Goal: Task Accomplishment & Management: Check status

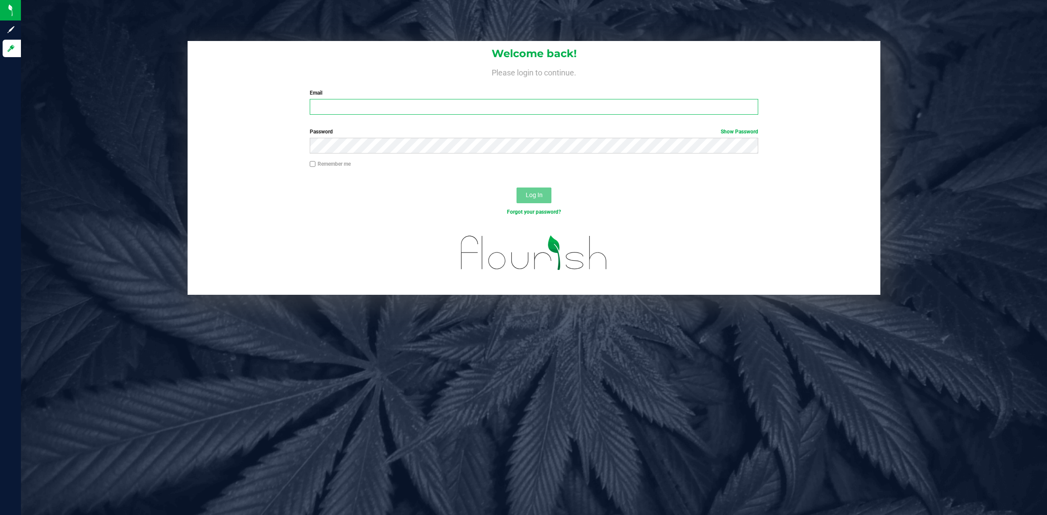
type input "tim@marschcapital.com"
click at [334, 206] on div "Log In" at bounding box center [534, 198] width 693 height 29
click at [538, 190] on button "Log In" at bounding box center [534, 196] width 35 height 16
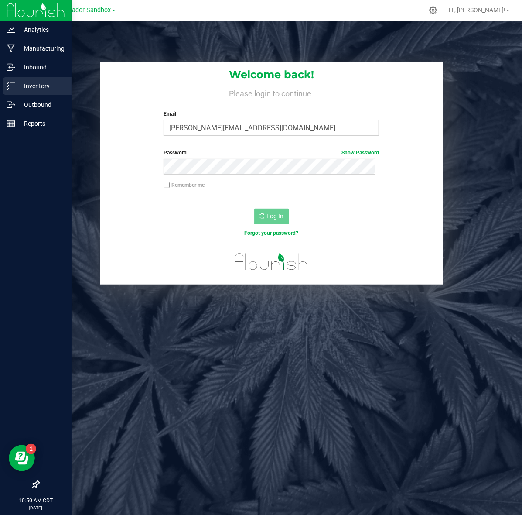
click at [31, 87] on p "Inventory" at bounding box center [41, 86] width 52 height 10
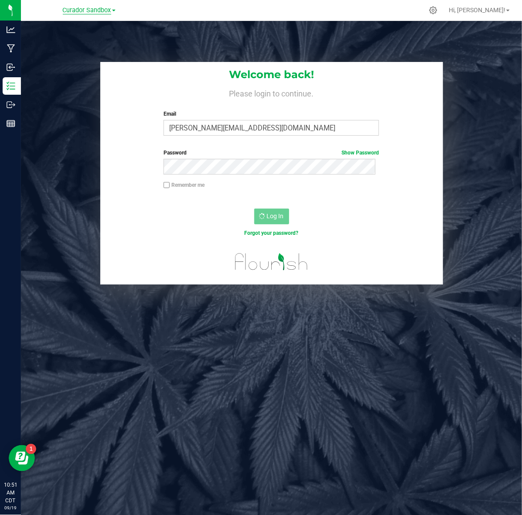
click at [89, 10] on span "Curador Sandbox" at bounding box center [87, 11] width 48 height 8
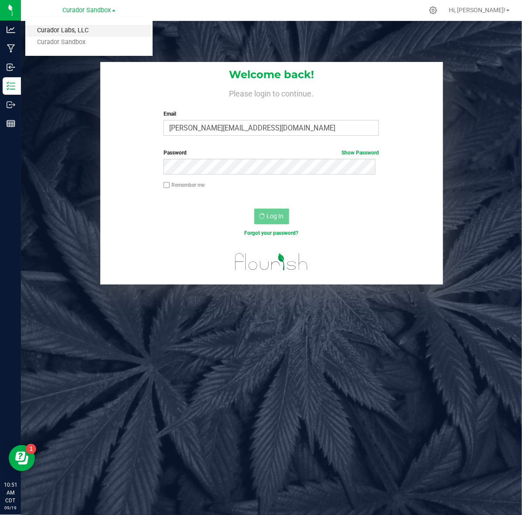
click at [86, 31] on link "Curador Labs, LLC" at bounding box center [88, 31] width 127 height 12
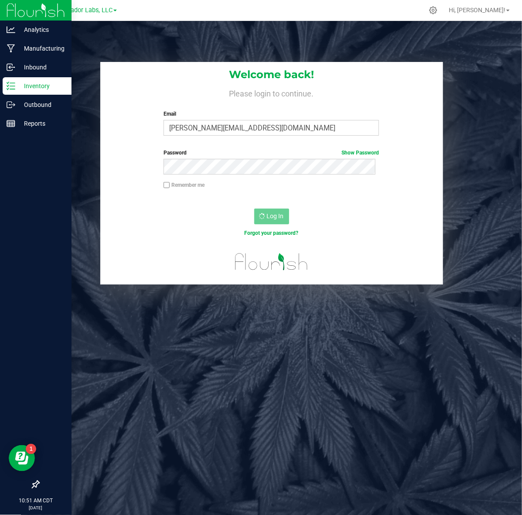
click at [23, 85] on p "Inventory" at bounding box center [41, 86] width 52 height 10
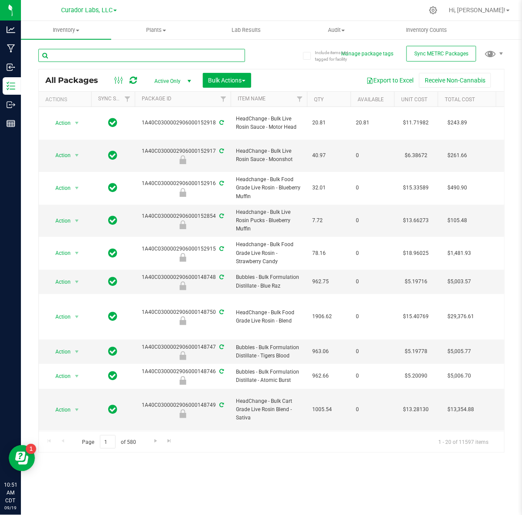
click at [149, 55] on input "text" at bounding box center [141, 55] width 207 height 13
paste input "M00001297030: SafeBet - Vape Cart 1g - Final Packaging - Chemdawg"
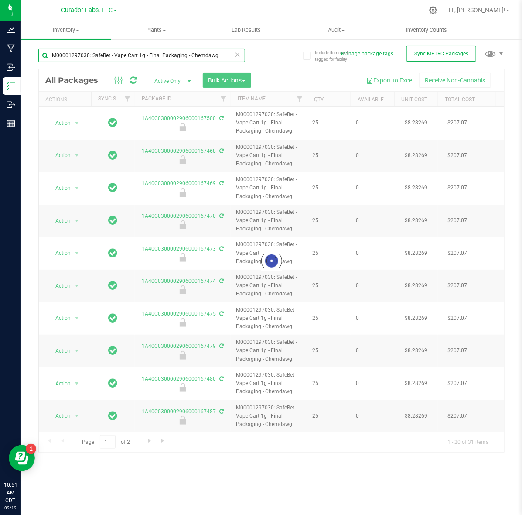
type input "M00001297030: SafeBet - Vape Cart 1g - Final Packaging - Chemdawg"
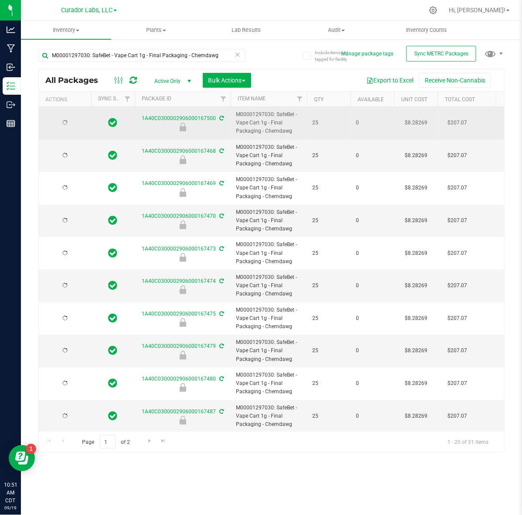
type input "2026-08-19"
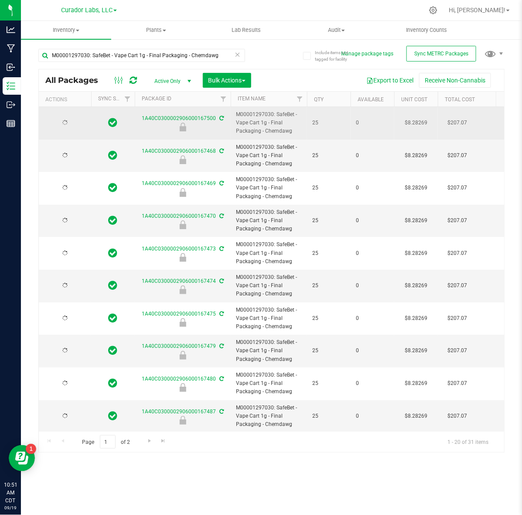
type input "2026-08-19"
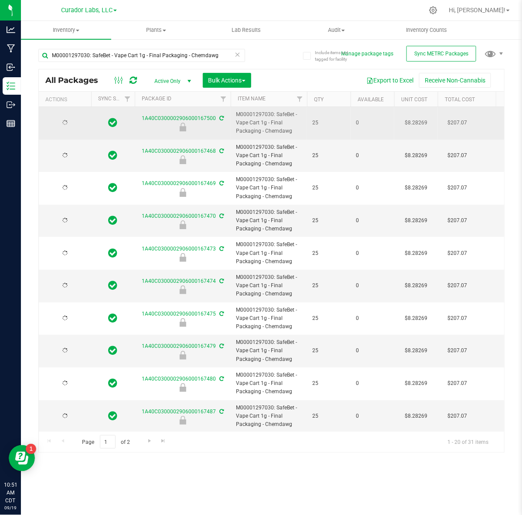
type input "2026-08-19"
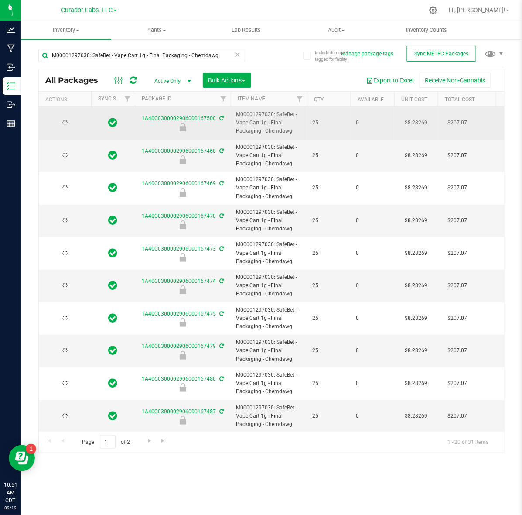
type input "2026-08-19"
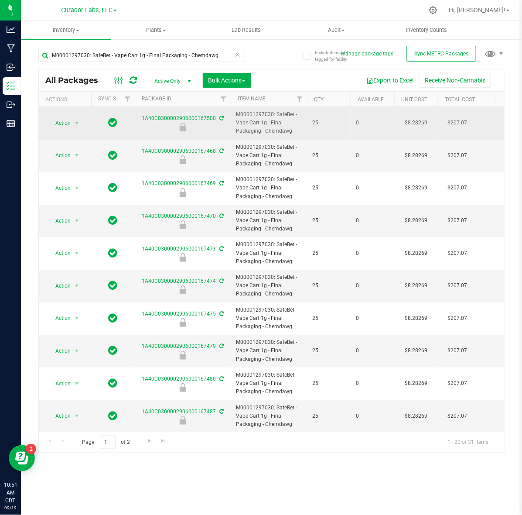
click at [199, 129] on div at bounding box center [183, 127] width 99 height 9
drag, startPoint x: 152, startPoint y: 123, endPoint x: 219, endPoint y: 121, distance: 67.2
click at [219, 121] on div "1A40C0300002906000167500" at bounding box center [183, 122] width 99 height 17
drag, startPoint x: 151, startPoint y: 123, endPoint x: 215, endPoint y: 123, distance: 63.3
click at [215, 123] on div "1A40C0300002906000167500" at bounding box center [183, 122] width 99 height 17
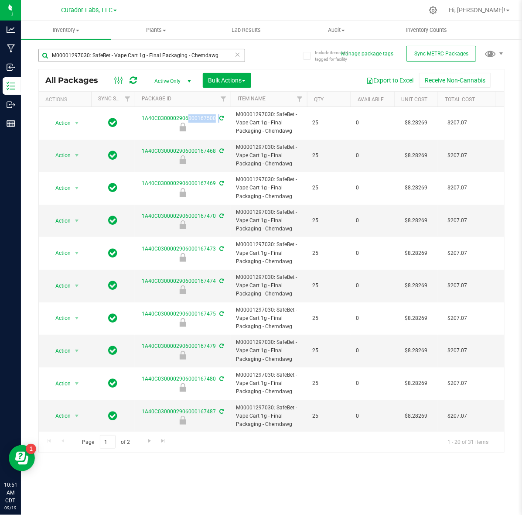
copy tr "1A40C0300002906000167500"
drag, startPoint x: 144, startPoint y: 62, endPoint x: 142, endPoint y: 55, distance: 7.6
click at [144, 62] on div "M00001297030: SafeBet - Vape Cart 1g - Final Packaging - Chemdawg" at bounding box center [141, 59] width 207 height 20
click at [142, 55] on input "M00001297030: SafeBet - Vape Cart 1g - Final Packaging - Chemdawg" at bounding box center [141, 55] width 207 height 13
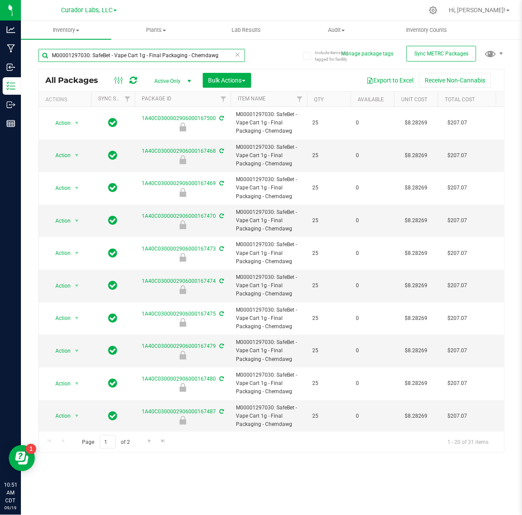
click at [142, 55] on input "M00001297030: SafeBet - Vape Cart 1g - Final Packaging - Chemdawg" at bounding box center [141, 55] width 207 height 13
paste input "20502: SafeBet - Vape Cart 1g - Final Packaging - DayWrecker Cough"
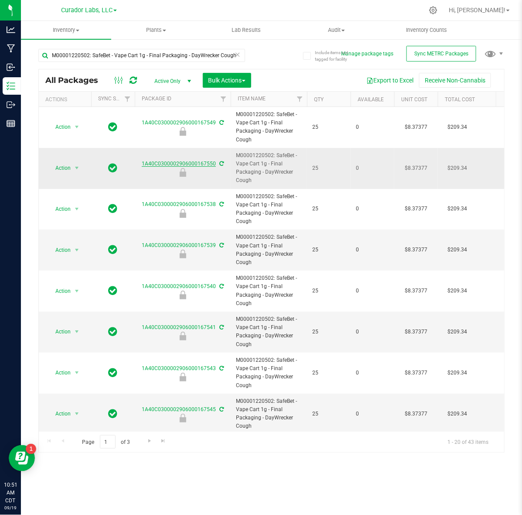
drag, startPoint x: 141, startPoint y: 162, endPoint x: 213, endPoint y: 162, distance: 71.6
click at [214, 164] on div "1A40C0300002906000167550" at bounding box center [183, 168] width 99 height 17
copy link "1A40C0300002906000167550"
click at [148, 53] on input "M00001220502: SafeBet - Vape Cart 1g - Final Packaging - DayWrecker Cough" at bounding box center [141, 55] width 207 height 13
click at [166, 53] on input "M00001220502: SafeBet - Vape Cart 1g - Final Packaging - DayWrecker Cough" at bounding box center [141, 55] width 207 height 13
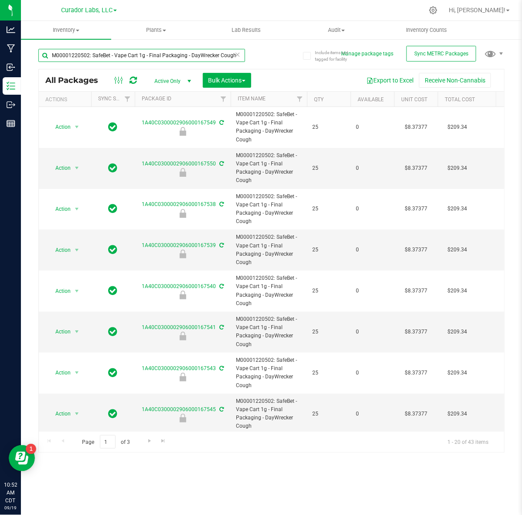
click at [166, 53] on input "M00001220502: SafeBet - Vape Cart 1g - Final Packaging - DayWrecker Cough" at bounding box center [141, 55] width 207 height 13
paste input "97042: SafeBet - Vape Cart 1g - Final Packaging - AK-47"
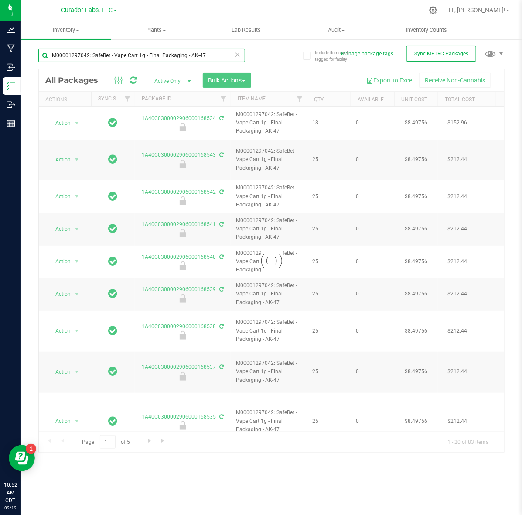
type input "M00001297042: SafeBet - Vape Cart 1g - Final Packaging - AK-47"
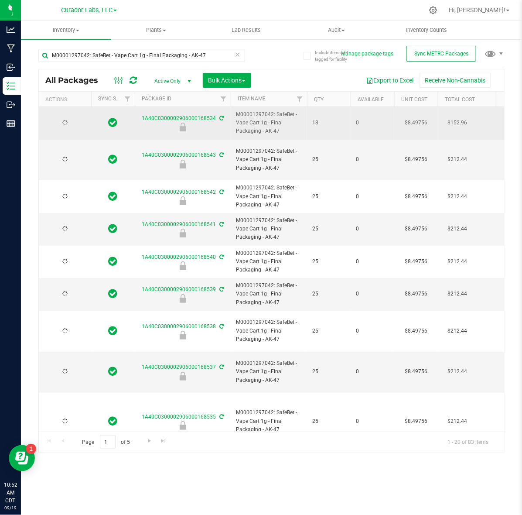
type input "2026-08-26"
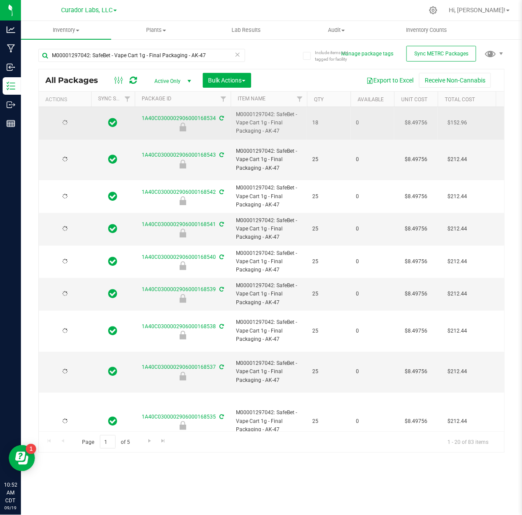
type input "2026-08-26"
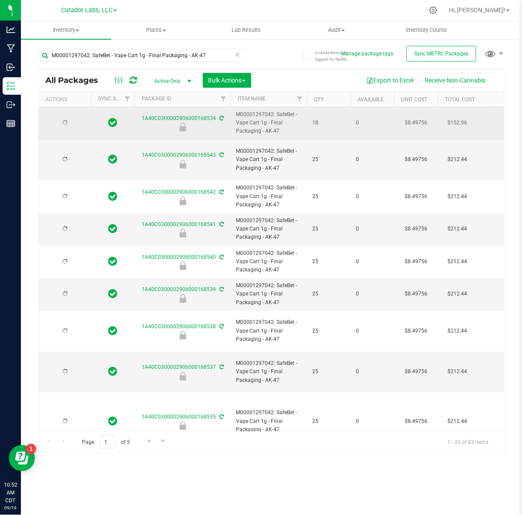
type input "2026-08-26"
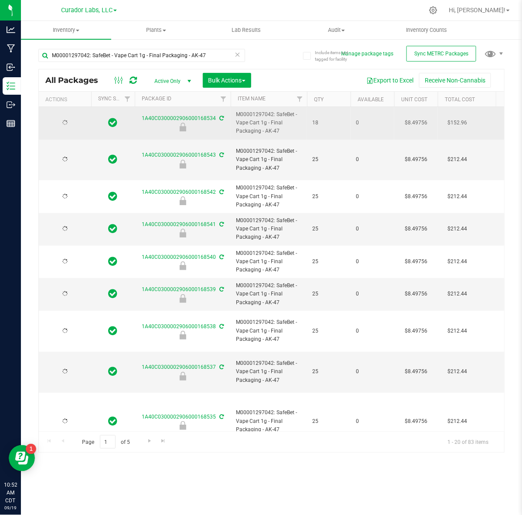
type input "2026-08-26"
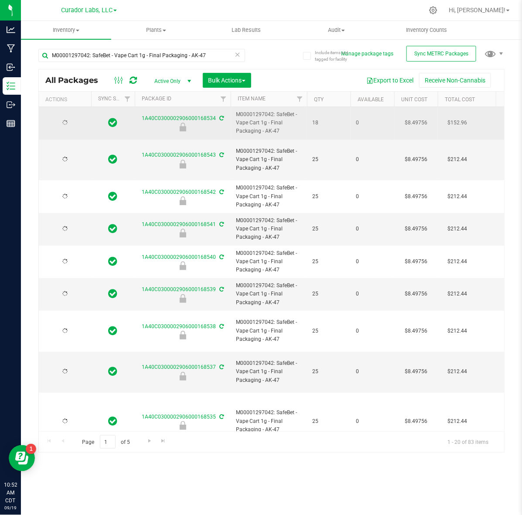
click at [169, 124] on div at bounding box center [183, 127] width 99 height 9
drag, startPoint x: 149, startPoint y: 123, endPoint x: 213, endPoint y: 117, distance: 64.1
click at [214, 118] on div "1A40C0300002906000168534" at bounding box center [183, 122] width 99 height 17
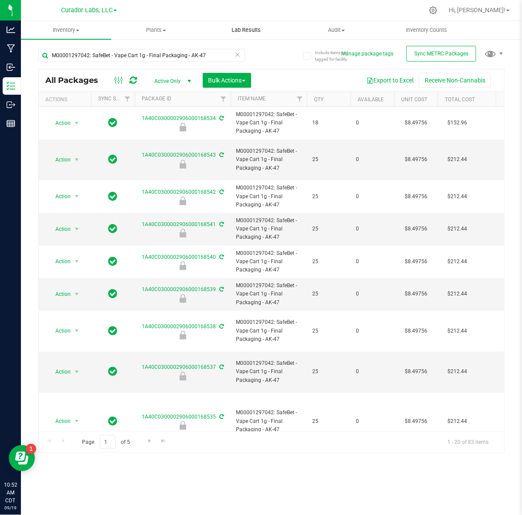
copy link "1A40C0300002906000168534"
click at [148, 55] on input "M00001297042: SafeBet - Vape Cart 1g - Final Packaging - AK-47" at bounding box center [141, 55] width 207 height 13
click at [147, 55] on input "M00001297042: SafeBet - Vape Cart 1g - Final Packaging - AK-47" at bounding box center [141, 55] width 207 height 13
paste input "349109: SafeBet - Vape Cart 1g - Final Packaging - Blackberry Cough"
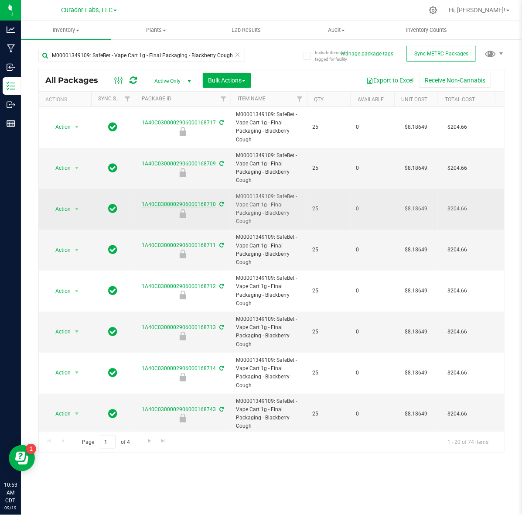
drag, startPoint x: 142, startPoint y: 210, endPoint x: 177, endPoint y: 208, distance: 34.5
click at [204, 211] on div at bounding box center [183, 213] width 99 height 9
drag, startPoint x: 138, startPoint y: 204, endPoint x: 214, endPoint y: 203, distance: 75.5
click at [214, 203] on div "1A40C0300002906000168710" at bounding box center [183, 208] width 99 height 17
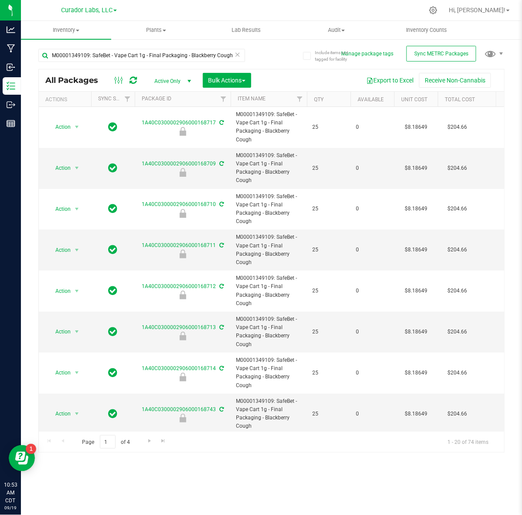
copy link "1A40C0300002906000168710"
click at [182, 53] on input "M00001349109: SafeBet - Vape Cart 1g - Final Packaging - Blackberry Cough" at bounding box center [141, 55] width 207 height 13
paste input "2166905: SafeBet - Infused Rolls .5g 7pk - Final Packaging - Bard's Melody"
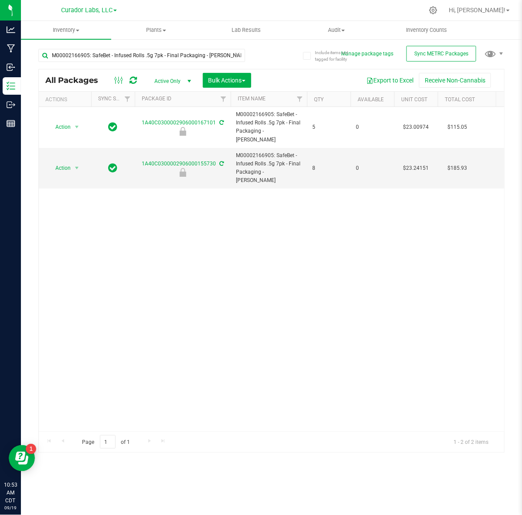
drag, startPoint x: 140, startPoint y: 155, endPoint x: 164, endPoint y: 243, distance: 91.0
click at [206, 168] on td "1A40C0300002906000155730" at bounding box center [183, 168] width 96 height 41
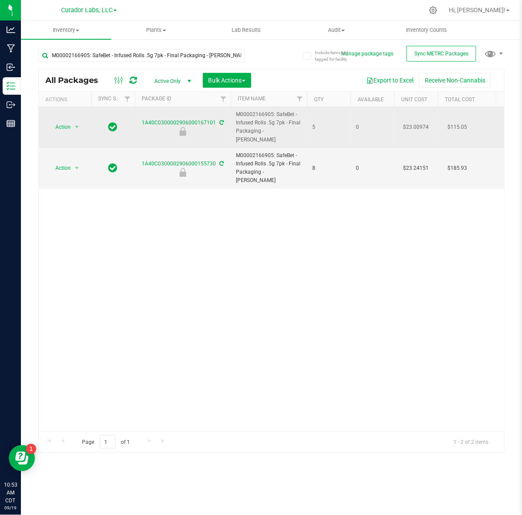
drag, startPoint x: 142, startPoint y: 124, endPoint x: 158, endPoint y: 123, distance: 16.6
click at [206, 128] on div at bounding box center [183, 131] width 99 height 9
drag, startPoint x: 136, startPoint y: 120, endPoint x: 214, endPoint y: 121, distance: 77.7
click at [214, 121] on div "1A40C0300002906000167101" at bounding box center [183, 127] width 99 height 17
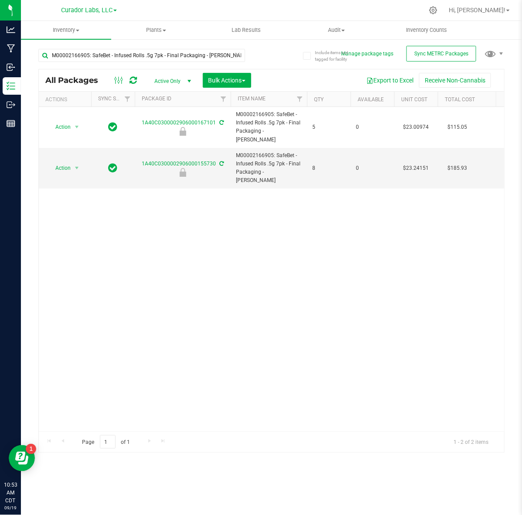
copy link "1A40C0300002906000167101"
click at [137, 53] on input "M00002166905: SafeBet - Infused Rolls .5g 7pk - Final Packaging - Bard's Melody" at bounding box center [141, 55] width 207 height 13
paste input "1822210: HeadChange - Live Rosin 1g - Final Packaging - Phizzle"
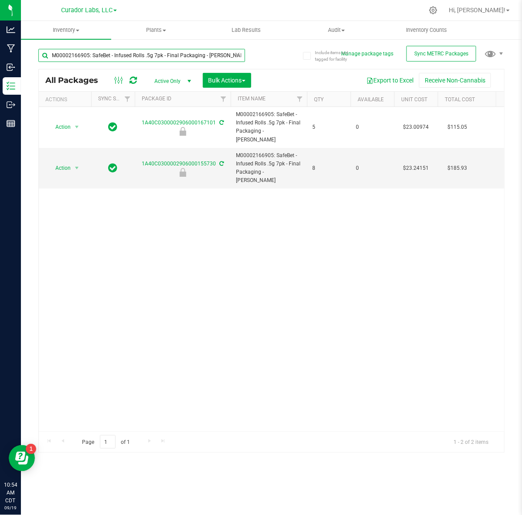
type input "M00001822210: HeadChange - Live Rosin 1g - Final Packaging - Phizzle"
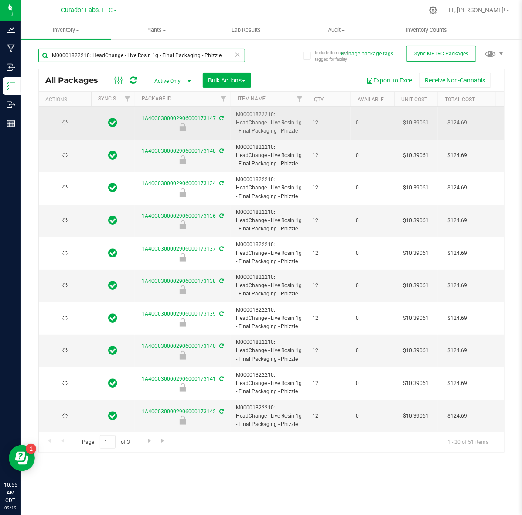
type input "2026-08-19"
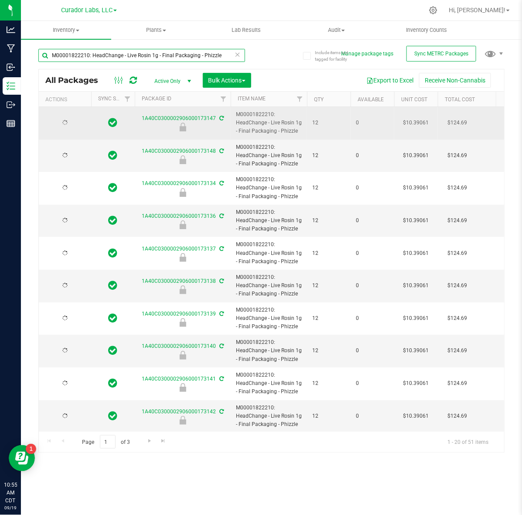
type input "2026-08-19"
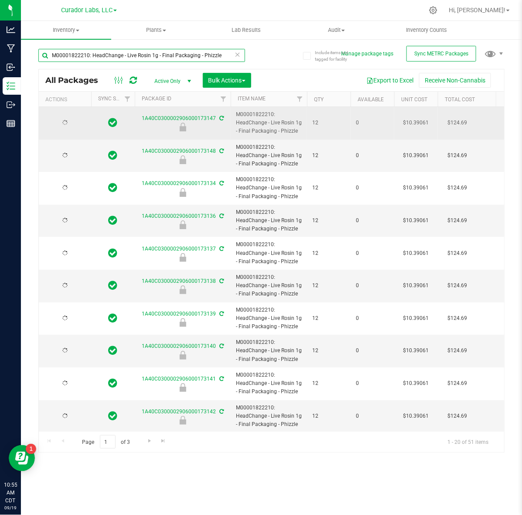
type input "2026-08-19"
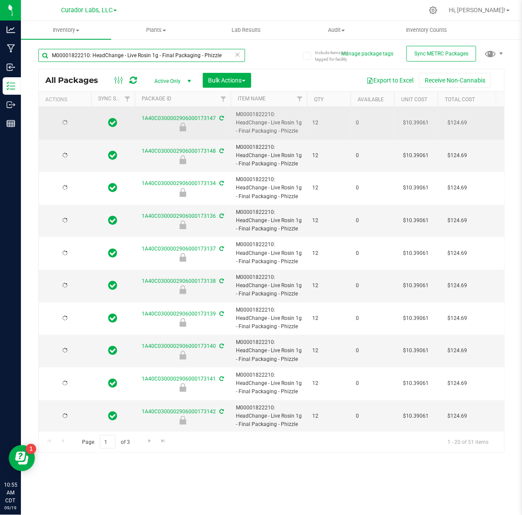
type input "2026-08-19"
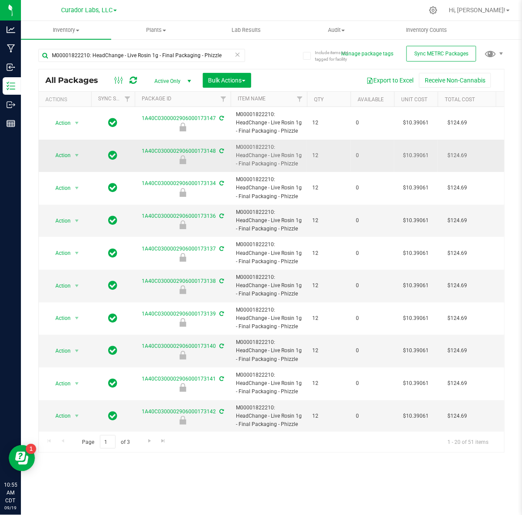
drag, startPoint x: 141, startPoint y: 155, endPoint x: 213, endPoint y: 154, distance: 71.6
click at [213, 156] on div at bounding box center [183, 159] width 99 height 9
drag, startPoint x: 216, startPoint y: 153, endPoint x: 129, endPoint y: 149, distance: 87.4
copy tr "1A40C0300002906000173148"
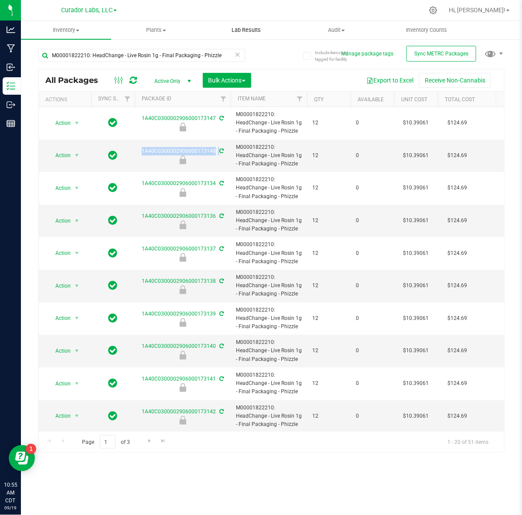
copy tr "1A40C0300002906000173148"
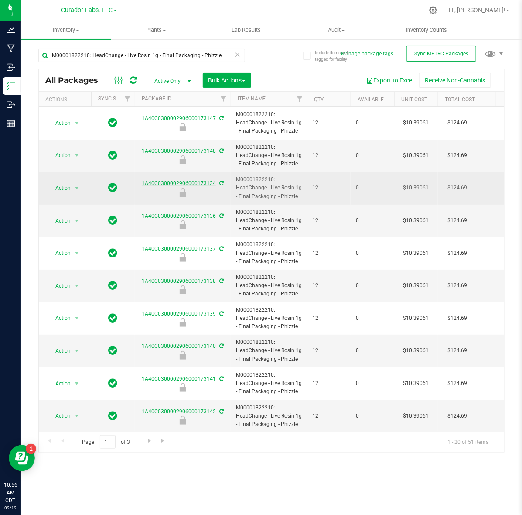
drag, startPoint x: 143, startPoint y: 189, endPoint x: 213, endPoint y: 186, distance: 69.4
click at [213, 189] on div at bounding box center [183, 192] width 99 height 9
drag, startPoint x: 216, startPoint y: 186, endPoint x: 136, endPoint y: 180, distance: 81.0
click at [136, 180] on div "1A40C0300002906000173134" at bounding box center [183, 187] width 99 height 17
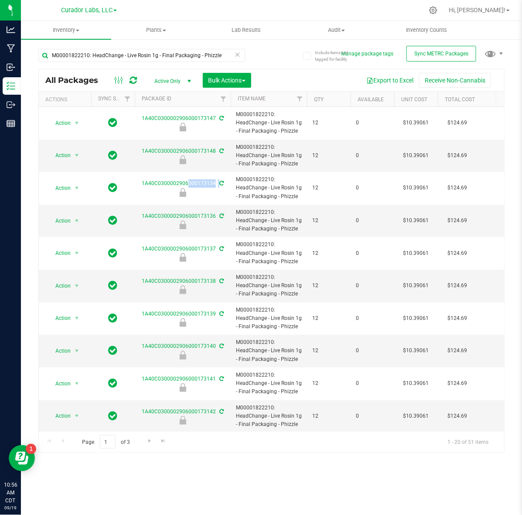
copy div "1A40C0300002906000173134"
click at [142, 53] on input "M00001822210: HeadChange - Live Rosin 1g - Final Packaging - Phizzle" at bounding box center [141, 55] width 207 height 13
paste input "714188: HeadChange - Live Rosin Cart .5g - Final Packaging - French 42"
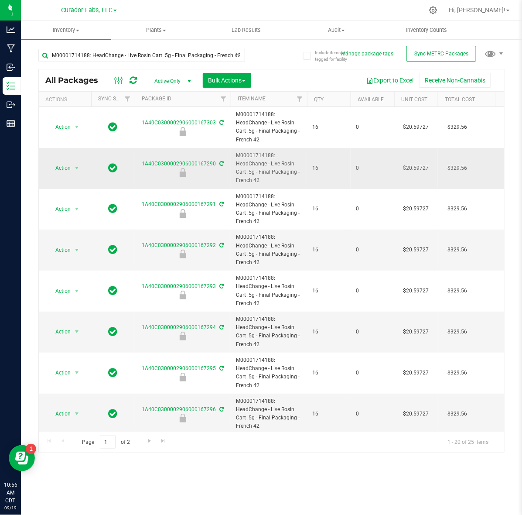
drag, startPoint x: 141, startPoint y: 168, endPoint x: 148, endPoint y: 169, distance: 7.9
click at [171, 172] on div at bounding box center [183, 172] width 99 height 9
drag, startPoint x: 141, startPoint y: 165, endPoint x: 214, endPoint y: 165, distance: 72.9
click at [214, 165] on div "1A40C0300002906000167290" at bounding box center [183, 168] width 99 height 17
copy link "1A40C0300002906000167290"
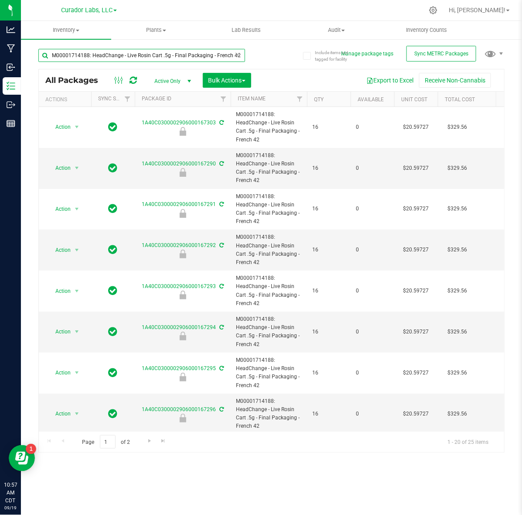
click at [117, 53] on input "M00001714188: HeadChange - Live Rosin Cart .5g - Final Packaging - French 42" at bounding box center [141, 55] width 207 height 13
paste input "488168: HeadChange - Live Badder 3.5g - Final Packaging - Dawn's Cherry Limeade…"
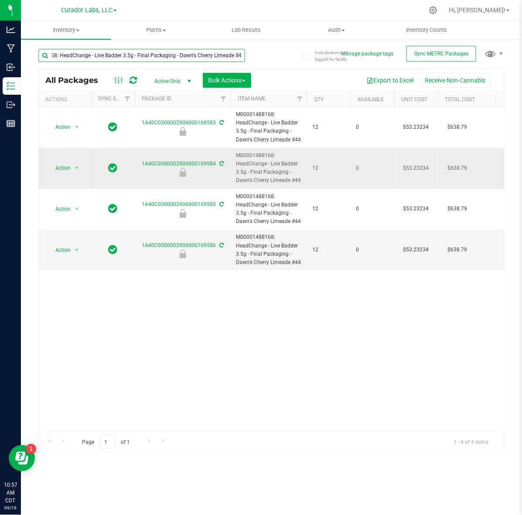
type input "M00001488168: HeadChange - Live Badder 3.5g - Final Packaging - Dawn's Cherry L…"
drag, startPoint x: 141, startPoint y: 164, endPoint x: 212, endPoint y: 168, distance: 71.7
click at [212, 168] on div "1A40C0300002906000169584" at bounding box center [183, 168] width 99 height 17
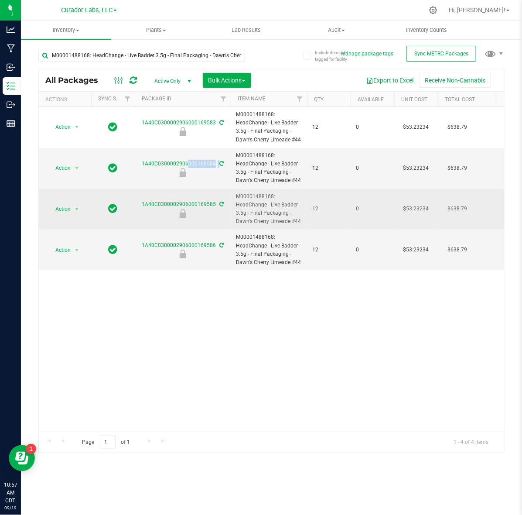
copy tr "1A40C0300002906000169584"
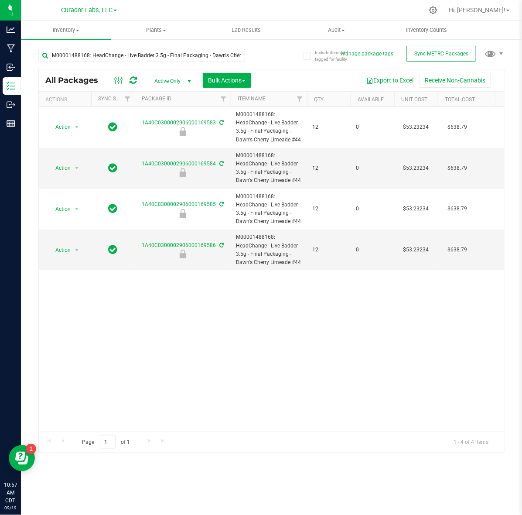
click at [240, 53] on icon at bounding box center [238, 54] width 6 height 10
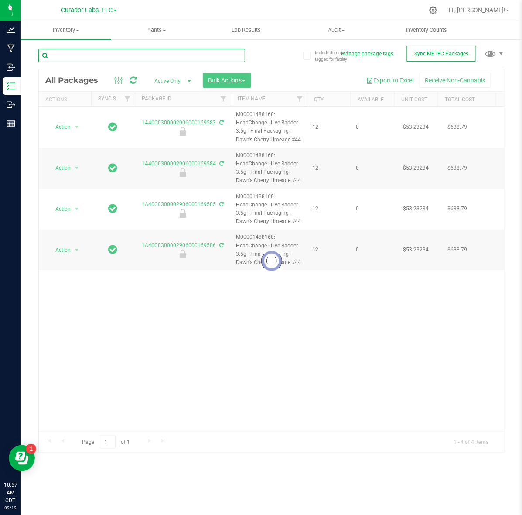
click at [164, 53] on input "text" at bounding box center [141, 55] width 207 height 13
paste input "M00001826751: HeadChange - Live Rosin 3.5g - Final Packaging - Phizzle"
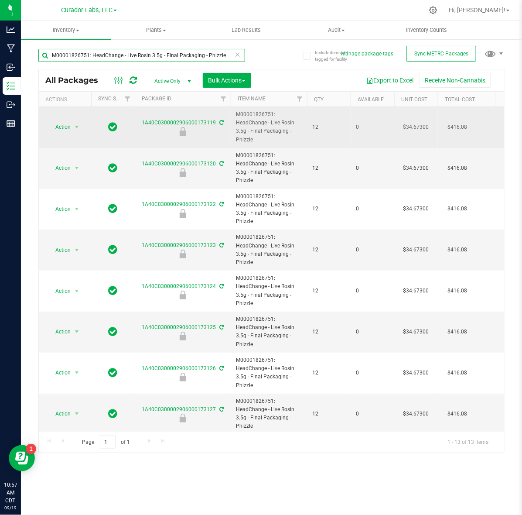
type input "M00001826751: HeadChange - Live Rosin 3.5g - Final Packaging - Phizzle"
drag, startPoint x: 142, startPoint y: 125, endPoint x: 177, endPoint y: 129, distance: 35.1
click at [177, 129] on div "1A40C0300002906000173119" at bounding box center [183, 127] width 99 height 17
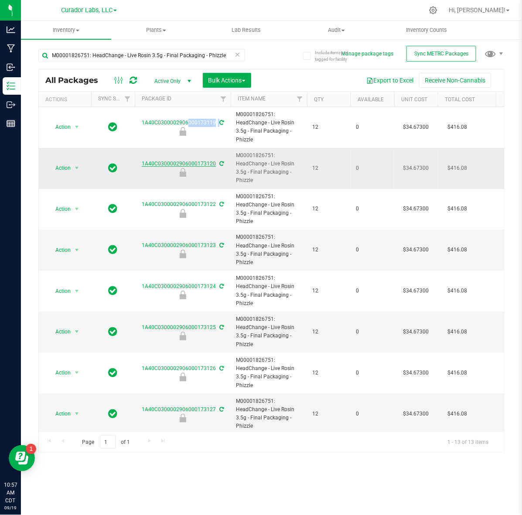
drag, startPoint x: 140, startPoint y: 166, endPoint x: 200, endPoint y: 167, distance: 60.2
click at [200, 167] on div "1A40C0300002906000173120" at bounding box center [183, 168] width 99 height 17
click at [343, 28] on span "Audit" at bounding box center [336, 30] width 89 height 8
click at [335, 62] on span "Package history" at bounding box center [326, 62] width 69 height 7
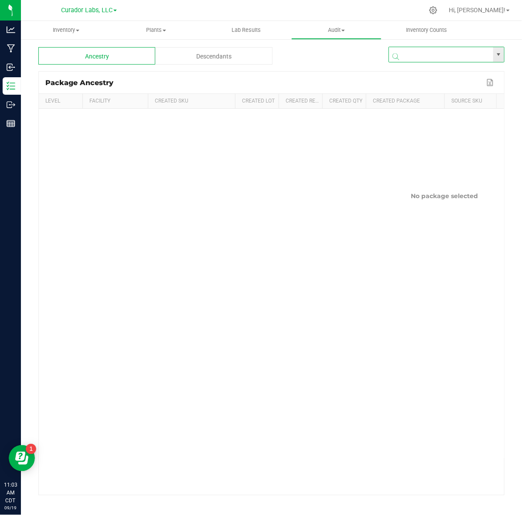
click at [446, 51] on input "NO DATA FOUND" at bounding box center [441, 55] width 104 height 16
paste input "1A40C0300002906000167500"
click at [426, 74] on li "1A40C0300002906000167500" at bounding box center [446, 71] width 115 height 15
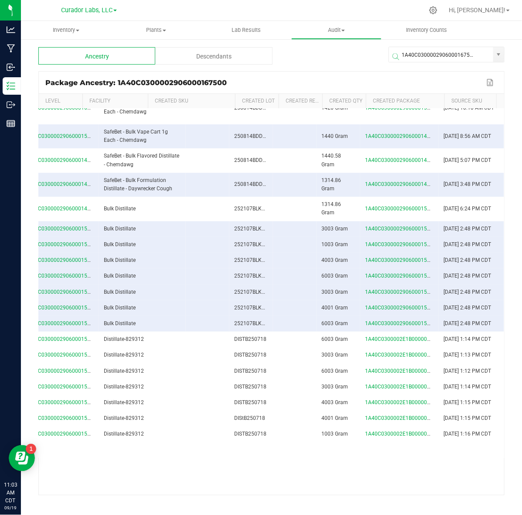
scroll to position [0, 354]
drag, startPoint x: 41, startPoint y: 123, endPoint x: 453, endPoint y: 429, distance: 513.3
click at [453, 429] on tbody "0 Curador Labs, LLC M00001297030: SafeBet - Vape Cart 1g - Final Packaging - Ch…" at bounding box center [99, 258] width 812 height 398
click at [455, 50] on input "1A40C0300002906000167500" at bounding box center [441, 55] width 104 height 16
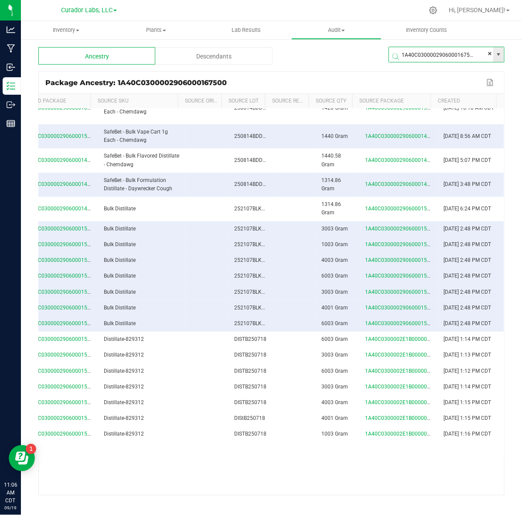
click at [455, 50] on input "1A40C0300002906000167500" at bounding box center [441, 55] width 104 height 16
paste input "5"
click at [454, 77] on li "1A40C0300002906000167550" at bounding box center [446, 71] width 115 height 15
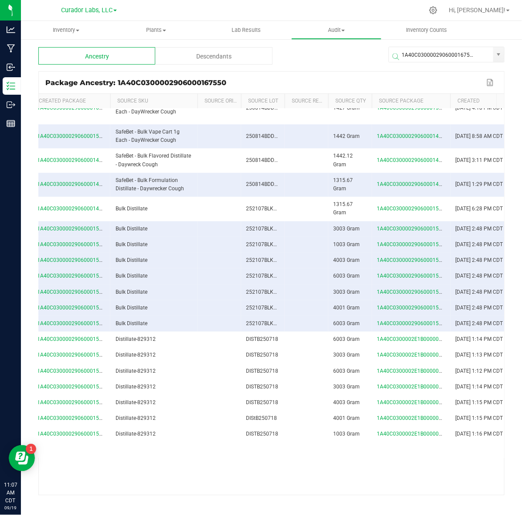
scroll to position [0, 354]
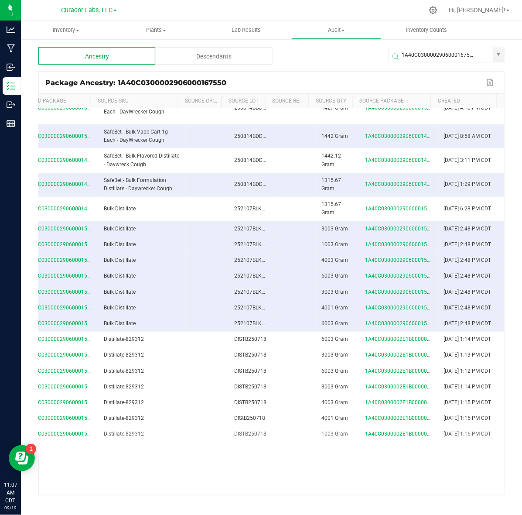
drag, startPoint x: 42, startPoint y: 124, endPoint x: 450, endPoint y: 431, distance: 510.3
click at [450, 431] on tbody "0 Curador Labs, LLC M00001220502: SafeBet - Vape Cart 1g - Final Packaging - Da…" at bounding box center [99, 258] width 812 height 398
click at [411, 47] on input "1A40C0300002906000167550" at bounding box center [441, 55] width 104 height 16
paste input "8534"
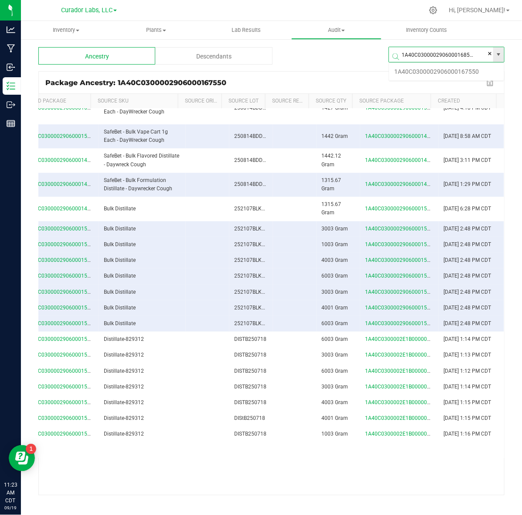
scroll to position [16, 116]
click at [409, 71] on li "1A40C0300002906000168534" at bounding box center [446, 71] width 115 height 15
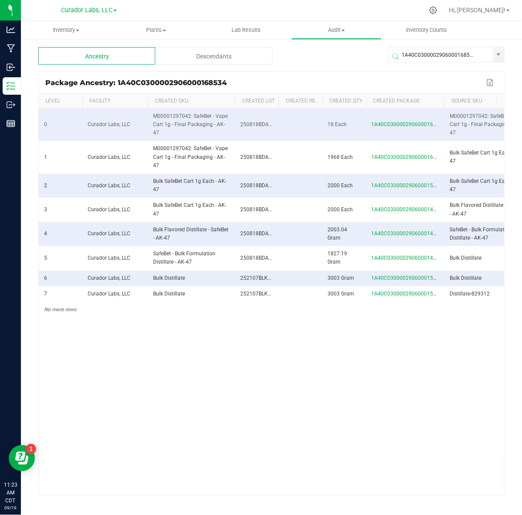
drag, startPoint x: 448, startPoint y: 298, endPoint x: 44, endPoint y: 123, distance: 440.4
click at [44, 123] on tbody "0 Curador Labs, LLC M00001297042: SafeBet - Vape Cart 1g - Final Packaging - AK…" at bounding box center [445, 213] width 812 height 209
click at [432, 50] on input "1A40C0300002906000168534" at bounding box center [441, 55] width 104 height 16
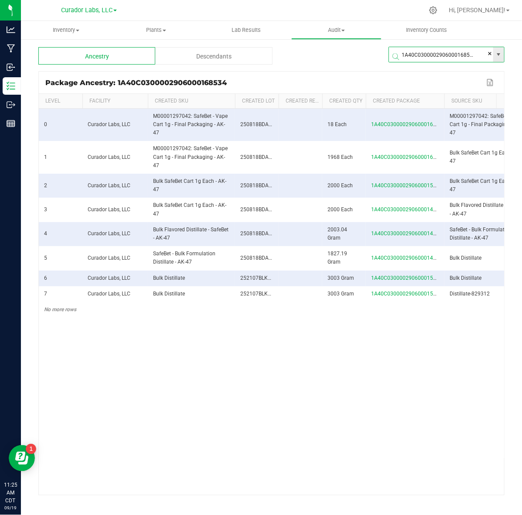
paste input "710"
click at [419, 76] on li "1A40C0300002906000168710" at bounding box center [446, 71] width 115 height 15
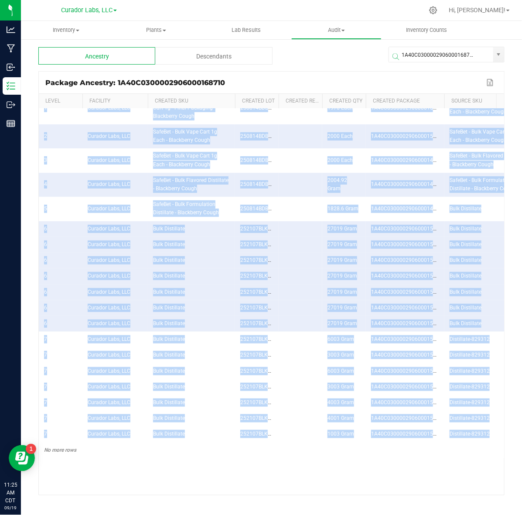
scroll to position [0, 354]
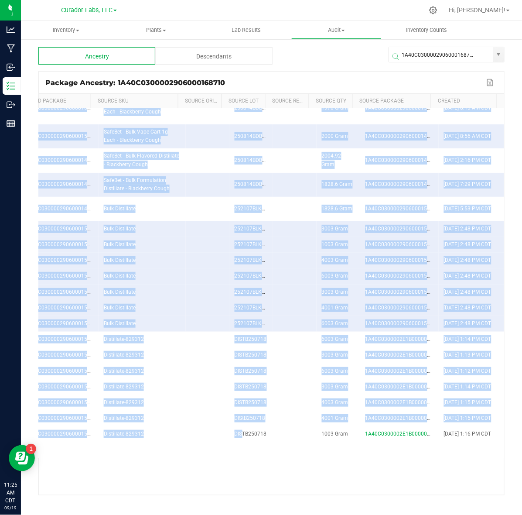
drag, startPoint x: 46, startPoint y: 129, endPoint x: 487, endPoint y: 427, distance: 532.5
click at [487, 427] on tbody "0 Curador Labs, LLC M00001349109: SafeBet - Vape Cart 1g - Final Packaging - Bl…" at bounding box center [99, 258] width 812 height 398
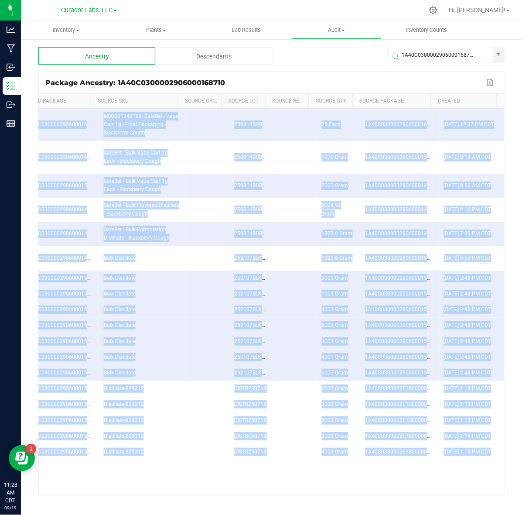
scroll to position [177, 354]
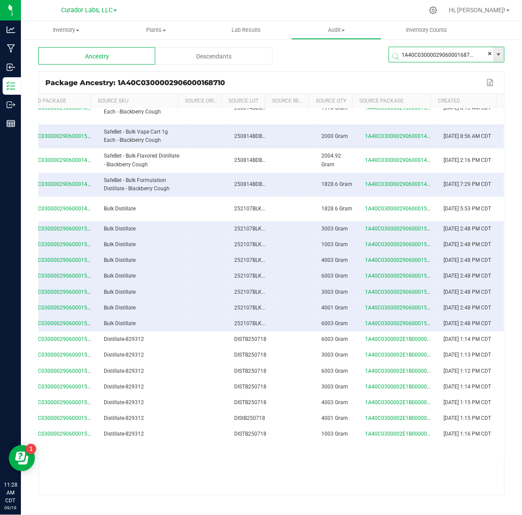
click at [409, 48] on input "1A40C0300002906000168710" at bounding box center [441, 55] width 104 height 16
paste input "73134"
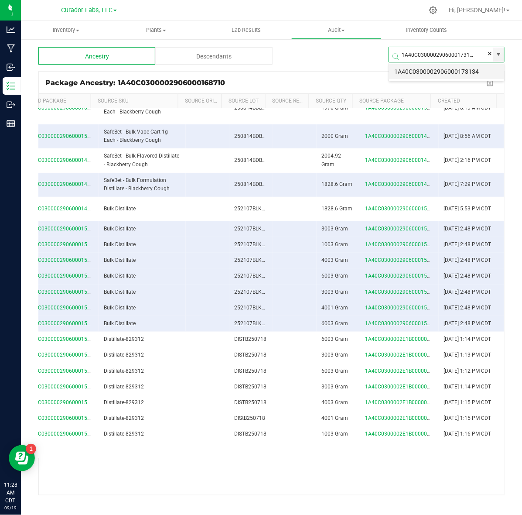
click at [409, 72] on li "1A40C0300002906000173134" at bounding box center [446, 71] width 115 height 15
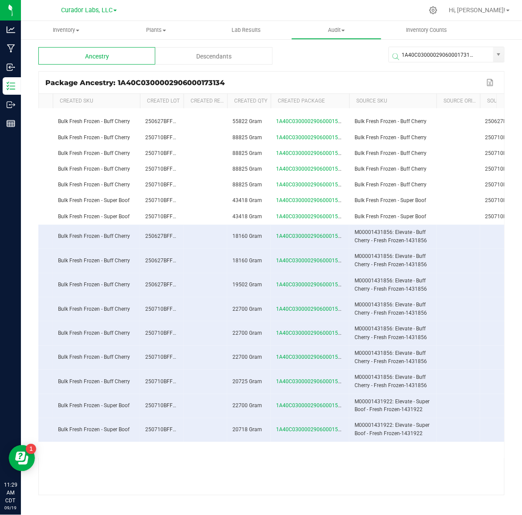
scroll to position [0, 354]
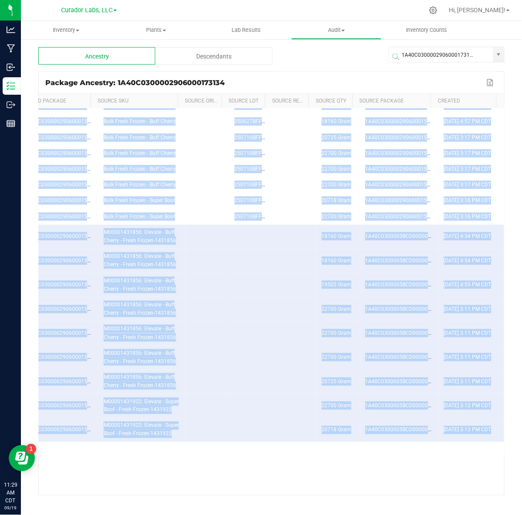
drag, startPoint x: 41, startPoint y: 121, endPoint x: 470, endPoint y: 434, distance: 532.0
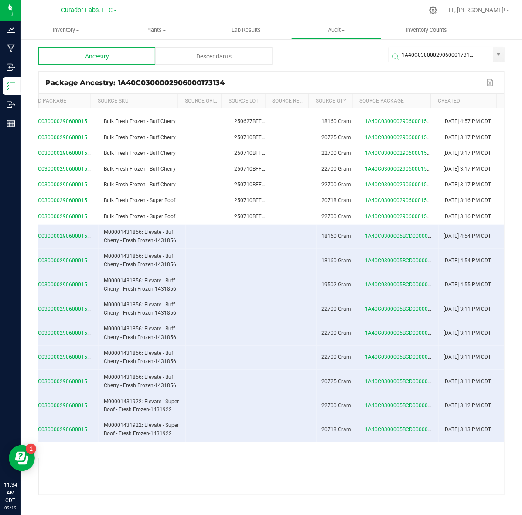
click at [417, 52] on span at bounding box center [449, 57] width 116 height 10
click at [412, 48] on input "1A40C0300002906000173134" at bounding box center [441, 55] width 104 height 16
paste input "20"
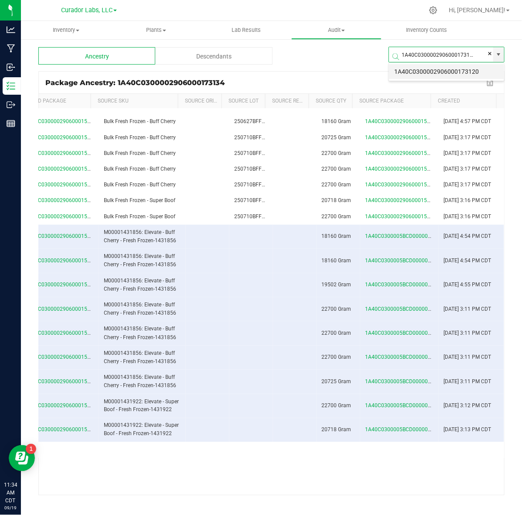
click at [412, 77] on li "1A40C0300002906000173120" at bounding box center [446, 71] width 115 height 15
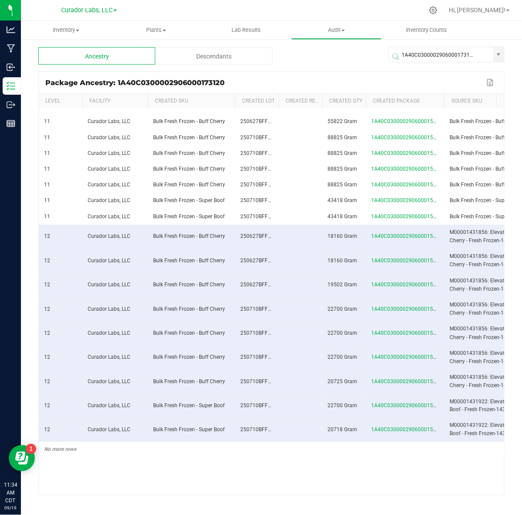
scroll to position [0, 354]
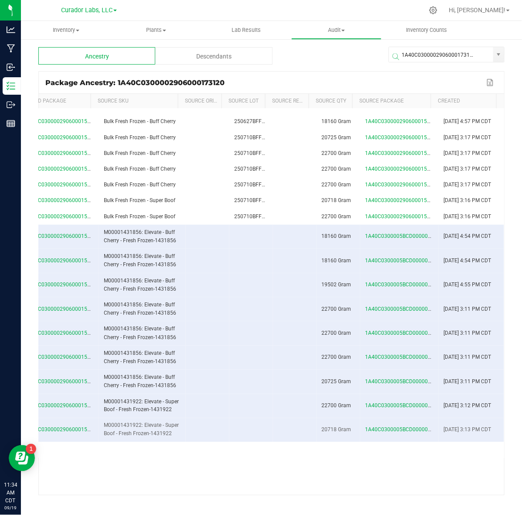
drag, startPoint x: 59, startPoint y: 123, endPoint x: 459, endPoint y: 427, distance: 502.4
click at [417, 50] on input "1A40C0300002906000173120" at bounding box center [441, 55] width 104 height 16
click at [417, 49] on input "1A40C0300002906000173120" at bounding box center [441, 55] width 104 height 16
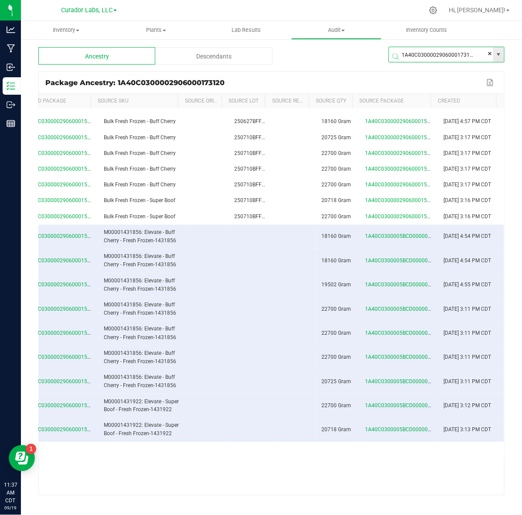
paste input "6729"
click at [413, 72] on li "1A40C0300002906000167290" at bounding box center [446, 71] width 115 height 15
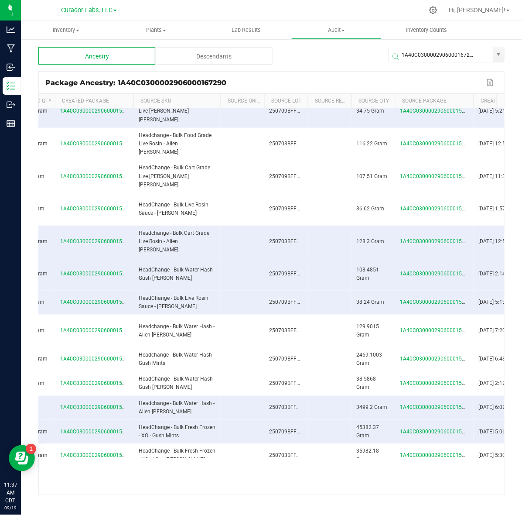
scroll to position [0, 354]
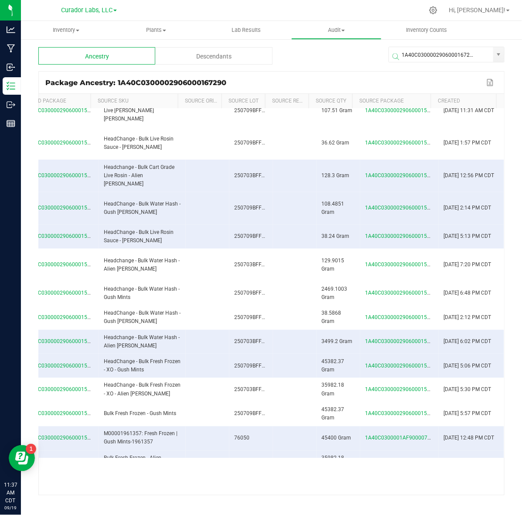
drag, startPoint x: 40, startPoint y: 122, endPoint x: 463, endPoint y: 426, distance: 520.3
click at [463, 426] on tbody "0 Curador Labs, LLC M00001714188: HeadChange - Live Rosin Cart .5g - Final Pack…" at bounding box center [99, 187] width 812 height 672
click at [437, 53] on span at bounding box center [449, 57] width 116 height 10
click at [437, 47] on span "1A40C0300002906000167290" at bounding box center [447, 55] width 116 height 16
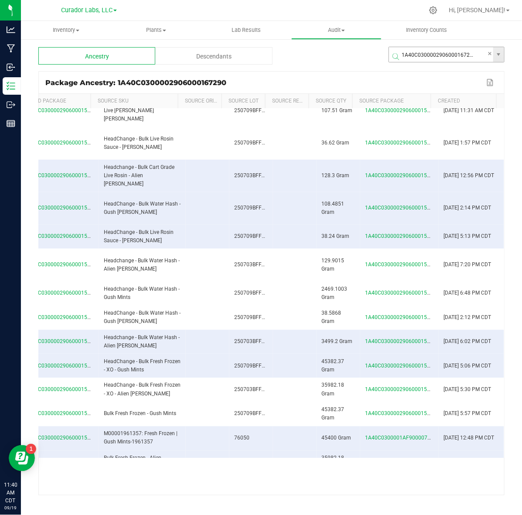
click at [437, 47] on span "1A40C0300002906000167290" at bounding box center [447, 55] width 116 height 16
click at [437, 49] on input "1A40C0300002906000167290" at bounding box center [441, 55] width 104 height 16
paste input "9584"
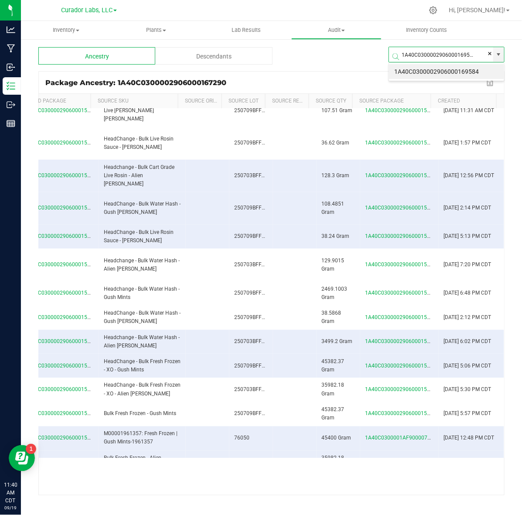
click at [430, 71] on li "1A40C0300002906000169584" at bounding box center [446, 71] width 115 height 15
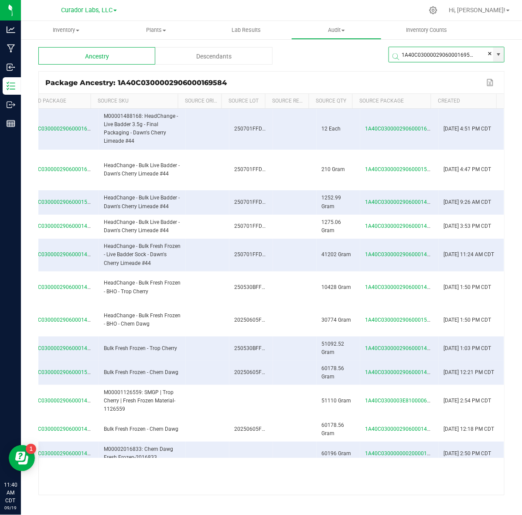
scroll to position [33, 354]
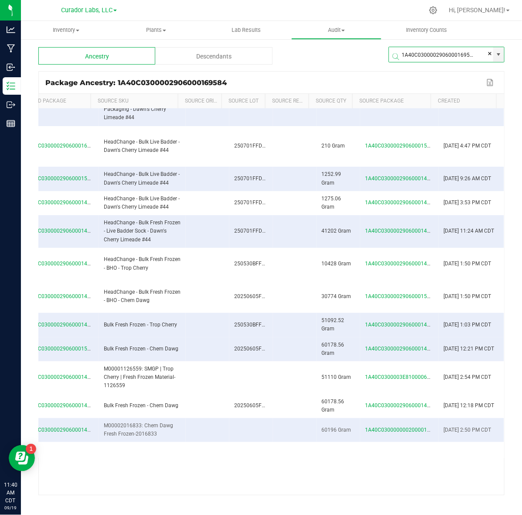
type input "1A40C0300002906000169584"
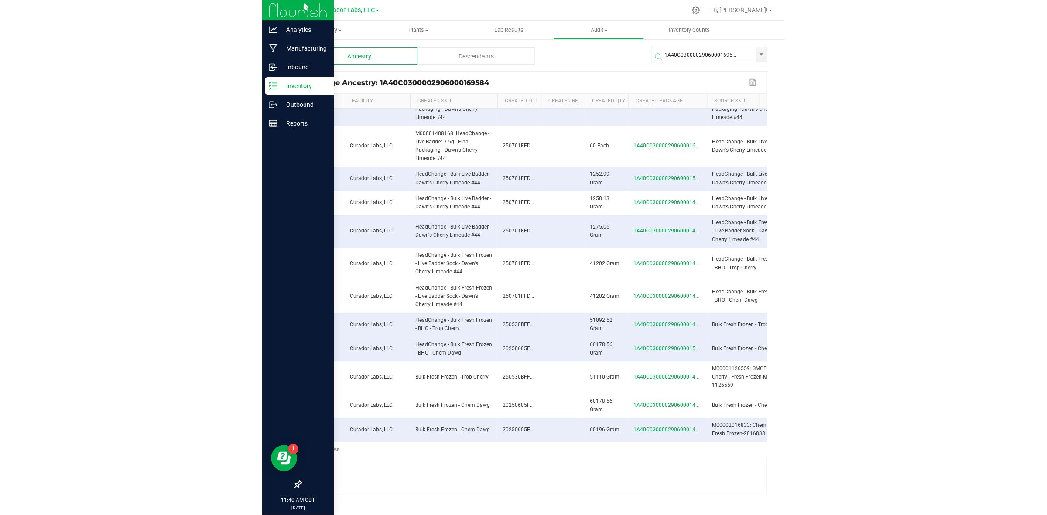
scroll to position [0, 0]
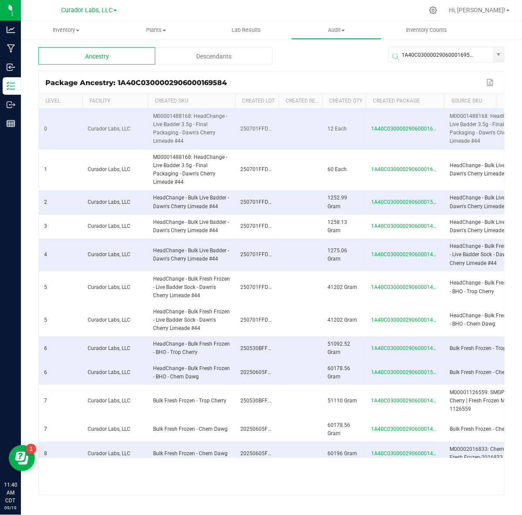
drag, startPoint x: 452, startPoint y: 426, endPoint x: 44, endPoint y: 127, distance: 505.8
click at [44, 127] on tbody "0 Curador Labs, LLC M00001488168: HeadChange - Live Badder 3.5g - Final Packagi…" at bounding box center [445, 295] width 812 height 373
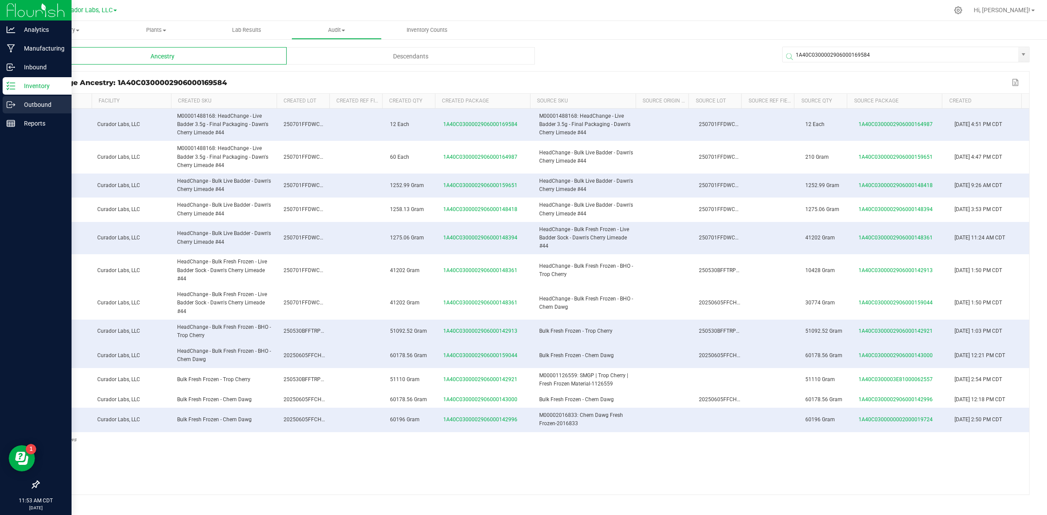
drag, startPoint x: 38, startPoint y: 104, endPoint x: 42, endPoint y: 106, distance: 4.5
click at [39, 104] on p "Outbound" at bounding box center [41, 105] width 52 height 10
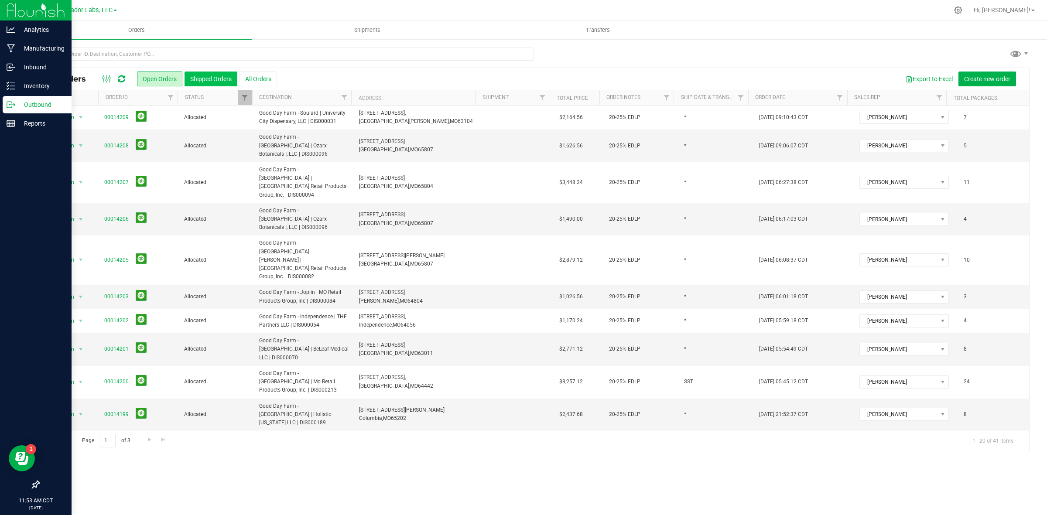
click at [202, 73] on div "All Orders Open Orders Shipped Orders All Orders Export to Excel Create new ord…" at bounding box center [534, 79] width 991 height 22
click at [202, 73] on button "Shipped Orders" at bounding box center [211, 79] width 53 height 15
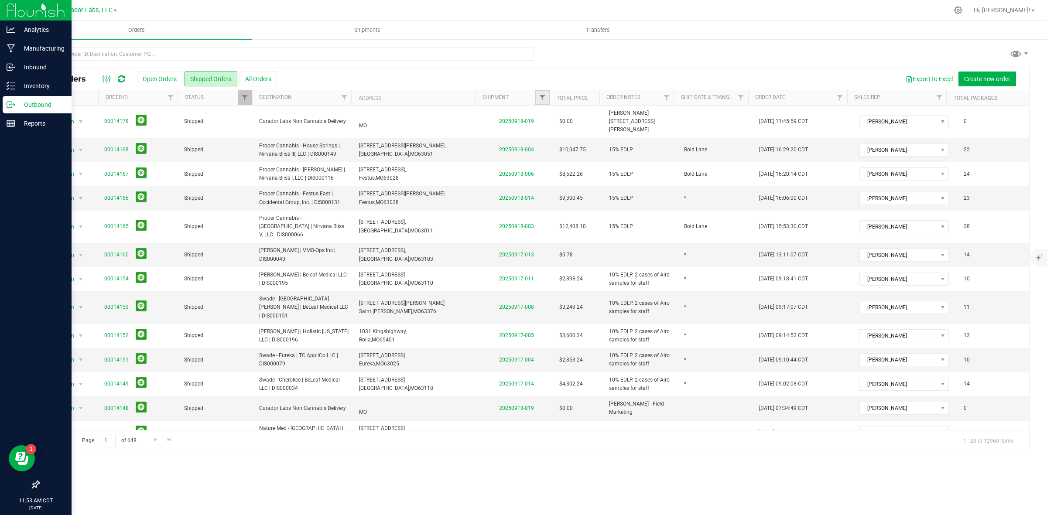
click at [522, 103] on link "Filter" at bounding box center [543, 97] width 14 height 15
click at [522, 120] on input "text" at bounding box center [586, 116] width 90 height 13
click at [522, 135] on button "Filter" at bounding box center [562, 139] width 42 height 19
click at [522, 78] on button "Export to Excel" at bounding box center [929, 79] width 58 height 15
click at [522, 94] on span "Filter" at bounding box center [542, 97] width 7 height 7
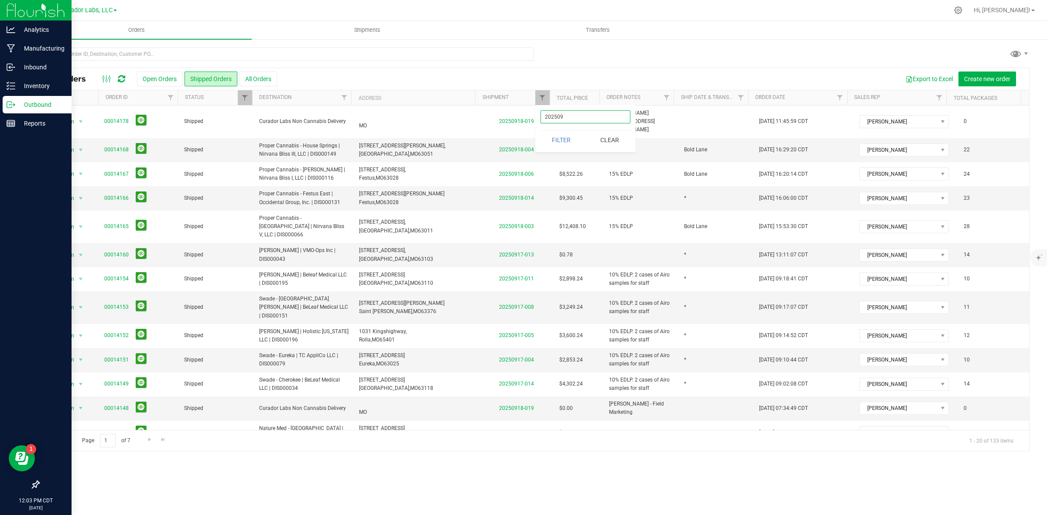
click at [522, 118] on input "202509" at bounding box center [586, 116] width 90 height 13
type input "2025"
click at [522, 131] on button "Filter" at bounding box center [562, 139] width 42 height 19
click at [522, 104] on link "Filter" at bounding box center [543, 97] width 14 height 15
click at [522, 143] on button "Filter" at bounding box center [562, 139] width 42 height 19
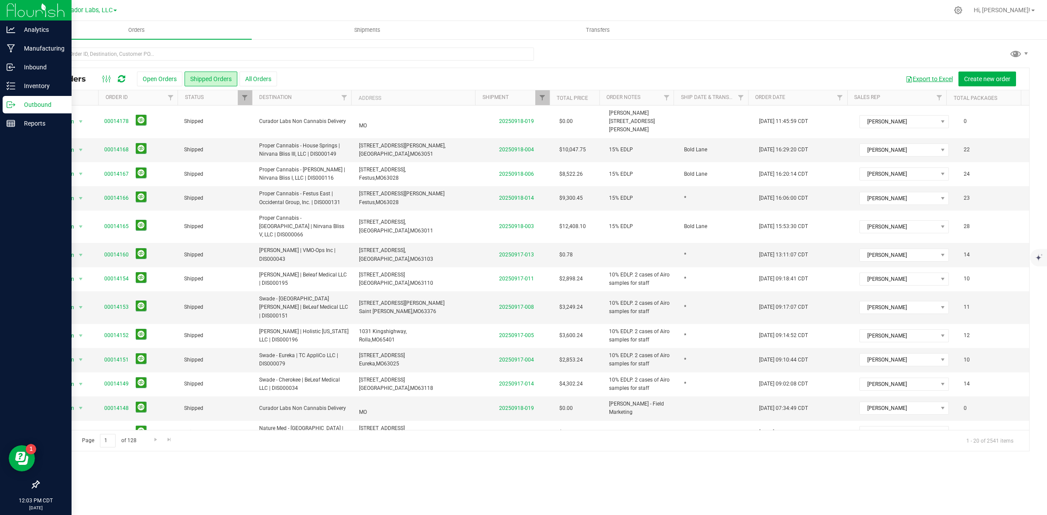
click at [522, 81] on button "Export to Excel" at bounding box center [929, 79] width 58 height 15
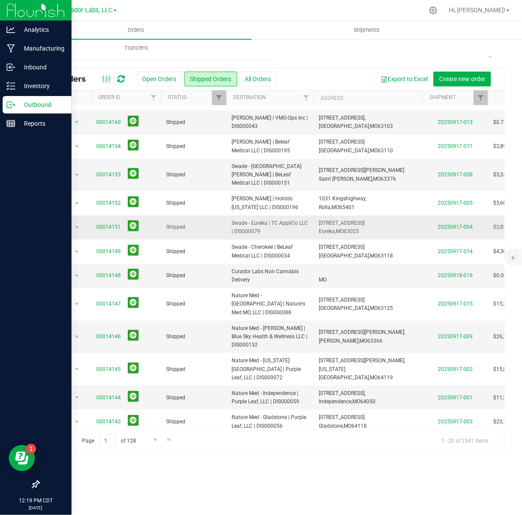
scroll to position [210, 0]
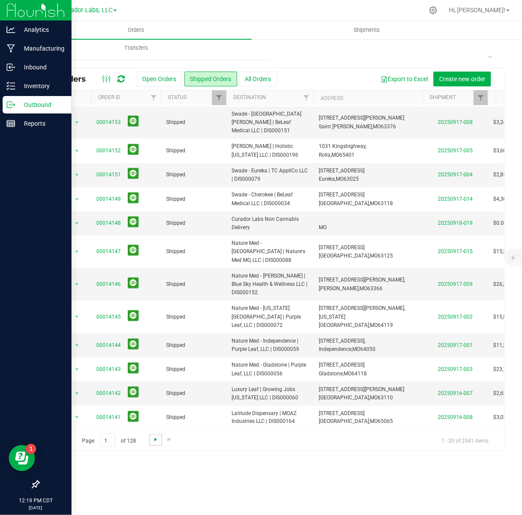
click at [157, 441] on span "Go to the next page" at bounding box center [155, 439] width 7 height 7
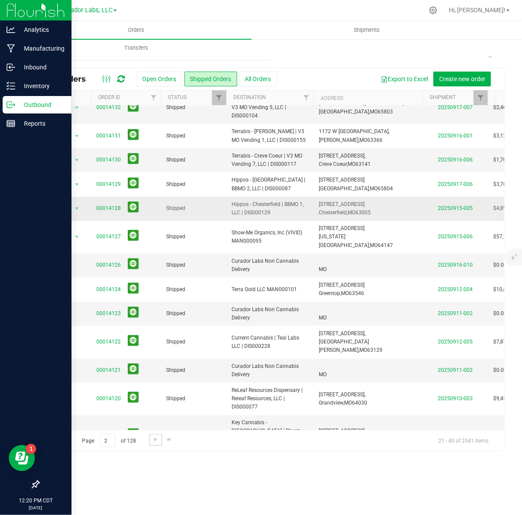
scroll to position [0, 0]
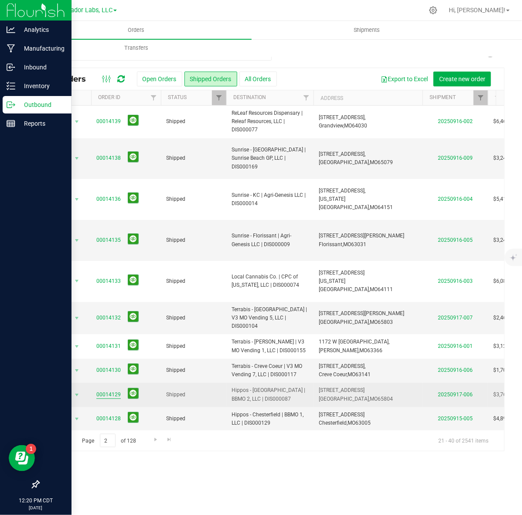
click at [111, 391] on link "00014129" at bounding box center [108, 395] width 24 height 8
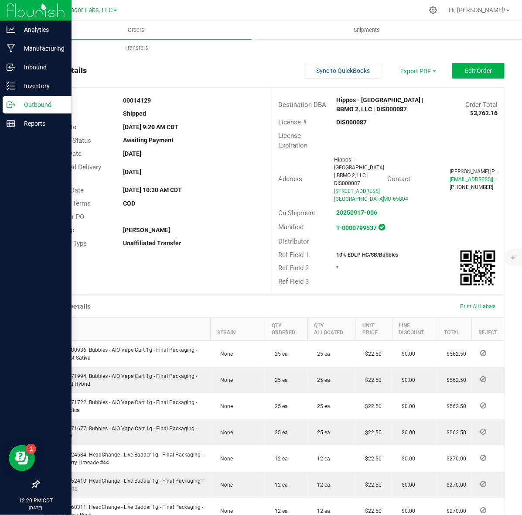
click at [339, 119] on strong "DIS000087" at bounding box center [352, 122] width 31 height 7
click at [132, 98] on strong "00014129" at bounding box center [137, 100] width 28 height 7
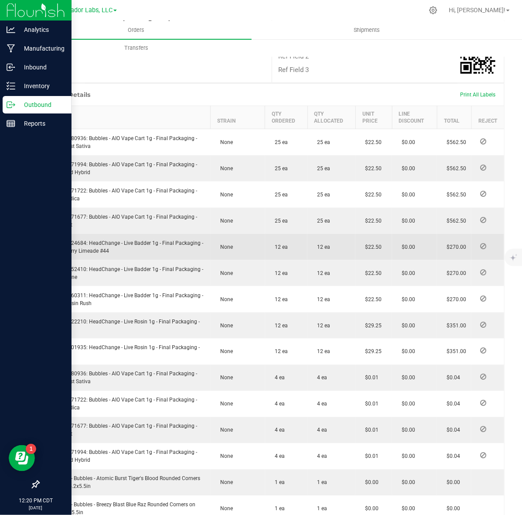
scroll to position [273, 0]
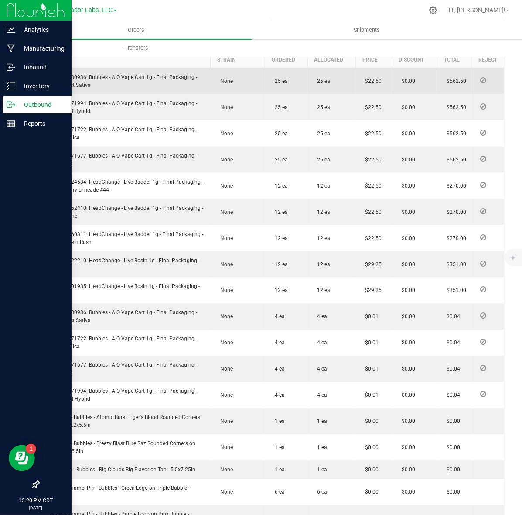
click at [67, 83] on span "M00002280936: Bubbles - AIO Vape Cart 1g - Final Packaging - Atomic Burst Sativa" at bounding box center [121, 81] width 153 height 14
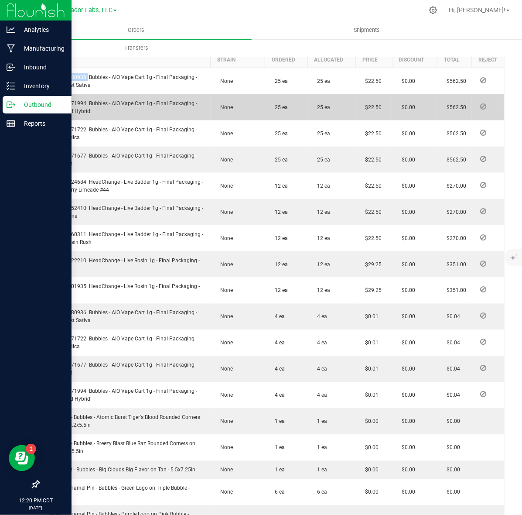
click at [64, 107] on td "M00002271994: Bubbles - AIO Vape Cart 1g - Final Packaging - Tigers Blood Hybrid" at bounding box center [125, 107] width 172 height 26
click at [66, 112] on span "M00002271994: Bubbles - AIO Vape Cart 1g - Final Packaging - Tigers Blood Hybrid" at bounding box center [121, 107] width 153 height 14
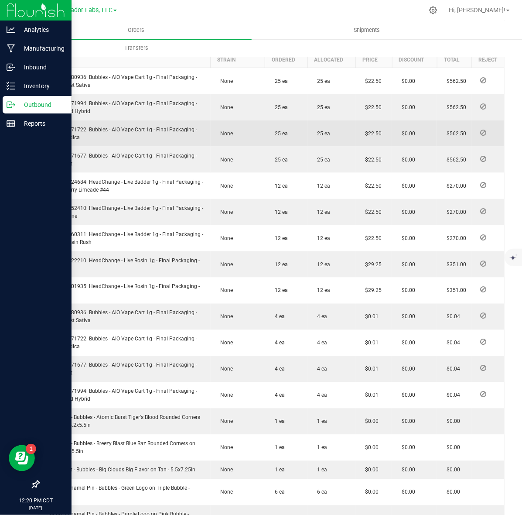
click at [68, 136] on span "M00002271722: Bubbles - AIO Vape Cart 1g - Final Packaging - Blue Raz Indica" at bounding box center [121, 134] width 153 height 14
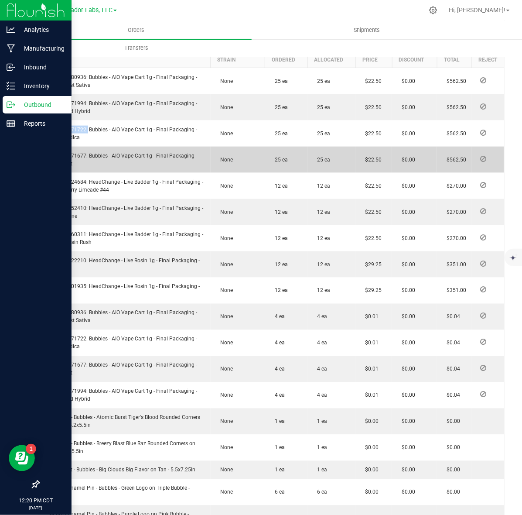
click at [70, 161] on span "M00002271677: Bubbles - AIO Vape Cart 1g - Final Packaging - Breezy Blast" at bounding box center [121, 160] width 153 height 14
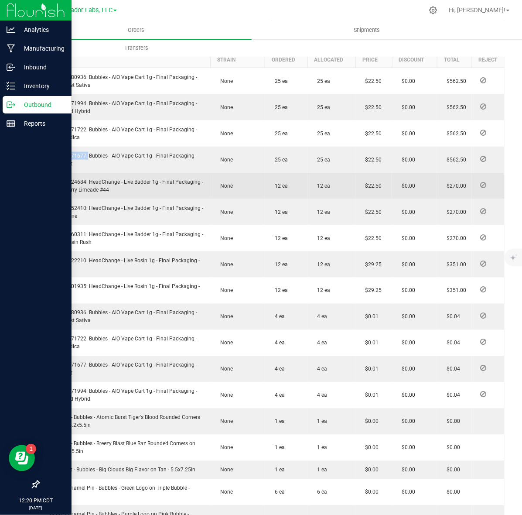
click at [51, 190] on span "M00001424684: HeadChange - Live Badder 1g - Final Packaging - Dawn's Cherry Lim…" at bounding box center [124, 186] width 159 height 14
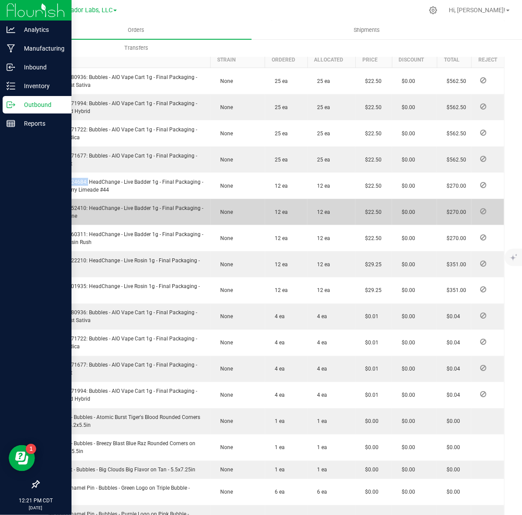
click at [49, 214] on span "M00001252410: HeadChange - Live Badder 1g - Final Packaging - Cabana Mane" at bounding box center [124, 212] width 159 height 14
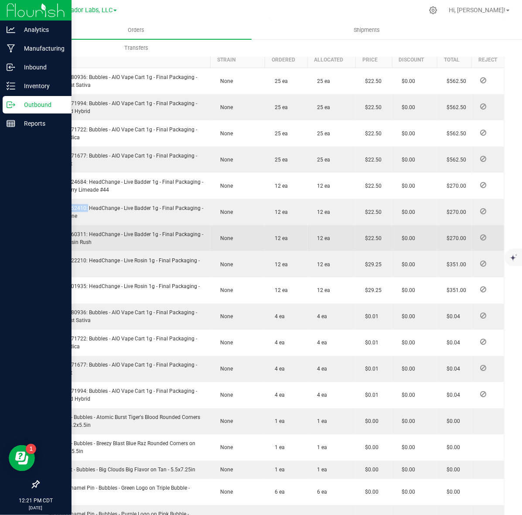
click at [68, 239] on span "M00001160311: HeadChange - Live Badder 1g - Final Packaging - Rainbow Resin Rush" at bounding box center [124, 238] width 159 height 14
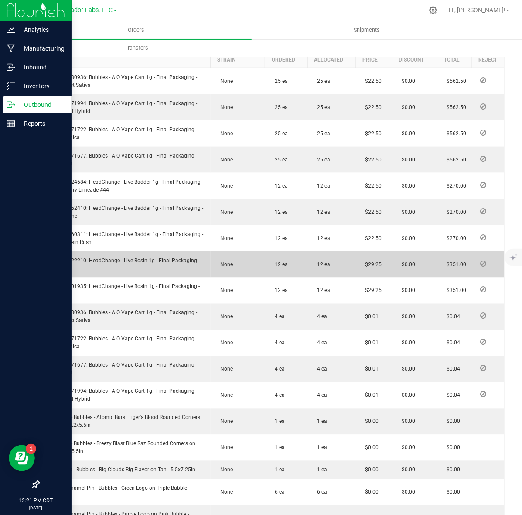
click at [71, 269] on span "M00001822210: HeadChange - Live Rosin 1g - Final Packaging - Phizzle" at bounding box center [123, 265] width 156 height 14
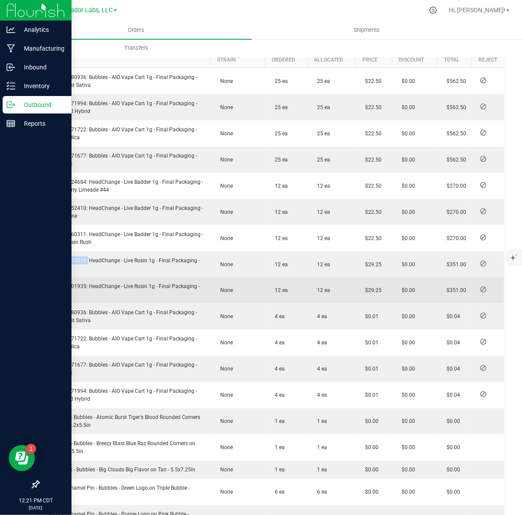
drag, startPoint x: 71, startPoint y: 269, endPoint x: 305, endPoint y: 291, distance: 234.5
click at [71, 269] on span "M00001822210: HeadChange - Live Rosin 1g - Final Packaging - Phizzle" at bounding box center [123, 265] width 156 height 14
click at [79, 293] on span "M00001701935: HeadChange - Live Rosin 1g - Final Packaging - CrypDoh" at bounding box center [123, 291] width 156 height 14
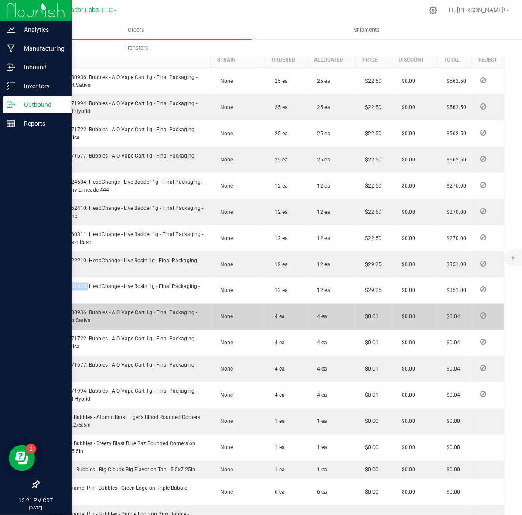
click at [58, 319] on span "M00002280936: Bubbles - AIO Vape Cart 1g - Final Packaging - Atomic Burst Sativa" at bounding box center [121, 317] width 153 height 14
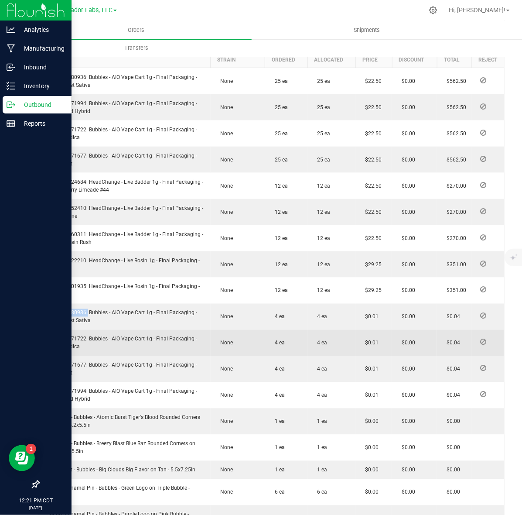
click at [68, 347] on span "M00002271722: Bubbles - AIO Vape Cart 1g - Final Packaging - Blue Raz Indica" at bounding box center [121, 343] width 153 height 14
drag, startPoint x: 68, startPoint y: 347, endPoint x: 107, endPoint y: 345, distance: 38.9
click at [70, 347] on span "M00002271722: Bubbles - AIO Vape Cart 1g - Final Packaging - Blue Raz Indica" at bounding box center [121, 343] width 153 height 14
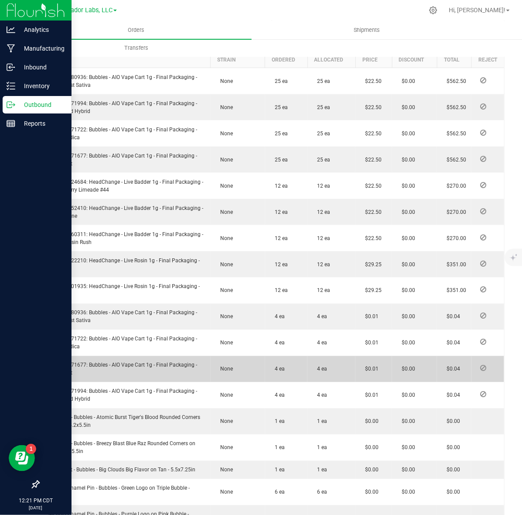
click at [65, 372] on span "M00002271677: Bubbles - AIO Vape Cart 1g - Final Packaging - Breezy Blast" at bounding box center [121, 369] width 153 height 14
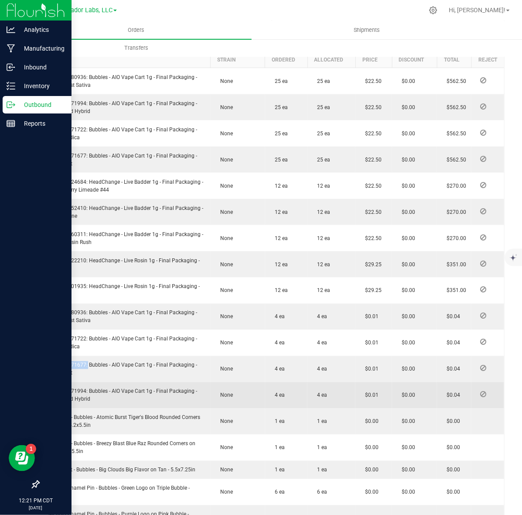
click at [73, 400] on span "M00002271994: Bubbles - AIO Vape Cart 1g - Final Packaging - Tigers Blood Hybrid" at bounding box center [121, 395] width 153 height 14
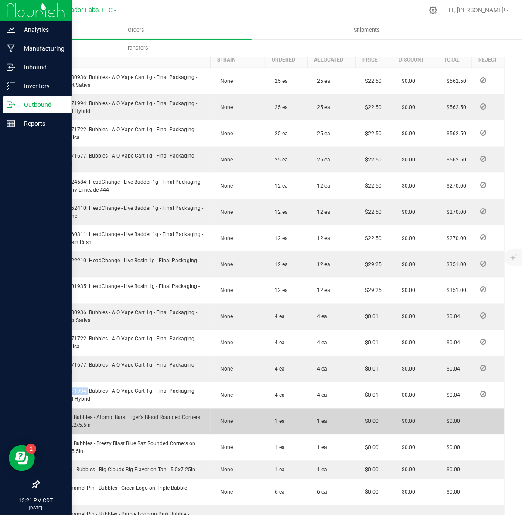
click at [62, 418] on td "Postcard - Bubbles - Atomic Burst Tiger's Blood Rounded Corners on White - 4.2x…" at bounding box center [125, 422] width 172 height 26
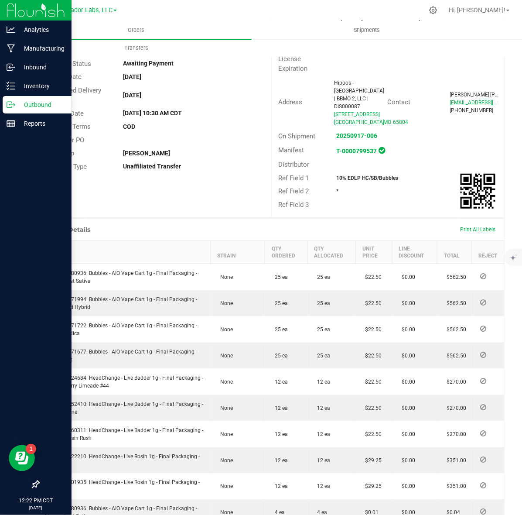
scroll to position [0, 0]
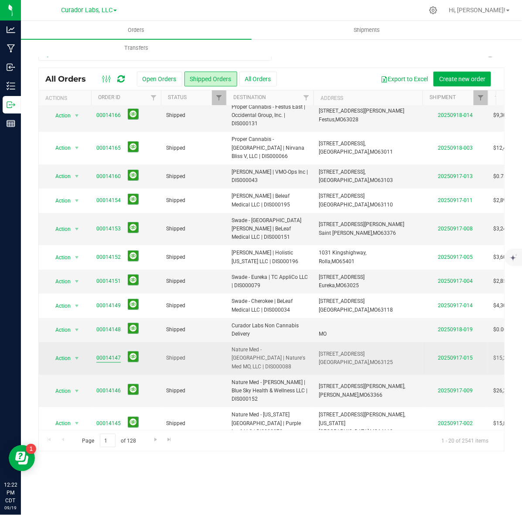
scroll to position [210, 0]
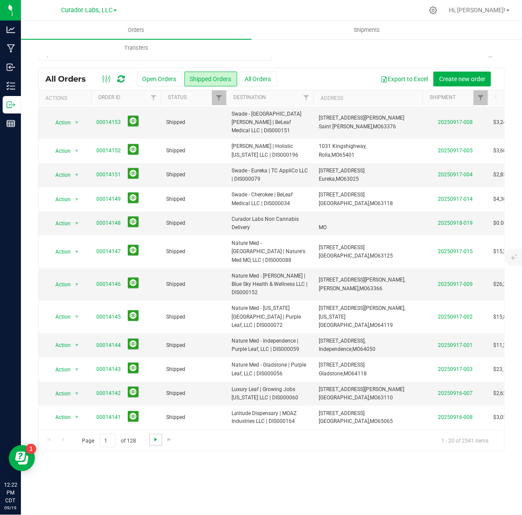
click at [158, 438] on link "Go to the next page" at bounding box center [155, 440] width 13 height 12
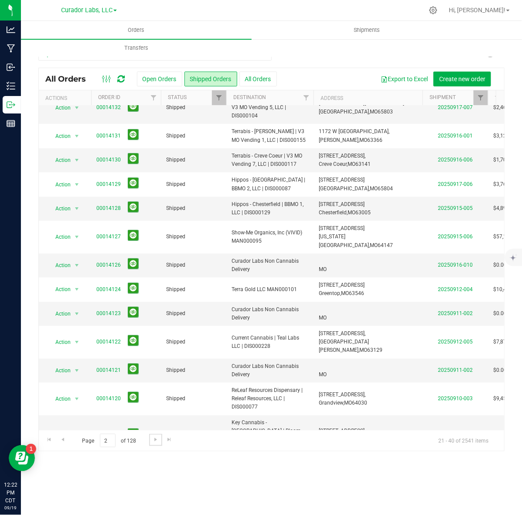
scroll to position [0, 0]
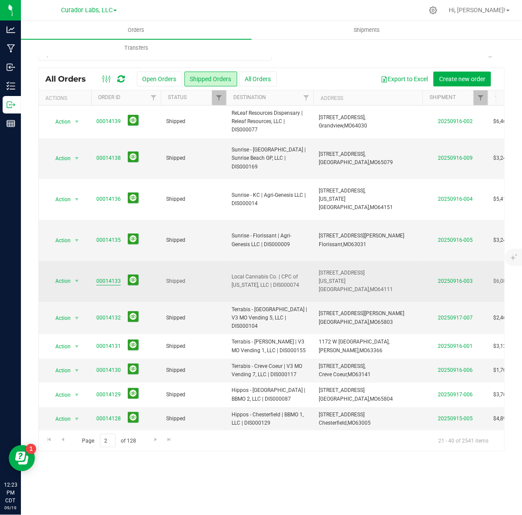
click at [106, 282] on link "00014133" at bounding box center [108, 281] width 24 height 8
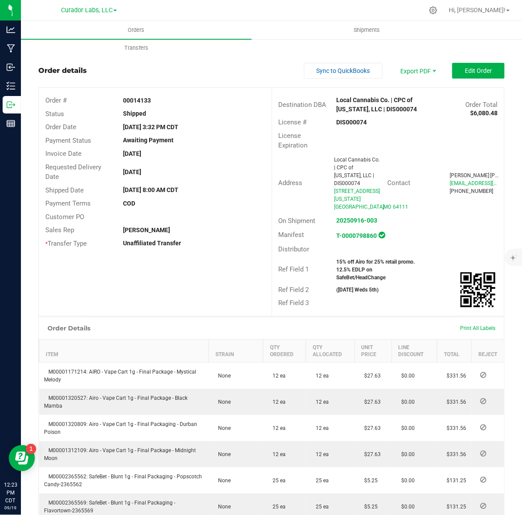
click at [358, 123] on strong "DIS000074" at bounding box center [352, 122] width 31 height 7
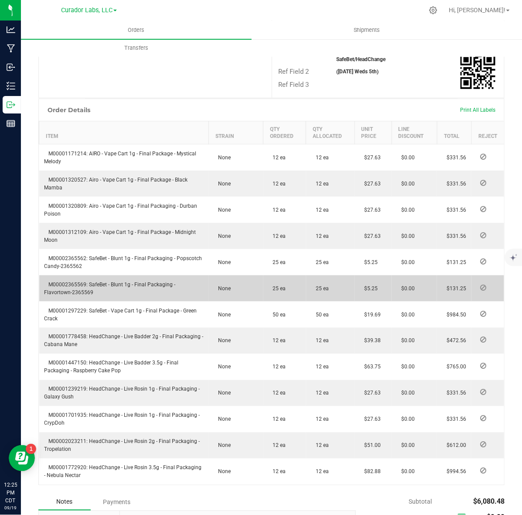
scroll to position [273, 0]
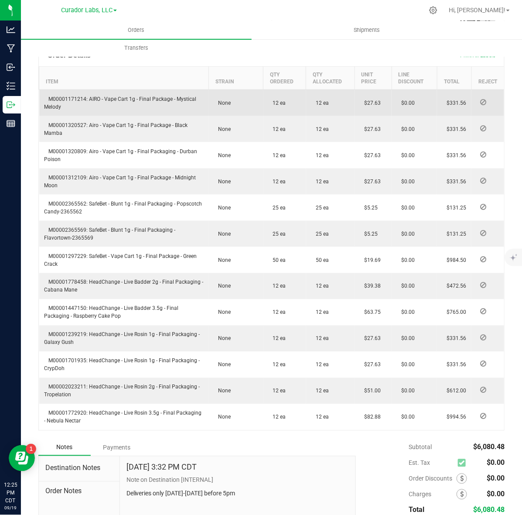
click at [57, 96] on span "M00001171214: AIRO - Vape Cart 1g - Final Package - Mystical Melody" at bounding box center [121, 103] width 152 height 14
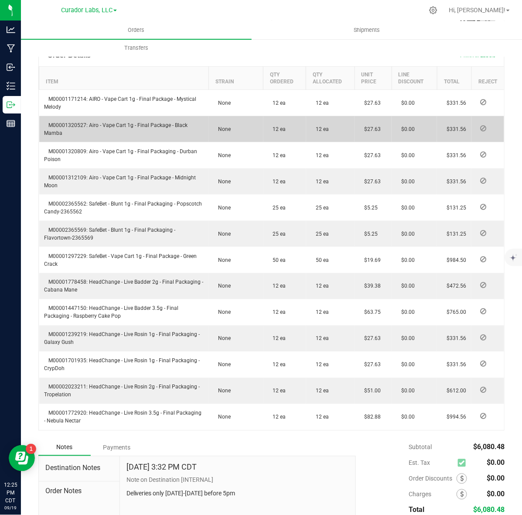
click at [72, 122] on span "M00001320527: Airo - Vape Cart 1g - Final Package - Black Mamba" at bounding box center [117, 129] width 144 height 14
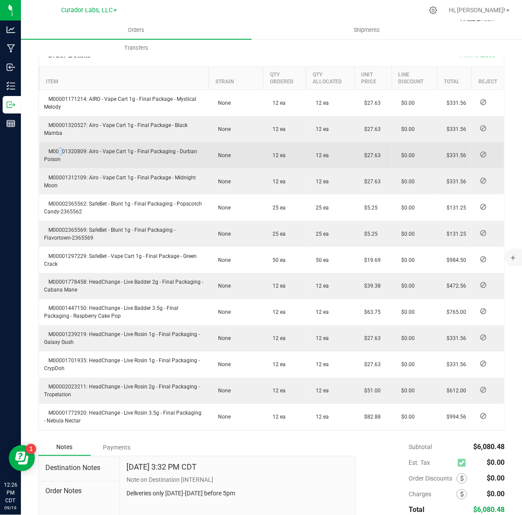
click at [57, 142] on td "M00001320809: Airo - Vape Cart 1g - Final Packaging - Durban Poison" at bounding box center [124, 155] width 170 height 26
click at [61, 148] on span "M00001320809: Airo - Vape Cart 1g - Final Packaging - Durban Poison" at bounding box center [121, 155] width 153 height 14
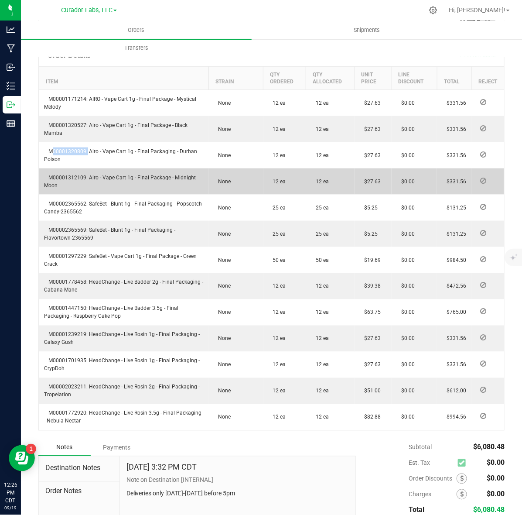
click at [70, 175] on span "M00001312109: Airo - Vape Cart 1g - Final Package - Midnight Moon" at bounding box center [121, 182] width 152 height 14
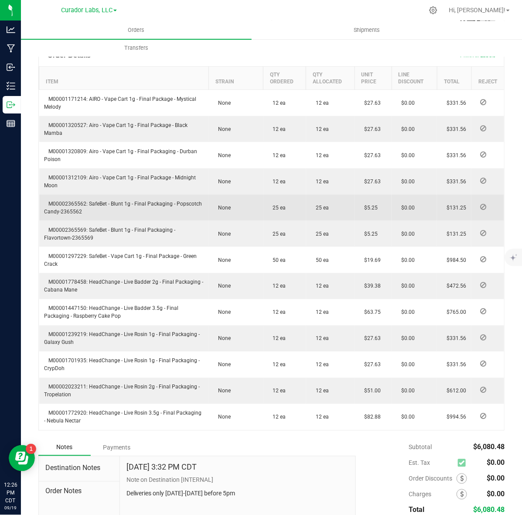
click at [64, 201] on span "M00002365562: SafeBet - Blunt 1g - Final Packaging - Popscotch Candy-2365562" at bounding box center [124, 208] width 158 height 14
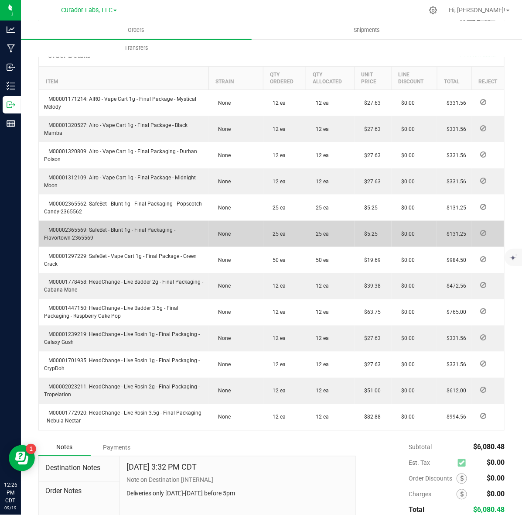
click at [74, 227] on span "M00002365569: SafeBet - Blunt 1g - Final Packaging - Flavortown-2365569" at bounding box center [110, 234] width 131 height 14
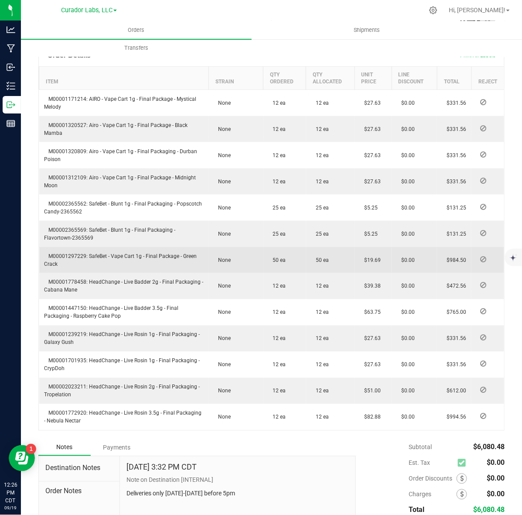
click at [73, 253] on span "M00001297229: SafeBet - Vape Cart 1g - Final Package - Green Crack" at bounding box center [121, 260] width 153 height 14
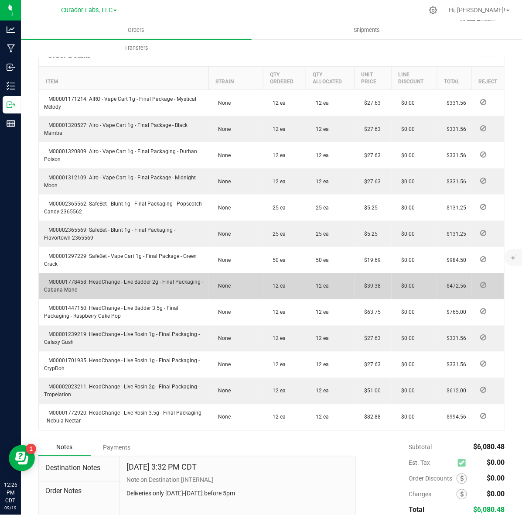
click at [64, 279] on span "M00001778458: HeadChange - Live Badder 2g - Final Packaging - Cabana Mane" at bounding box center [124, 286] width 159 height 14
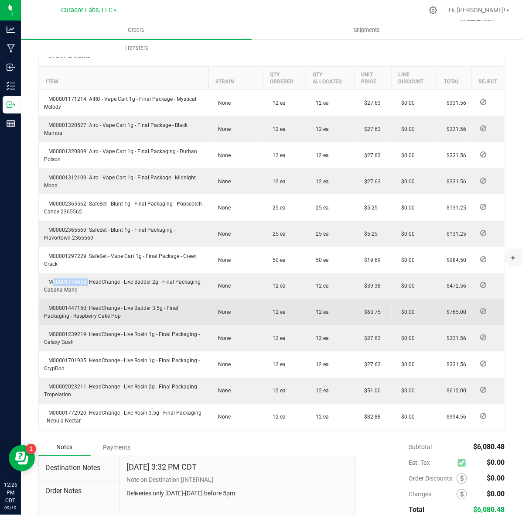
click at [81, 306] on span "M00001447150: HeadChange - Live Badder 3.5g - Final Packaging - Raspberry Cake …" at bounding box center [112, 313] width 134 height 14
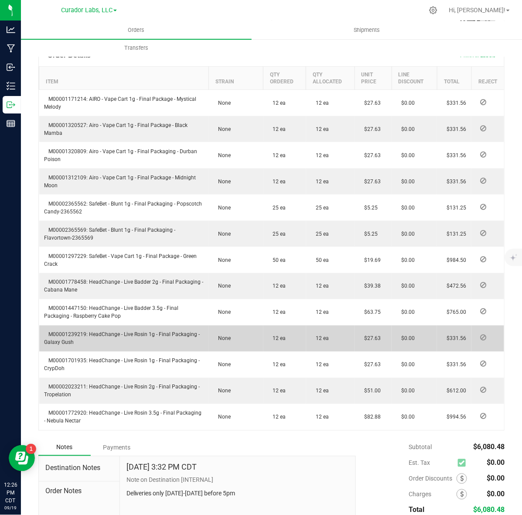
click at [53, 332] on span "M00001239219: HeadChange - Live Rosin 1g - Final Packaging - Galaxy Gush" at bounding box center [123, 339] width 156 height 14
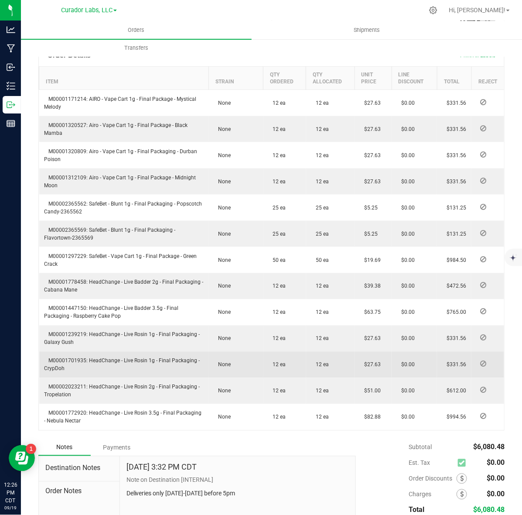
click at [62, 358] on span "M00001701935: HeadChange - Live Rosin 1g - Final Packaging - CrypDoh" at bounding box center [123, 365] width 156 height 14
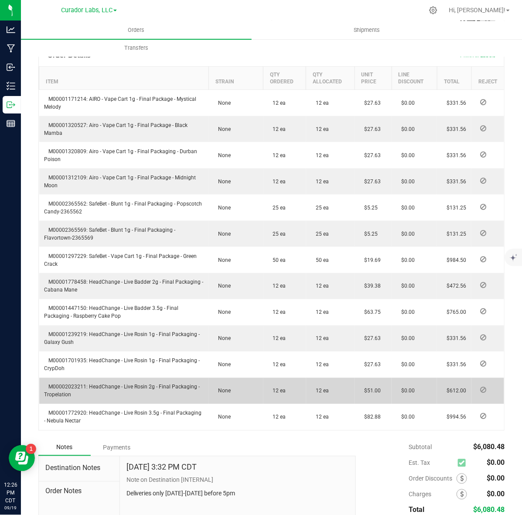
click at [79, 384] on span "M00002023211: HeadChange - Live Rosin 2g - Final Packaging - Tropelation" at bounding box center [123, 391] width 156 height 14
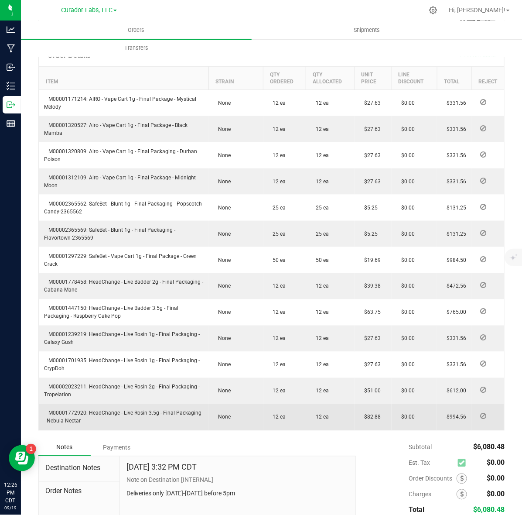
click at [80, 410] on span "M00001772920: HeadChange - Live Rosin 3.5g - Final Packaging - Nebula Nectar" at bounding box center [124, 417] width 158 height 14
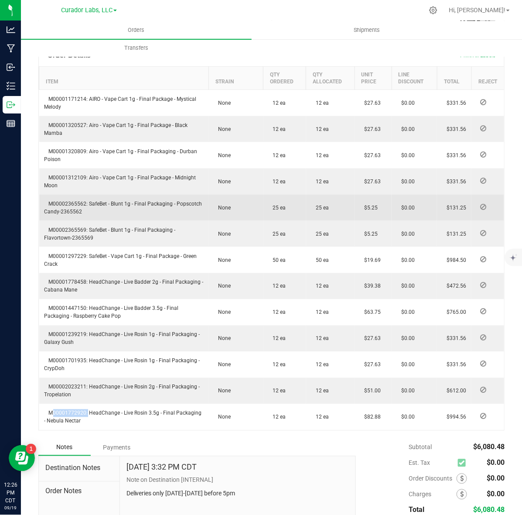
click at [70, 201] on span "M00002365562: SafeBet - Blunt 1g - Final Packaging - Popscotch Candy-2365562" at bounding box center [124, 208] width 158 height 14
click at [95, 199] on td "M00002365562: SafeBet - Blunt 1g - Final Packaging - Popscotch Candy-2365562" at bounding box center [124, 208] width 170 height 26
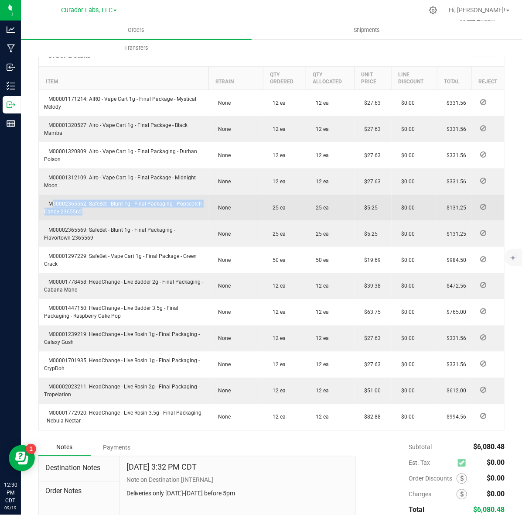
click at [82, 201] on span "M00002365562: SafeBet - Blunt 1g - Final Packaging - Popscotch Candy-2365562" at bounding box center [124, 208] width 158 height 14
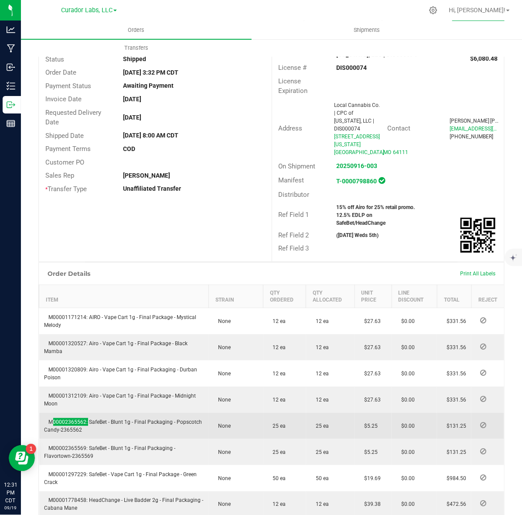
scroll to position [0, 0]
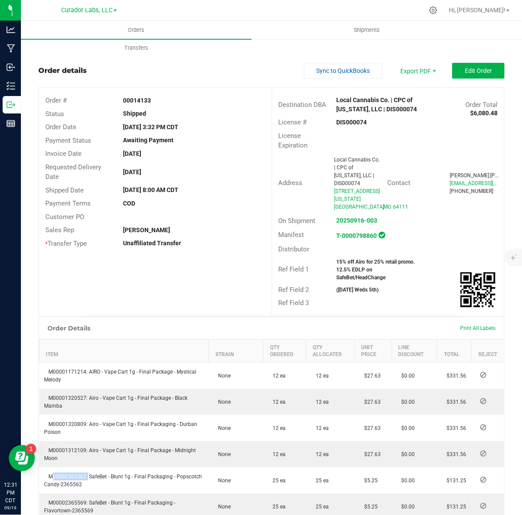
click at [129, 103] on strong "00014133" at bounding box center [137, 100] width 28 height 7
click at [357, 259] on strong "15% off Airo for 25% retail promo. 12.5% EDLP on SafeBet/HeadChange" at bounding box center [376, 270] width 79 height 22
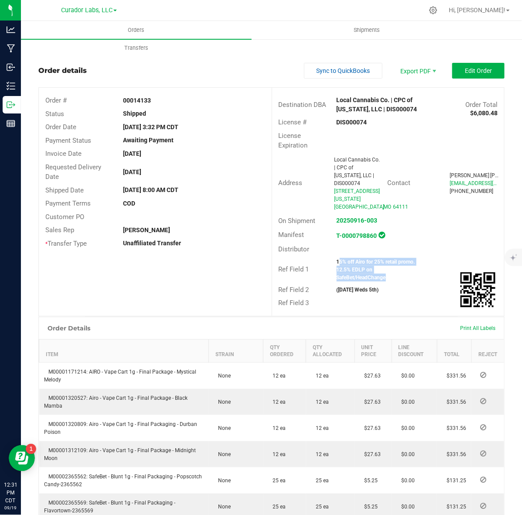
click at [357, 259] on strong "15% off Airo for 25% retail promo. 12.5% EDLP on SafeBet/HeadChange" at bounding box center [376, 270] width 79 height 22
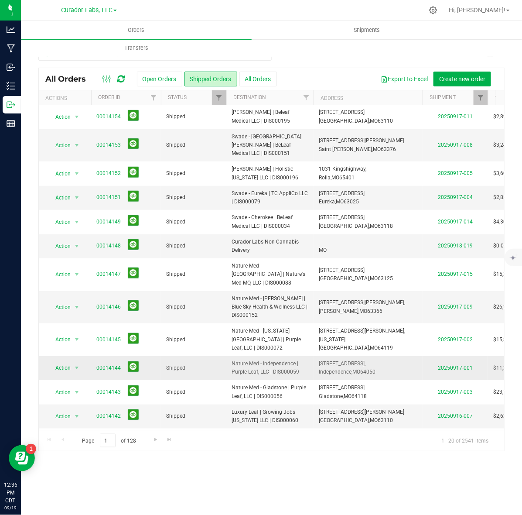
scroll to position [210, 0]
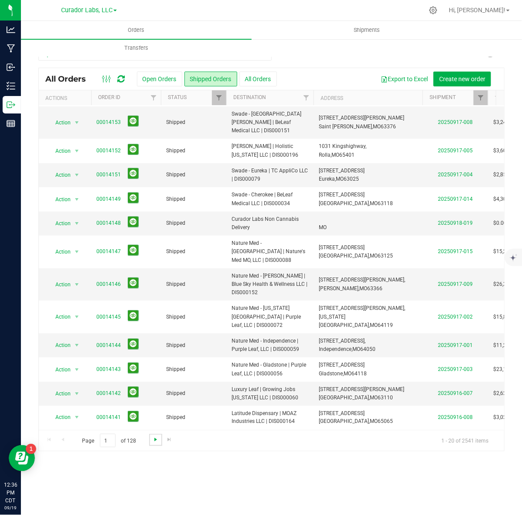
click at [153, 439] on span "Go to the next page" at bounding box center [155, 439] width 7 height 7
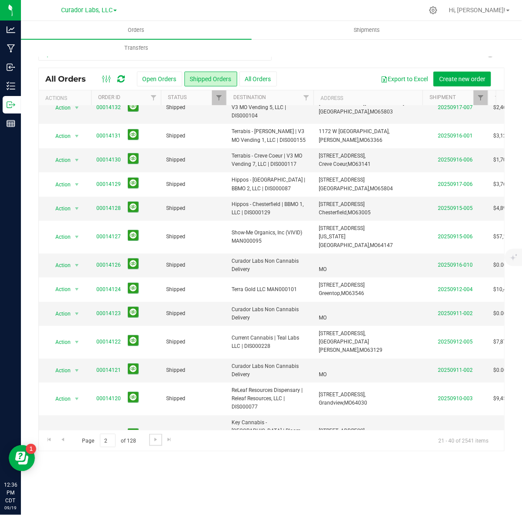
scroll to position [0, 0]
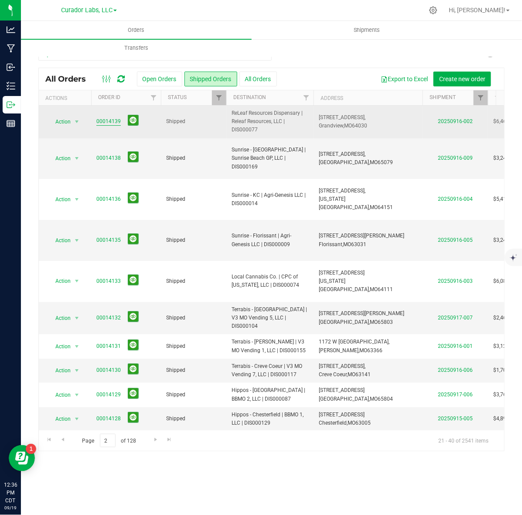
click at [108, 121] on link "00014139" at bounding box center [108, 121] width 24 height 8
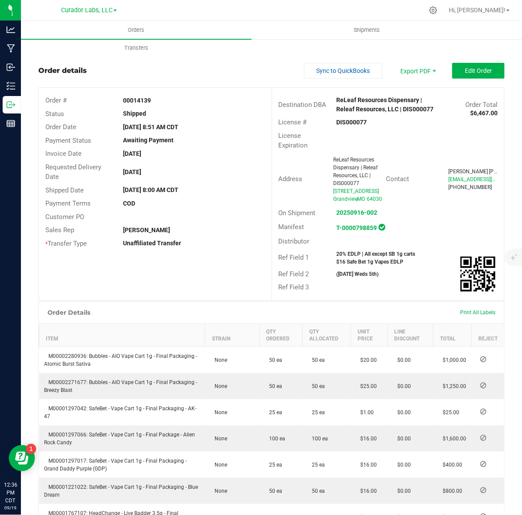
click at [337, 120] on strong "DIS000077" at bounding box center [352, 122] width 31 height 7
click at [470, 112] on strong "$6,467.00" at bounding box center [483, 113] width 27 height 7
click at [130, 99] on strong "00014139" at bounding box center [137, 100] width 28 height 7
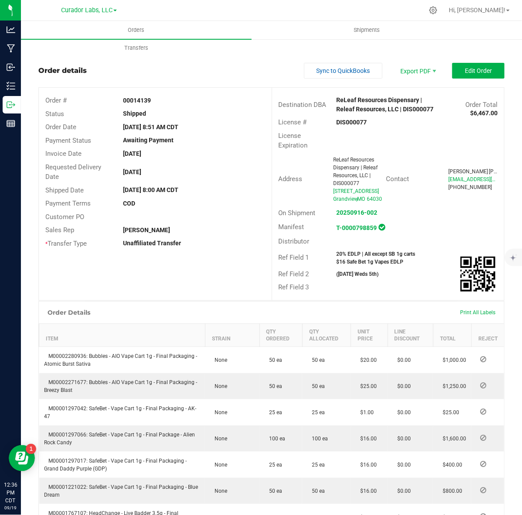
click at [130, 99] on strong "00014139" at bounding box center [137, 100] width 28 height 7
click at [344, 265] on strong "20% EDLP | All except SB 1g carts $16 Safe Bet 1g Vapes EDLP" at bounding box center [376, 258] width 79 height 14
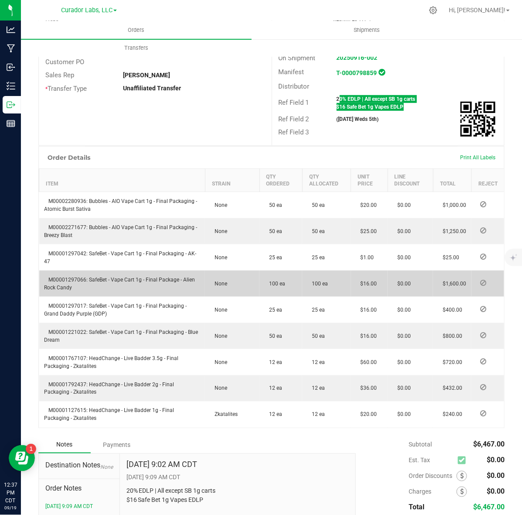
scroll to position [218, 0]
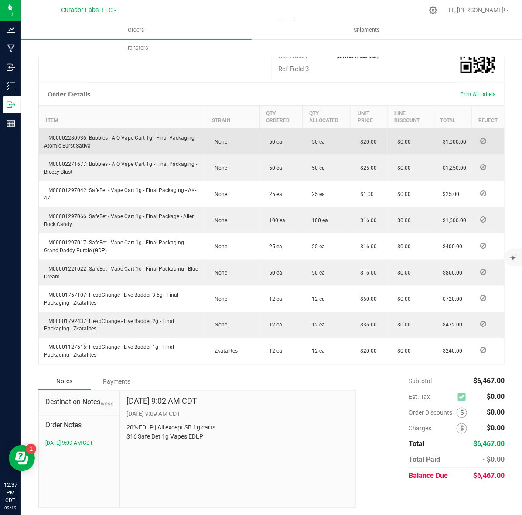
click at [74, 149] on span "M00002280936: Bubbles - AIO Vape Cart 1g - Final Packaging - Atomic Burst Sativa" at bounding box center [121, 142] width 153 height 14
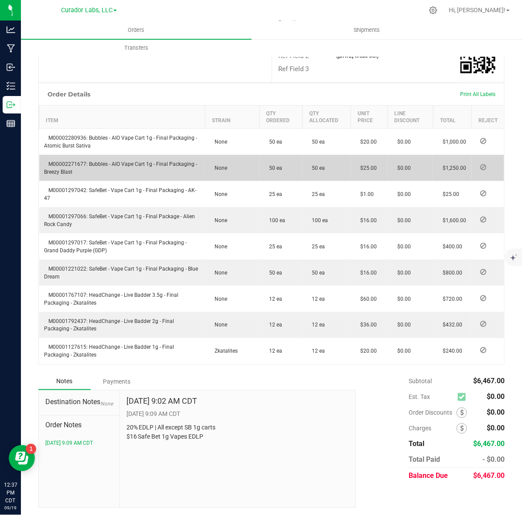
click at [72, 175] on span "M00002271677: Bubbles - AIO Vape Cart 1g - Final Packaging - Breezy Blast" at bounding box center [121, 168] width 153 height 14
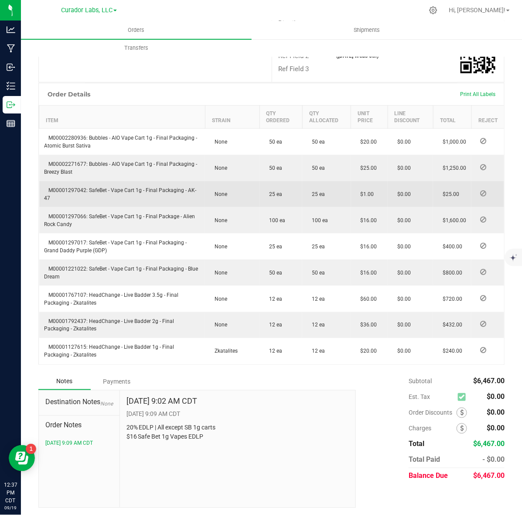
click at [70, 202] on td "M00001297042: SafeBet - Vape Cart 1g - Final Packaging - AK-47" at bounding box center [122, 194] width 166 height 26
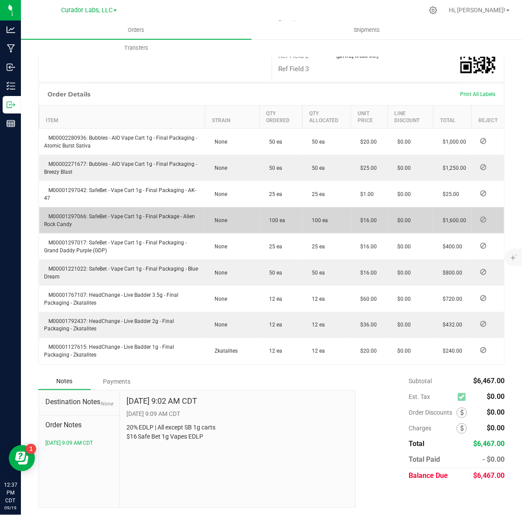
click at [79, 228] on td "M00001297066: SafeBet - Vape Cart 1g - Final Package - Alien Rock Candy" at bounding box center [122, 220] width 166 height 26
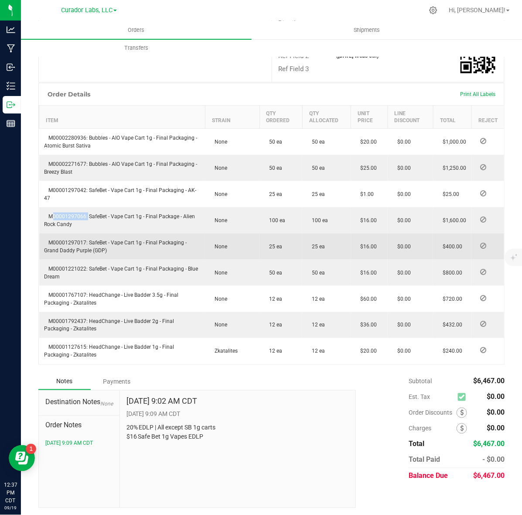
click at [76, 254] on span "M00001297017: SafeBet - Vape Cart 1g - Final Packaging - Grand Daddy Purple (GD…" at bounding box center [116, 247] width 143 height 14
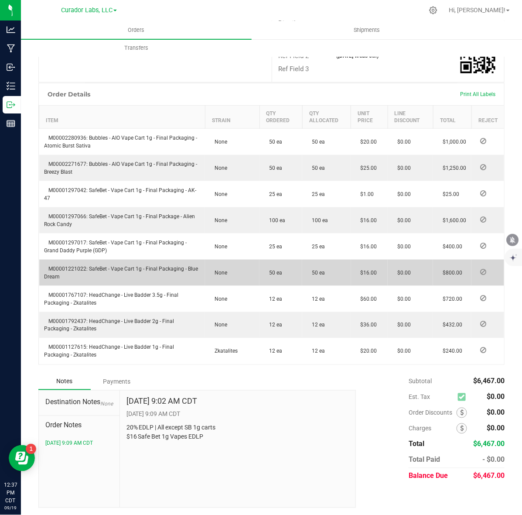
click at [72, 280] on span "M00001221022: SafeBet - Vape Cart 1g - Final Packaging - Blue Dream" at bounding box center [122, 273] width 154 height 14
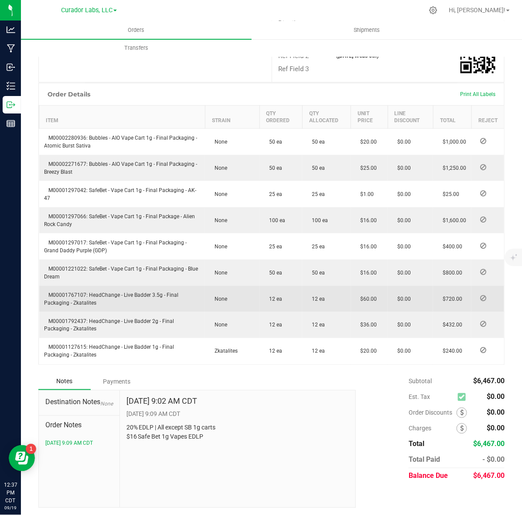
click at [73, 306] on span "M00001767107: HeadChange - Live Badder 3.5g - Final Packaging - Zkatalites" at bounding box center [112, 299] width 134 height 14
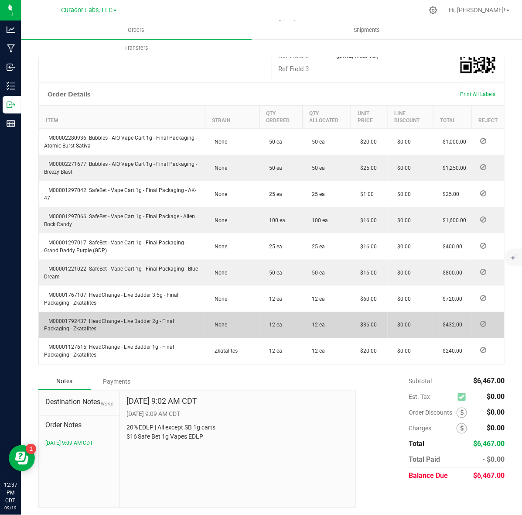
click at [62, 332] on span "M00001792437: HeadChange - Live Badder 2g - Final Packaging - Zkatalites" at bounding box center [110, 325] width 130 height 14
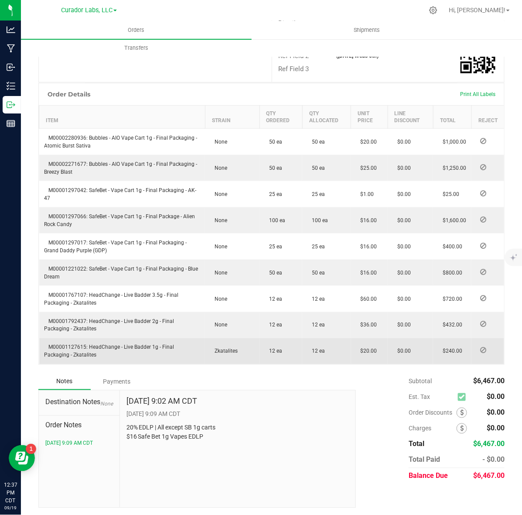
click at [66, 356] on td "M00001127615: HeadChange - Live Badder 1g - Final Packaging - Zkatalites" at bounding box center [122, 351] width 166 height 26
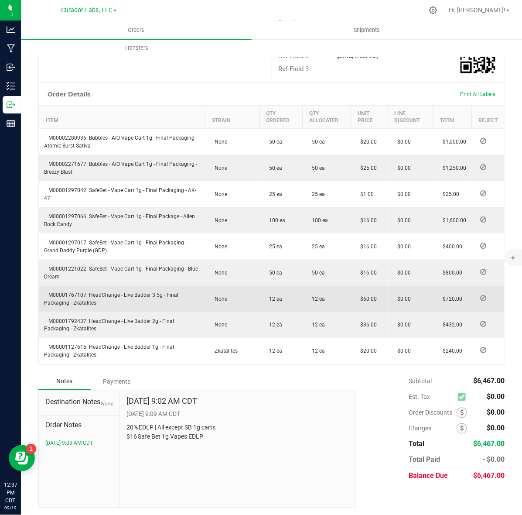
click at [151, 304] on td "M00001767107: HeadChange - Live Badder 3.5g - Final Packaging - Zkatalites" at bounding box center [122, 299] width 166 height 26
click at [80, 306] on span "M00001767107: HeadChange - Live Badder 3.5g - Final Packaging - Zkatalites" at bounding box center [112, 299] width 134 height 14
click at [141, 306] on span "M00001767107: HeadChange - Live Badder 3.5g - Final Packaging - Zkatalites" at bounding box center [112, 299] width 134 height 14
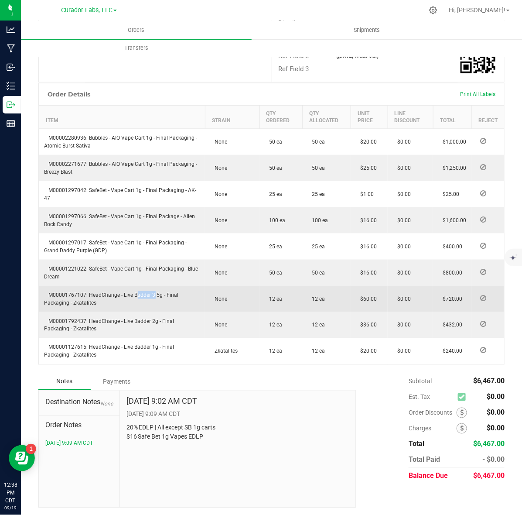
click at [140, 306] on span "M00001767107: HeadChange - Live Badder 3.5g - Final Packaging - Zkatalites" at bounding box center [112, 299] width 134 height 14
drag, startPoint x: 88, startPoint y: 311, endPoint x: 68, endPoint y: 321, distance: 22.6
click at [68, 312] on td "M00001767107: HeadChange - Live Badder 3.5g - Final Packaging - Zkatalites" at bounding box center [122, 299] width 166 height 26
click at [82, 306] on span "M00001767107: HeadChange - Live Badder 3.5g - Final Packaging - Zkatalites" at bounding box center [112, 299] width 134 height 14
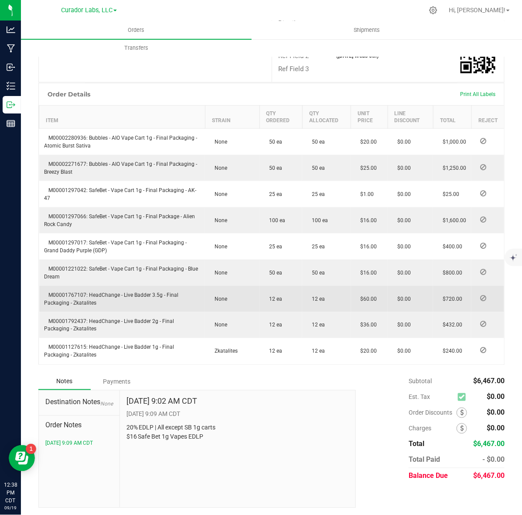
drag, startPoint x: 90, startPoint y: 309, endPoint x: 106, endPoint y: 321, distance: 20.5
click at [106, 312] on td "M00001767107: HeadChange - Live Badder 3.5g - Final Packaging - Zkatalites" at bounding box center [122, 299] width 166 height 26
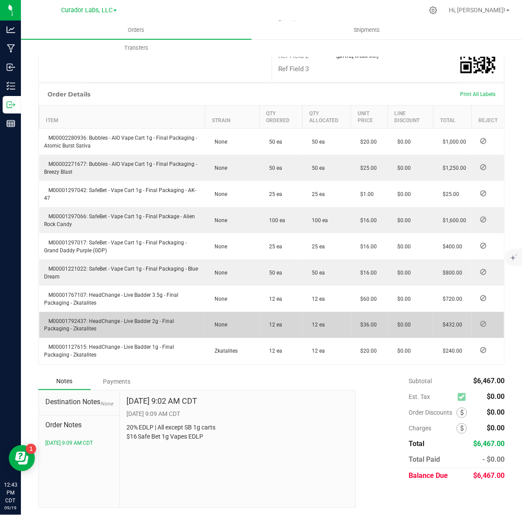
click at [77, 332] on span "M00001792437: HeadChange - Live Badder 2g - Final Packaging - Zkatalites" at bounding box center [110, 325] width 130 height 14
click at [152, 330] on td "M00001792437: HeadChange - Live Badder 2g - Final Packaging - Zkatalites" at bounding box center [122, 325] width 166 height 26
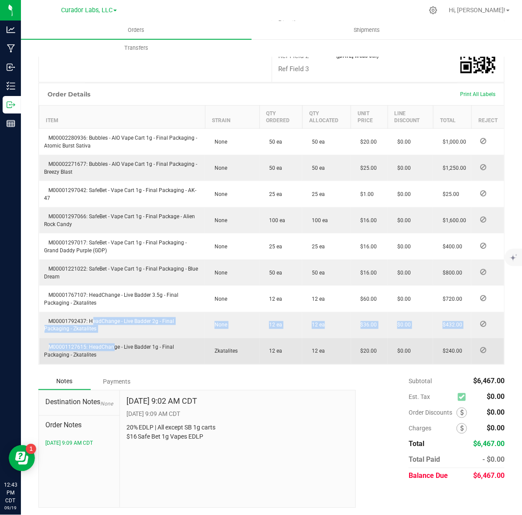
drag, startPoint x: 88, startPoint y: 336, endPoint x: 109, endPoint y: 354, distance: 27.6
click at [109, 354] on tbody "M00002280936: Bubbles - AIO Vape Cart 1g - Final Packaging - Atomic Burst Sativ…" at bounding box center [272, 246] width 466 height 236
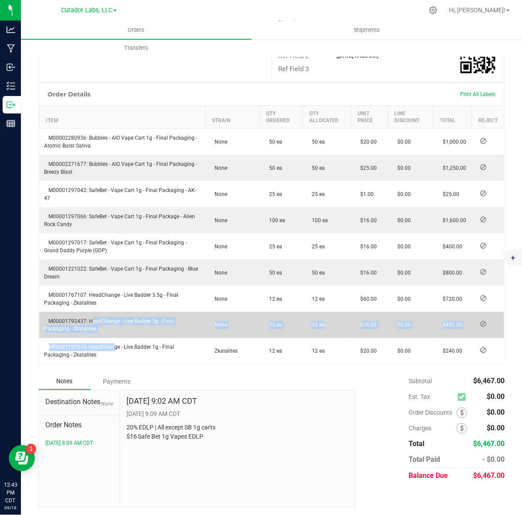
click at [101, 338] on td "M00001792437: HeadChange - Live Badder 2g - Final Packaging - Zkatalites" at bounding box center [122, 325] width 166 height 26
drag, startPoint x: 96, startPoint y: 344, endPoint x: 89, endPoint y: 339, distance: 8.8
click at [89, 338] on td "M00001792437: HeadChange - Live Badder 2g - Final Packaging - Zkatalites" at bounding box center [122, 325] width 166 height 26
click at [76, 333] on td "M00001792437: HeadChange - Live Badder 2g - Final Packaging - Zkatalites" at bounding box center [122, 325] width 166 height 26
click at [74, 332] on span "M00001792437: HeadChange - Live Badder 2g - Final Packaging - Zkatalites" at bounding box center [110, 325] width 130 height 14
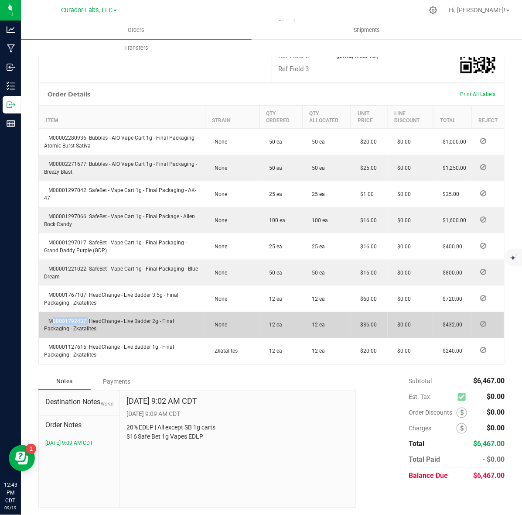
click at [74, 332] on span "M00001792437: HeadChange - Live Badder 2g - Final Packaging - Zkatalites" at bounding box center [110, 325] width 130 height 14
click at [99, 338] on td "M00001792437: HeadChange - Live Badder 2g - Final Packaging - Zkatalites" at bounding box center [122, 325] width 166 height 26
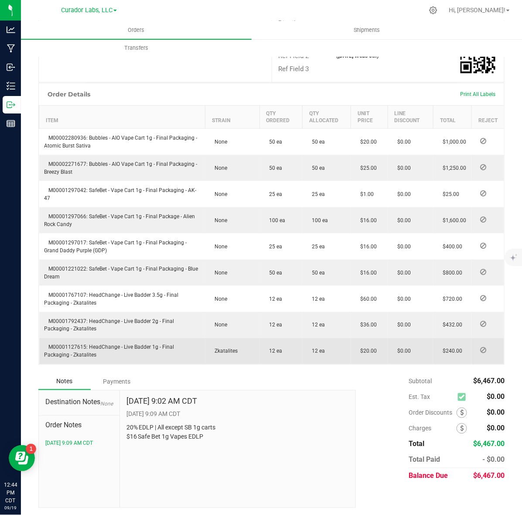
click at [111, 359] on td "M00001127615: HeadChange - Live Badder 1g - Final Packaging - Zkatalites" at bounding box center [122, 351] width 166 height 26
click at [110, 359] on td "M00001127615: HeadChange - Live Badder 1g - Final Packaging - Zkatalites" at bounding box center [122, 351] width 166 height 26
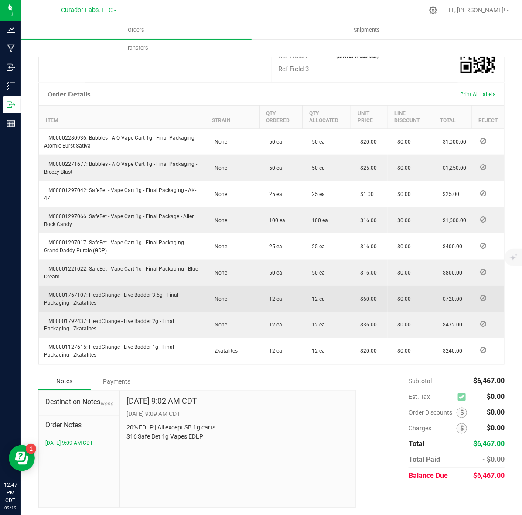
click at [55, 306] on span "M00001767107: HeadChange - Live Badder 3.5g - Final Packaging - Zkatalites" at bounding box center [112, 299] width 134 height 14
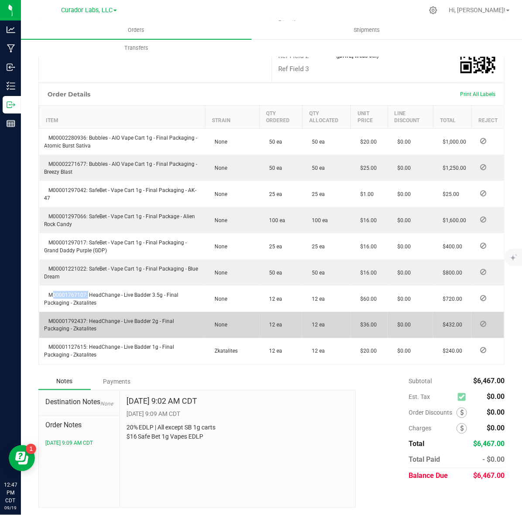
click at [79, 332] on span "M00001792437: HeadChange - Live Badder 2g - Final Packaging - Zkatalites" at bounding box center [110, 325] width 130 height 14
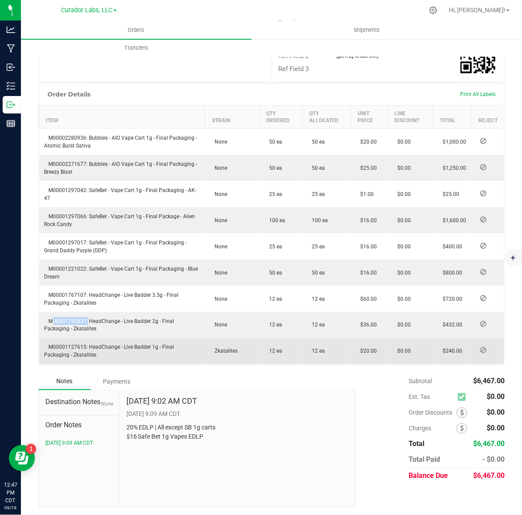
click at [79, 359] on td "M00001127615: HeadChange - Live Badder 1g - Final Packaging - Zkatalites" at bounding box center [122, 351] width 166 height 26
click at [80, 358] on span "M00001127615: HeadChange - Live Badder 1g - Final Packaging - Zkatalites" at bounding box center [110, 351] width 130 height 14
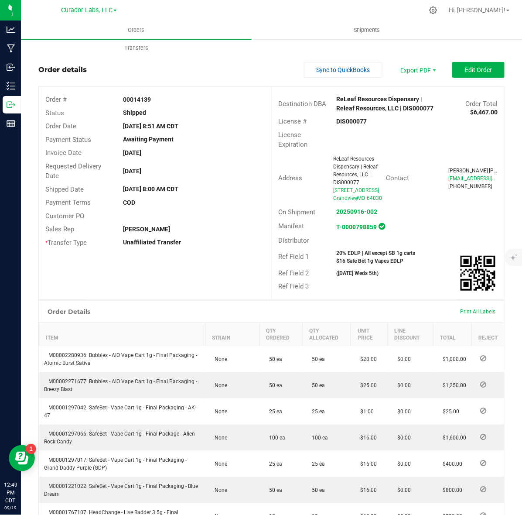
scroll to position [0, 0]
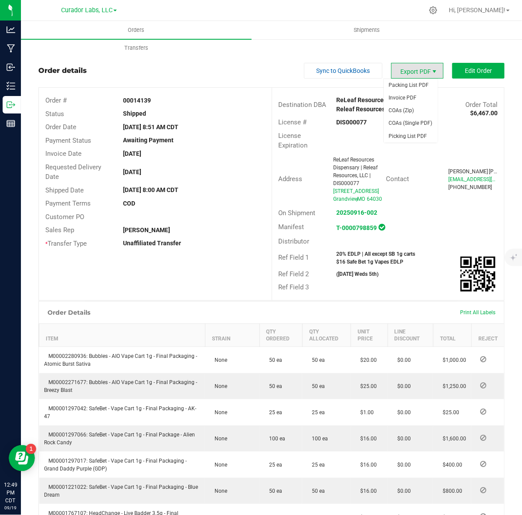
click at [431, 75] on span "Export PDF" at bounding box center [434, 71] width 7 height 7
click at [412, 99] on span "Invoice PDF" at bounding box center [411, 98] width 54 height 13
click at [465, 73] on span "Edit Order" at bounding box center [478, 70] width 27 height 7
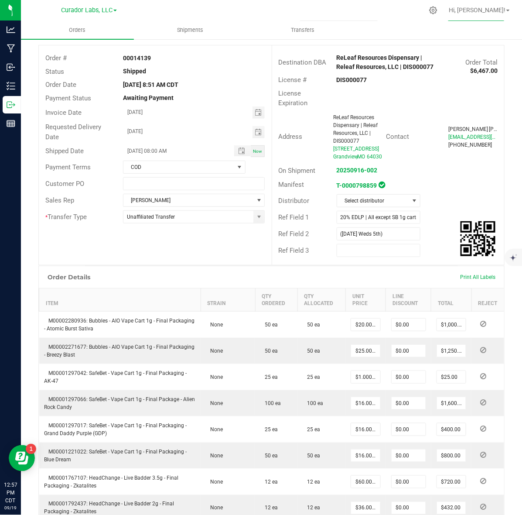
scroll to position [109, 0]
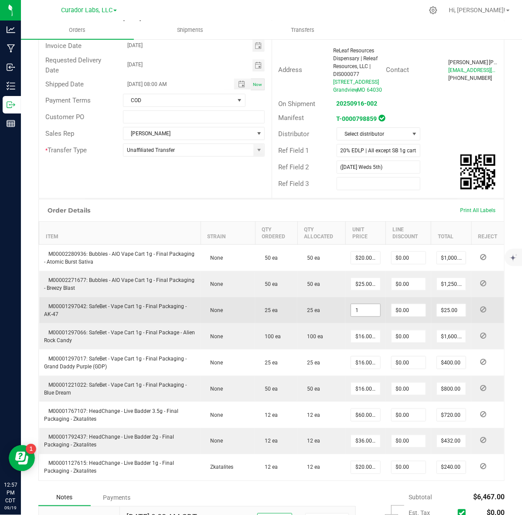
click at [354, 316] on input "1" at bounding box center [365, 310] width 29 height 12
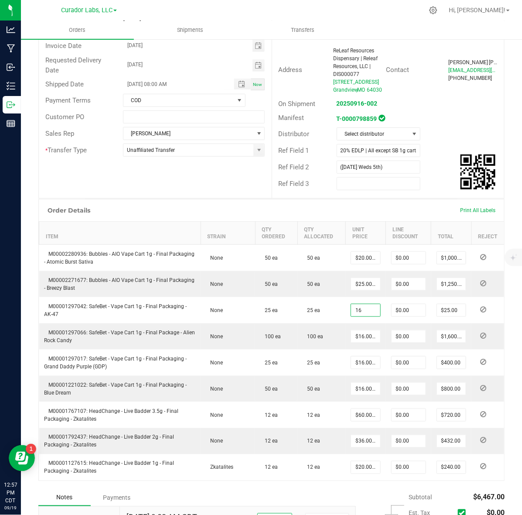
type input "$16.00000"
type input "$400.00"
click at [428, 192] on div "Ref Field 3" at bounding box center [388, 183] width 233 height 17
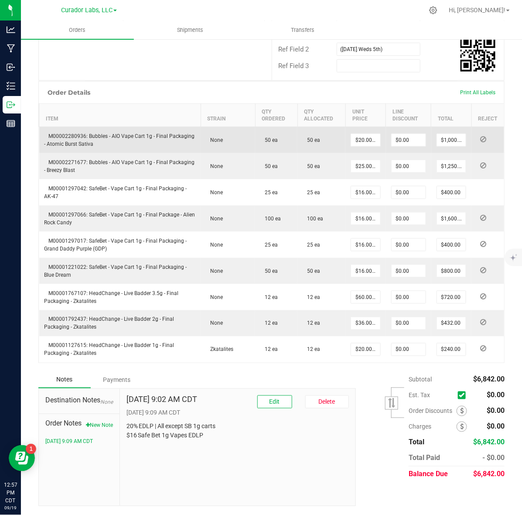
scroll to position [243, 0]
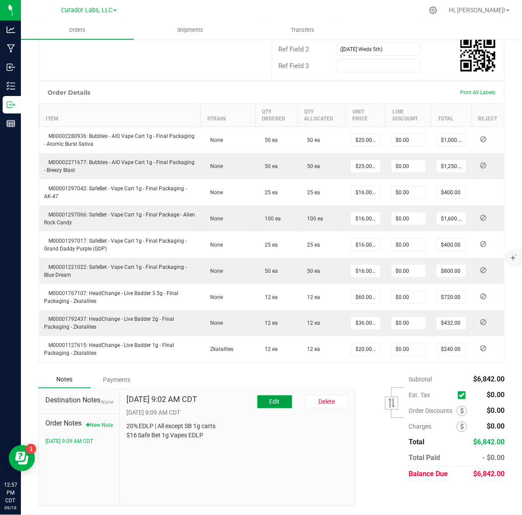
click at [276, 400] on button "Edit" at bounding box center [275, 401] width 35 height 13
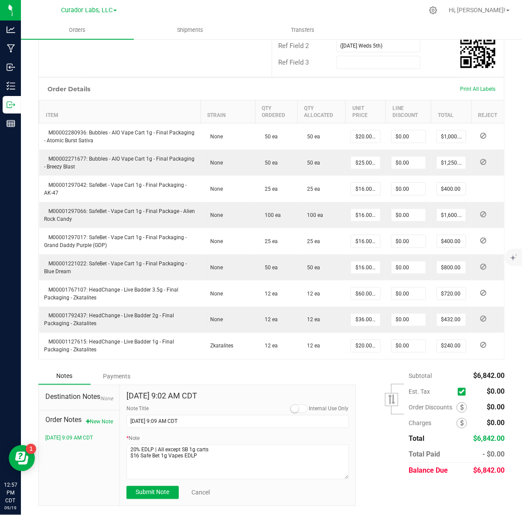
scroll to position [247, 0]
click at [195, 492] on link "Cancel" at bounding box center [201, 492] width 18 height 9
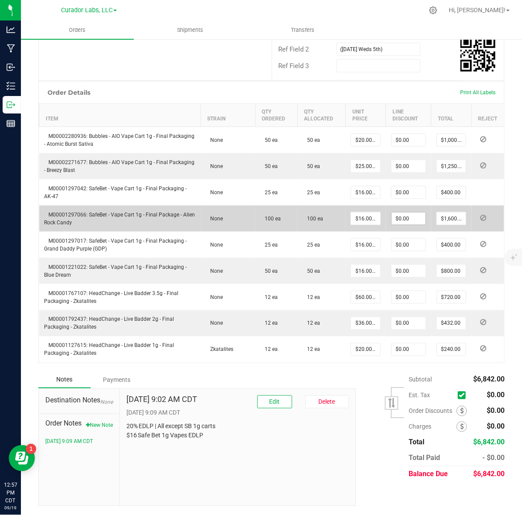
scroll to position [0, 0]
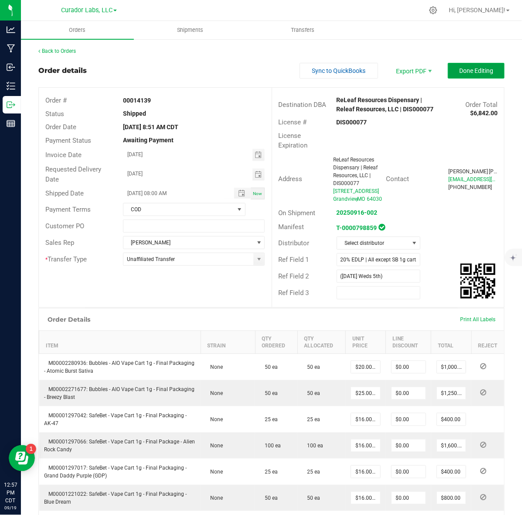
click at [460, 72] on span "Done Editing" at bounding box center [477, 70] width 34 height 7
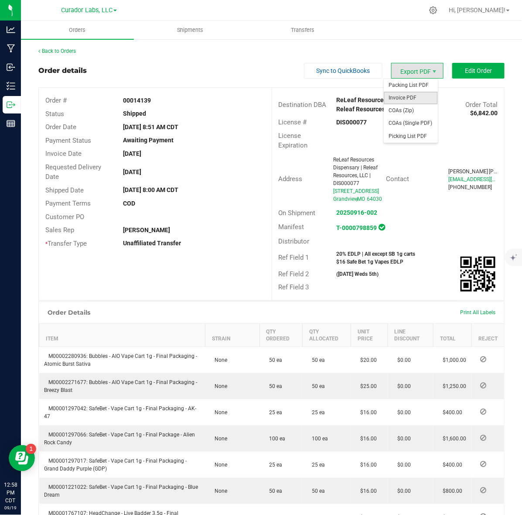
click at [419, 94] on span "Invoice PDF" at bounding box center [411, 98] width 54 height 13
click at [143, 103] on strong "00014139" at bounding box center [137, 100] width 28 height 7
click at [62, 49] on link "Back to Orders" at bounding box center [57, 51] width 38 height 6
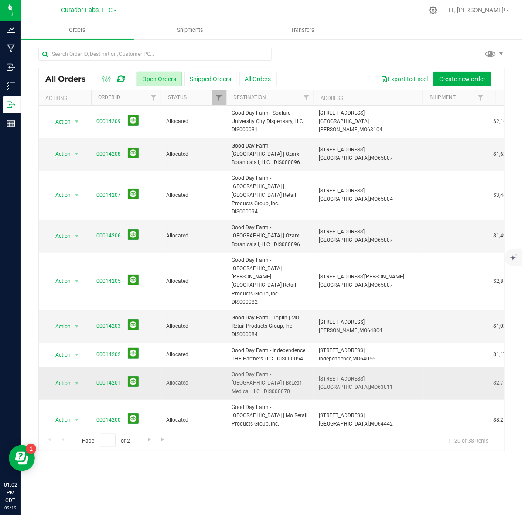
scroll to position [261, 0]
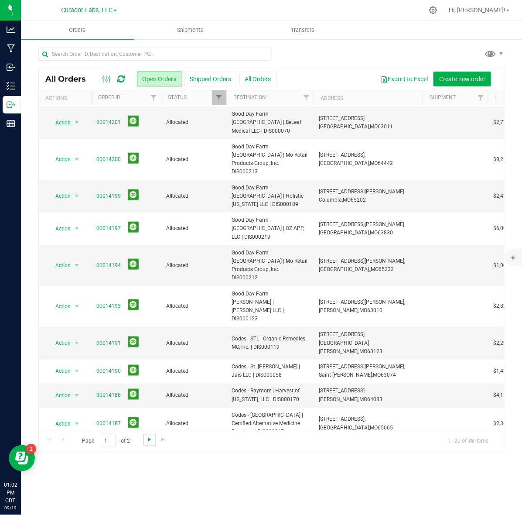
click at [151, 440] on span "Go to the next page" at bounding box center [149, 439] width 7 height 7
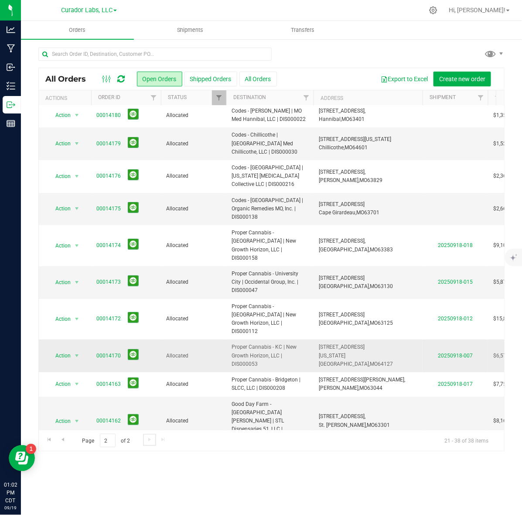
scroll to position [0, 0]
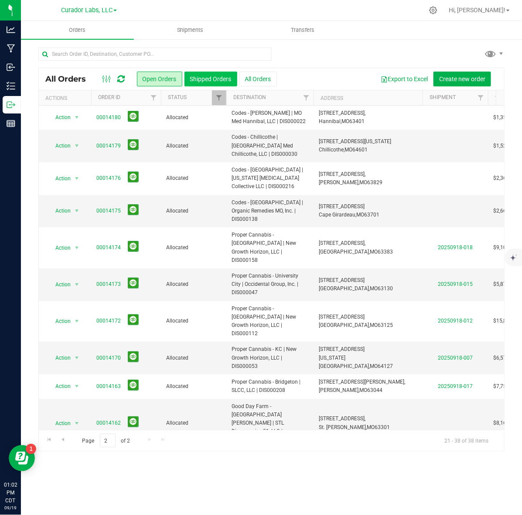
click at [224, 76] on button "Shipped Orders" at bounding box center [211, 79] width 53 height 15
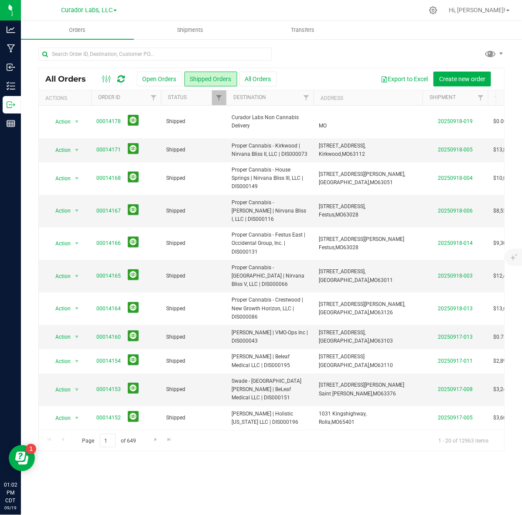
scroll to position [210, 0]
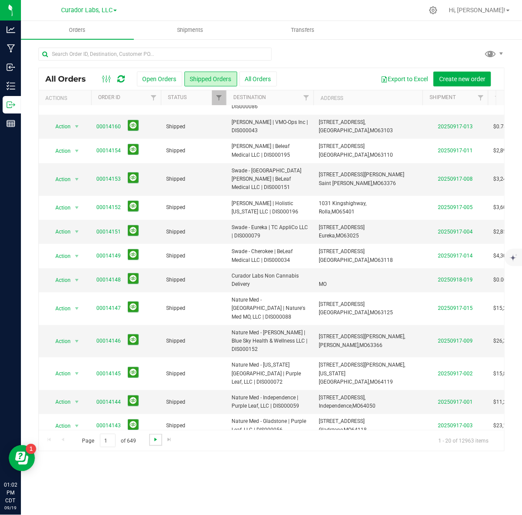
click at [152, 439] on span "Go to the next page" at bounding box center [155, 439] width 7 height 7
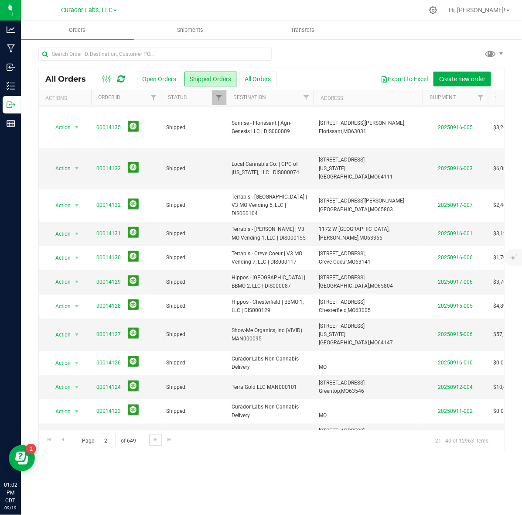
scroll to position [0, 0]
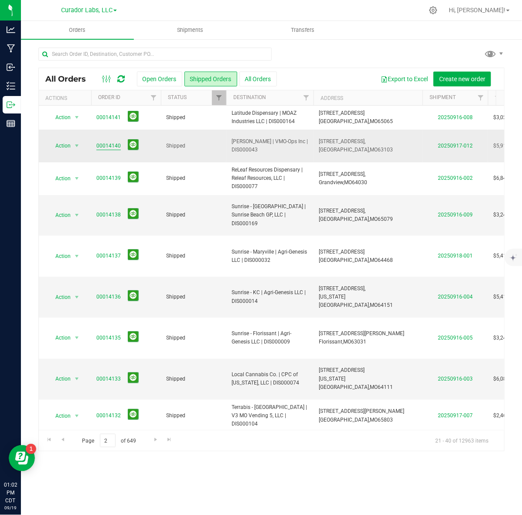
click at [111, 144] on link "00014140" at bounding box center [108, 146] width 24 height 8
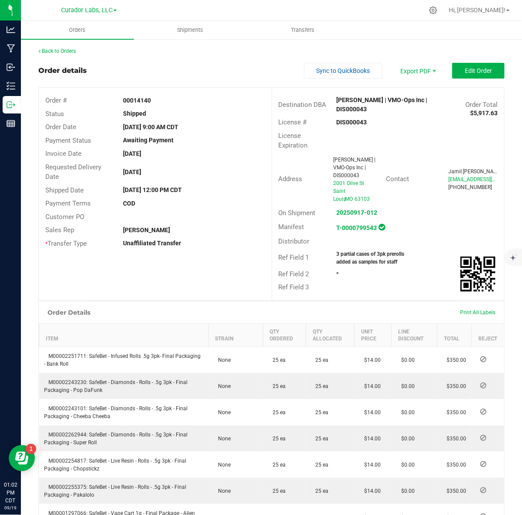
click at [140, 101] on strong "00014140" at bounding box center [137, 100] width 28 height 7
click at [347, 123] on strong "DIS000043" at bounding box center [352, 122] width 31 height 7
click at [127, 99] on strong "00014140" at bounding box center [137, 100] width 28 height 7
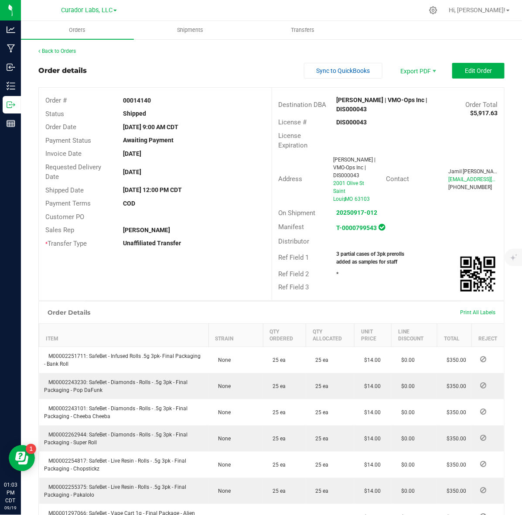
click at [127, 99] on strong "00014140" at bounding box center [137, 100] width 28 height 7
click at [330, 250] on div "3 partial cases of 3pk prerolls added as samples for staff" at bounding box center [378, 258] width 97 height 16
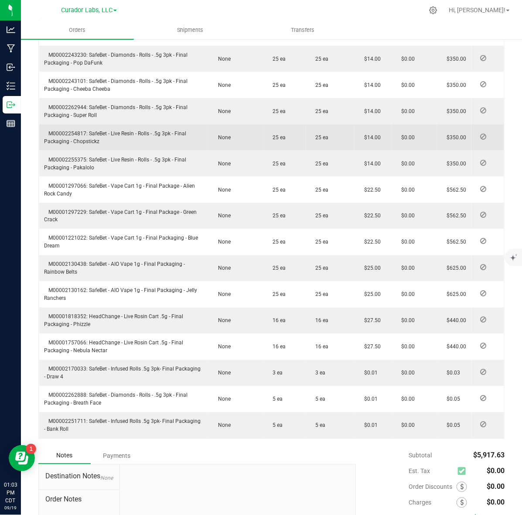
scroll to position [273, 0]
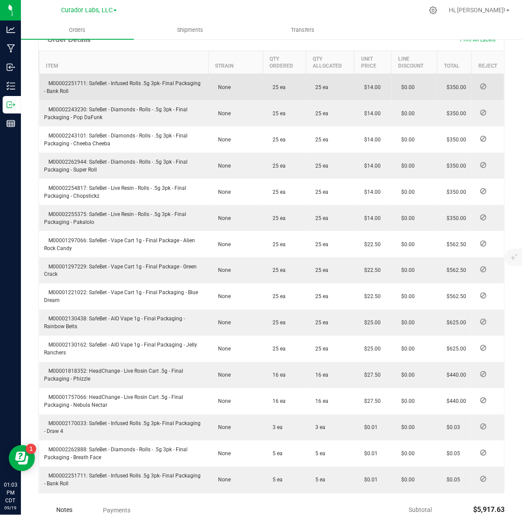
click at [73, 80] on span "M00002251711: SafeBet - Infused Rolls .5g 3pk- Final Packaging - Bank Roll" at bounding box center [123, 87] width 157 height 14
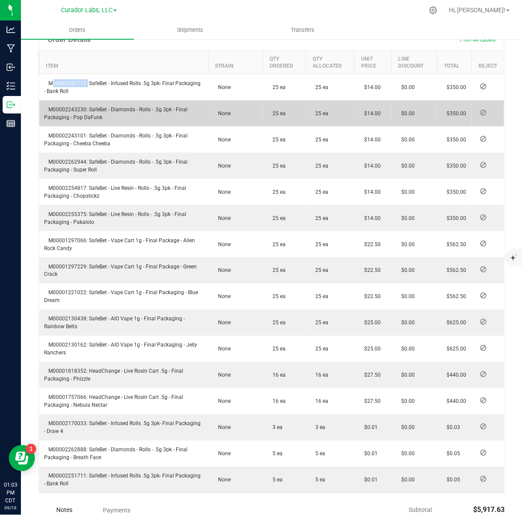
click at [78, 100] on td "M00002243230: SafeBet - Diamonds - Rolls - .5g 3pk - Final Packaging - Pop DaFu…" at bounding box center [124, 113] width 170 height 26
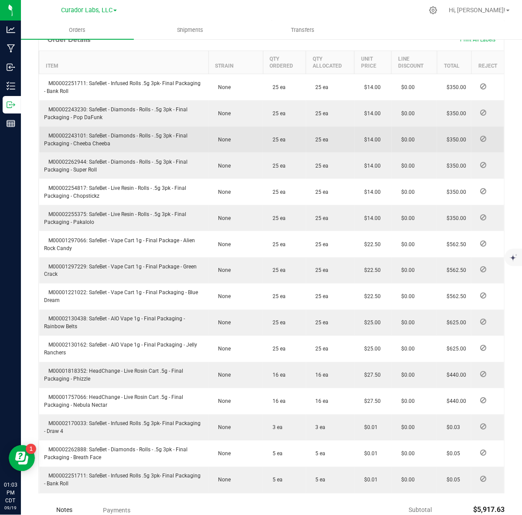
click at [63, 133] on span "M00002243101: SafeBet - Diamonds - Rolls - .5g 3pk - Final Packaging - Cheeba C…" at bounding box center [117, 140] width 144 height 14
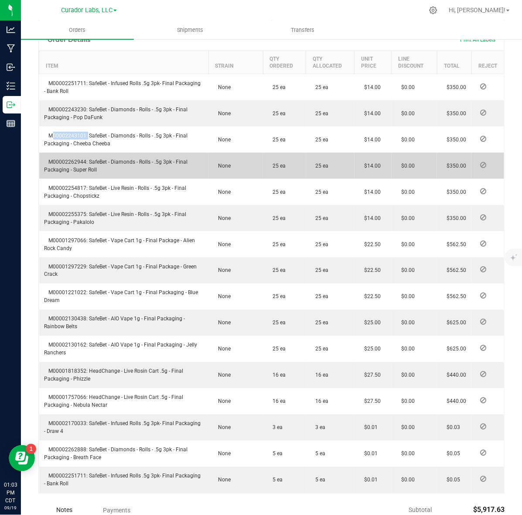
click at [62, 158] on td "M00002262944: SafeBet - Diamonds - Rolls - .5g 3pk - Final Packaging - Super Ro…" at bounding box center [124, 166] width 170 height 26
click at [62, 153] on td "M00002262944: SafeBet - Diamonds - Rolls - .5g 3pk - Final Packaging - Super Ro…" at bounding box center [124, 166] width 170 height 26
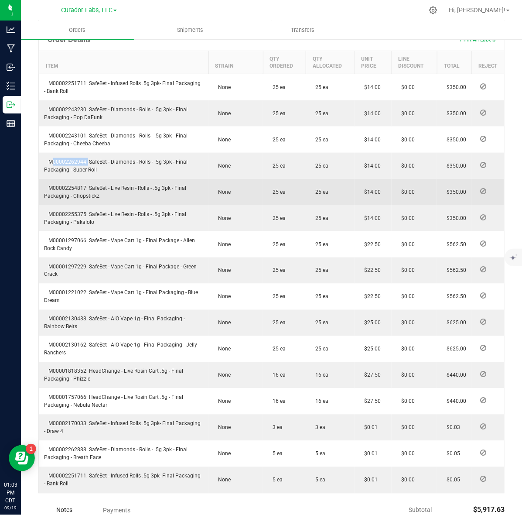
click at [79, 185] on span "M00002254817: SafeBet - Live Resin - Rolls - .5g 3pk - Final Packaging - Chopst…" at bounding box center [116, 192] width 142 height 14
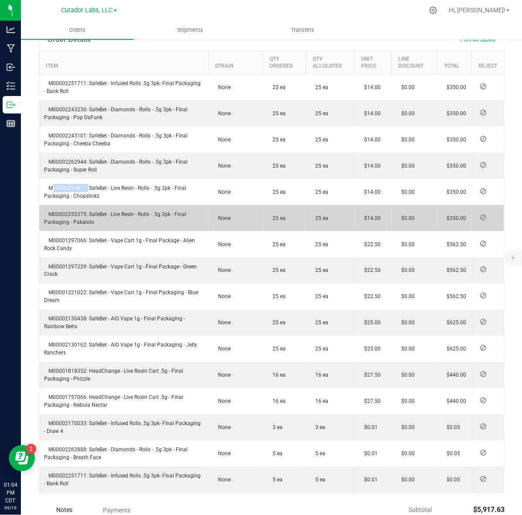
click at [54, 211] on span "M00002255375: SafeBet - Live Resin - Rolls - .5g 3pk - Final Packaging - Pakalo…" at bounding box center [116, 218] width 142 height 14
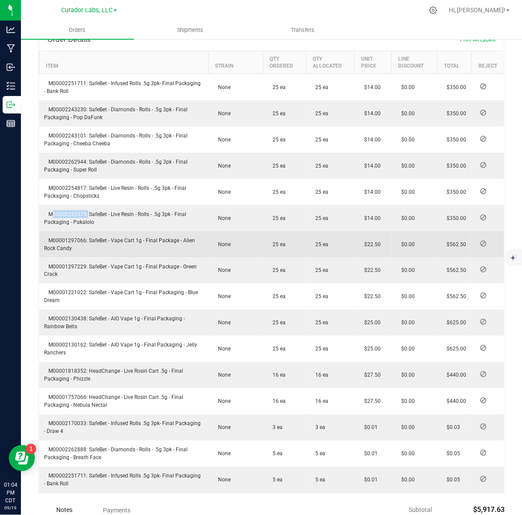
click at [71, 231] on td "M00001297066: SafeBet - Vape Cart 1g - Final Package - Alien Rock Candy" at bounding box center [124, 244] width 170 height 26
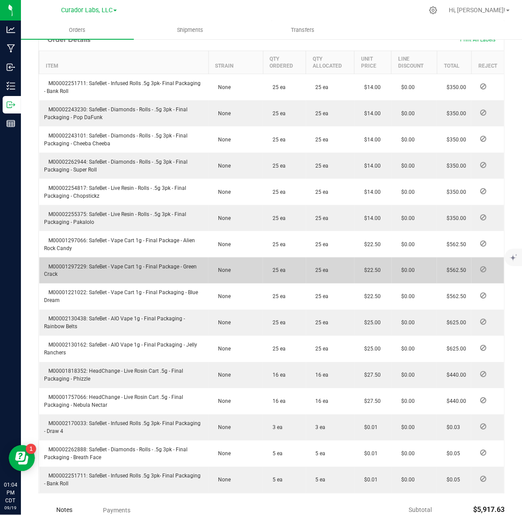
click at [74, 263] on td "M00001297229: SafeBet - Vape Cart 1g - Final Package - Green Crack" at bounding box center [124, 271] width 170 height 26
click at [72, 264] on span "M00001297229: SafeBet - Vape Cart 1g - Final Package - Green Crack" at bounding box center [121, 271] width 153 height 14
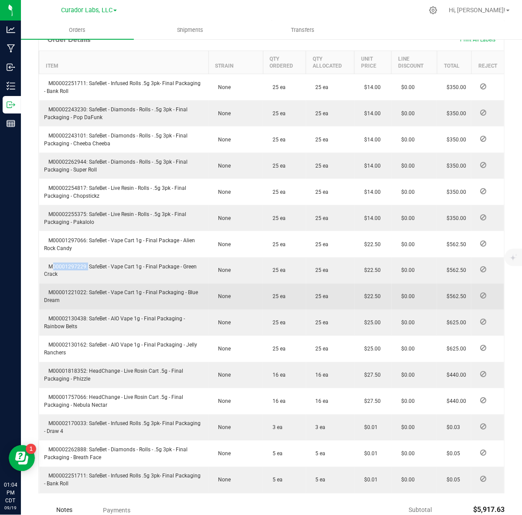
click at [77, 290] on span "M00001221022: SafeBet - Vape Cart 1g - Final Packaging - Blue Dream" at bounding box center [122, 297] width 154 height 14
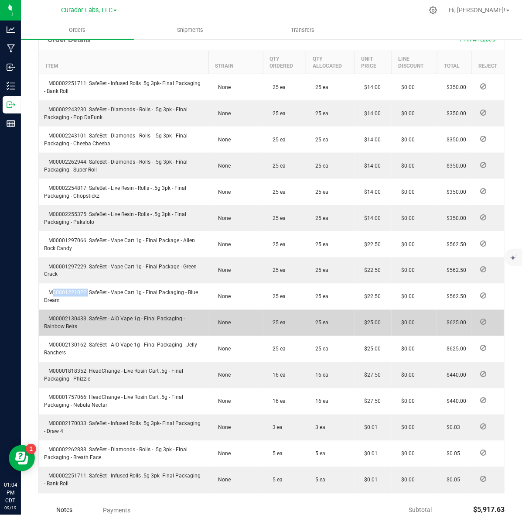
click at [59, 316] on span "M00002130438: SafeBet - AIO Vape 1g - Final Packaging - Rainbow Belts" at bounding box center [115, 323] width 141 height 14
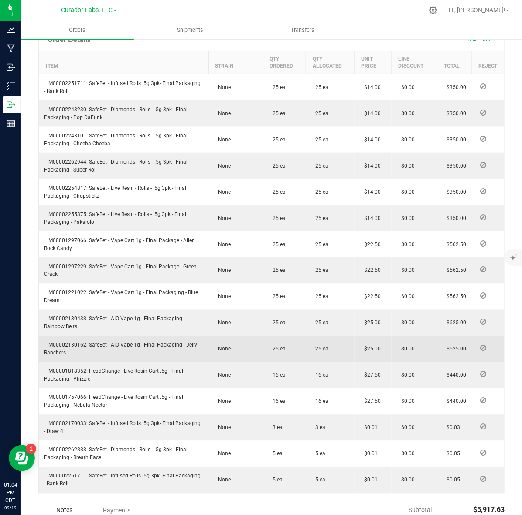
click at [58, 342] on span "M00002130162: SafeBet - AIO Vape 1g - Final Packaging - Jelly Ranchers" at bounding box center [121, 349] width 153 height 14
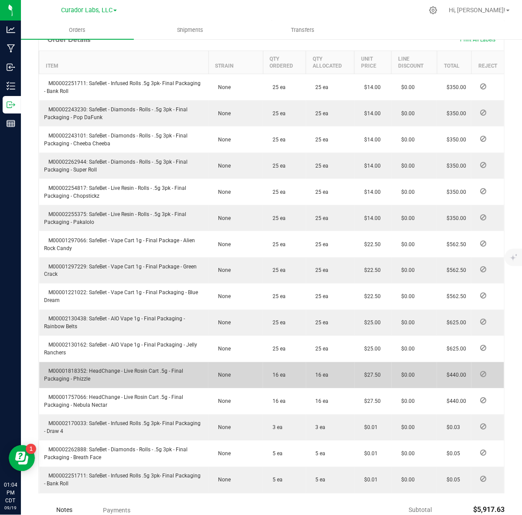
click at [67, 362] on td "M00001818352: HeadChange - Live Rosin Cart .5g - Final Packaging - Phizzle" at bounding box center [124, 375] width 170 height 26
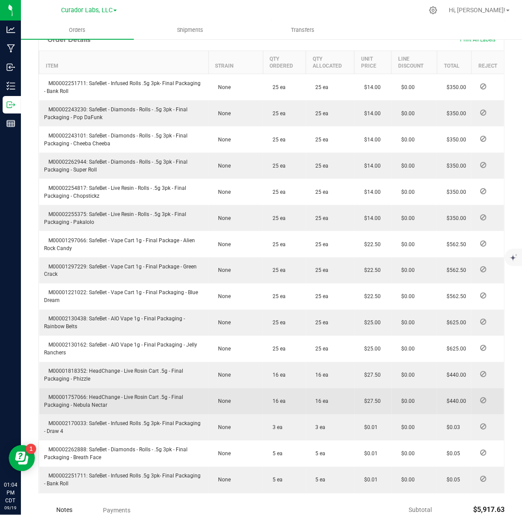
click at [72, 395] on span "M00001757066: HeadChange - Live Rosin Cart .5g - Final Packaging - Nebula Nectar" at bounding box center [114, 402] width 139 height 14
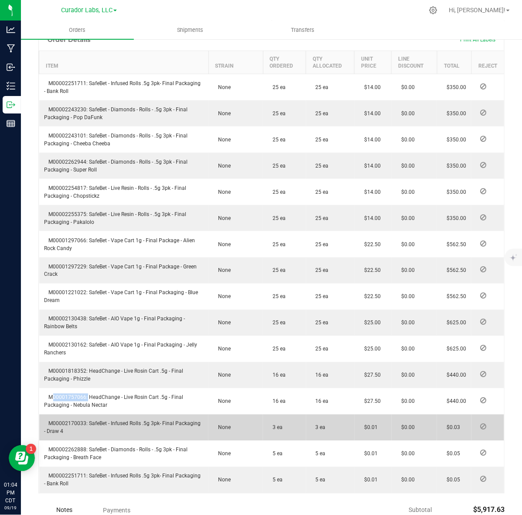
click at [55, 421] on span "M00002170033: SafeBet - Infused Rolls .5g 3pk- Final Packaging - Draw 4" at bounding box center [123, 428] width 157 height 14
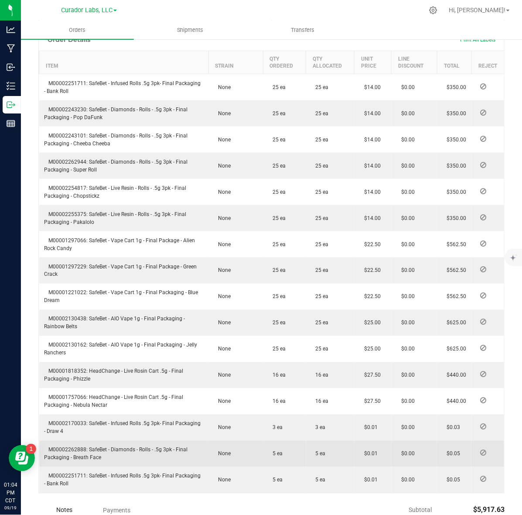
click at [75, 444] on td "M00002262888: SafeBet - Diamonds - Rolls - .5g 3pk - Final Packaging - Breath F…" at bounding box center [124, 454] width 170 height 26
click at [74, 447] on span "M00002262888: SafeBet - Diamonds - Rolls - .5g 3pk - Final Packaging - Breath F…" at bounding box center [117, 454] width 144 height 14
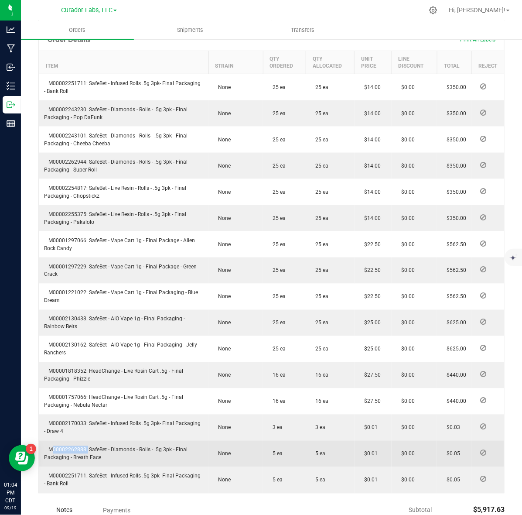
click at [74, 447] on span "M00002262888: SafeBet - Diamonds - Rolls - .5g 3pk - Final Packaging - Breath F…" at bounding box center [117, 454] width 144 height 14
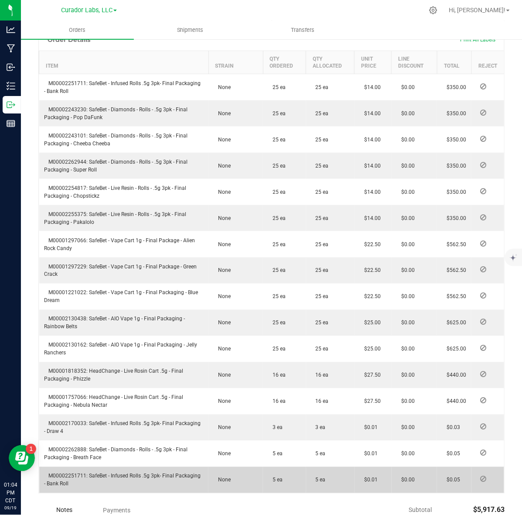
click at [80, 467] on td "M00002251711: SafeBet - Infused Rolls .5g 3pk- Final Packaging - Bank Roll" at bounding box center [124, 480] width 170 height 26
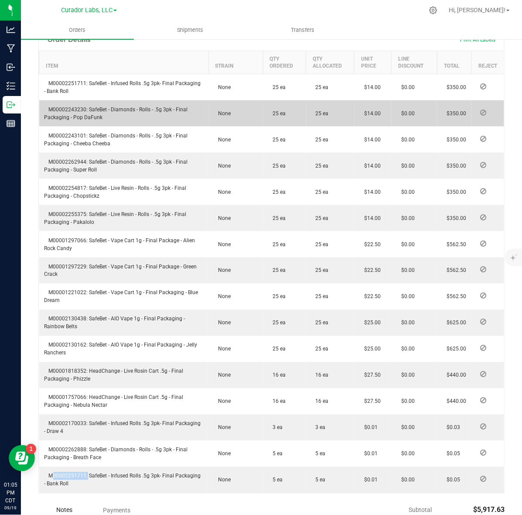
click at [82, 100] on td "M00002243230: SafeBet - Diamonds - Rolls - .5g 3pk - Final Packaging - Pop DaFu…" at bounding box center [124, 113] width 170 height 26
click at [90, 106] on span "M00002243230: SafeBet - Diamonds - Rolls - .5g 3pk - Final Packaging - Pop DaFu…" at bounding box center [117, 113] width 144 height 14
click at [62, 106] on span "M00002243230: SafeBet - Diamonds - Rolls - .5g 3pk - Final Packaging - Pop DaFu…" at bounding box center [117, 113] width 144 height 14
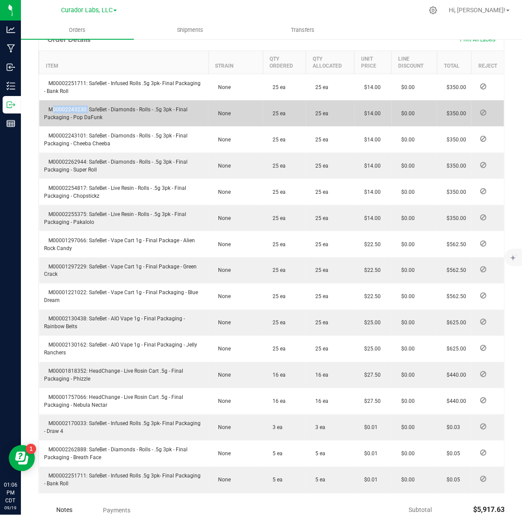
click at [62, 106] on span "M00002243230: SafeBet - Diamonds - Rolls - .5g 3pk - Final Packaging - Pop DaFu…" at bounding box center [117, 113] width 144 height 14
click at [92, 105] on td "M00002243230: SafeBet - Diamonds - Rolls - .5g 3pk - Final Packaging - Pop DaFu…" at bounding box center [124, 113] width 170 height 26
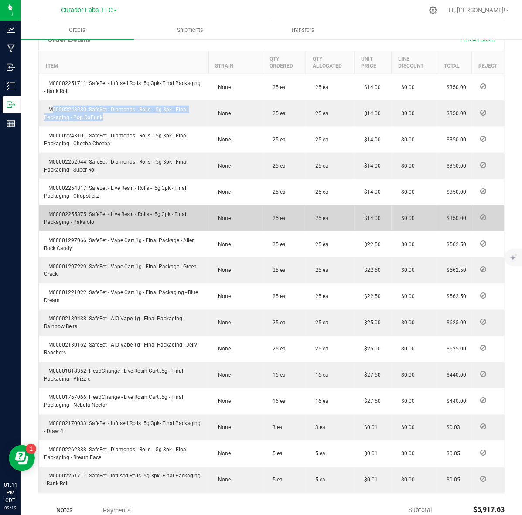
click at [82, 209] on td "M00002255375: SafeBet - Live Resin - Rolls - .5g 3pk - Final Packaging - Pakalo…" at bounding box center [124, 218] width 170 height 26
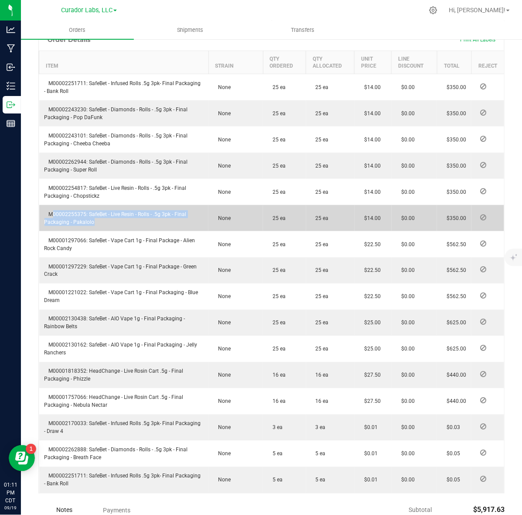
click at [82, 209] on td "M00002255375: SafeBet - Live Resin - Rolls - .5g 3pk - Final Packaging - Pakalo…" at bounding box center [124, 218] width 170 height 26
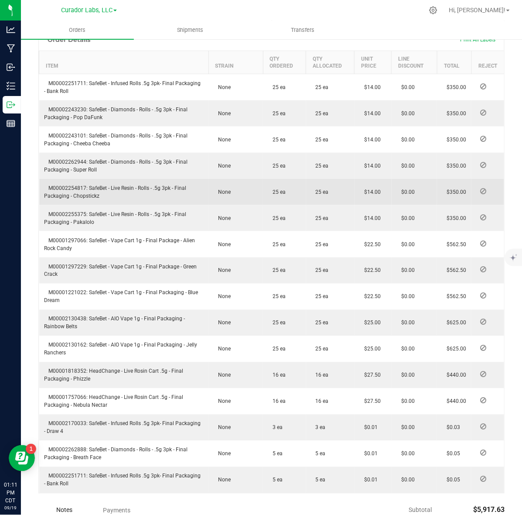
click at [64, 185] on span "M00002254817: SafeBet - Live Resin - Rolls - .5g 3pk - Final Packaging - Chopst…" at bounding box center [116, 192] width 142 height 14
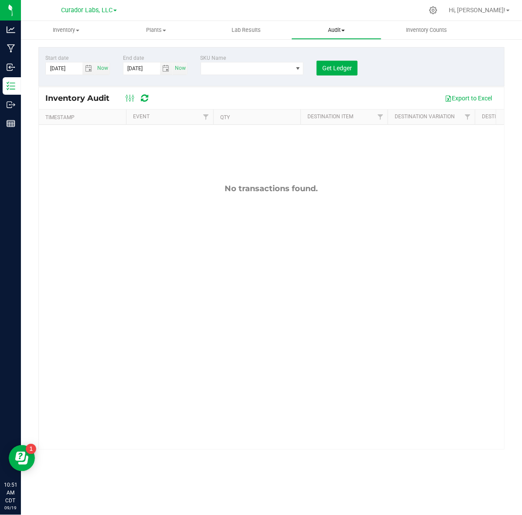
click at [340, 27] on span "Audit" at bounding box center [336, 30] width 89 height 8
click at [335, 62] on span "Package history" at bounding box center [326, 62] width 69 height 7
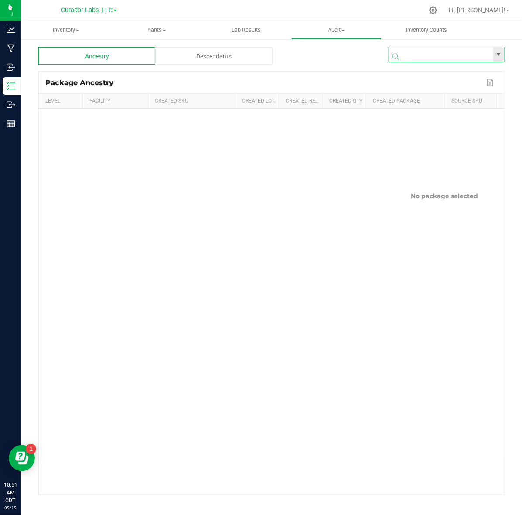
click at [440, 49] on input "NO DATA FOUND" at bounding box center [441, 55] width 104 height 16
paste input "1A40C0300002906000167500"
type input "1A40C0300002906000167500"
paste input "1A40C0300002906000167500"
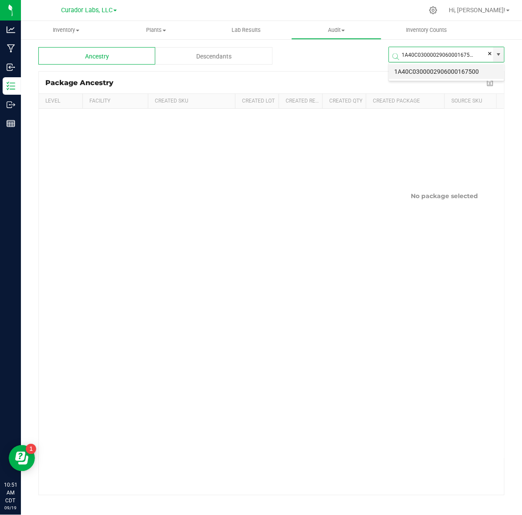
click at [416, 71] on li "1A40C0300002906000167500" at bounding box center [446, 71] width 115 height 15
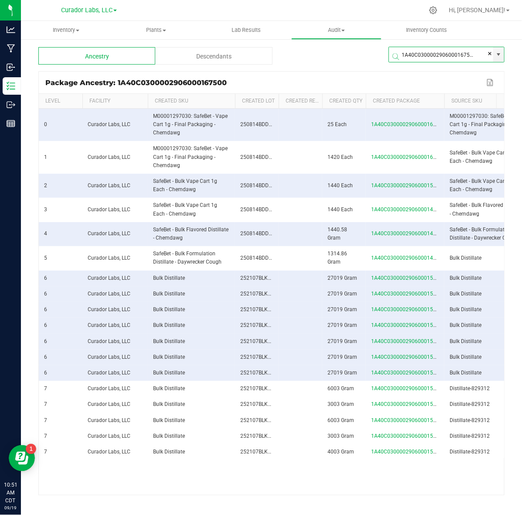
scroll to position [177, 0]
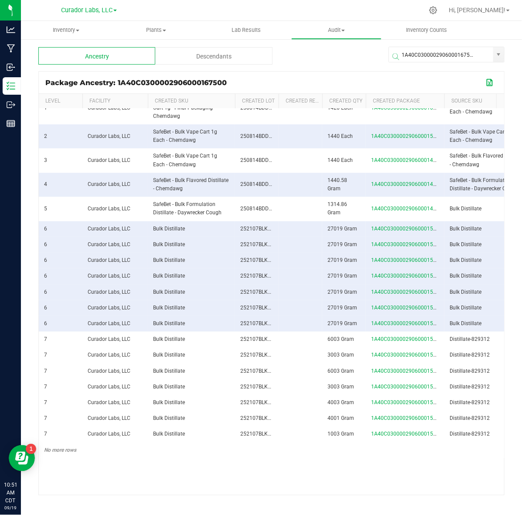
click at [492, 80] on button "Export to Excel" at bounding box center [491, 82] width 14 height 11
click at [425, 49] on input "1A40C0300002906000167500" at bounding box center [441, 55] width 104 height 16
paste input "5"
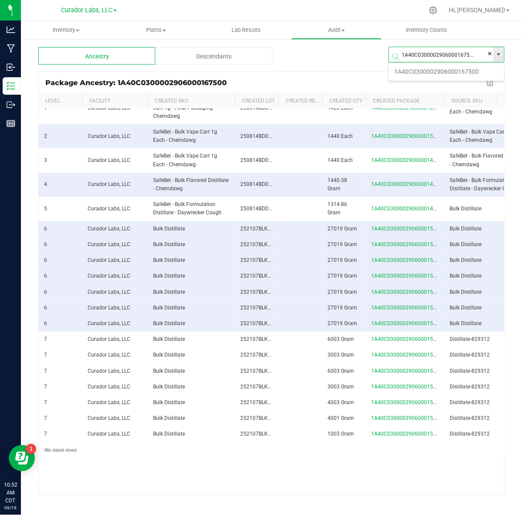
scroll to position [16, 116]
click at [429, 75] on li "1A40C0300002906000167550" at bounding box center [446, 71] width 115 height 15
type input "1A40C0300002906000167550"
click at [490, 82] on button "Export to Excel" at bounding box center [491, 82] width 14 height 11
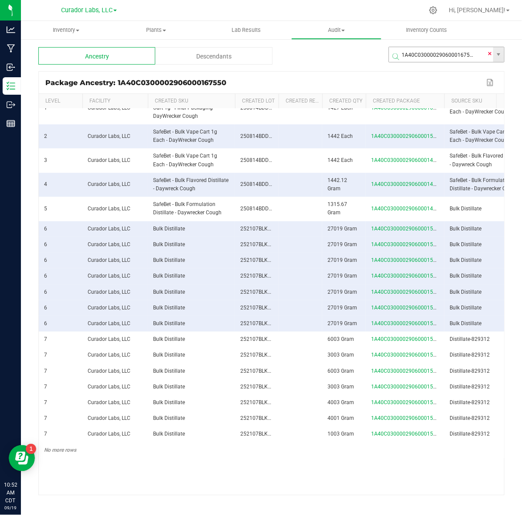
click at [490, 48] on span at bounding box center [490, 53] width 5 height 13
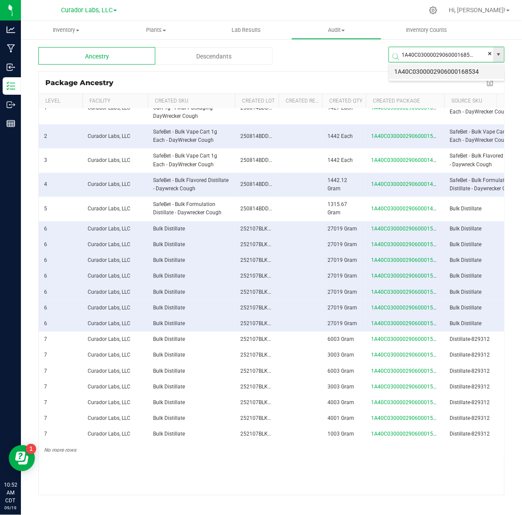
click at [422, 71] on li "1A40C0300002906000168534" at bounding box center [446, 71] width 115 height 15
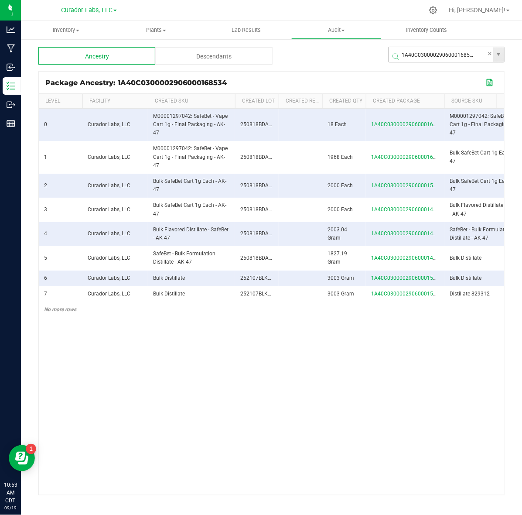
click at [489, 82] on button "Export to Excel" at bounding box center [491, 82] width 14 height 11
click at [424, 58] on span at bounding box center [449, 57] width 116 height 10
click at [424, 55] on span at bounding box center [449, 57] width 116 height 10
click at [423, 52] on span at bounding box center [449, 57] width 116 height 10
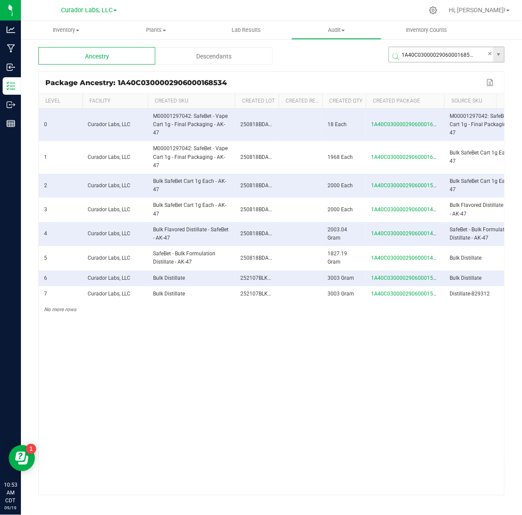
click at [420, 48] on input "1A40C0300002906000168534" at bounding box center [441, 55] width 104 height 16
paste input "710"
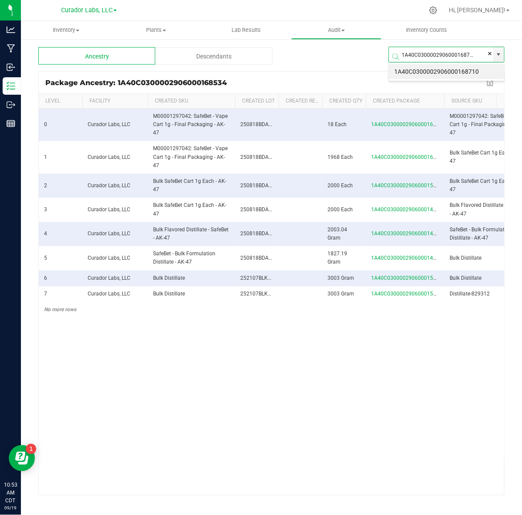
click at [418, 74] on li "1A40C0300002906000168710" at bounding box center [446, 71] width 115 height 15
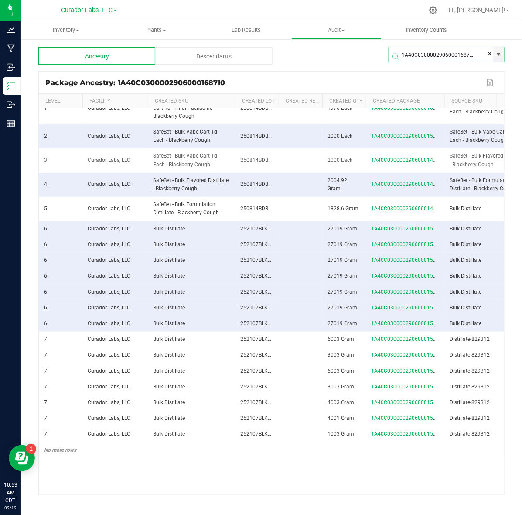
scroll to position [177, 0]
click at [489, 82] on button "Export to Excel" at bounding box center [491, 82] width 14 height 11
click at [410, 55] on span at bounding box center [449, 57] width 116 height 10
click at [410, 47] on input "1A40C0300002906000168710" at bounding box center [441, 55] width 104 height 16
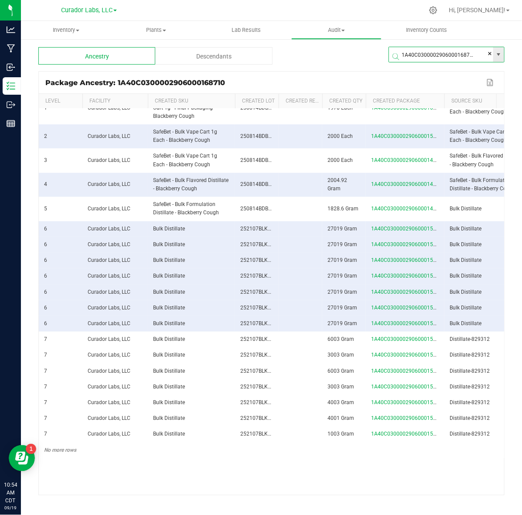
click at [410, 47] on input "1A40C0300002906000168710" at bounding box center [441, 55] width 104 height 16
paste input "7101"
click at [436, 69] on li "1A40C0300002906000167101" at bounding box center [446, 71] width 115 height 15
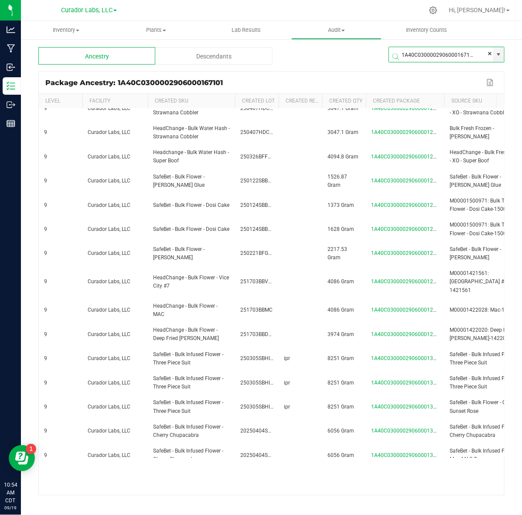
scroll to position [4320, 0]
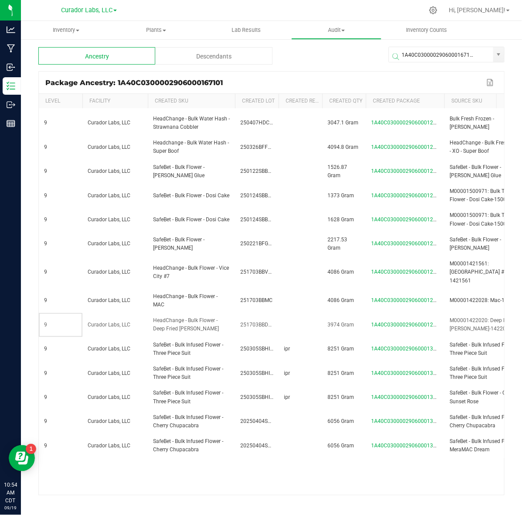
click at [60, 313] on td "9" at bounding box center [61, 325] width 44 height 24
drag, startPoint x: 37, startPoint y: 340, endPoint x: 328, endPoint y: 417, distance: 300.9
click at [467, 446] on div "Inventory All packages All inventory Waste log Create inventory Plants All plan…" at bounding box center [271, 268] width 501 height 494
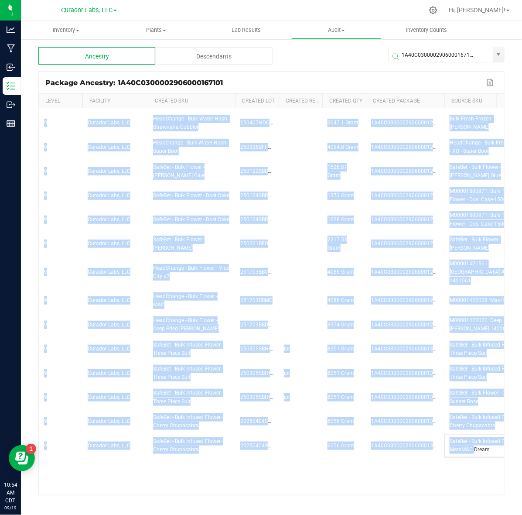
drag, startPoint x: 328, startPoint y: 417, endPoint x: 25, endPoint y: 398, distance: 303.1
click at [25, 398] on div "Inventory All packages All inventory Waste log Create inventory Plants All plan…" at bounding box center [271, 268] width 501 height 494
click at [73, 337] on td "9" at bounding box center [61, 349] width 44 height 24
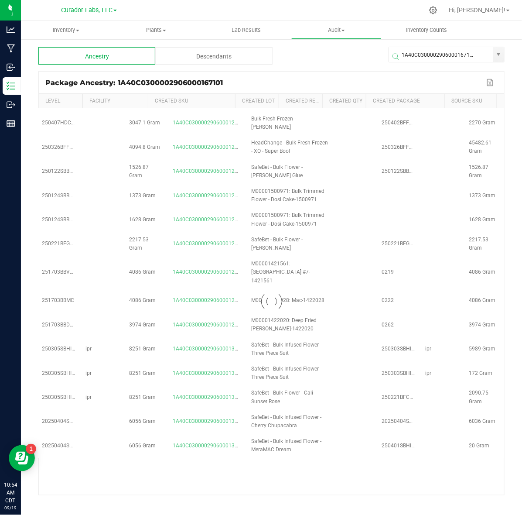
scroll to position [4321, 354]
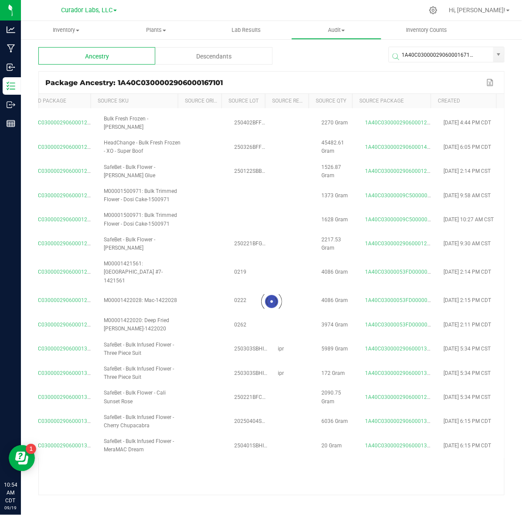
drag, startPoint x: 54, startPoint y: 305, endPoint x: 271, endPoint y: 453, distance: 263.3
click at [206, 470] on kendo-grid-list "0 Curador Labs, LLC M00002166905: SafeBet - Infused Rolls .5g 7pk - Final Packa…" at bounding box center [272, 302] width 466 height 386
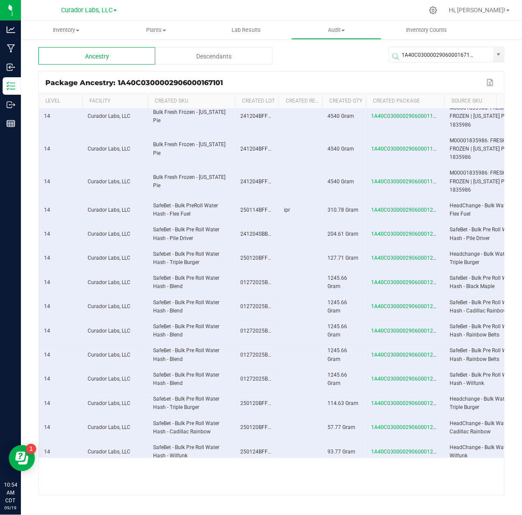
scroll to position [13901, 0]
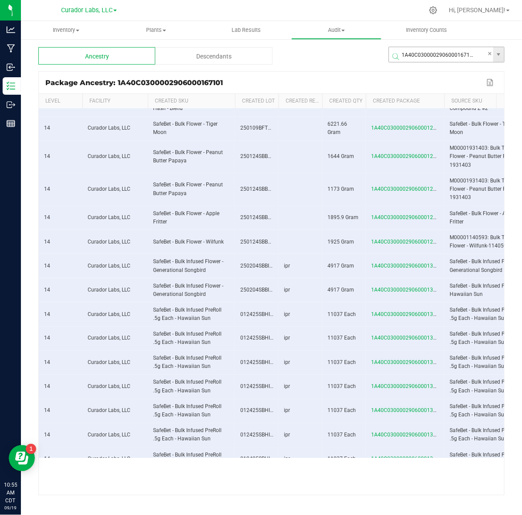
click at [416, 52] on span at bounding box center [449, 57] width 116 height 10
click at [417, 47] on input "1A40C0300002906000167101" at bounding box center [441, 55] width 104 height 16
click at [400, 49] on input "1A40C0300002906000167101" at bounding box center [441, 55] width 104 height 16
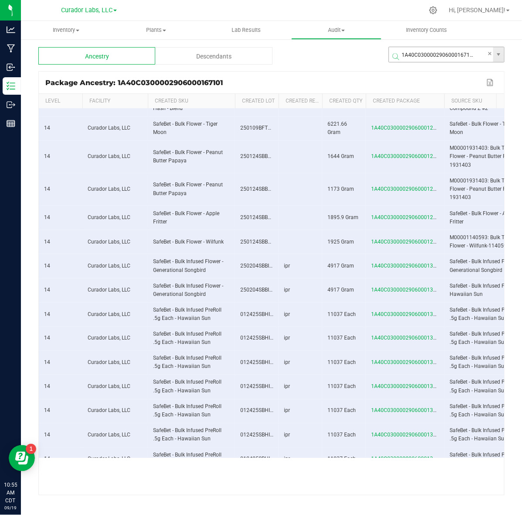
paste input "1A40C0300002906000173148"
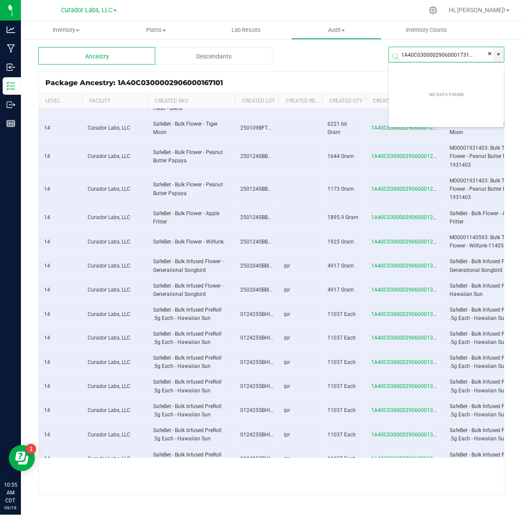
scroll to position [0, 4]
type input "1A40C0300002906000173148"
click at [455, 57] on div "Inventory All packages All inventory Waste log Create inventory Plants All plan…" at bounding box center [271, 268] width 501 height 494
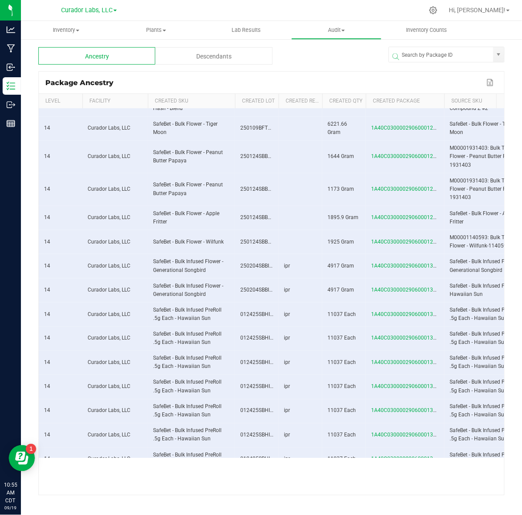
click at [309, 64] on div at bounding box center [331, 55] width 116 height 17
click at [403, 47] on span at bounding box center [447, 55] width 116 height 16
click at [403, 48] on input "NO DATA FOUND" at bounding box center [441, 55] width 104 height 16
paste input "1A40C0300002906000173148"
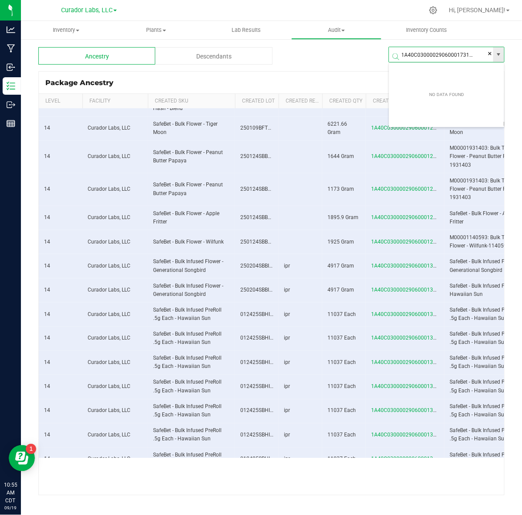
scroll to position [0, 4]
type input "1A40C0300002906000173148"
click at [448, 52] on span at bounding box center [449, 57] width 116 height 10
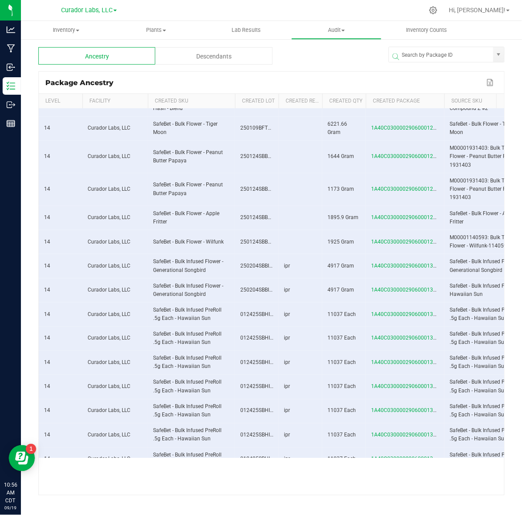
scroll to position [0, 0]
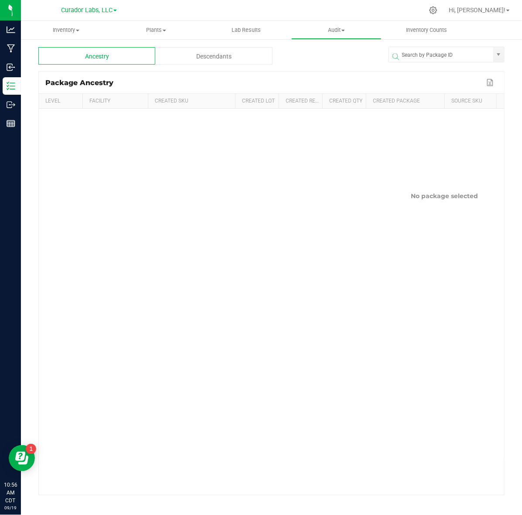
click at [439, 46] on div at bounding box center [447, 56] width 116 height 26
click at [439, 48] on input "NO DATA FOUND" at bounding box center [441, 55] width 104 height 16
paste input "1A40C0300002906000173134"
click at [433, 75] on li "1A40C0300002906000173134" at bounding box center [446, 71] width 115 height 15
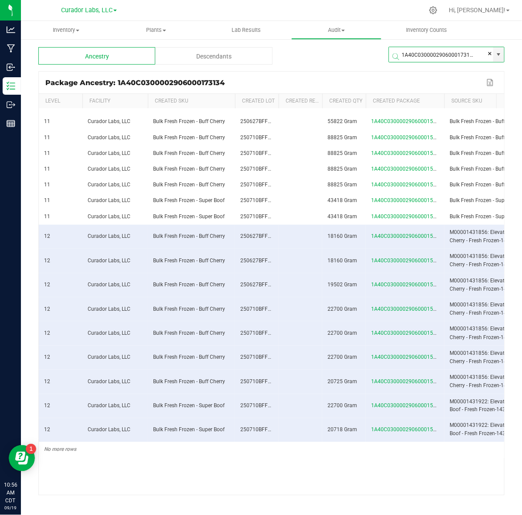
scroll to position [1358, 0]
click at [491, 78] on button "Export to Excel" at bounding box center [491, 82] width 14 height 11
click at [432, 48] on input "1A40C0300002906000173134" at bounding box center [441, 55] width 104 height 16
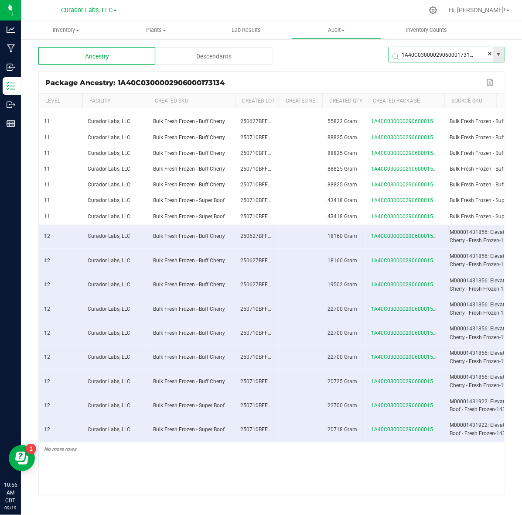
paste input "67290"
click at [415, 75] on li "1A40C0300002906000167290" at bounding box center [446, 71] width 115 height 15
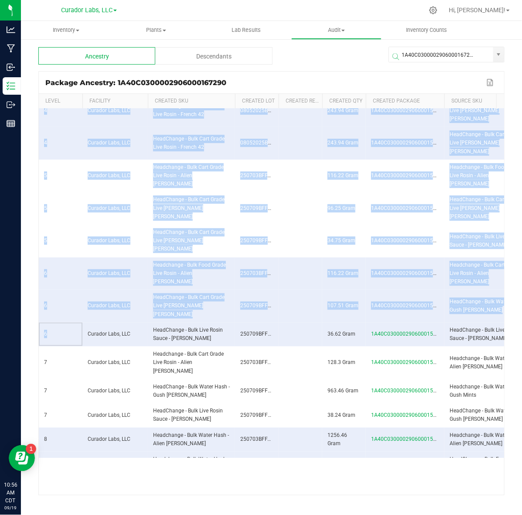
scroll to position [161, 0]
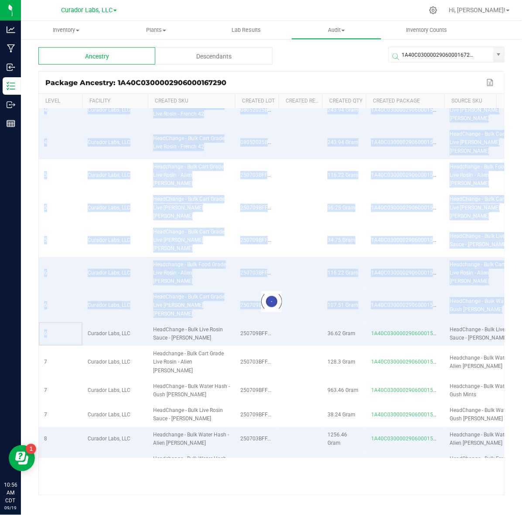
drag, startPoint x: 45, startPoint y: 270, endPoint x: 472, endPoint y: 491, distance: 481.8
click at [473, 493] on kendo-grid-list "0 Curador Labs, LLC M00001714188: HeadChange - Live Rosin Cart .5g - Final Pack…" at bounding box center [272, 302] width 466 height 386
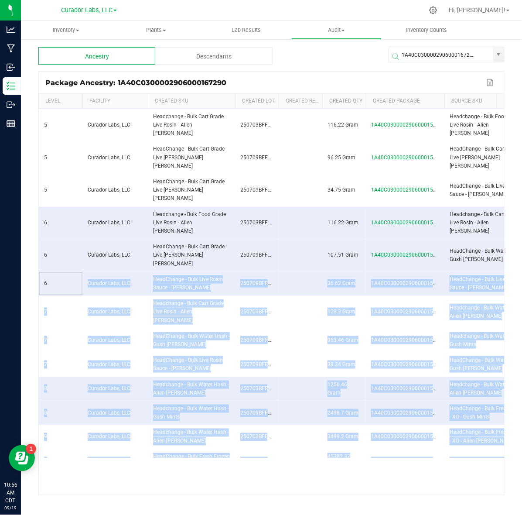
scroll to position [258, 0]
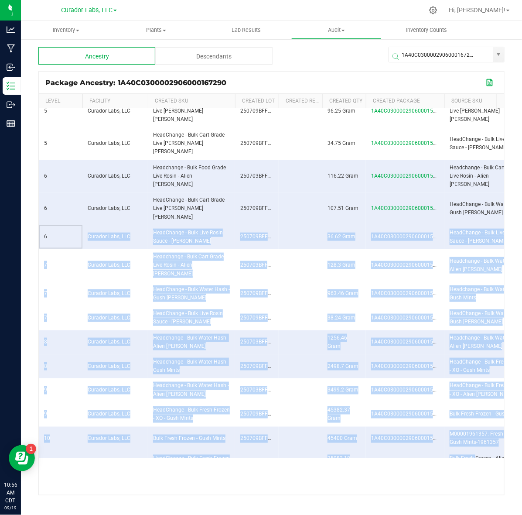
click at [487, 86] on button "Export to Excel" at bounding box center [491, 82] width 14 height 11
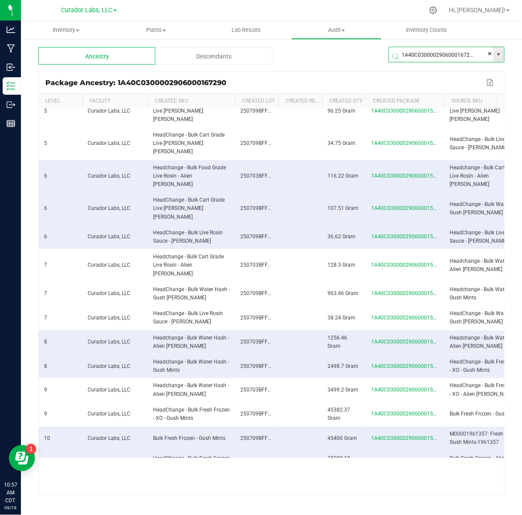
click at [433, 49] on input "1A40C0300002906000167290" at bounding box center [441, 55] width 104 height 16
paste input "9584"
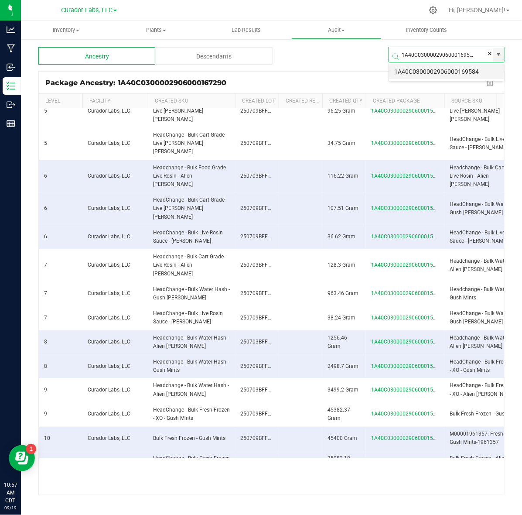
click at [414, 75] on li "1A40C0300002906000169584" at bounding box center [446, 71] width 115 height 15
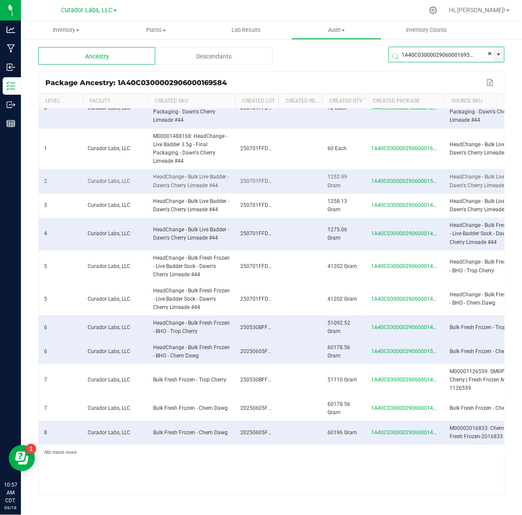
scroll to position [33, 0]
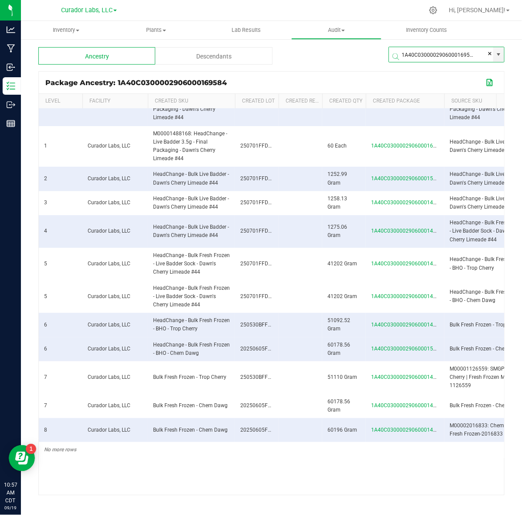
click at [492, 81] on button "Export to Excel" at bounding box center [491, 82] width 14 height 11
click at [415, 49] on input "1A40C0300002906000169584" at bounding box center [441, 55] width 104 height 16
paste input "73120"
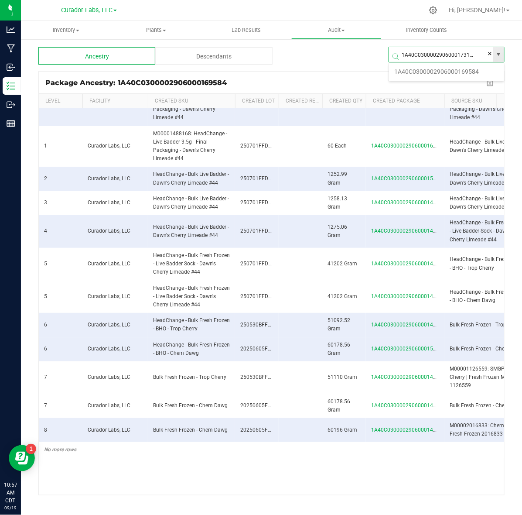
scroll to position [16, 116]
click at [419, 70] on li "1A40C0300002906000173120" at bounding box center [446, 71] width 115 height 15
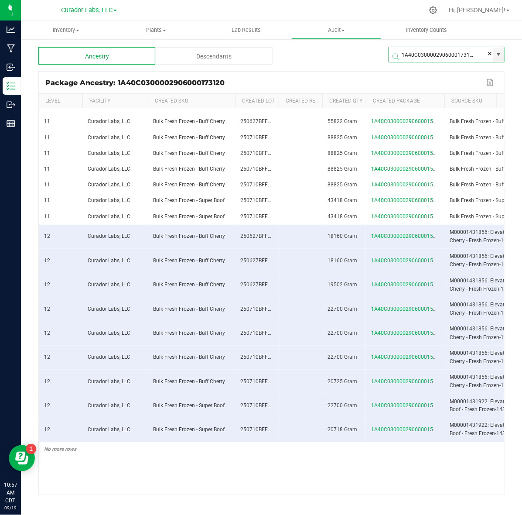
scroll to position [1358, 0]
type input "1A40C0300002906000173120"
click at [488, 79] on button "Export to Excel" at bounding box center [491, 82] width 14 height 11
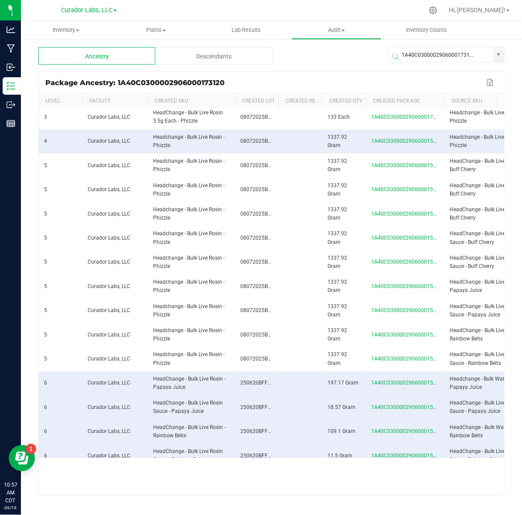
scroll to position [0, 0]
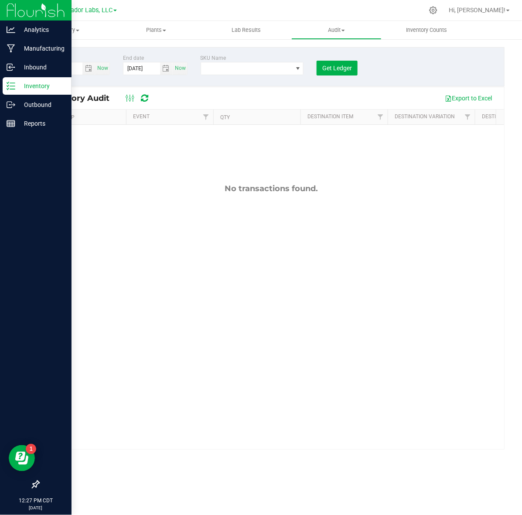
click at [32, 84] on p "Inventory" at bounding box center [41, 86] width 52 height 10
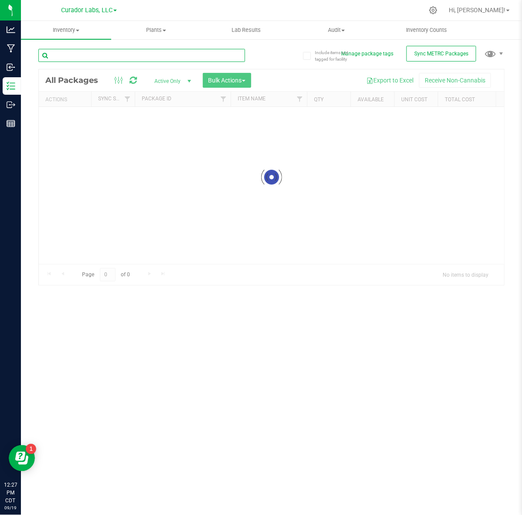
drag, startPoint x: 107, startPoint y: 51, endPoint x: 107, endPoint y: 62, distance: 11.8
click at [107, 62] on div at bounding box center [141, 59] width 207 height 20
paste input "M00002365562: SafeBet - Blunt 1g - Final Packaging - Popscotch Candy-2365562"
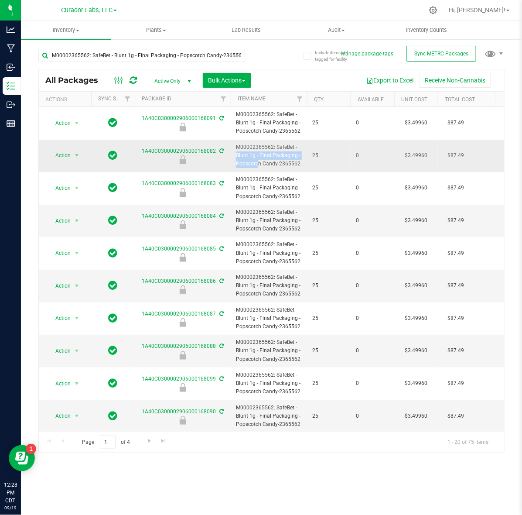
drag, startPoint x: 275, startPoint y: 149, endPoint x: 299, endPoint y: 156, distance: 25.1
click at [299, 156] on span "M00002365562: SafeBet - Blunt 1g - Final Packaging - Popscotch Candy-2365562" at bounding box center [269, 155] width 66 height 25
copy span "SafeBet - Blunt 1g - Final Packaging -"
drag, startPoint x: 249, startPoint y: 147, endPoint x: 264, endPoint y: 149, distance: 15.4
click at [250, 147] on span "M00002365562: SafeBet - Blunt 1g - Final Packaging - Popscotch Candy-2365562" at bounding box center [269, 155] width 66 height 25
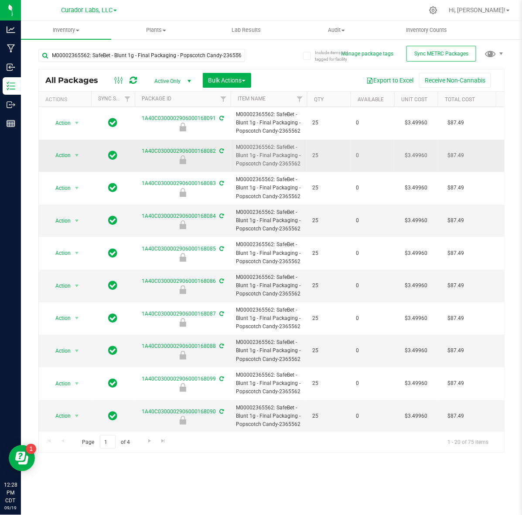
click at [274, 151] on span "M00002365562: SafeBet - Blunt 1g - Final Packaging - Popscotch Candy-2365562" at bounding box center [269, 155] width 66 height 25
drag, startPoint x: 275, startPoint y: 147, endPoint x: 302, endPoint y: 164, distance: 31.4
click at [302, 164] on td "M00002365562: SafeBet - Blunt 1g - Final Packaging - Popscotch Candy-2365562" at bounding box center [269, 156] width 76 height 33
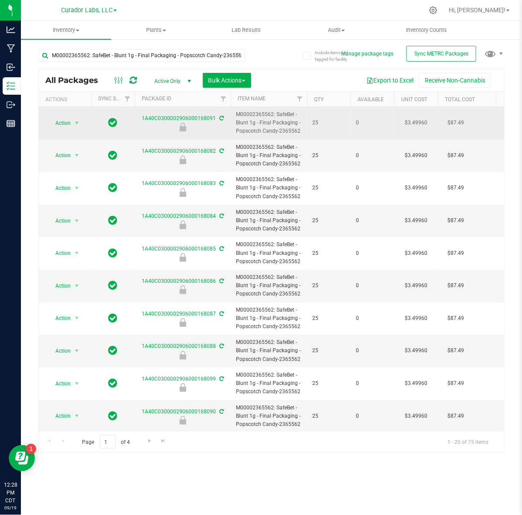
copy span "SafeBet - Blunt 1g - Final Packaging - Popscotch Candy-2365562"
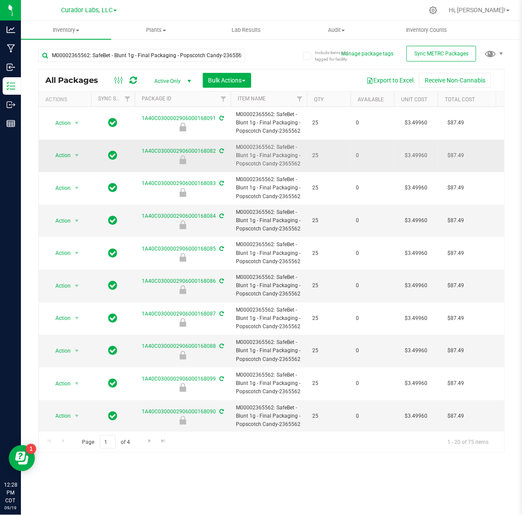
click at [257, 147] on span "M00002365562: SafeBet - Blunt 1g - Final Packaging - Popscotch Candy-2365562" at bounding box center [269, 155] width 66 height 25
copy span "M00002365562"
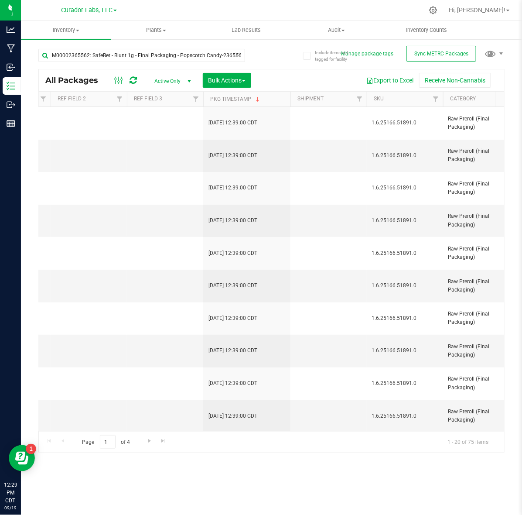
scroll to position [0, 1312]
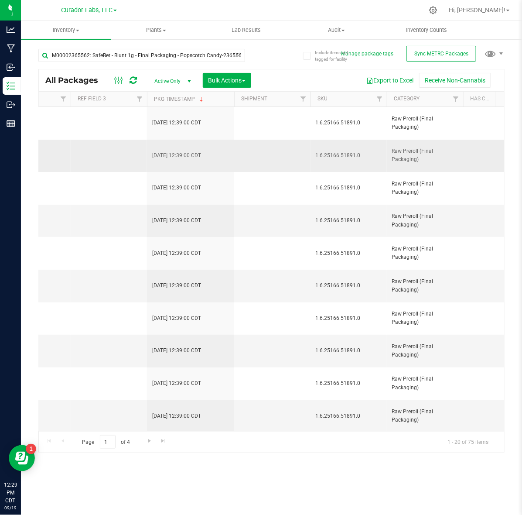
click at [343, 155] on span "1.6.25166.51891.0" at bounding box center [349, 155] width 66 height 8
copy tr "1.6.25166.51891.0"
click at [147, 57] on input "M00002365562: SafeBet - Blunt 1g - Final Packaging - Popscotch Candy-2365562" at bounding box center [141, 55] width 207 height 13
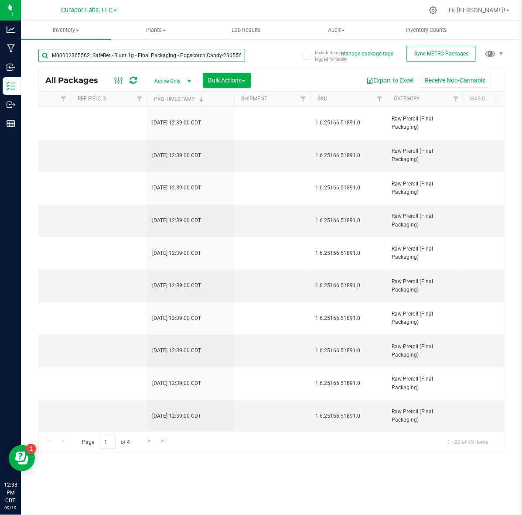
click at [147, 57] on input "M00002365562: SafeBet - Blunt 1g - Final Packaging - Popscotch Candy-2365562" at bounding box center [141, 55] width 207 height 13
paste input "Zkatalites"
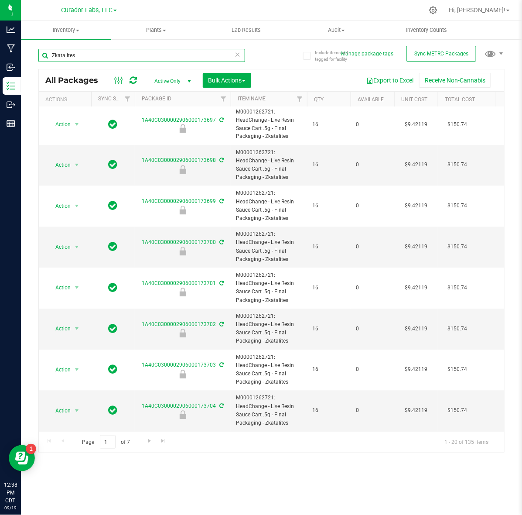
scroll to position [503, 0]
paste input "HeadChange - Live Badder 3.5g - Final Packaging - Zkatalites"
click at [179, 55] on input "ZkatalitesHeadChange - Live Badder 3.5g - Final Packaging - Zkatalites" at bounding box center [141, 55] width 207 height 13
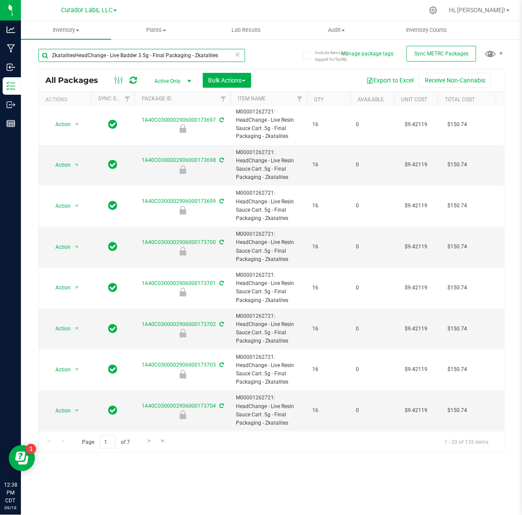
paste input "text"
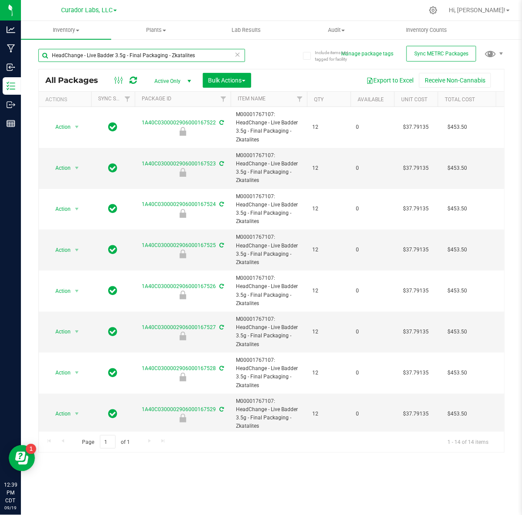
drag, startPoint x: 120, startPoint y: 58, endPoint x: 114, endPoint y: 54, distance: 7.3
click at [114, 54] on input "HeadChange - Live Badder 3.5g - Final Packaging - Zkatalites" at bounding box center [141, 55] width 207 height 13
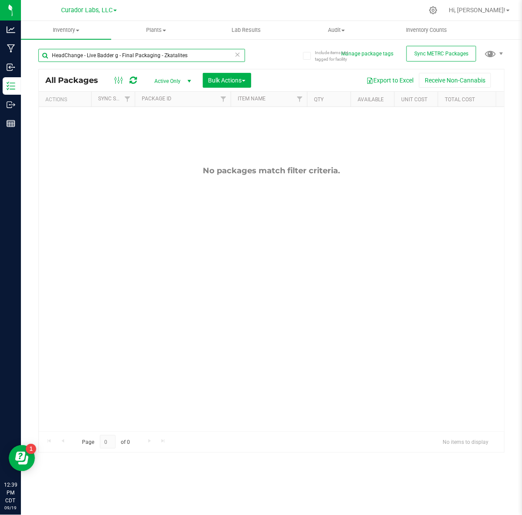
click at [151, 51] on input "HeadChange - Live Badder g - Final Packaging - Zkatalites" at bounding box center [141, 55] width 207 height 13
paste input "3.5"
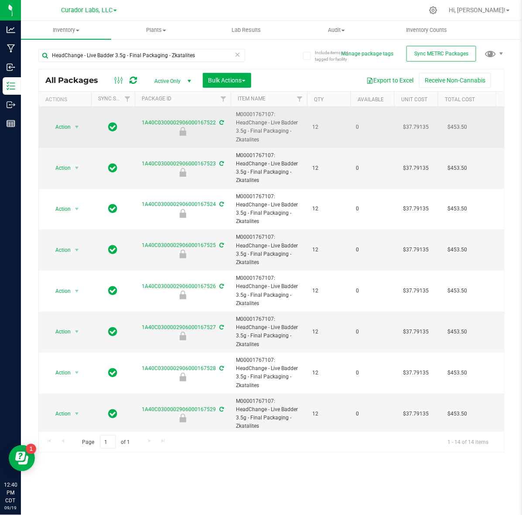
drag, startPoint x: 237, startPoint y: 114, endPoint x: 284, endPoint y: 141, distance: 54.3
click at [284, 141] on span "M00001767107: HeadChange - Live Badder 3.5g - Final Packaging - Zkatalites" at bounding box center [269, 127] width 66 height 34
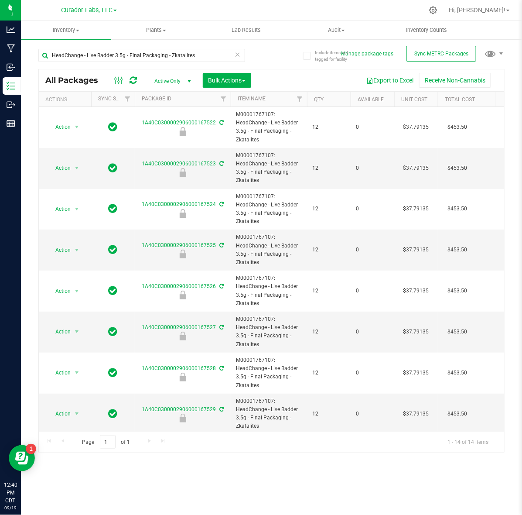
copy span "M00001767107: HeadChange - Live Badder 3.5g - Final Packaging - Zkatalites"
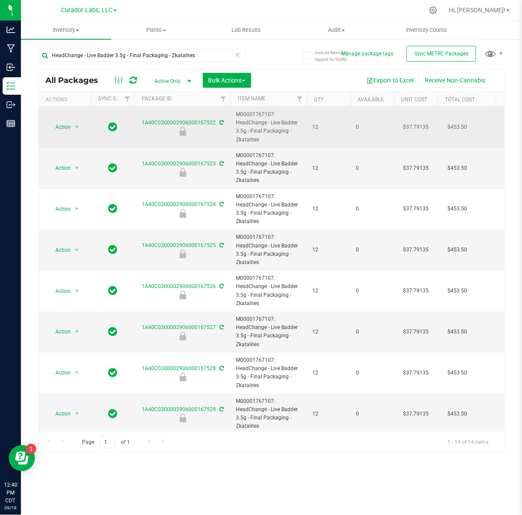
click at [244, 127] on span "M00001767107: HeadChange - Live Badder 3.5g - Final Packaging - Zkatalites" at bounding box center [269, 127] width 66 height 34
drag, startPoint x: 236, startPoint y: 124, endPoint x: 259, endPoint y: 139, distance: 27.4
click at [259, 139] on span "M00001767107: HeadChange - Live Badder 3.5g - Final Packaging - Zkatalites" at bounding box center [269, 127] width 66 height 34
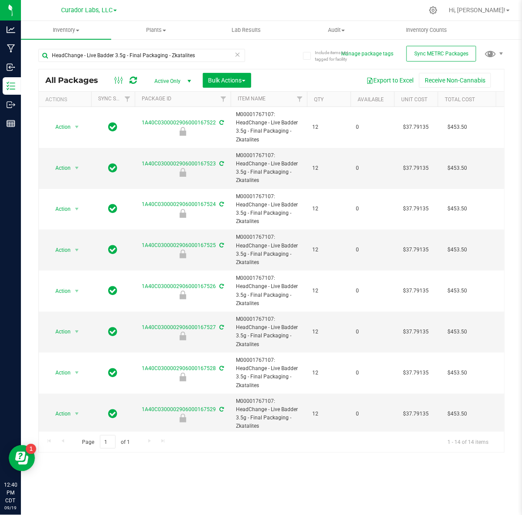
copy span "HeadChange - Live Badder 3.5g - Final Packaging - Zkatalites"
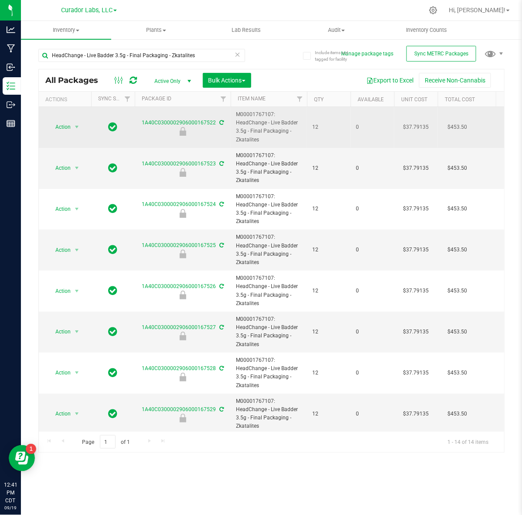
click at [254, 113] on span "M00001767107: HeadChange - Live Badder 3.5g - Final Packaging - Zkatalites" at bounding box center [269, 127] width 66 height 34
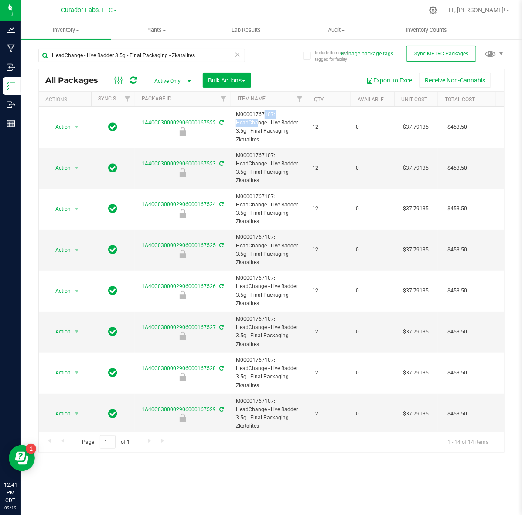
copy span "M00001767107"
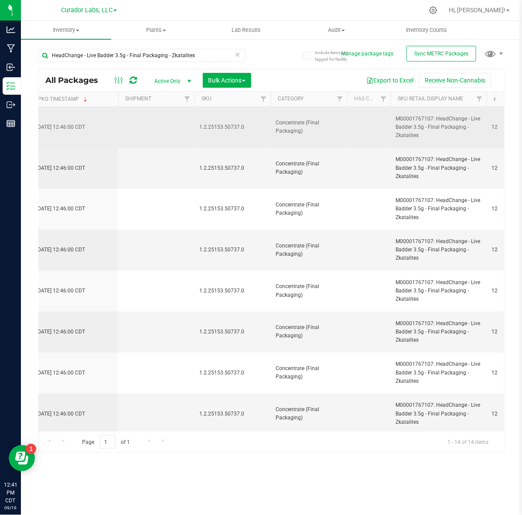
click at [243, 127] on span "1.2.25153.50737.0" at bounding box center [233, 127] width 66 height 8
copy tr "1.2.25153.50737.0"
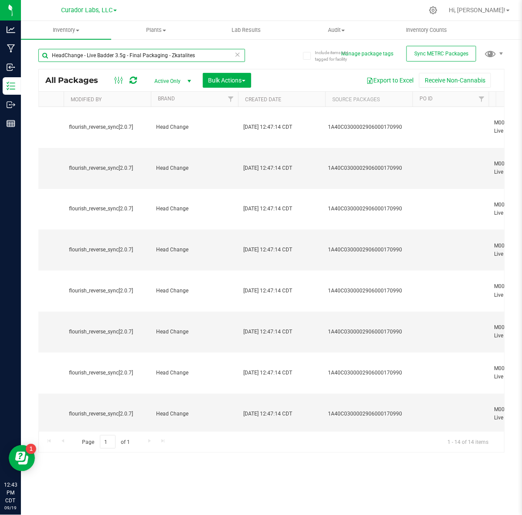
click at [168, 55] on input "HeadChange - Live Badder 3.5g - Final Packaging - Zkatalites" at bounding box center [141, 55] width 207 height 13
paste input "M00001792437: HeadChange - Live Badder 2g - Final Packaging - Zkatalites"
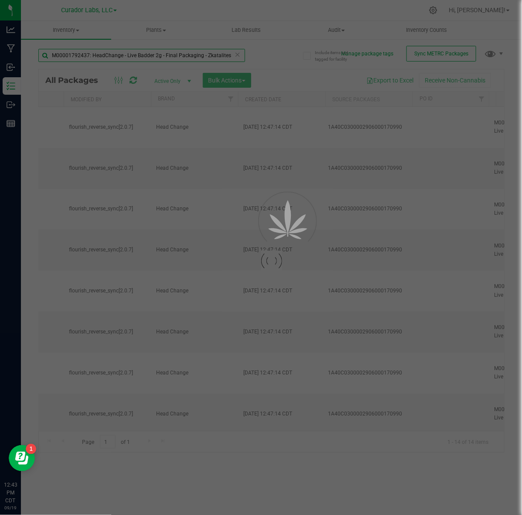
type input "M00001792437: HeadChange - Live Badder 2g - Final Packaging - Zkatalites"
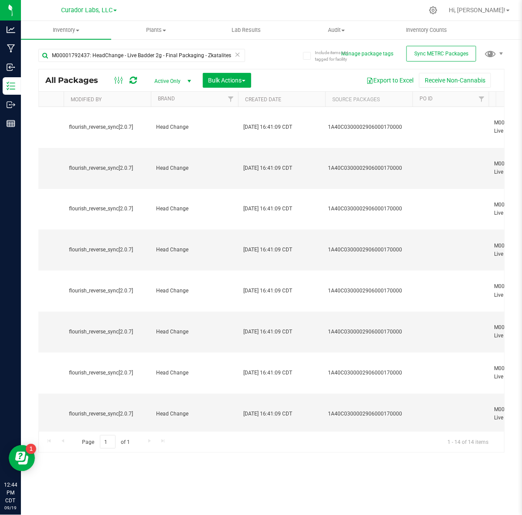
type input "2026-08-07"
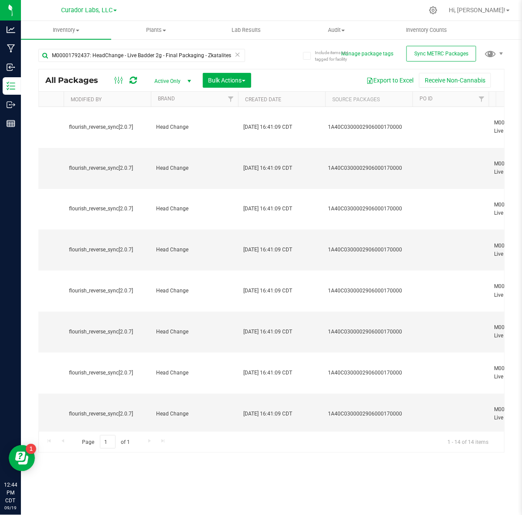
type input "2026-08-07"
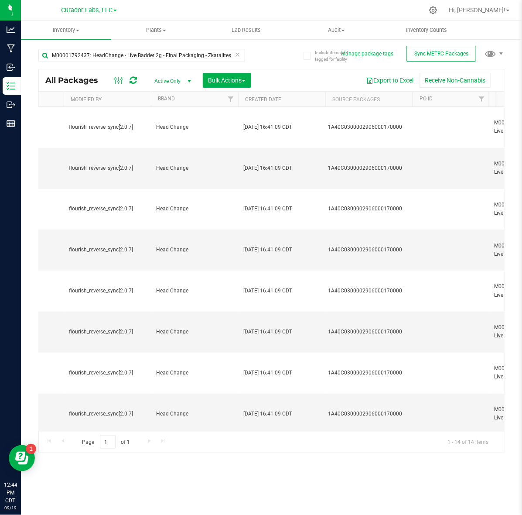
type input "2026-08-07"
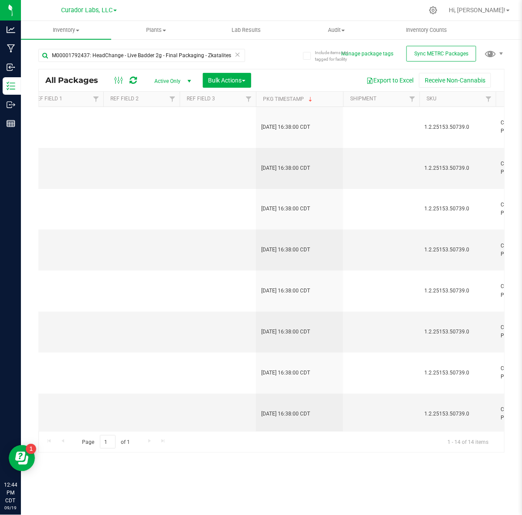
scroll to position [0, 1200]
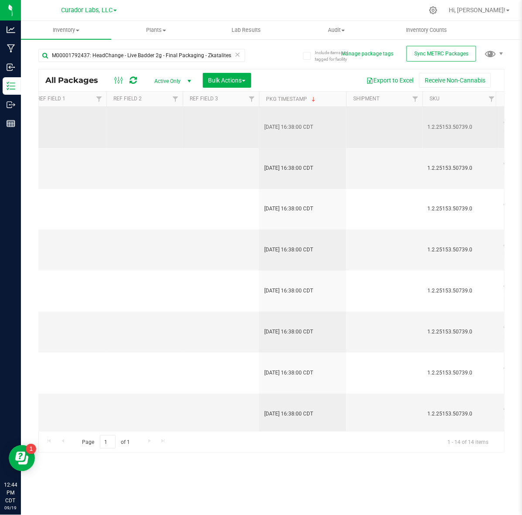
click at [447, 131] on span "1.2.25153.50739.0" at bounding box center [461, 127] width 66 height 8
click at [446, 127] on span "1.2.25153.50739.0" at bounding box center [461, 127] width 66 height 8
copy span "1.2.25153.50739.0"
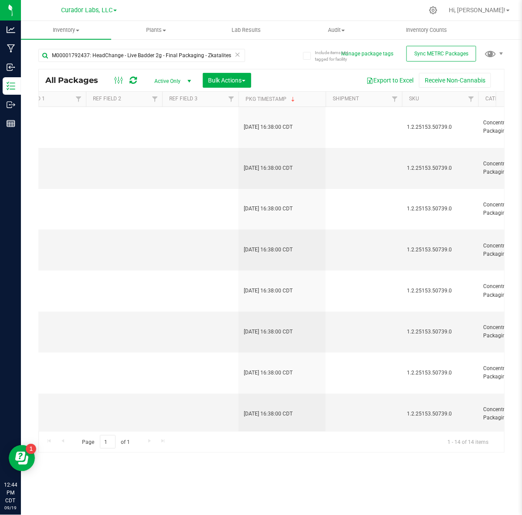
scroll to position [0, 1109]
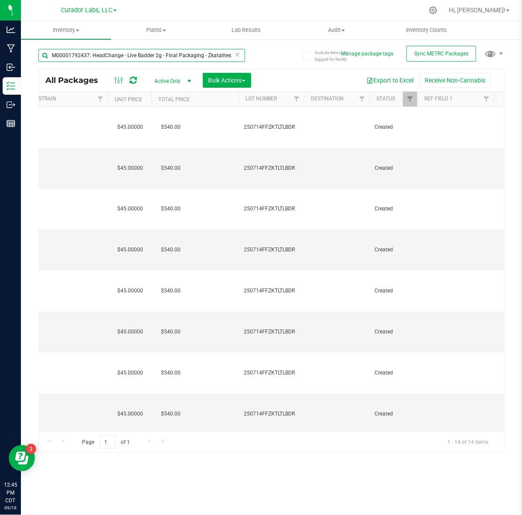
click at [140, 58] on input "M00001792437: HeadChange - Live Badder 2g - Final Packaging - Zkatalites" at bounding box center [141, 55] width 207 height 13
paste input "127615: HeadChange - Live Badder 1"
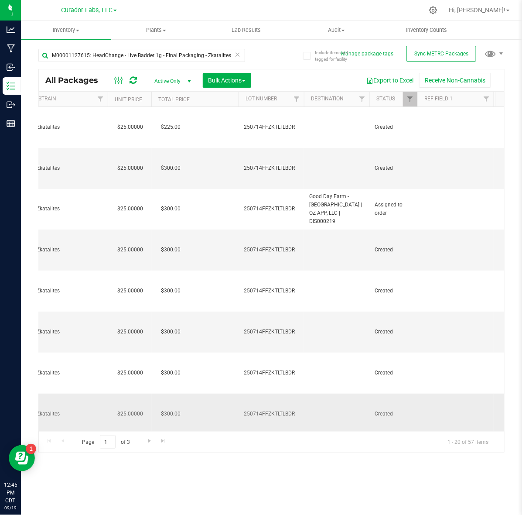
click at [192, 423] on td "$300.00" at bounding box center [194, 414] width 87 height 41
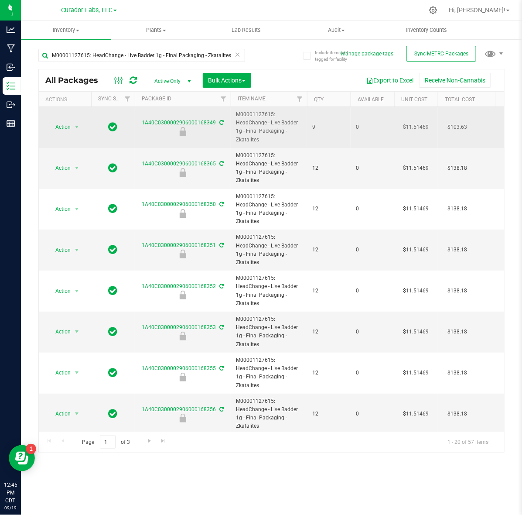
click at [258, 127] on span "M00001127615: HeadChange - Live Badder 1g - Final Packaging - Zkatalites" at bounding box center [269, 127] width 66 height 34
drag, startPoint x: 237, startPoint y: 124, endPoint x: 267, endPoint y: 138, distance: 33.4
click at [267, 138] on span "M00001127615: HeadChange - Live Badder 1g - Final Packaging - Zkatalites" at bounding box center [269, 127] width 66 height 34
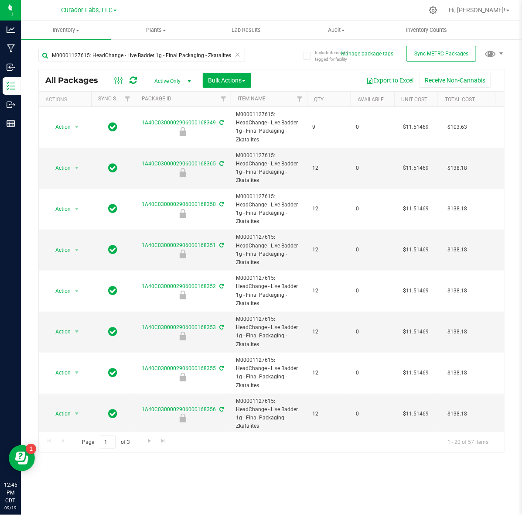
copy span "HeadChange - Live Badder 1g - Final Packaging - Zkatalites"
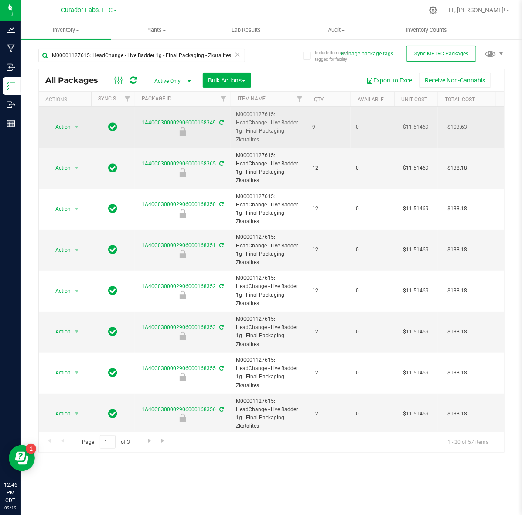
click at [260, 113] on span "M00001127615: HeadChange - Live Badder 1g - Final Packaging - Zkatalites" at bounding box center [269, 127] width 66 height 34
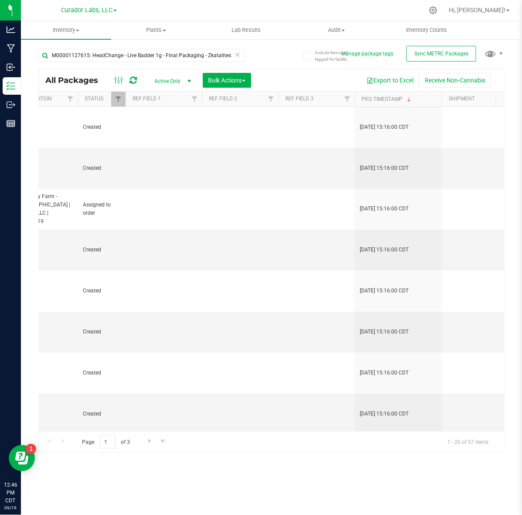
scroll to position [0, 1245]
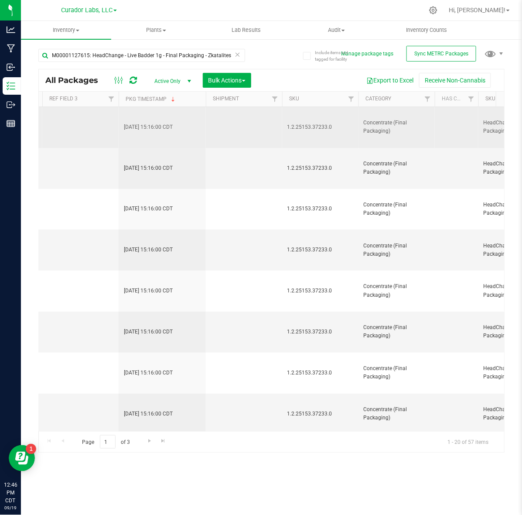
click at [317, 121] on td "1.2.25153.37233.0" at bounding box center [320, 127] width 76 height 41
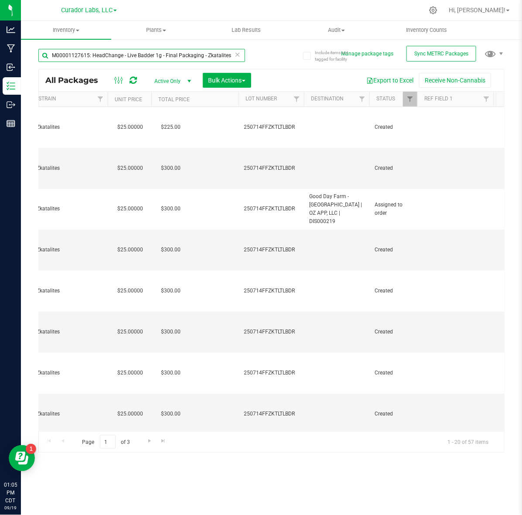
click at [153, 55] on input "M00001127615: HeadChange - Live Badder 1g - Final Packaging - Zkatalites" at bounding box center [141, 55] width 207 height 13
paste input "2243230: SafeBet - Diamonds - Rolls - .5g 3pk - Final Packaging - Pop DaFunk"
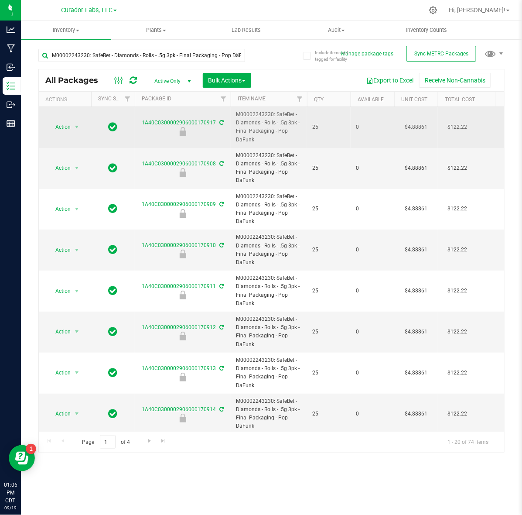
click at [253, 128] on span "M00002243230: SafeBet - Diamonds - Rolls - .5g 3pk - Final Packaging - Pop DaFu…" at bounding box center [269, 127] width 66 height 34
click at [271, 125] on span "M00002243230: SafeBet - Diamonds - Rolls - .5g 3pk - Final Packaging - Pop DaFu…" at bounding box center [269, 127] width 66 height 34
drag, startPoint x: 275, startPoint y: 113, endPoint x: 273, endPoint y: 129, distance: 15.9
click at [273, 129] on span "M00002243230: SafeBet - Diamonds - Rolls - .5g 3pk - Final Packaging - Pop DaFu…" at bounding box center [269, 127] width 66 height 34
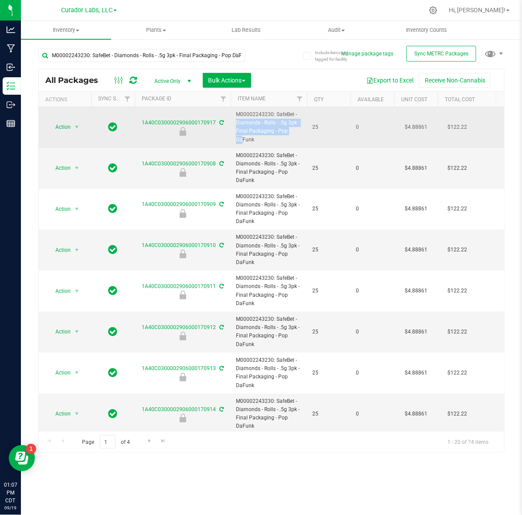
click at [254, 120] on span "M00002243230: SafeBet - Diamonds - Rolls - .5g 3pk - Final Packaging - Pop DaFu…" at bounding box center [269, 127] width 66 height 34
click at [277, 116] on span "M00002243230: SafeBet - Diamonds - Rolls - .5g 3pk - Final Packaging - Pop DaFu…" at bounding box center [269, 127] width 66 height 34
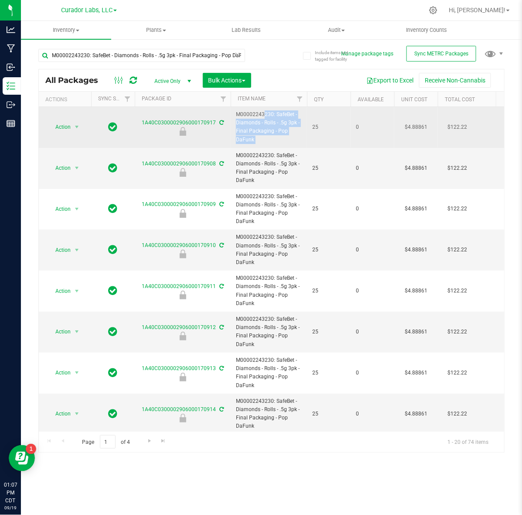
click at [274, 114] on span "M00002243230: SafeBet - Diamonds - Rolls - .5g 3pk - Final Packaging - Pop DaFu…" at bounding box center [269, 127] width 66 height 34
drag, startPoint x: 275, startPoint y: 115, endPoint x: 286, endPoint y: 138, distance: 26.0
click at [286, 138] on span "M00002243230: SafeBet - Diamonds - Rolls - .5g 3pk - Final Packaging - Pop DaFu…" at bounding box center [269, 127] width 66 height 34
click at [263, 117] on span "M00002243230: SafeBet - Diamonds - Rolls - .5g 3pk - Final Packaging - Pop DaFu…" at bounding box center [269, 127] width 66 height 34
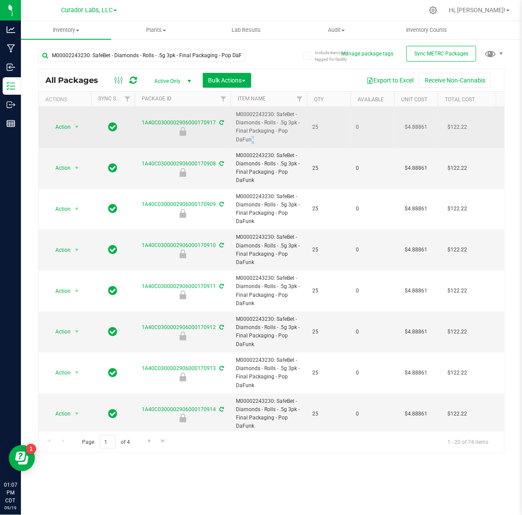
click at [280, 132] on span "M00002243230: SafeBet - Diamonds - Rolls - .5g 3pk - Final Packaging - Pop DaFu…" at bounding box center [269, 127] width 66 height 34
click at [277, 133] on span "M00002243230: SafeBet - Diamonds - Rolls - .5g 3pk - Final Packaging - Pop DaFu…" at bounding box center [269, 127] width 66 height 34
drag, startPoint x: 276, startPoint y: 131, endPoint x: 287, endPoint y: 141, distance: 14.5
click at [287, 141] on span "M00002243230: SafeBet - Diamonds - Rolls - .5g 3pk - Final Packaging - Pop DaFu…" at bounding box center [269, 127] width 66 height 34
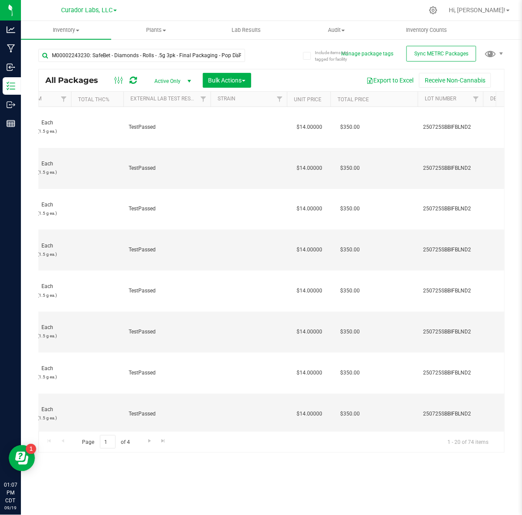
scroll to position [0, 644]
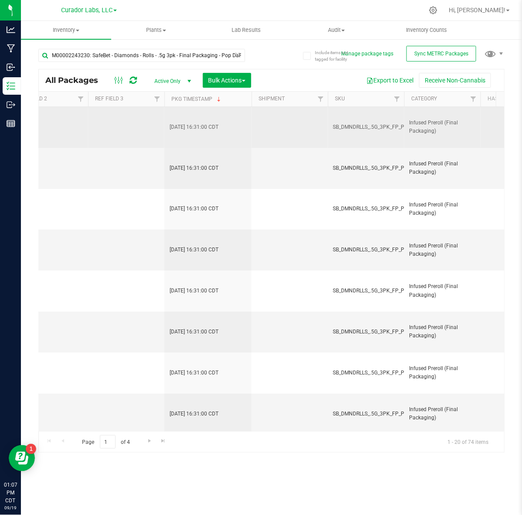
click at [370, 130] on span "SB_DMNDRLLS_.5G_3PK_FP_PPDFNK" at bounding box center [377, 127] width 89 height 8
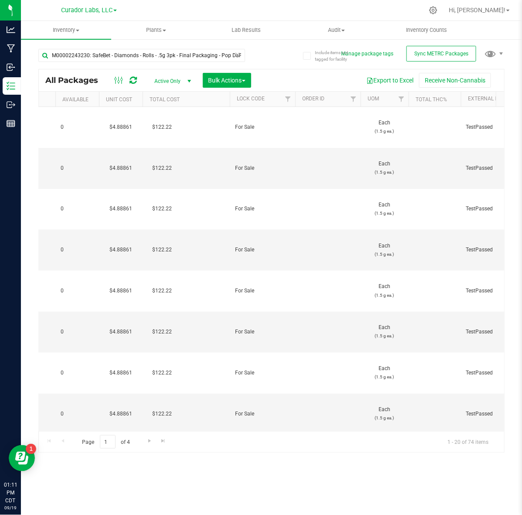
scroll to position [0, 619]
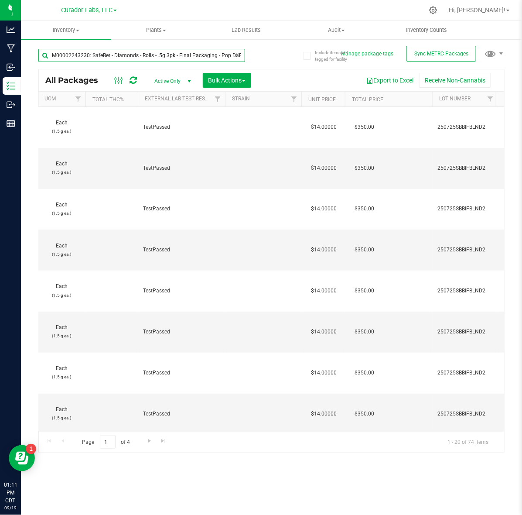
click at [157, 51] on input "M00002243230: SafeBet - Diamonds - Rolls - .5g 3pk - Final Packaging - Pop DaFu…" at bounding box center [141, 55] width 207 height 13
paste input "54817: SafeBet - Live Resin - Rolls - .5g 3pk - Final Packaging - Chopstickz"
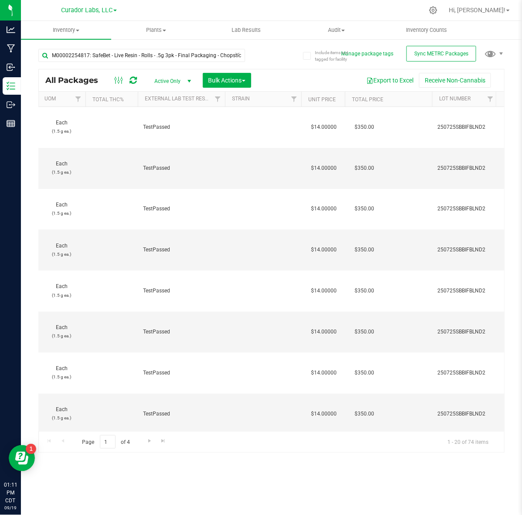
click at [263, 51] on div "M00002254817: SafeBet - Live Resin - Rolls - .5g 3pk - Final Packaging - Chopst…" at bounding box center [154, 55] width 233 height 28
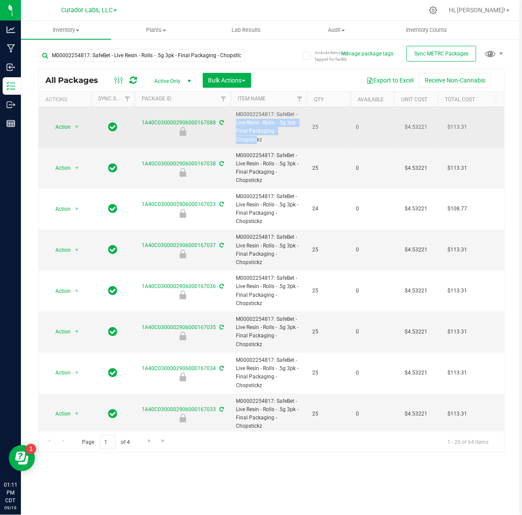
drag, startPoint x: 275, startPoint y: 114, endPoint x: 280, endPoint y: 130, distance: 15.9
click at [280, 130] on span "M00002254817: SafeBet - Live Resin - Rolls - .5g 3pk - Final Packaging - Chopst…" at bounding box center [269, 127] width 66 height 34
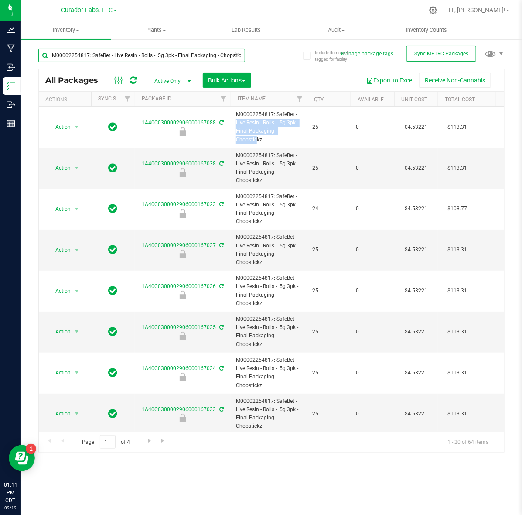
click at [169, 56] on input "M00002254817: SafeBet - Live Resin - Rolls - .5g 3pk - Final Packaging - Chopst…" at bounding box center [141, 55] width 207 height 13
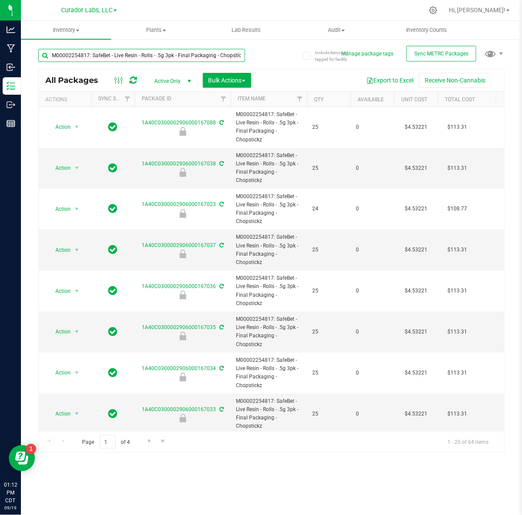
click at [169, 56] on input "M00002254817: SafeBet - Live Resin - Rolls - .5g 3pk - Final Packaging - Chopst…" at bounding box center [141, 55] width 207 height 13
drag, startPoint x: 53, startPoint y: 55, endPoint x: 201, endPoint y: 56, distance: 148.4
click at [214, 56] on input "M00002254817: SafeBet - Live Resin - Rolls - .5g 3pk - Final Packaging - Chopst…" at bounding box center [141, 55] width 207 height 13
click at [201, 56] on input "M00002254817: SafeBet - Live Resin - Rolls - .5g 3pk - Final Packaging - Chopst…" at bounding box center [141, 55] width 207 height 13
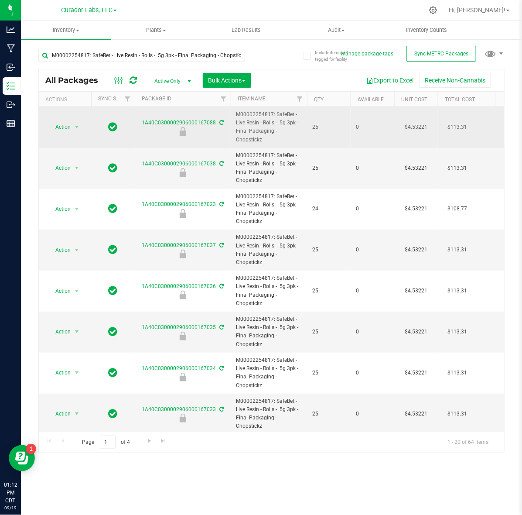
click at [274, 117] on span "M00002254817: SafeBet - Live Resin - Rolls - .5g 3pk - Final Packaging - Chopst…" at bounding box center [269, 127] width 66 height 34
drag, startPoint x: 275, startPoint y: 117, endPoint x: 283, endPoint y: 130, distance: 14.9
click at [283, 130] on span "M00002254817: SafeBet - Live Resin - Rolls - .5g 3pk - Final Packaging - Chopst…" at bounding box center [269, 127] width 66 height 34
click at [281, 124] on span "M00002254817: SafeBet - Live Resin - Rolls - .5g 3pk - Final Packaging - Chopst…" at bounding box center [269, 127] width 66 height 34
drag, startPoint x: 276, startPoint y: 112, endPoint x: 285, endPoint y: 139, distance: 28.0
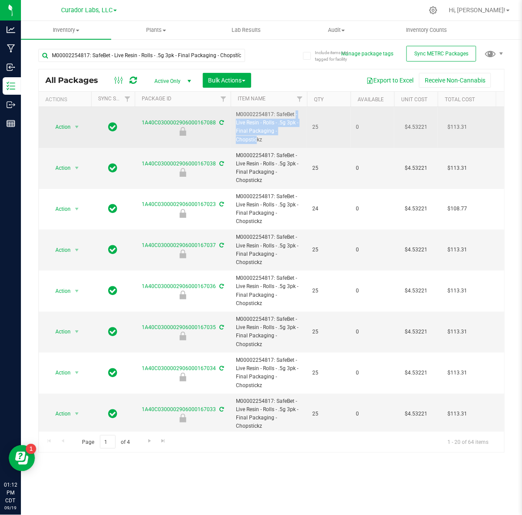
click at [285, 139] on span "M00002254817: SafeBet - Live Resin - Rolls - .5g 3pk - Final Packaging - Chopst…" at bounding box center [269, 127] width 66 height 34
click at [260, 116] on span "M00002254817: SafeBet - Live Resin - Rolls - .5g 3pk - Final Packaging - Chopst…" at bounding box center [269, 127] width 66 height 34
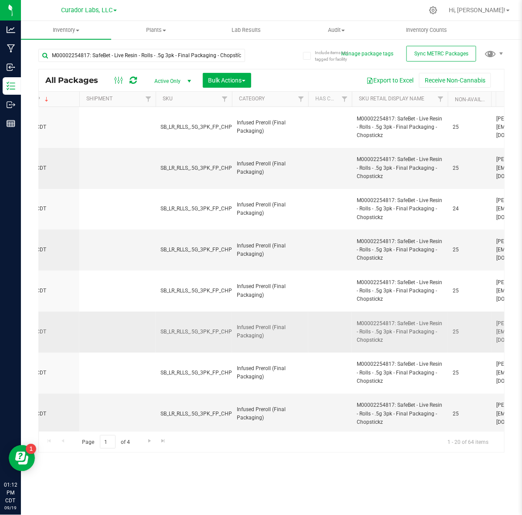
scroll to position [0, 1463]
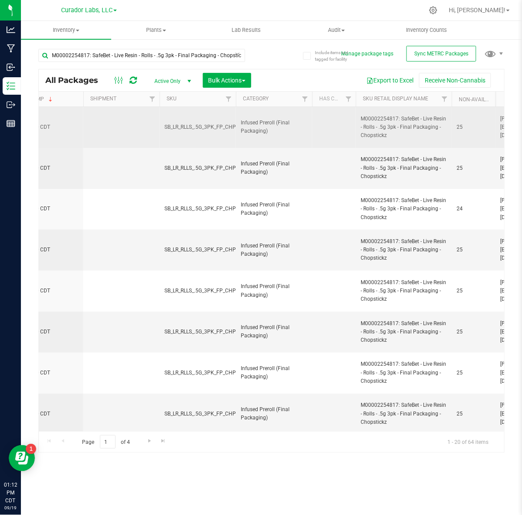
click at [192, 131] on span "SB_LR_RLLS_.5G_3PK_FP_CHPSTCKZ" at bounding box center [209, 127] width 88 height 8
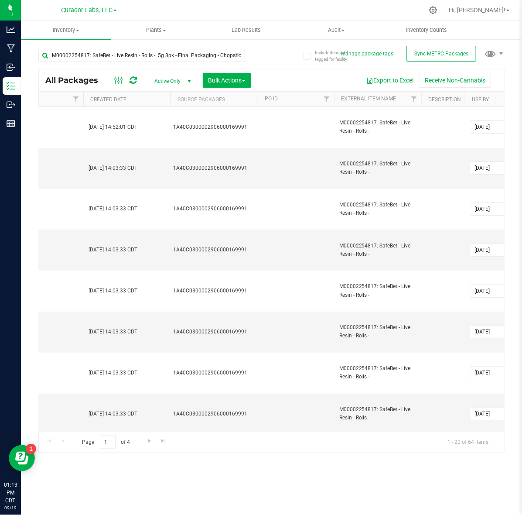
scroll to position [0, 2368]
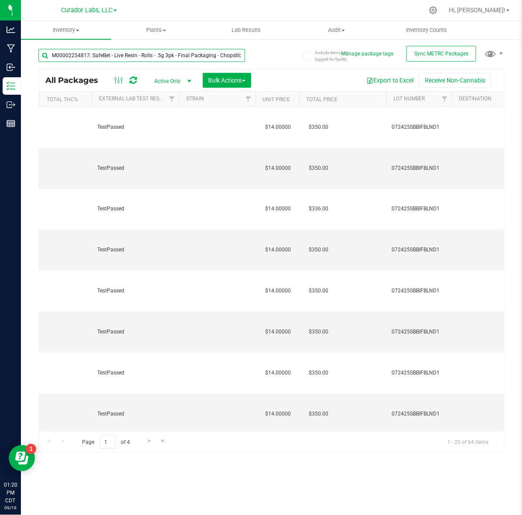
click at [147, 56] on input "M00002254817: SafeBet - Live Resin - Rolls - .5g 3pk - Final Packaging - Chopst…" at bounding box center [141, 55] width 207 height 13
paste input "359131: SafeBet - Live Resin - Rolls - .5g 15"
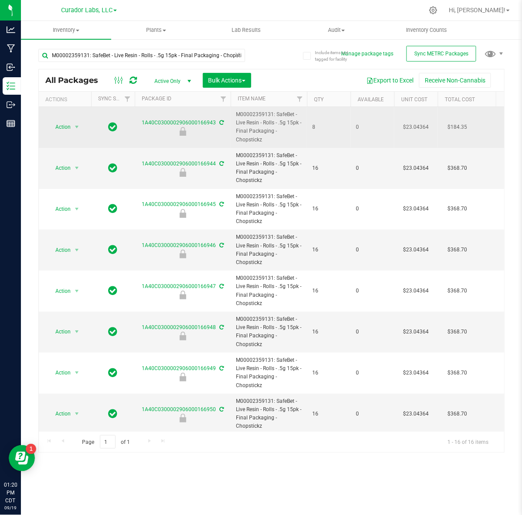
click at [260, 121] on span "M00002359131: SafeBet - Live Resin - Rolls - .5g 15pk - Final Packaging - Chops…" at bounding box center [269, 127] width 66 height 34
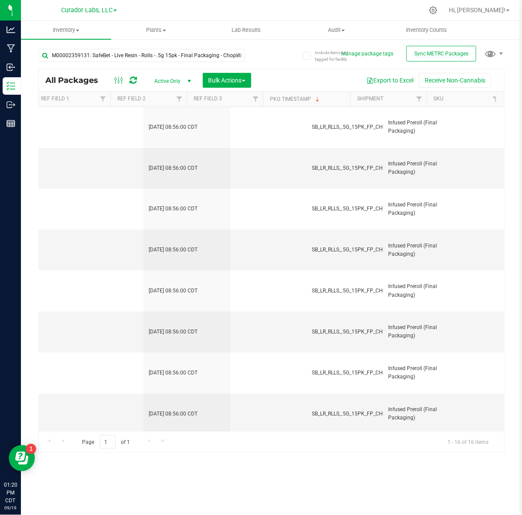
scroll to position [0, 1323]
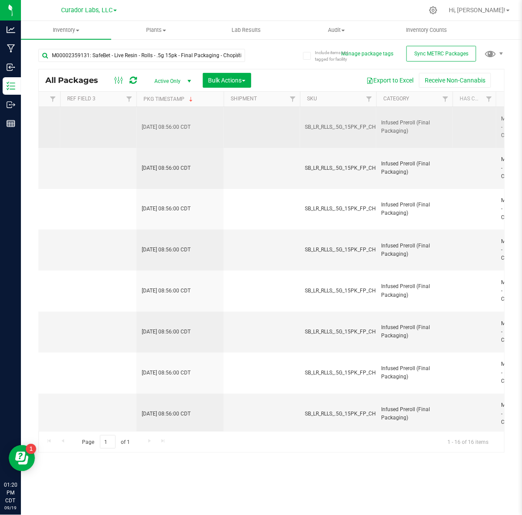
click at [331, 126] on span "SB_LR_RLLS_.5G_15PK_FP_CHPSTCKZ" at bounding box center [351, 127] width 91 height 8
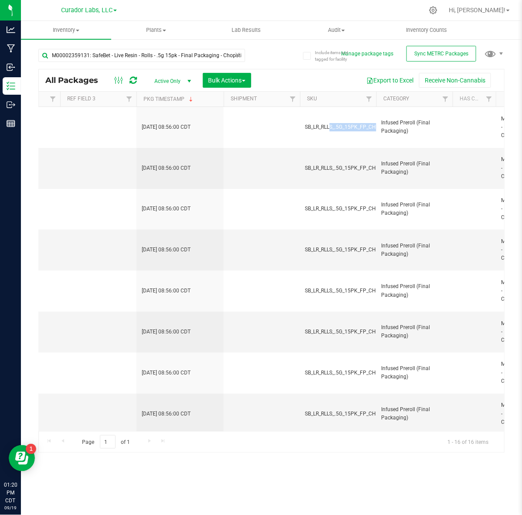
drag, startPoint x: 292, startPoint y: 431, endPoint x: 263, endPoint y: 426, distance: 29.8
click at [246, 431] on div "All Packages Active Only Active Only Lab Samples Locked All External Internal B…" at bounding box center [271, 261] width 467 height 384
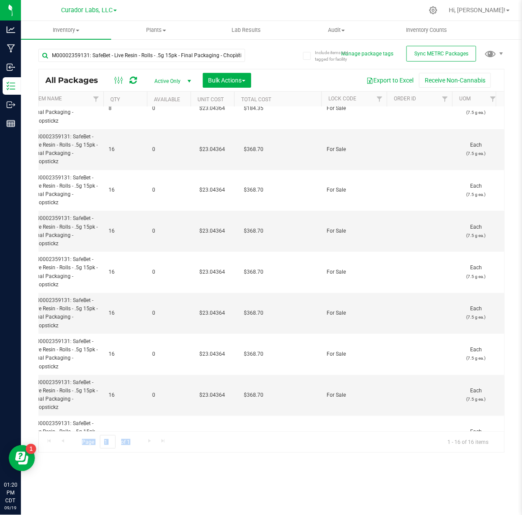
scroll to position [0, 0]
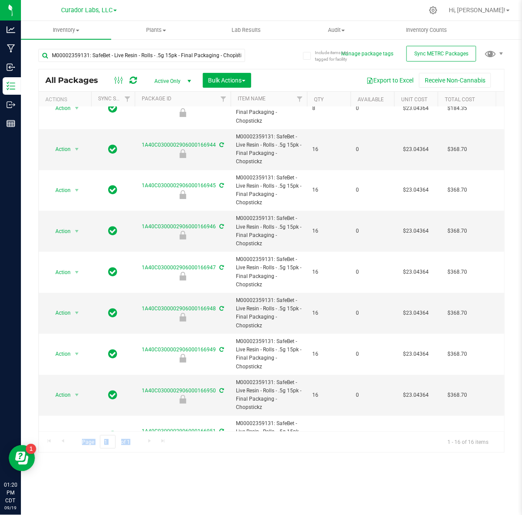
click at [289, 456] on div "Inventory All packages All inventory Waste log Create inventory Plants All plan…" at bounding box center [271, 268] width 501 height 494
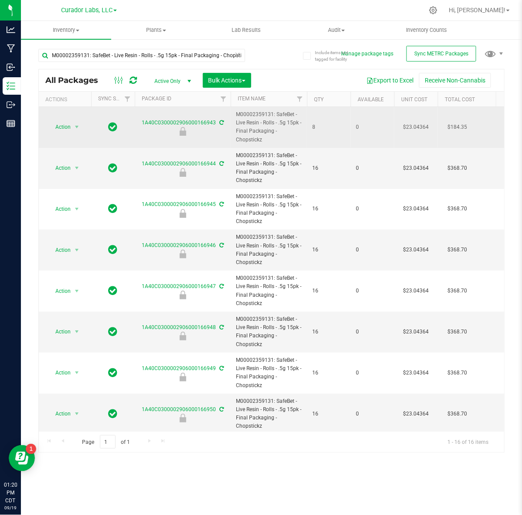
drag, startPoint x: 275, startPoint y: 114, endPoint x: 284, endPoint y: 141, distance: 28.4
click at [284, 141] on span "M00002359131: SafeBet - Live Resin - Rolls - .5g 15pk - Final Packaging - Chops…" at bounding box center [269, 127] width 66 height 34
click at [252, 114] on span "M00002359131: SafeBet - Live Resin - Rolls - .5g 15pk - Final Packaging - Chops…" at bounding box center [269, 127] width 66 height 34
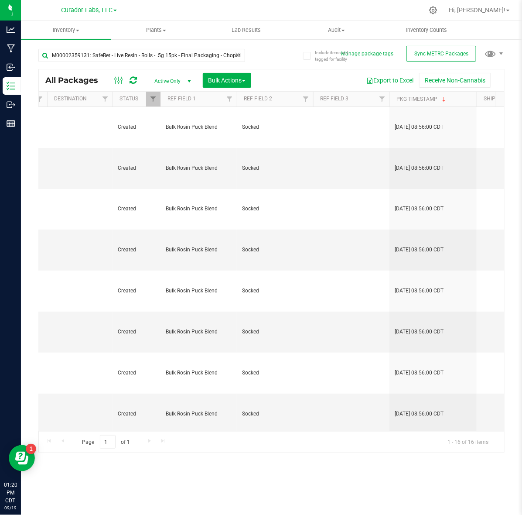
scroll to position [0, 1210]
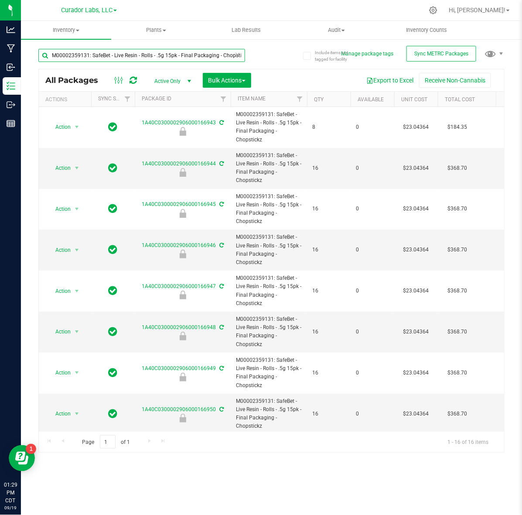
click at [132, 49] on input "M00002359131: SafeBet - Live Resin - Rolls - .5g 15pk - Final Packaging - Chops…" at bounding box center [141, 55] width 207 height 13
paste input "1360430: HeadChange - Live Resin Sauce Cart .5g - Final Packaging - Mezcaline"
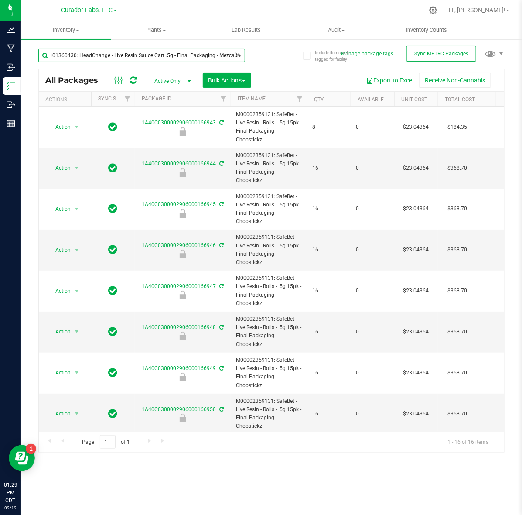
type input "M00001360430: HeadChange - Live Resin Sauce Cart .5g - Final Packaging - Mezcal…"
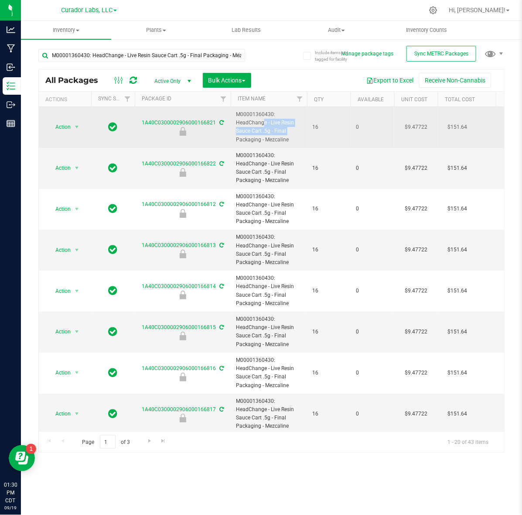
drag, startPoint x: 236, startPoint y: 122, endPoint x: 269, endPoint y: 131, distance: 34.0
click at [269, 131] on span "M00001360430: HeadChange - Live Resin Sauce Cart .5g - Final Packaging - Mezcal…" at bounding box center [269, 127] width 66 height 34
click at [278, 132] on span "M00001360430: HeadChange - Live Resin Sauce Cart .5g - Final Packaging - Mezcal…" at bounding box center [269, 127] width 66 height 34
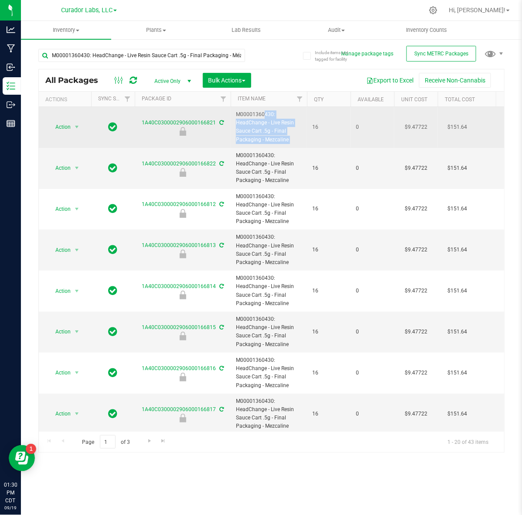
click at [269, 131] on span "M00001360430: HeadChange - Live Resin Sauce Cart .5g - Final Packaging - Mezcal…" at bounding box center [269, 127] width 66 height 34
drag, startPoint x: 237, startPoint y: 124, endPoint x: 292, endPoint y: 143, distance: 57.6
click at [292, 143] on span "M00001360430: HeadChange - Live Resin Sauce Cart .5g - Final Packaging - Mezcal…" at bounding box center [269, 127] width 66 height 34
click at [258, 113] on span "M00001360430: HeadChange - Live Resin Sauce Cart .5g - Final Packaging - Mezcal…" at bounding box center [269, 127] width 66 height 34
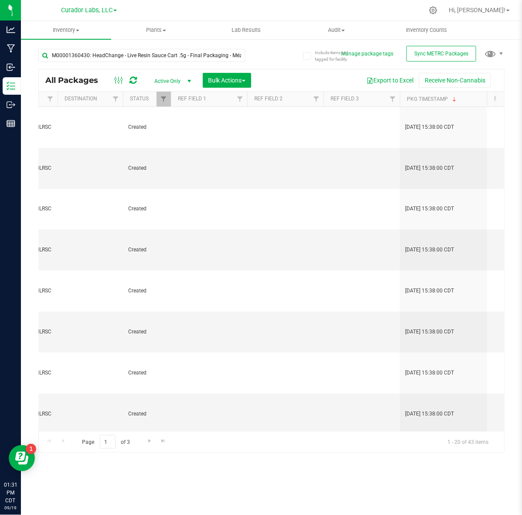
scroll to position [0, 1157]
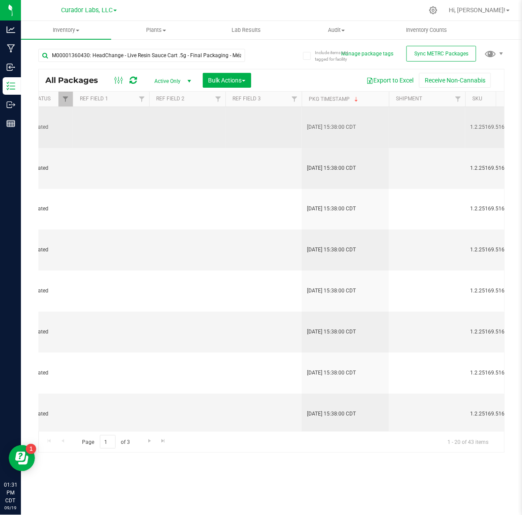
click at [480, 131] on span "1.2.25169.51696.0" at bounding box center [504, 127] width 66 height 8
click at [482, 127] on span "1.2.25169.51696.0" at bounding box center [504, 127] width 66 height 8
drag, startPoint x: 482, startPoint y: 127, endPoint x: 480, endPoint y: 131, distance: 5.3
click at [480, 131] on span "1.2.25169.51696.0" at bounding box center [504, 127] width 66 height 8
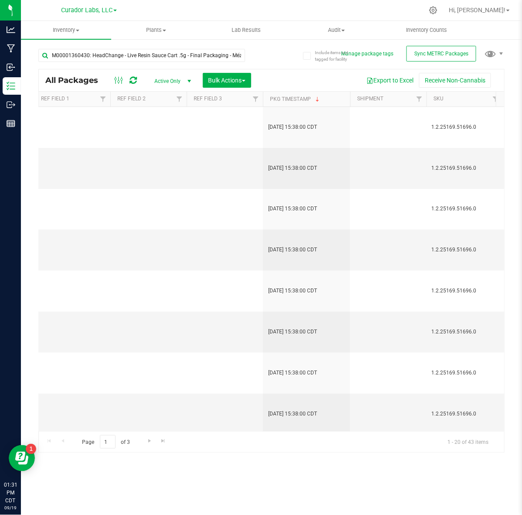
scroll to position [0, 1045]
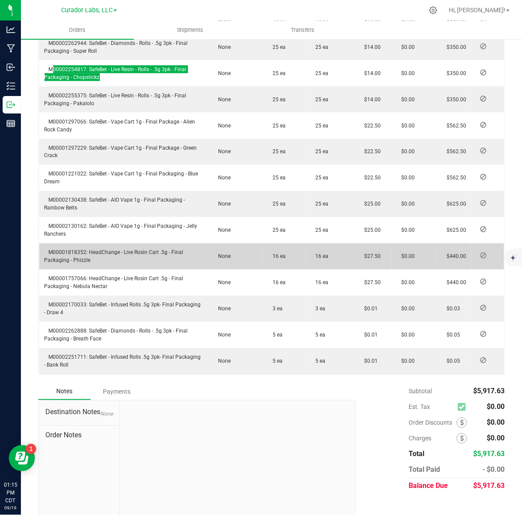
scroll to position [395, 0]
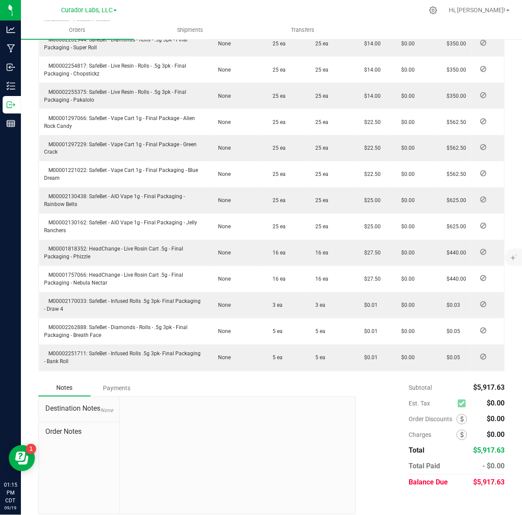
click at [352, 439] on div "Subtotal $5,917.63 Est. Tax $0.00" at bounding box center [427, 435] width 155 height 110
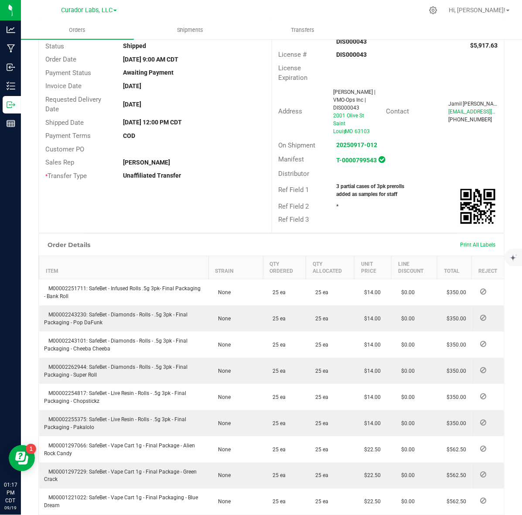
scroll to position [0, 0]
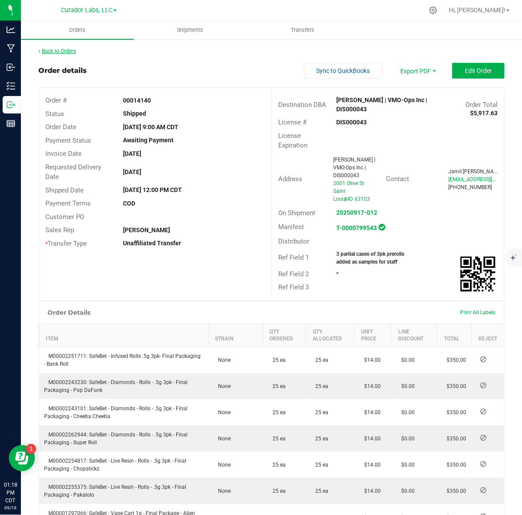
click at [55, 51] on link "Back to Orders" at bounding box center [57, 51] width 38 height 6
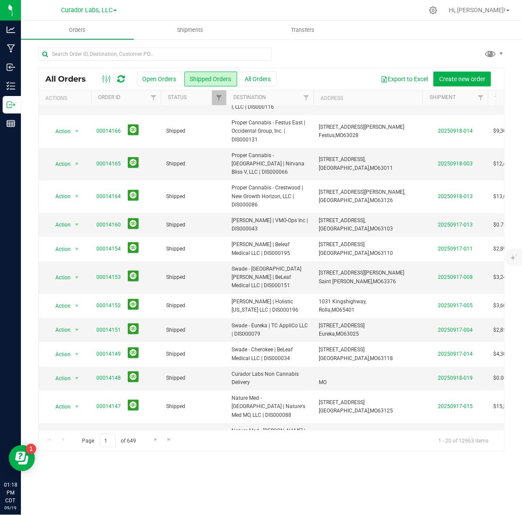
scroll to position [210, 0]
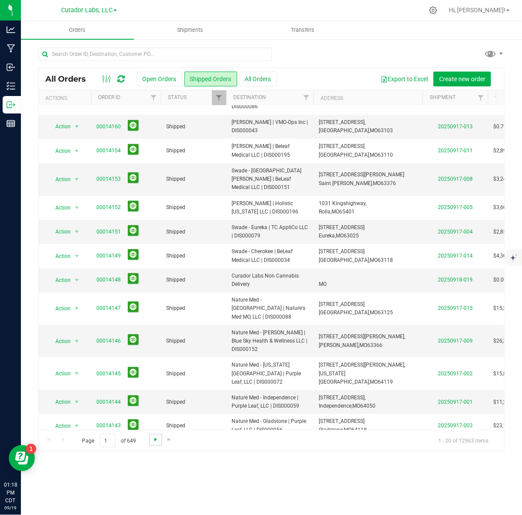
click at [155, 437] on span "Go to the next page" at bounding box center [155, 439] width 7 height 7
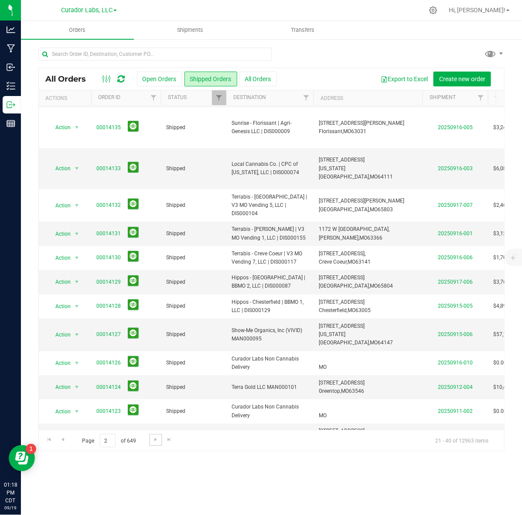
scroll to position [0, 0]
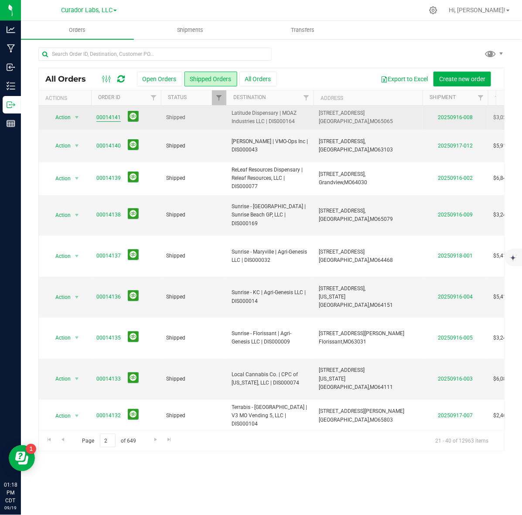
click at [101, 119] on link "00014141" at bounding box center [108, 117] width 24 height 8
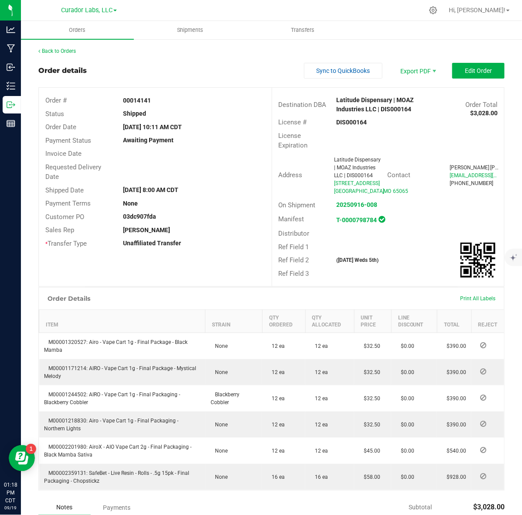
click at [139, 101] on strong "00014141" at bounding box center [137, 100] width 28 height 7
copy strong "00014141"
click at [355, 123] on strong "DIS000164" at bounding box center [352, 122] width 31 height 7
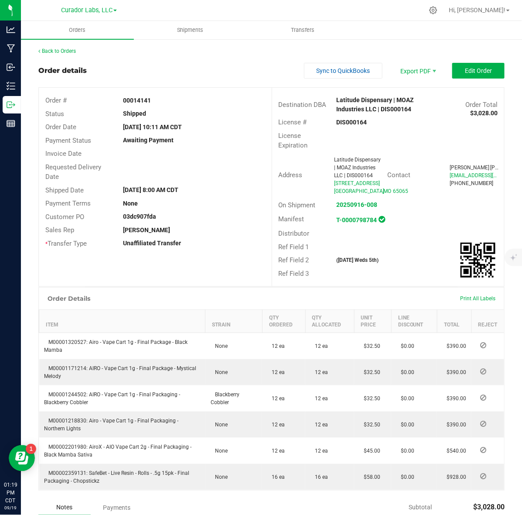
copy strong "DIS000164"
click at [127, 103] on strong "00014141" at bounding box center [137, 100] width 28 height 7
copy strong "00014141"
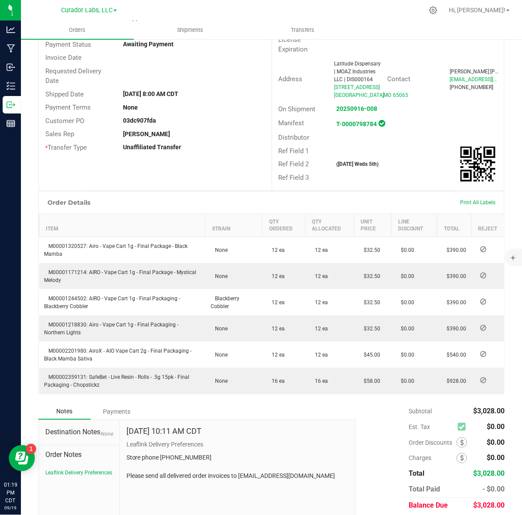
scroll to position [143, 0]
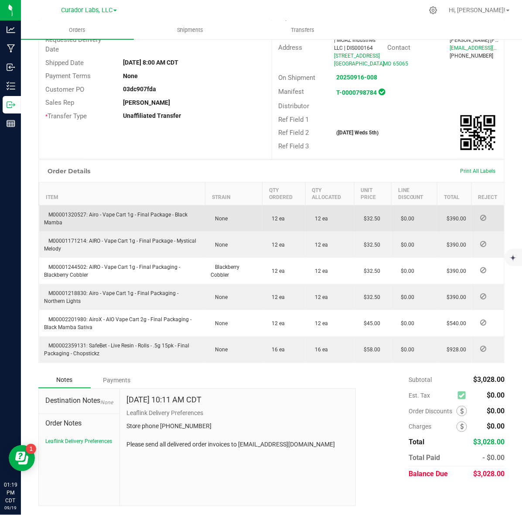
click at [75, 220] on td "M00001320527: Airo - Vape Cart 1g - Final Package - Black Mamba" at bounding box center [122, 219] width 166 height 27
click at [75, 214] on span "M00001320527: Airo - Vape Cart 1g - Final Package - Black Mamba" at bounding box center [117, 219] width 144 height 14
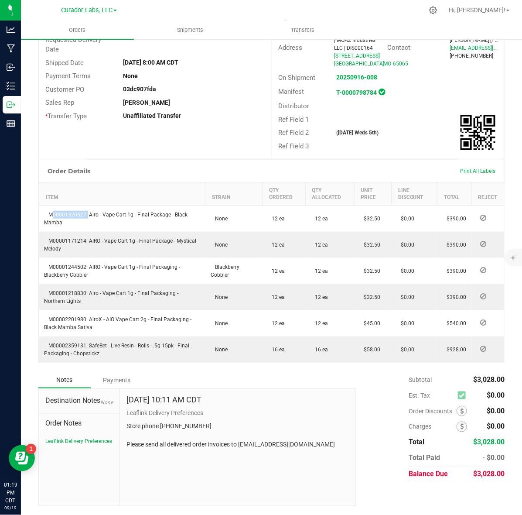
copy span "M00001320527"
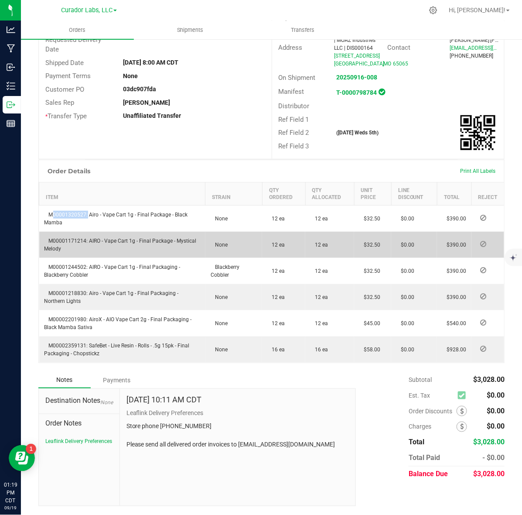
click at [71, 236] on td "M00001171214: AIRO - Vape Cart 1g - Final Package - Mystical Melody" at bounding box center [122, 245] width 166 height 26
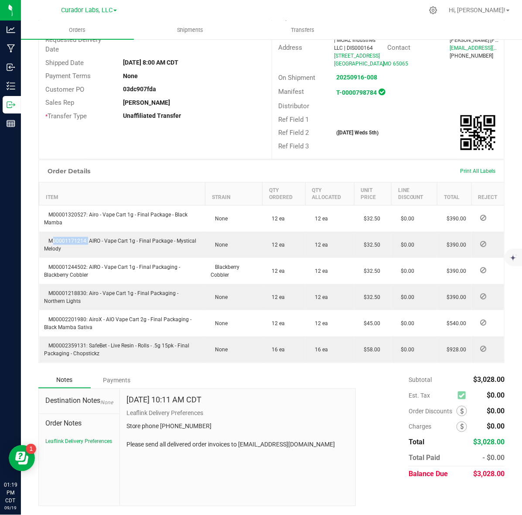
copy span "M00001171214"
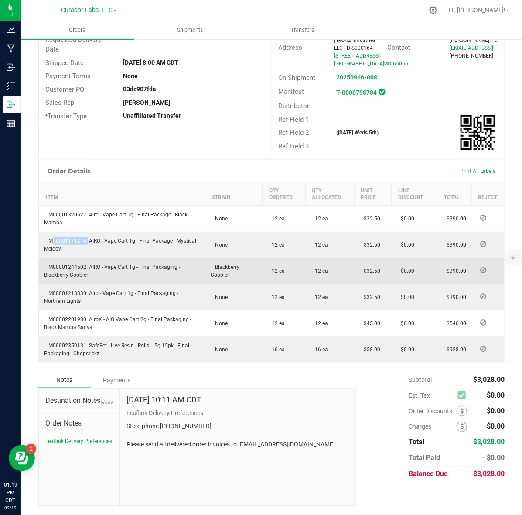
click at [79, 268] on span "M00001244502: AIRO - Vape Cart 1g - Final Packaging - Blackberry Cobbler" at bounding box center [113, 271] width 136 height 14
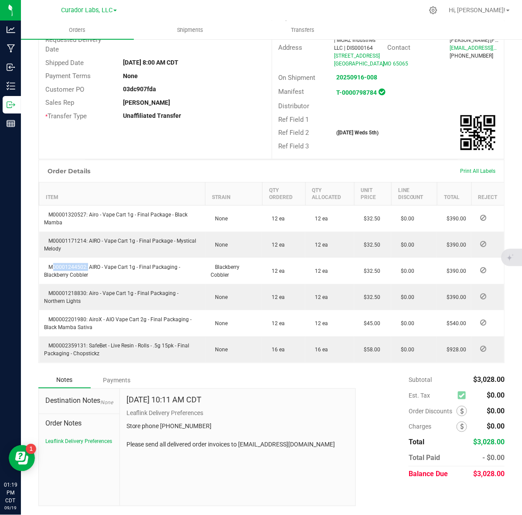
copy span "M00001244502"
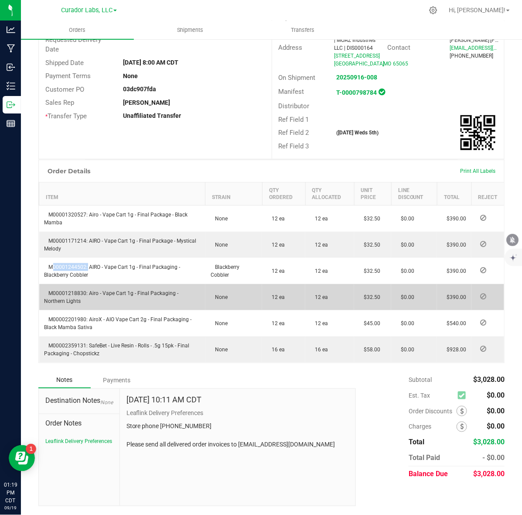
click at [59, 290] on td "M00001218830: Airo - Vape Cart 1g - Final Packaging - Northern Lights" at bounding box center [122, 297] width 166 height 26
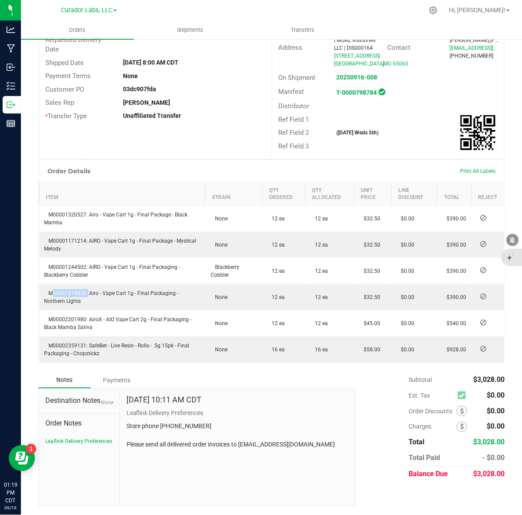
copy span "M00001218830"
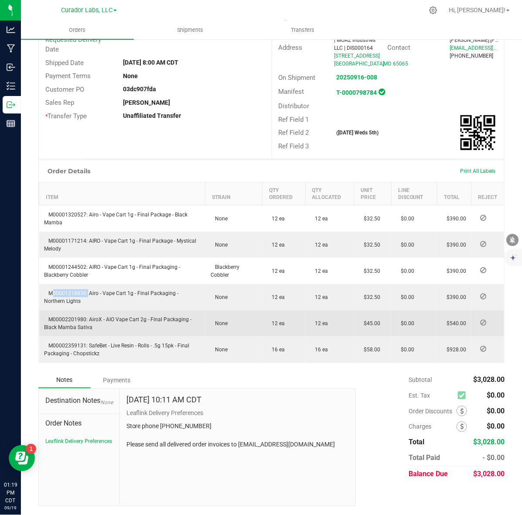
click at [70, 320] on span "M00002201980: AiroX - AIO Vape Cart 2g - Final Packaging - Black Mamba Sativa" at bounding box center [119, 323] width 148 height 14
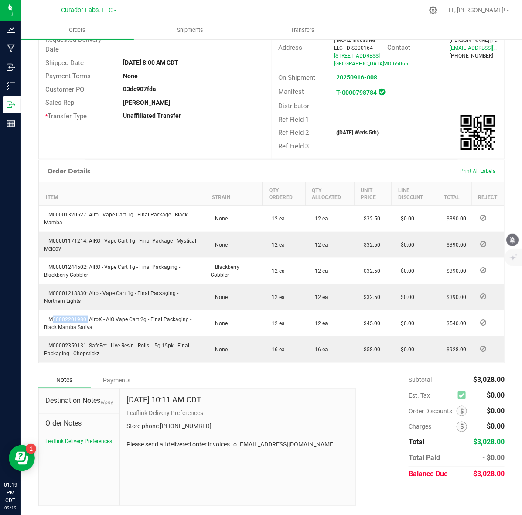
copy span "M00002201980"
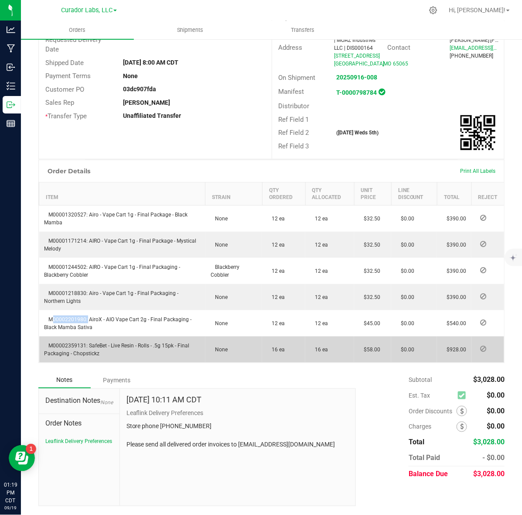
click at [57, 343] on span "M00002359131: SafeBet - Live Resin - Rolls - .5g 15pk - Final Packaging - Chops…" at bounding box center [117, 350] width 145 height 14
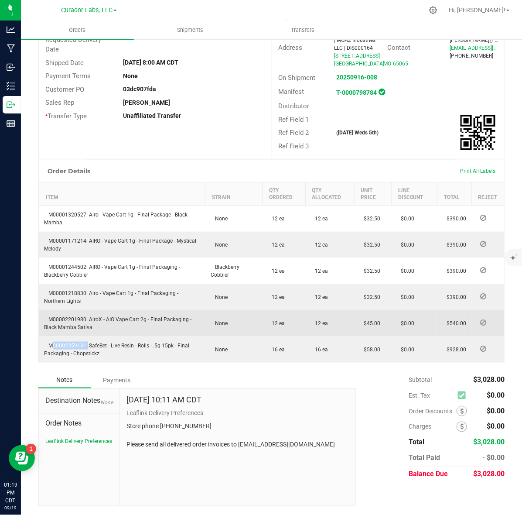
copy span "M00002359131"
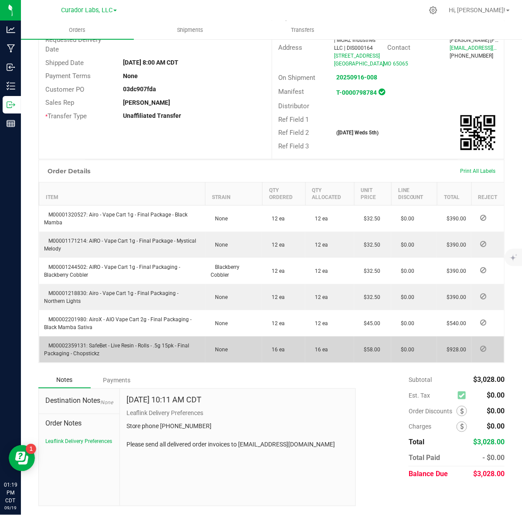
click at [88, 354] on span "M00002359131: SafeBet - Live Resin - Rolls - .5g 15pk - Final Packaging - Chops…" at bounding box center [117, 350] width 145 height 14
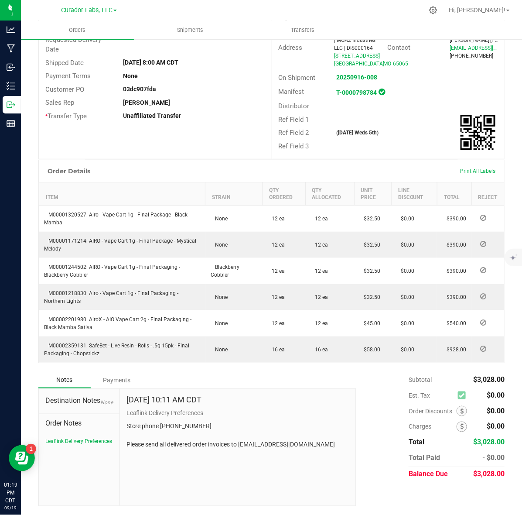
copy span "Chopstickz"
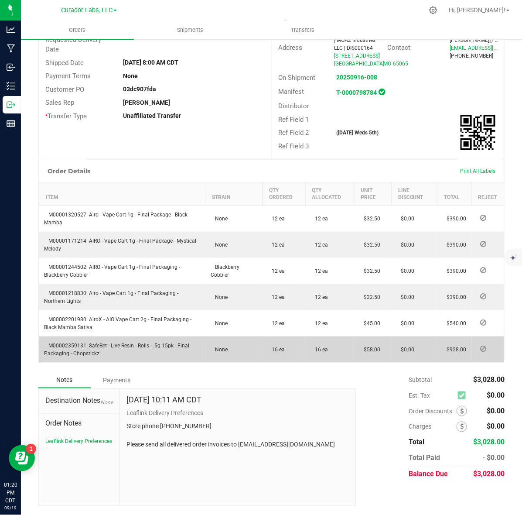
click at [72, 347] on span "M00002359131: SafeBet - Live Resin - Rolls - .5g 15pk - Final Packaging - Chops…" at bounding box center [117, 350] width 145 height 14
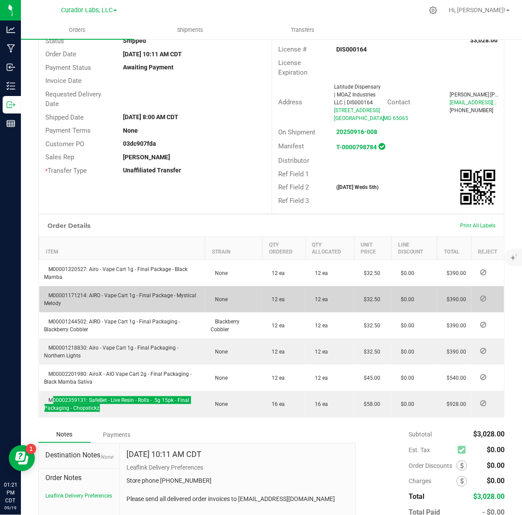
scroll to position [0, 0]
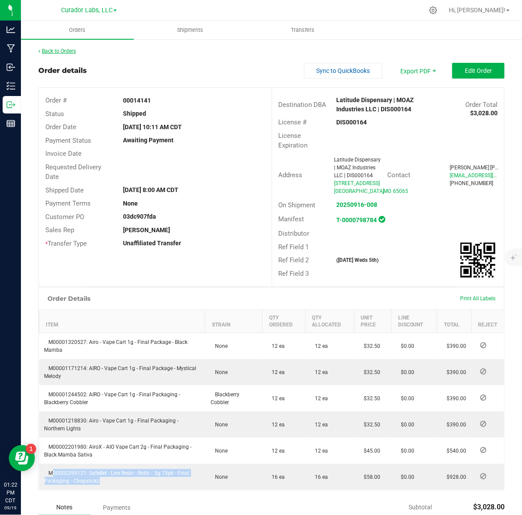
click at [73, 52] on link "Back to Orders" at bounding box center [57, 51] width 38 height 6
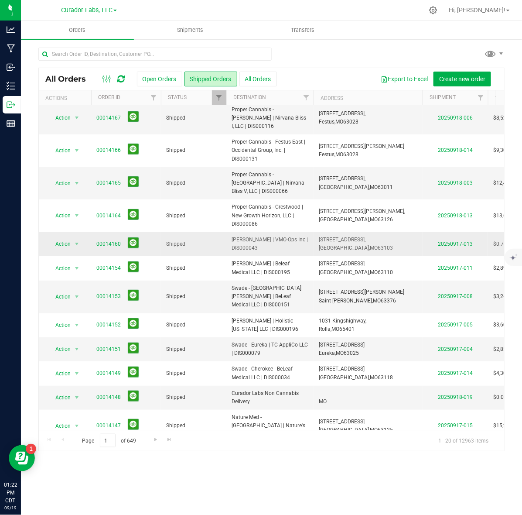
scroll to position [210, 0]
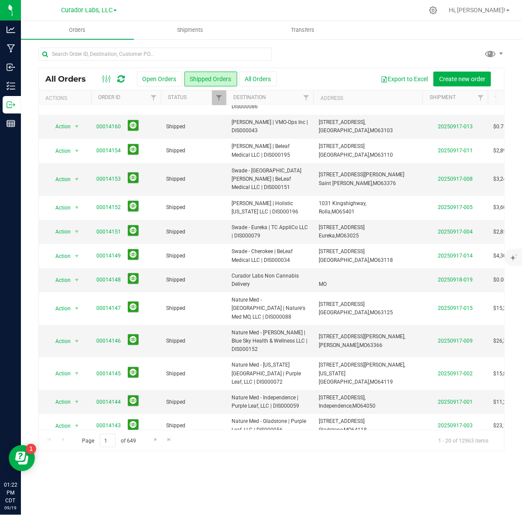
click at [101, 446] on link "00014142" at bounding box center [108, 450] width 24 height 8
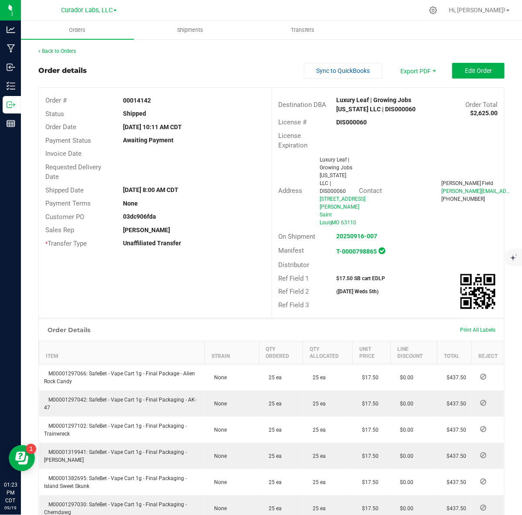
click at [348, 122] on strong "DIS000060" at bounding box center [352, 122] width 31 height 7
click at [132, 97] on strong "00014142" at bounding box center [137, 100] width 28 height 7
click at [134, 97] on strong "00014142" at bounding box center [137, 100] width 28 height 7
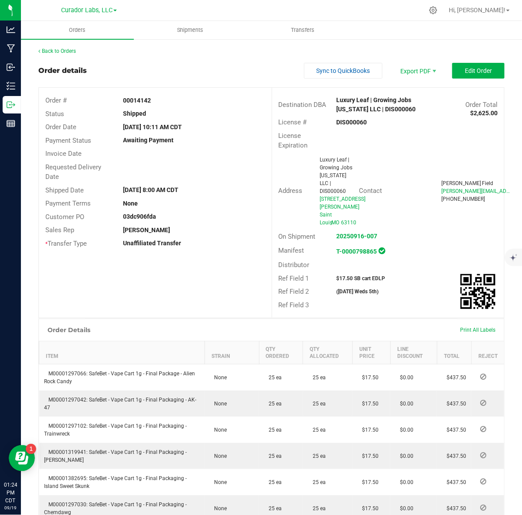
click at [359, 275] on div "$17.50 SB cart EDLP" at bounding box center [378, 279] width 97 height 8
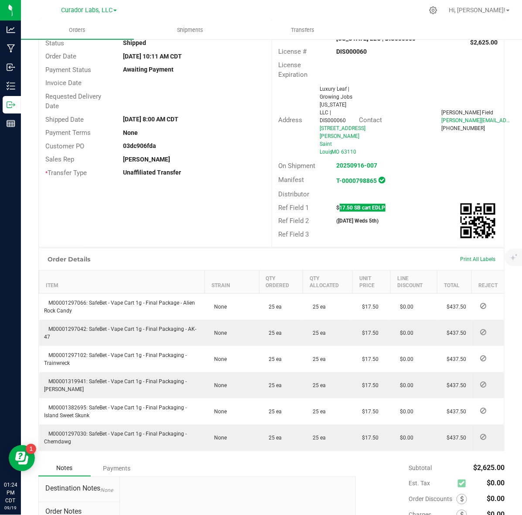
scroll to position [151, 0]
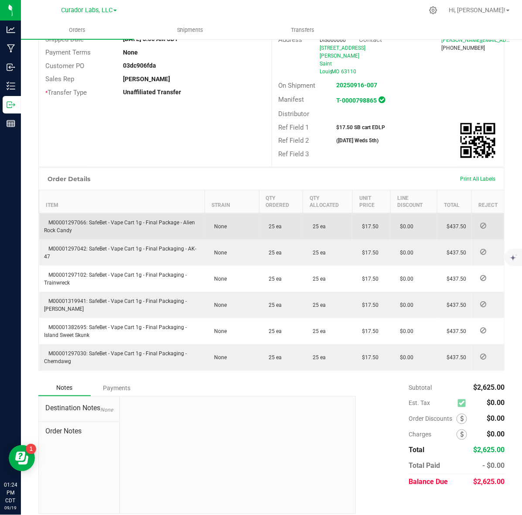
click at [74, 213] on td "M00001297066: SafeBet - Vape Cart 1g - Final Package - Alien Rock Candy" at bounding box center [122, 226] width 166 height 27
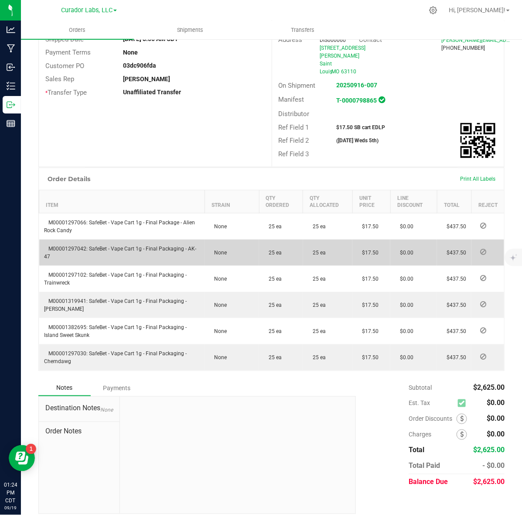
click at [58, 246] on span "M00001297042: SafeBet - Vape Cart 1g - Final Packaging - AK-47" at bounding box center [121, 253] width 152 height 14
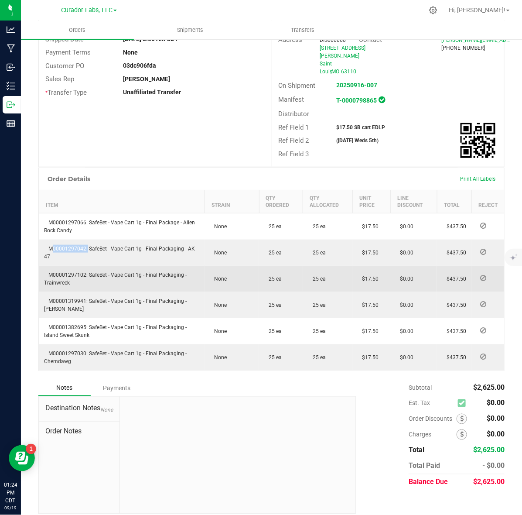
click at [73, 272] on span "M00001297102: SafeBet - Vape Cart 1g - Final Packaging - Trainwreck" at bounding box center [116, 279] width 143 height 14
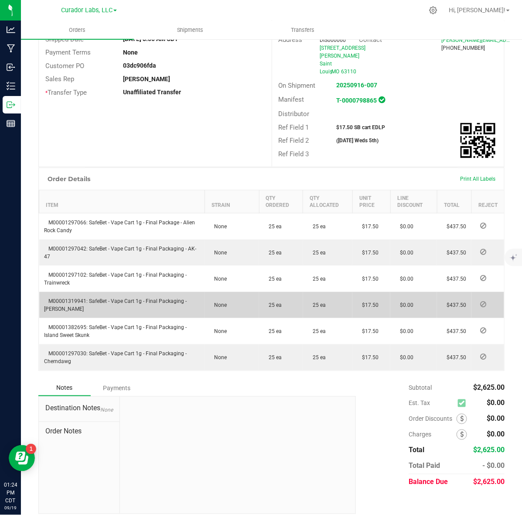
click at [83, 292] on td "M00001319941: SafeBet - Vape Cart 1g - Final Packaging - [PERSON_NAME]" at bounding box center [122, 305] width 166 height 26
click at [73, 298] on span "M00001319941: SafeBet - Vape Cart 1g - Final Packaging - [PERSON_NAME]" at bounding box center [116, 305] width 143 height 14
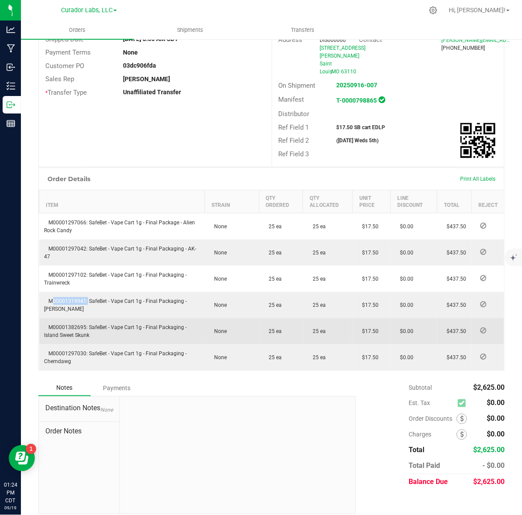
click at [80, 324] on span "M00001382695: SafeBet - Vape Cart 1g - Final Packaging - Island Sweet Skunk" at bounding box center [116, 331] width 143 height 14
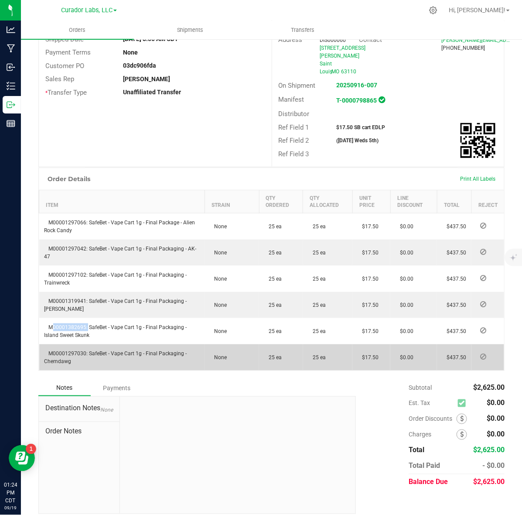
click at [65, 350] on span "M00001297030: SafeBet - Vape Cart 1g - Final Packaging - Chemdawg" at bounding box center [116, 357] width 143 height 14
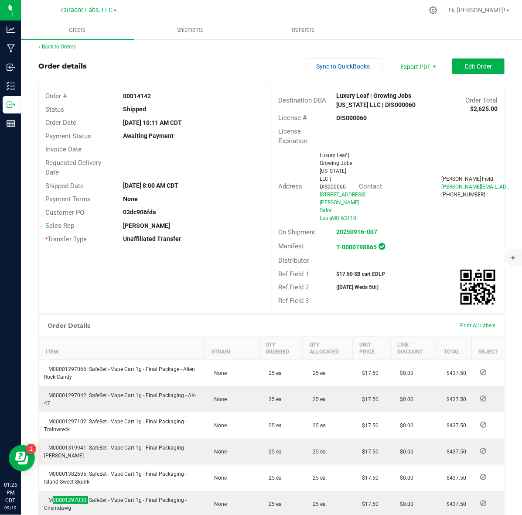
scroll to position [0, 0]
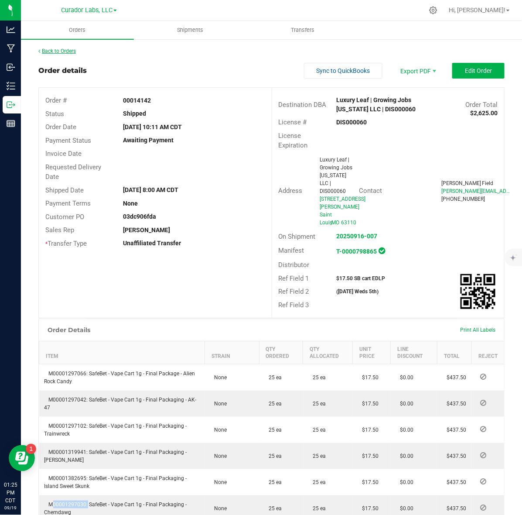
click at [61, 49] on link "Back to Orders" at bounding box center [57, 51] width 38 height 6
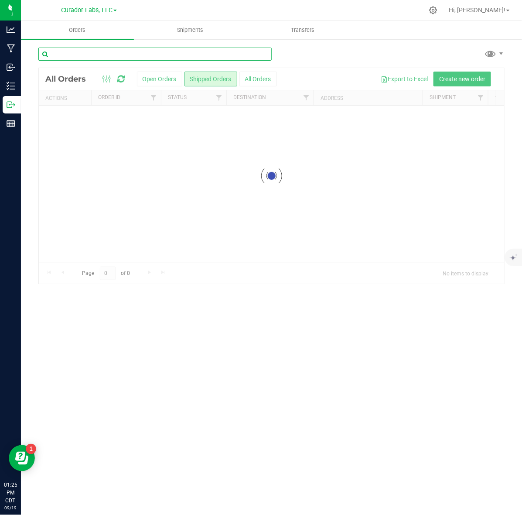
click at [166, 56] on input "text" at bounding box center [154, 54] width 233 height 13
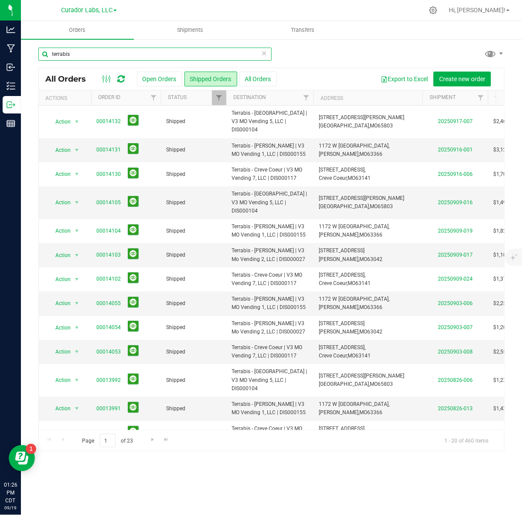
type input "terrabis"
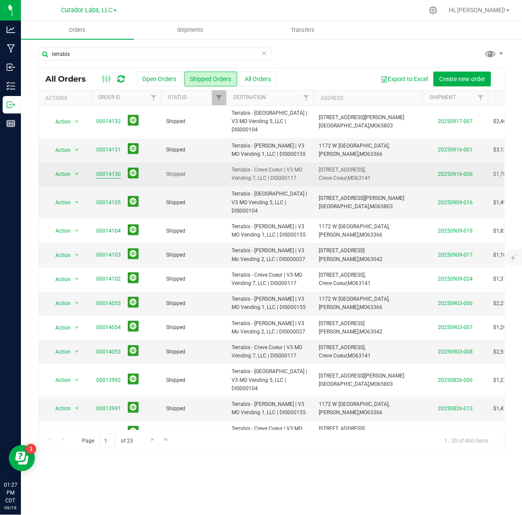
click at [110, 170] on link "00014130" at bounding box center [108, 174] width 24 height 8
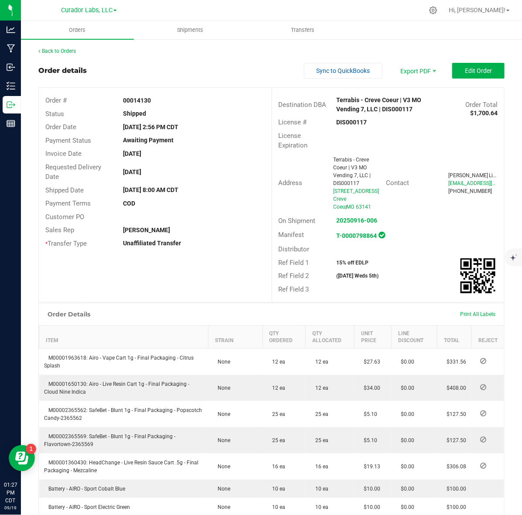
click at [350, 125] on strong "DIS000117" at bounding box center [352, 122] width 31 height 7
click at [140, 99] on strong "00014130" at bounding box center [137, 100] width 28 height 7
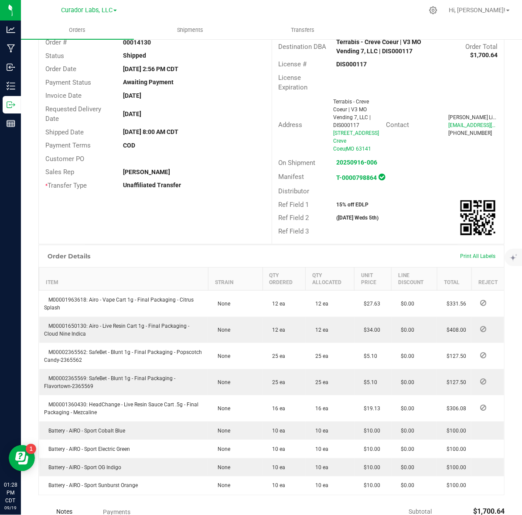
scroll to position [164, 0]
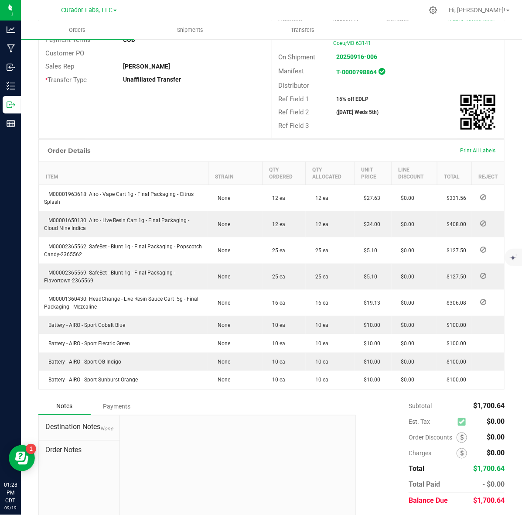
click at [353, 100] on strong "15% off EDLP" at bounding box center [353, 99] width 32 height 6
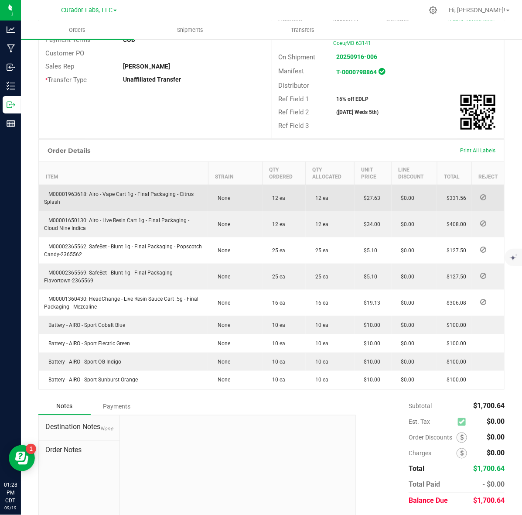
click at [65, 192] on span "M00001963618: Airo - Vape Cart 1g - Final Packaging - Citrus Splash" at bounding box center [120, 198] width 150 height 14
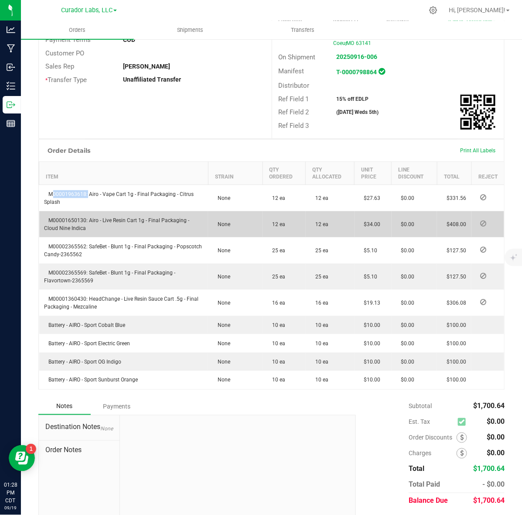
click at [56, 219] on span "M00001650130: Airo - Live Resin Cart 1g - Final Packaging - Cloud Nine Indica" at bounding box center [117, 224] width 145 height 14
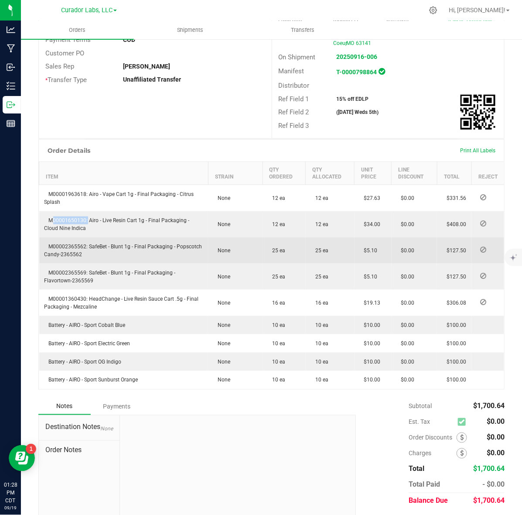
click at [62, 247] on span "M00002365562: SafeBet - Blunt 1g - Final Packaging - Popscotch Candy-2365562" at bounding box center [124, 251] width 158 height 14
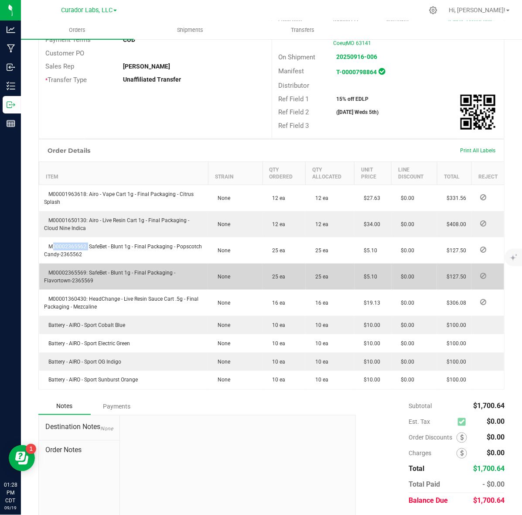
click at [72, 269] on td "M00002365569: SafeBet - Blunt 1g - Final Packaging - Flavortown-2365569" at bounding box center [123, 277] width 169 height 26
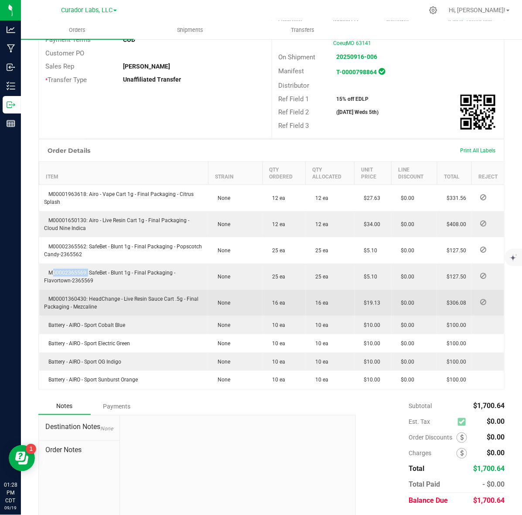
click at [75, 296] on span "M00001360430: HeadChange - Live Resin Sauce Cart .5g - Final Packaging - Mezcal…" at bounding box center [122, 303] width 155 height 14
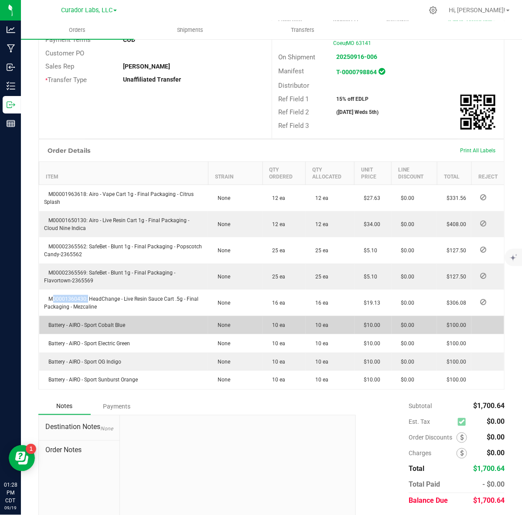
click at [91, 322] on span "Battery - AIRO - Sport Cobalt Blue" at bounding box center [85, 325] width 81 height 6
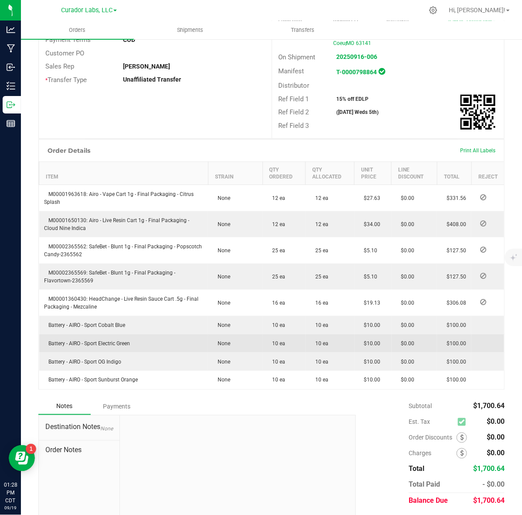
click at [62, 340] on td "Battery - AIRO - Sport Electric Green" at bounding box center [123, 343] width 169 height 18
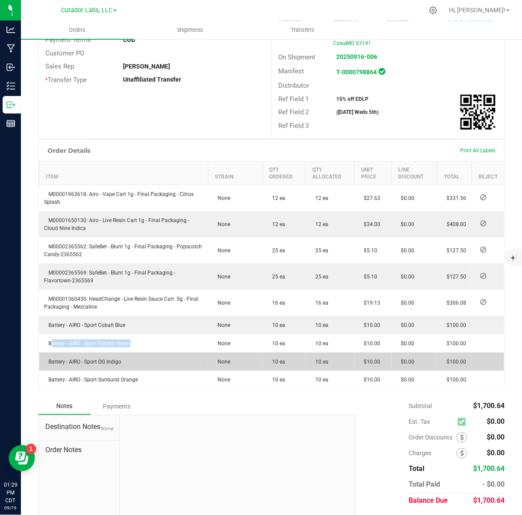
click at [110, 361] on span "Battery - AIRO - Sport OG Indigo" at bounding box center [83, 362] width 77 height 6
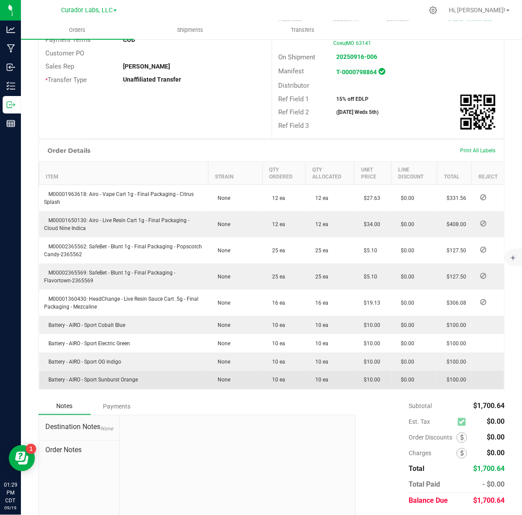
click at [108, 380] on span "Battery - AIRO - Sport Sunburst Orange" at bounding box center [92, 380] width 94 height 6
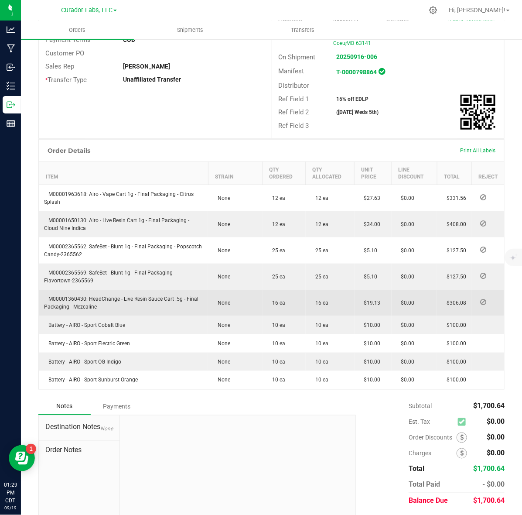
click at [53, 298] on span "M00001360430: HeadChange - Live Resin Sauce Cart .5g - Final Packaging - Mezcal…" at bounding box center [122, 303] width 155 height 14
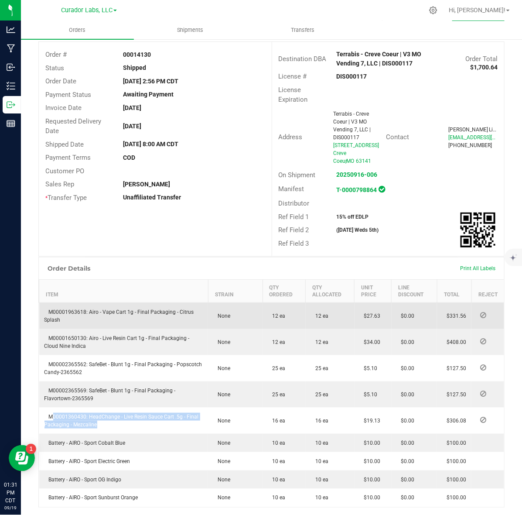
scroll to position [109, 0]
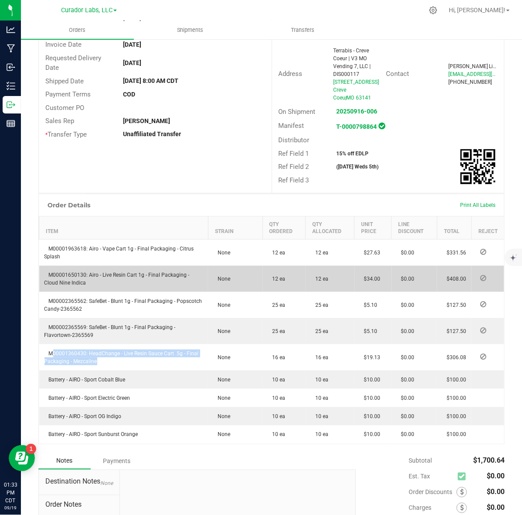
click at [363, 268] on td "$34.00" at bounding box center [373, 279] width 37 height 26
click at [367, 277] on span "$34.00" at bounding box center [370, 279] width 21 height 6
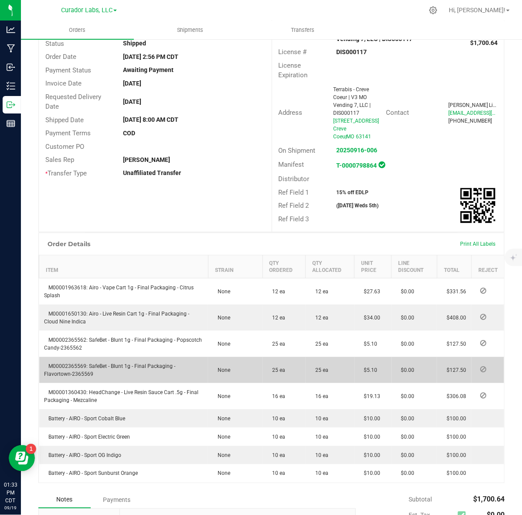
scroll to position [0, 0]
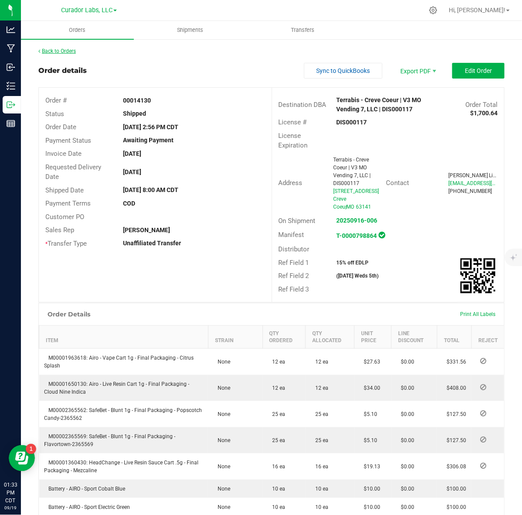
click at [53, 49] on link "Back to Orders" at bounding box center [57, 51] width 38 height 6
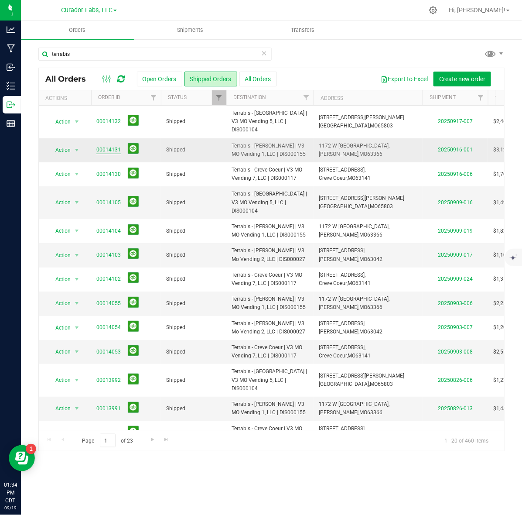
click at [108, 146] on link "00014131" at bounding box center [108, 150] width 24 height 8
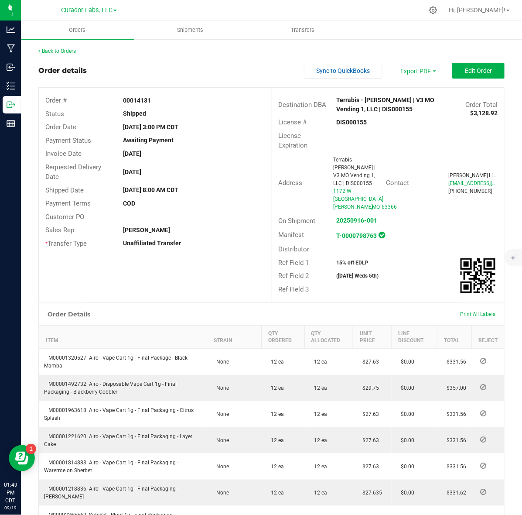
click at [339, 121] on strong "DIS000155" at bounding box center [352, 122] width 31 height 7
drag, startPoint x: 151, startPoint y: 102, endPoint x: 146, endPoint y: 101, distance: 4.4
click at [151, 102] on div "00014131" at bounding box center [194, 100] width 155 height 9
click at [141, 101] on strong "00014131" at bounding box center [137, 100] width 28 height 7
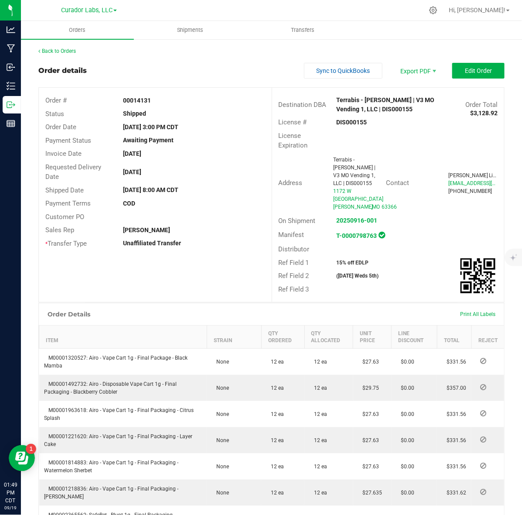
click at [141, 101] on strong "00014131" at bounding box center [137, 100] width 28 height 7
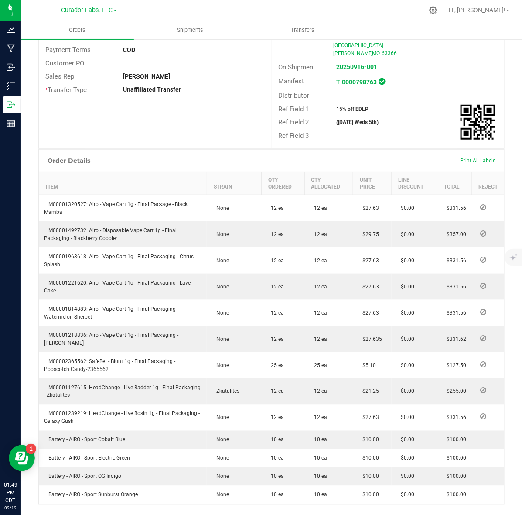
scroll to position [164, 0]
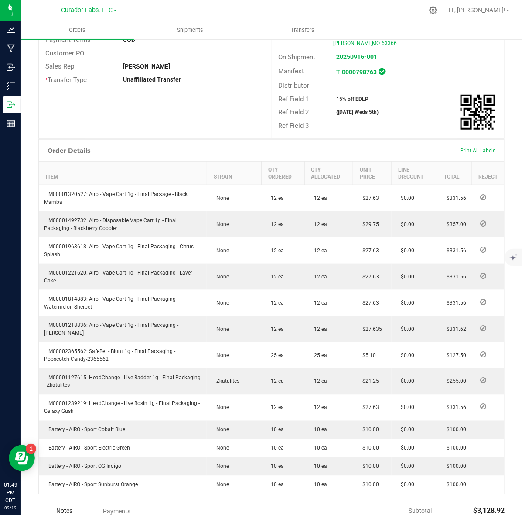
click at [347, 93] on div "Ref Field 1 15% off EDLP" at bounding box center [388, 100] width 233 height 14
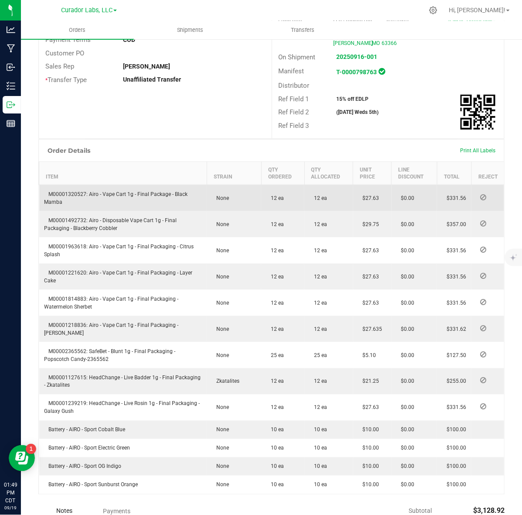
click at [57, 191] on span "M00001320527: Airo - Vape Cart 1g - Final Package - Black Mamba" at bounding box center [117, 198] width 144 height 14
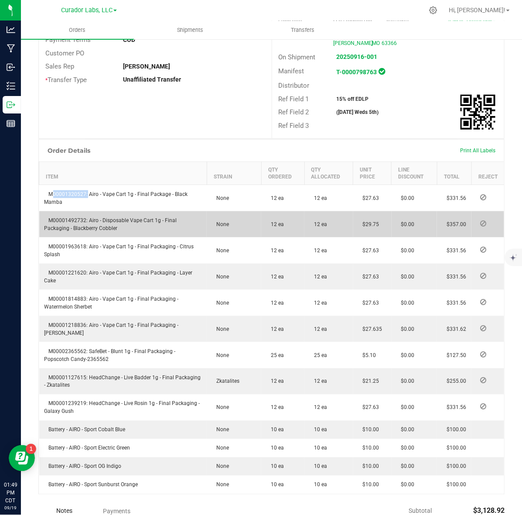
click at [72, 217] on span "M00001492732: Airo - Disposable Vape Cart 1g - Final Packaging - Blackberry Cob…" at bounding box center [111, 224] width 133 height 14
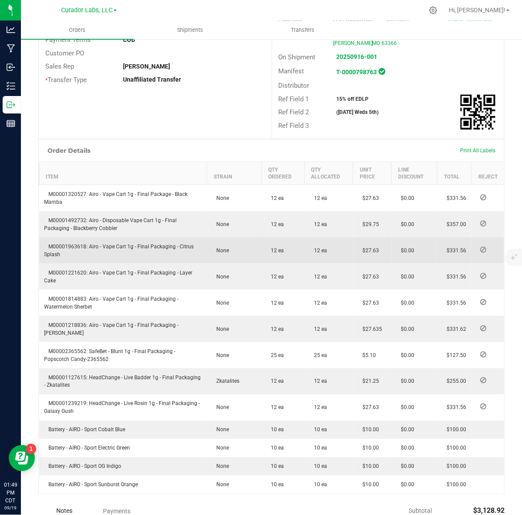
click at [60, 244] on span "M00001963618: Airo - Vape Cart 1g - Final Packaging - Citrus Splash" at bounding box center [120, 251] width 150 height 14
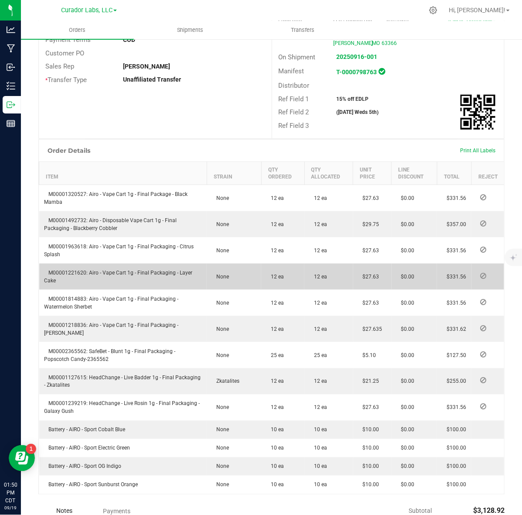
click at [72, 270] on span "M00001221620: Airo - Vape Cart 1g - Final Packaging - Layer Cake" at bounding box center [119, 277] width 148 height 14
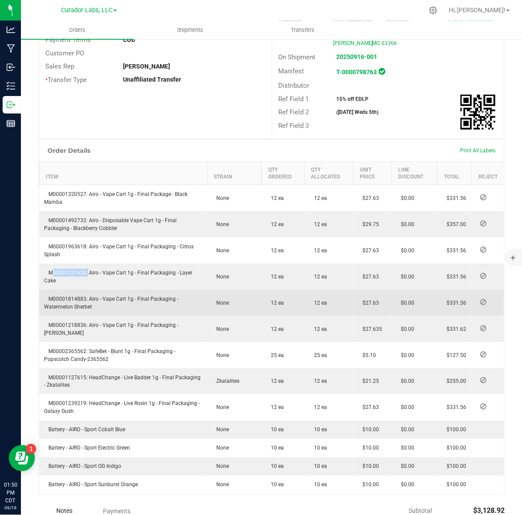
click at [68, 296] on span "M00001814883: Airo - Vape Cart 1g - Final Packaging - Watermelon Sherbet" at bounding box center [112, 303] width 134 height 14
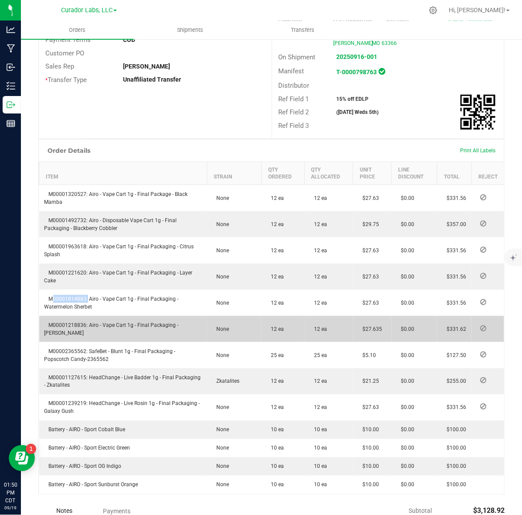
click at [72, 322] on span "M00001218836: Airo - Vape Cart 1g - Final Packaging - [PERSON_NAME]" at bounding box center [112, 329] width 134 height 14
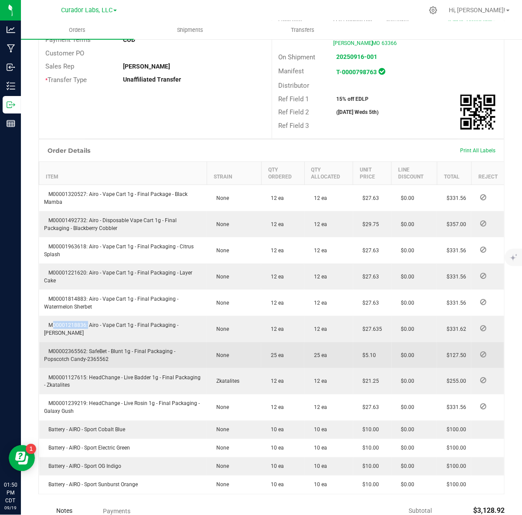
click at [64, 342] on td "M00002365562: SafeBet - Blunt 1g - Final Packaging - Popscotch Candy-2365562" at bounding box center [123, 355] width 168 height 26
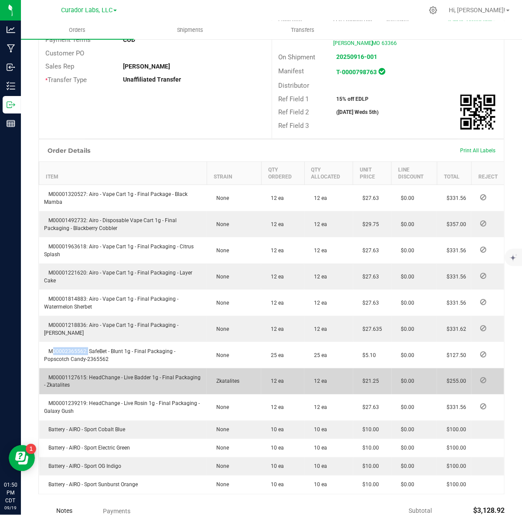
click at [72, 374] on span "M00001127615: HeadChange - Live Badder 1g - Final Packaging - Zkatalites" at bounding box center [123, 381] width 157 height 14
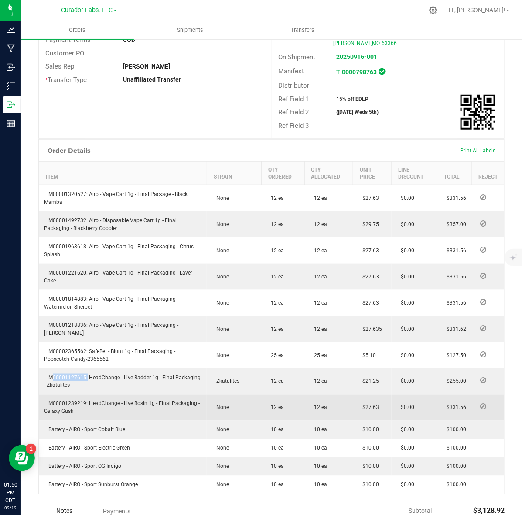
click at [55, 401] on span "M00001239219: HeadChange - Live Rosin 1g - Final Packaging - Galaxy Gush" at bounding box center [123, 408] width 156 height 14
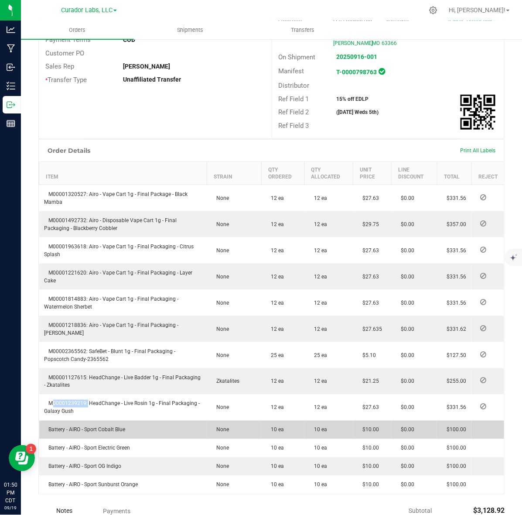
click at [94, 427] on span "Battery - AIRO - Sport Cobalt Blue" at bounding box center [85, 430] width 81 height 6
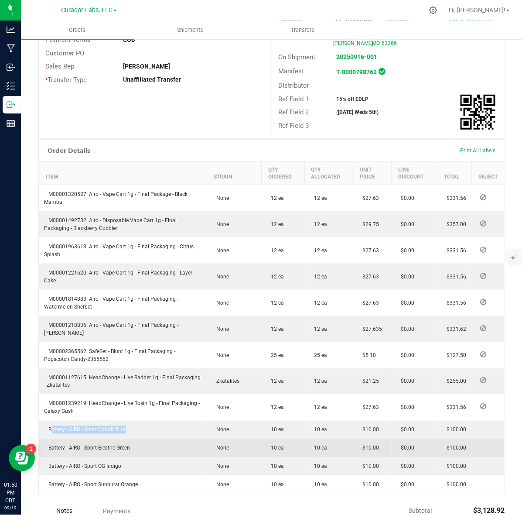
click at [86, 445] on span "Battery - AIRO - Sport Electric Green" at bounding box center [88, 448] width 86 height 6
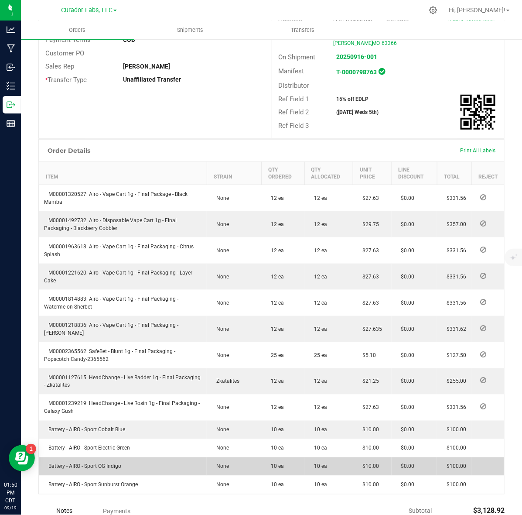
click at [110, 457] on td "Battery - AIRO - Sport OG Indigo" at bounding box center [123, 466] width 168 height 18
click at [110, 464] on span "Battery - AIRO - Sport OG Indigo" at bounding box center [83, 467] width 77 height 6
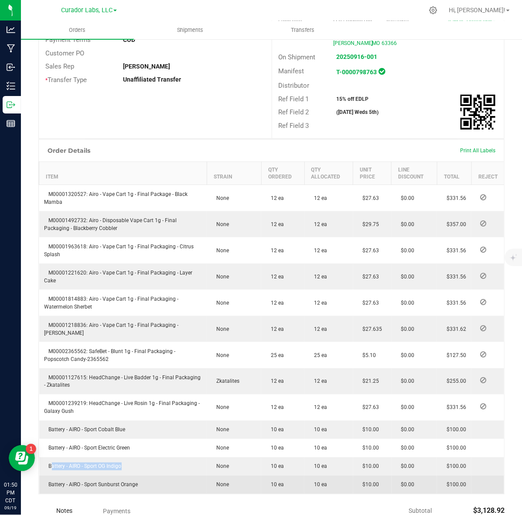
click at [84, 482] on span "Battery - AIRO - Sport Sunburst Orange" at bounding box center [92, 485] width 94 height 6
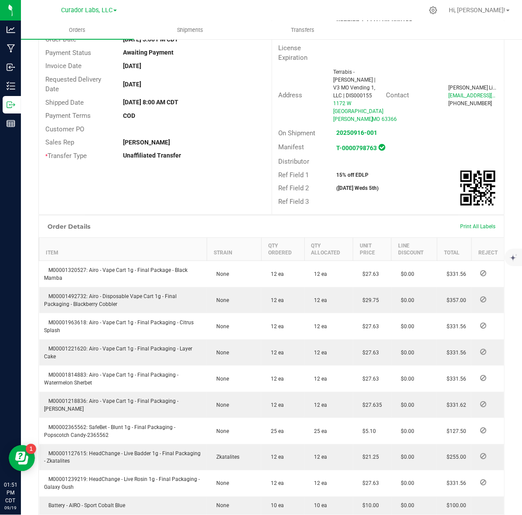
scroll to position [0, 0]
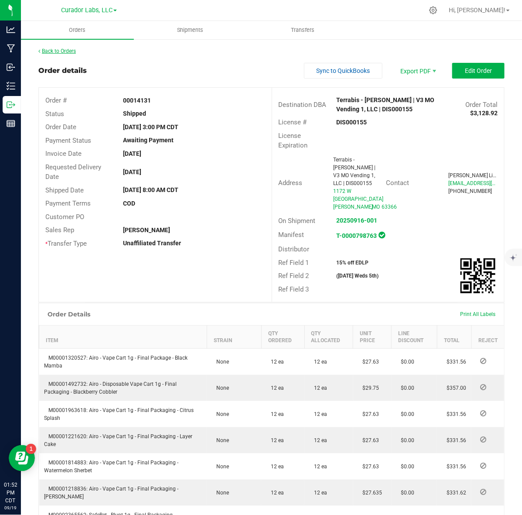
click at [64, 49] on link "Back to Orders" at bounding box center [57, 51] width 38 height 6
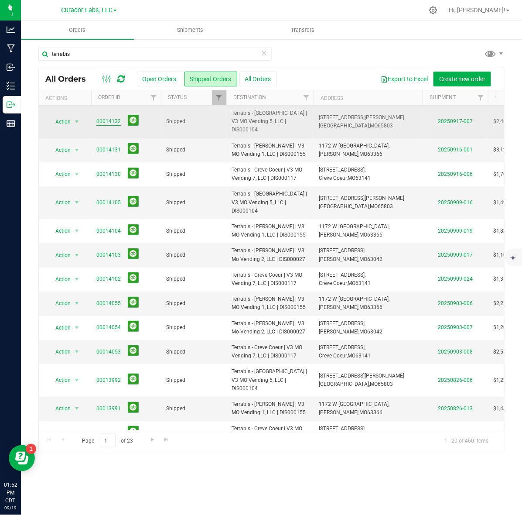
click at [106, 117] on link "00014132" at bounding box center [108, 121] width 24 height 8
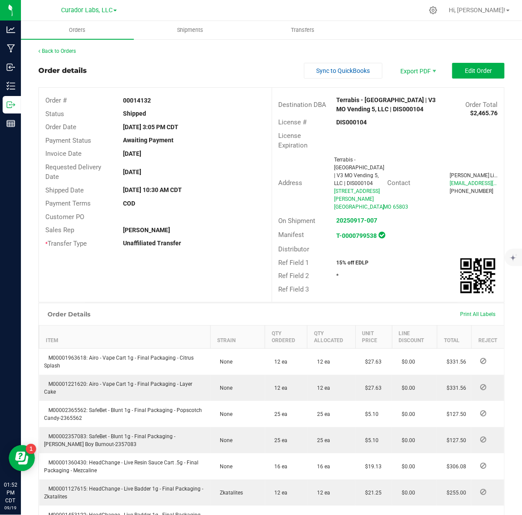
click at [355, 121] on strong "DIS000104" at bounding box center [352, 122] width 31 height 7
click at [127, 101] on strong "00014132" at bounding box center [137, 100] width 28 height 7
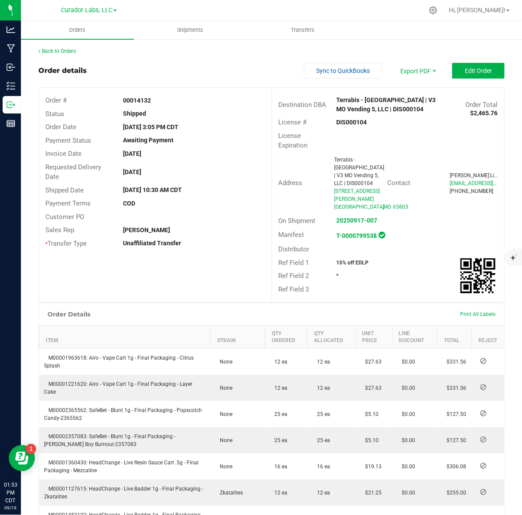
click at [354, 260] on strong "15% off EDLP" at bounding box center [353, 263] width 32 height 6
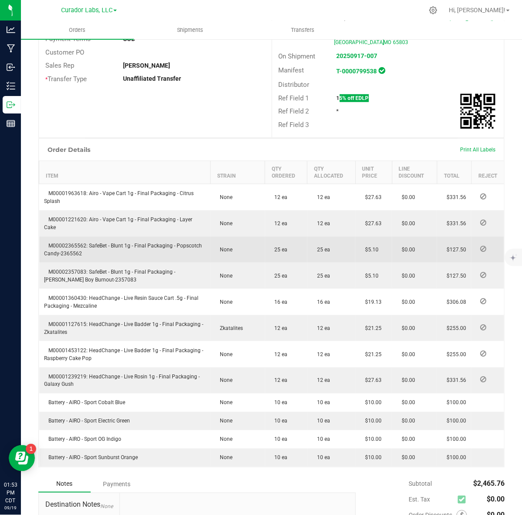
scroll to position [218, 0]
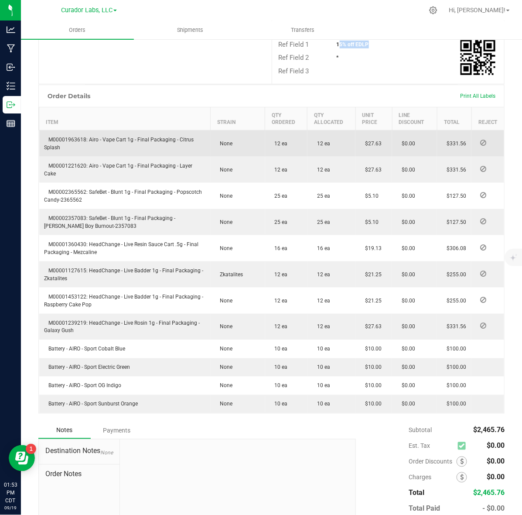
click at [75, 137] on span "M00001963618: Airo - Vape Cart 1g - Final Packaging - Citrus Splash" at bounding box center [120, 144] width 150 height 14
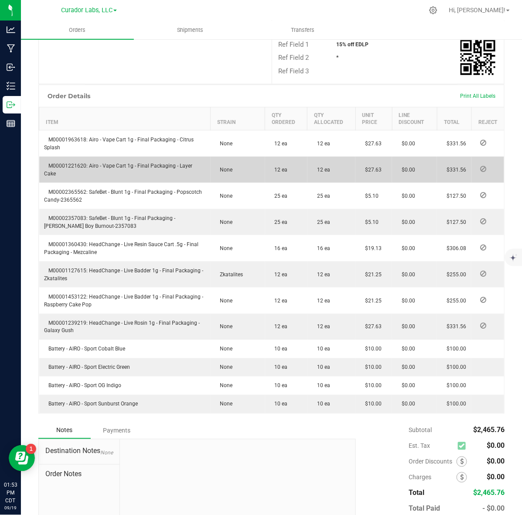
click at [75, 163] on span "M00001221620: Airo - Vape Cart 1g - Final Packaging - Layer Cake" at bounding box center [119, 170] width 148 height 14
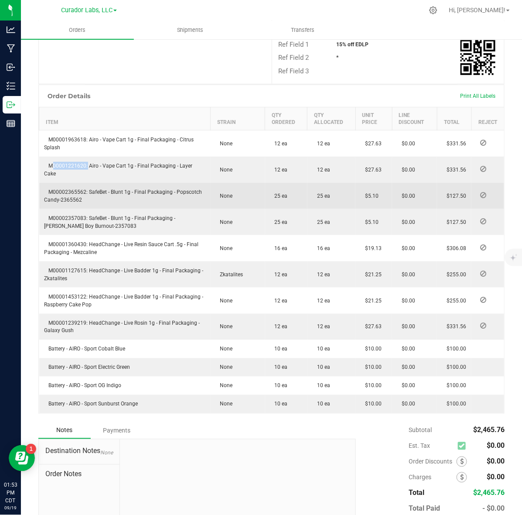
click at [77, 189] on span "M00002365562: SafeBet - Blunt 1g - Final Packaging - Popscotch Candy-2365562" at bounding box center [124, 196] width 158 height 14
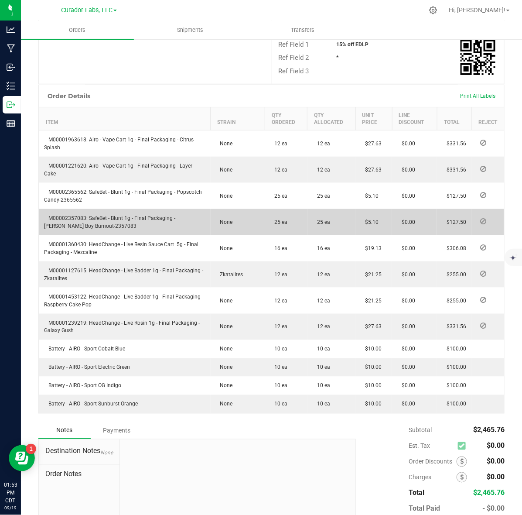
click at [52, 215] on span "M00002357083: SafeBet - Blunt 1g - Final Packaging - [PERSON_NAME] Boy Burnout-…" at bounding box center [110, 222] width 131 height 14
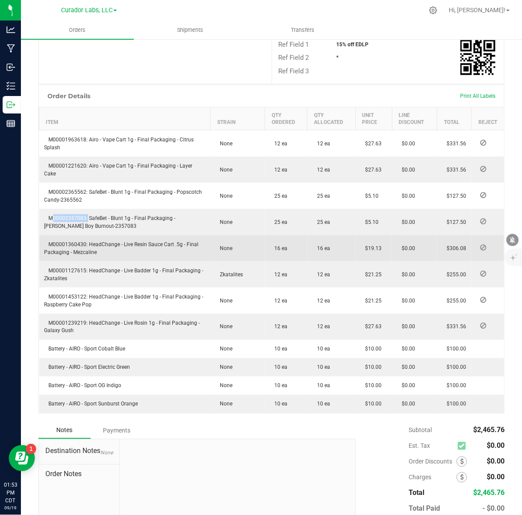
click at [58, 241] on span "M00001360430: HeadChange - Live Resin Sauce Cart .5g - Final Packaging - Mezcal…" at bounding box center [122, 248] width 155 height 14
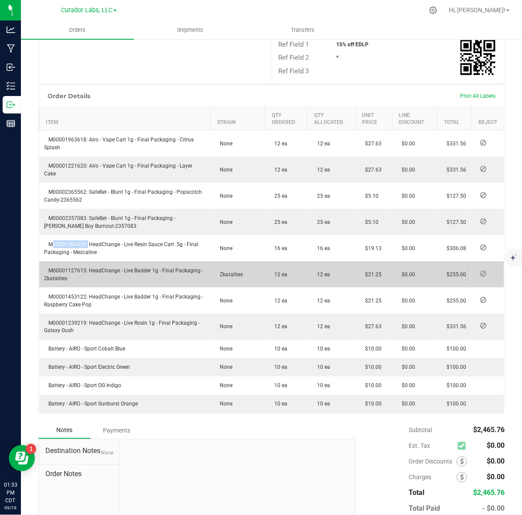
click at [75, 268] on span "M00001127615: HeadChange - Live Badder 1g - Final Packaging - Zkatalites" at bounding box center [124, 275] width 159 height 14
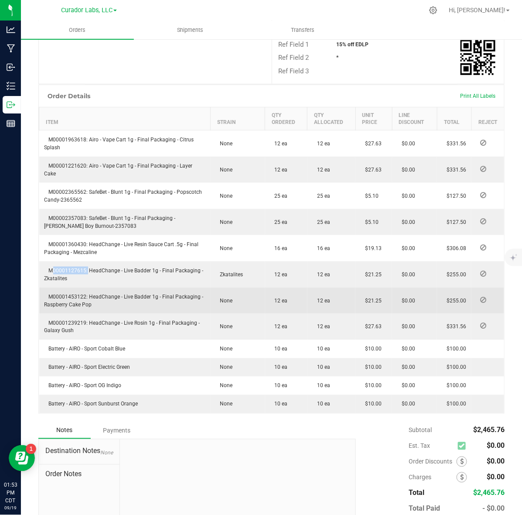
click at [75, 294] on span "M00001453122: HeadChange - Live Badder 1g - Final Packaging - Raspberry Cake Pop" at bounding box center [124, 301] width 159 height 14
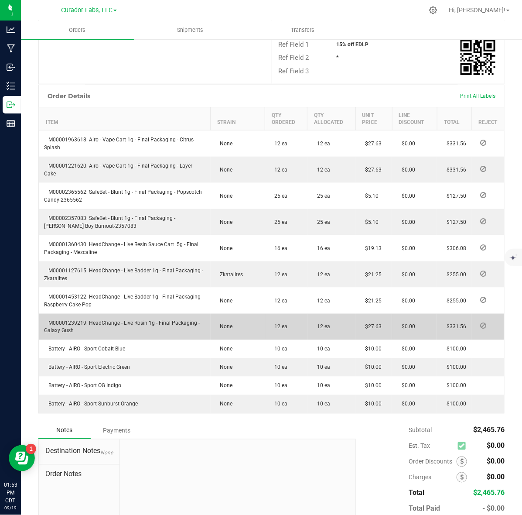
click at [65, 320] on span "M00001239219: HeadChange - Live Rosin 1g - Final Packaging - Galaxy Gush" at bounding box center [123, 327] width 156 height 14
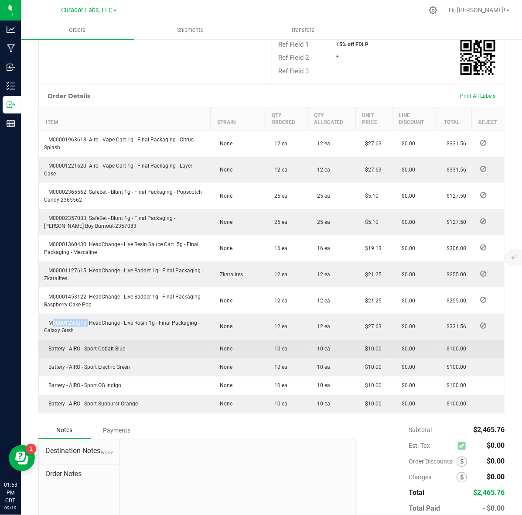
click at [104, 344] on td "Battery - AIRO - Sport Cobalt Blue" at bounding box center [125, 349] width 172 height 18
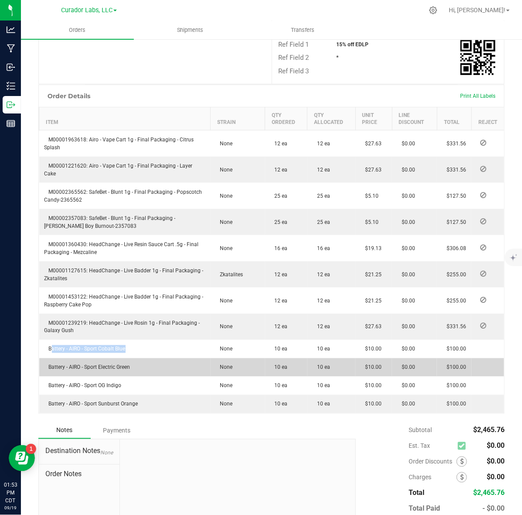
click at [102, 364] on span "Battery - AIRO - Sport Electric Green" at bounding box center [88, 367] width 86 height 6
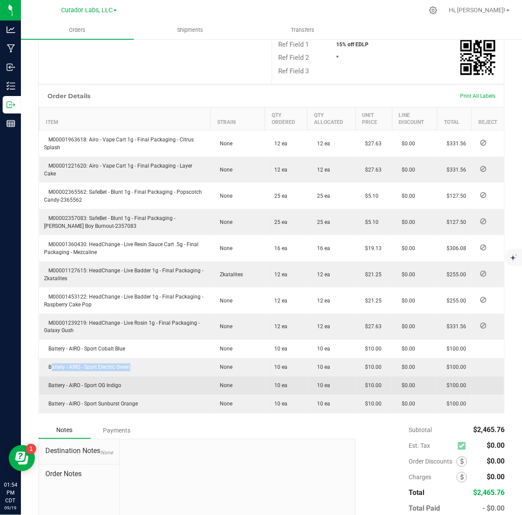
click at [81, 381] on td "Battery - AIRO - Sport OG Indigo" at bounding box center [125, 386] width 172 height 18
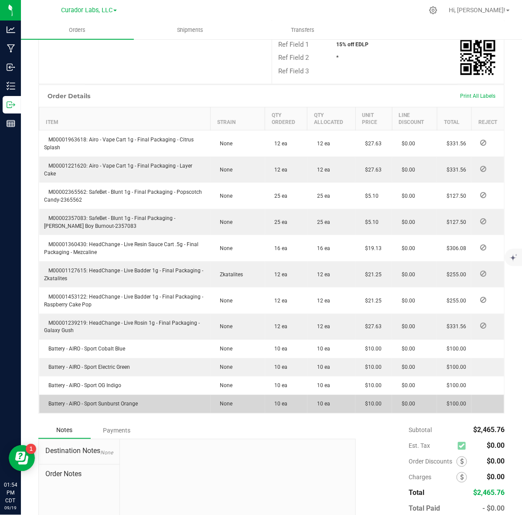
click at [108, 401] on span "Battery - AIRO - Sport Sunburst Orange" at bounding box center [92, 404] width 94 height 6
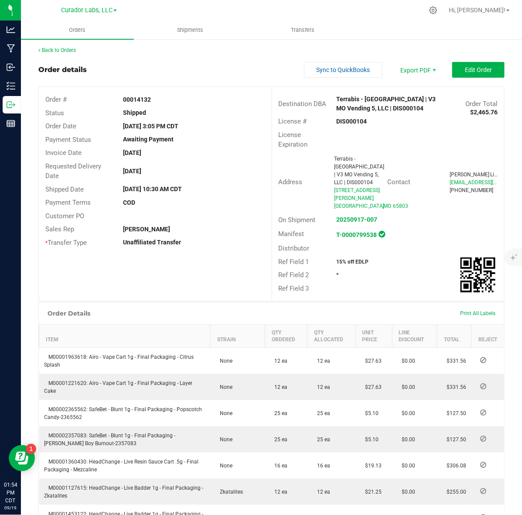
scroll to position [0, 0]
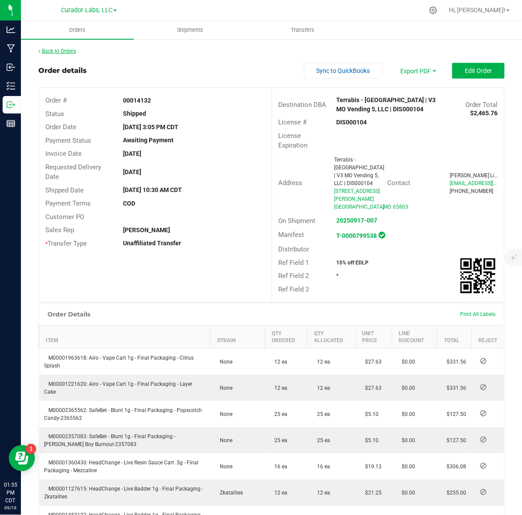
click at [59, 48] on link "Back to Orders" at bounding box center [57, 51] width 38 height 6
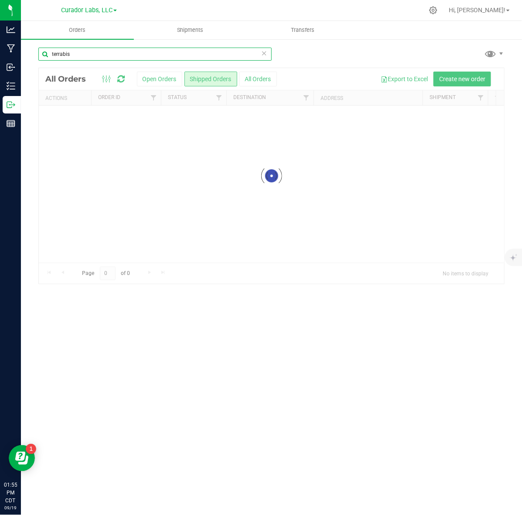
click at [156, 59] on input "terrabis" at bounding box center [154, 54] width 233 height 13
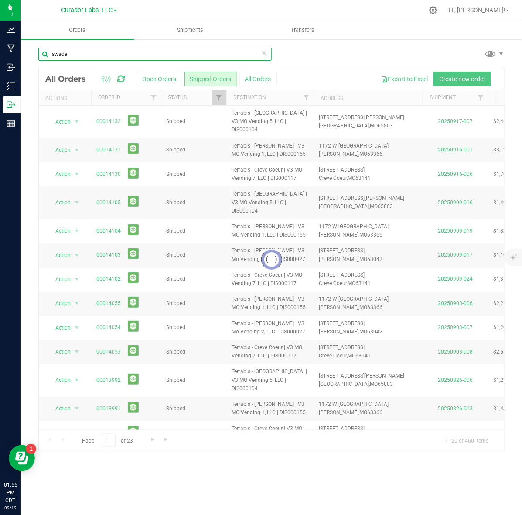
type input "swade"
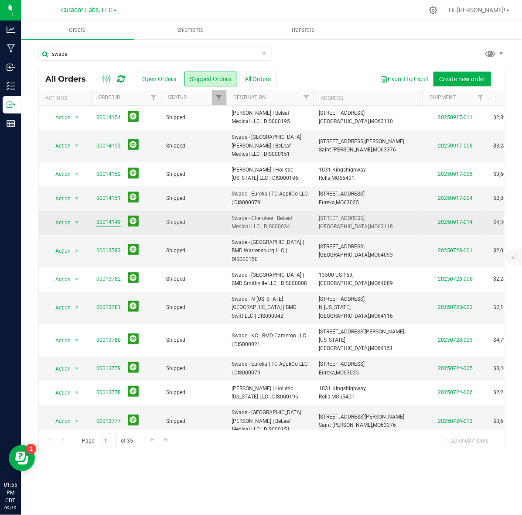
click at [112, 218] on link "00014149" at bounding box center [108, 222] width 24 height 8
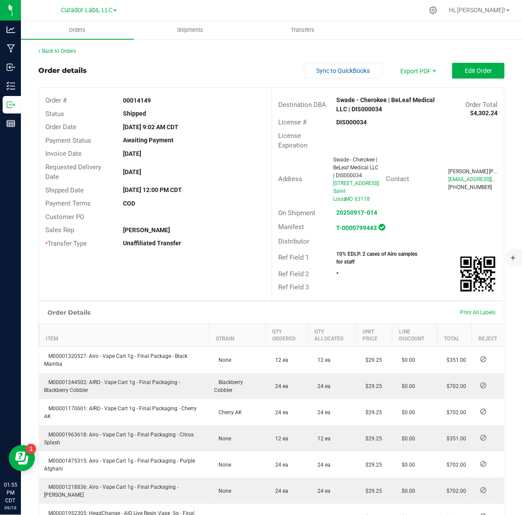
click at [345, 123] on strong "DIS000034" at bounding box center [352, 122] width 31 height 7
click at [123, 100] on strong "00014149" at bounding box center [137, 100] width 28 height 7
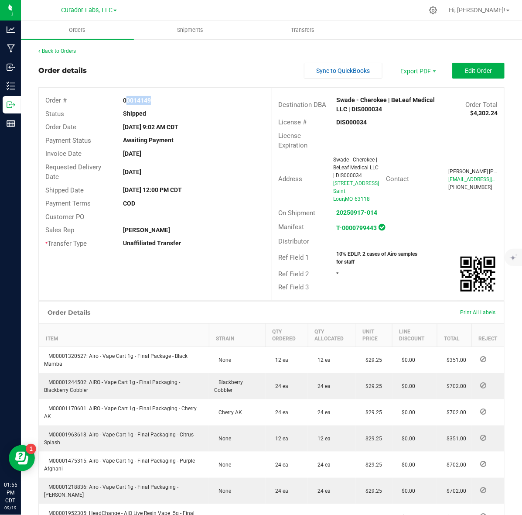
click at [360, 251] on strong "10% EDLP. 2 cases of Airo samples for staff" at bounding box center [377, 258] width 81 height 14
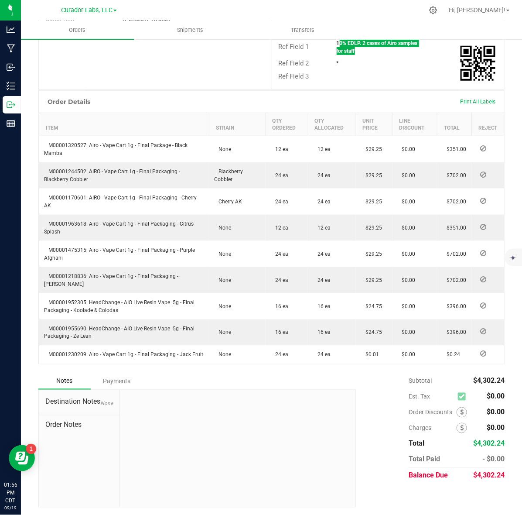
scroll to position [218, 0]
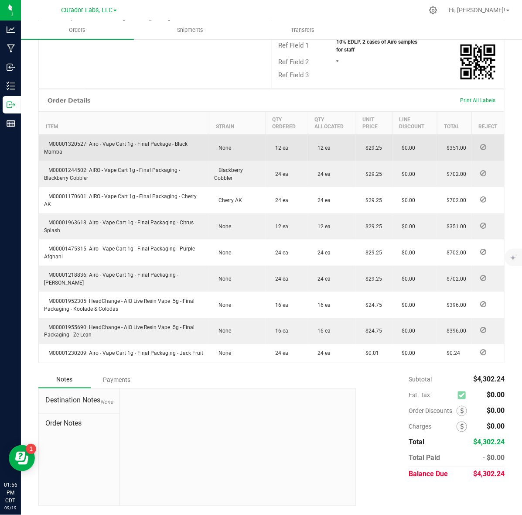
click at [74, 141] on span "M00001320527: Airo - Vape Cart 1g - Final Package - Black Mamba" at bounding box center [117, 148] width 144 height 14
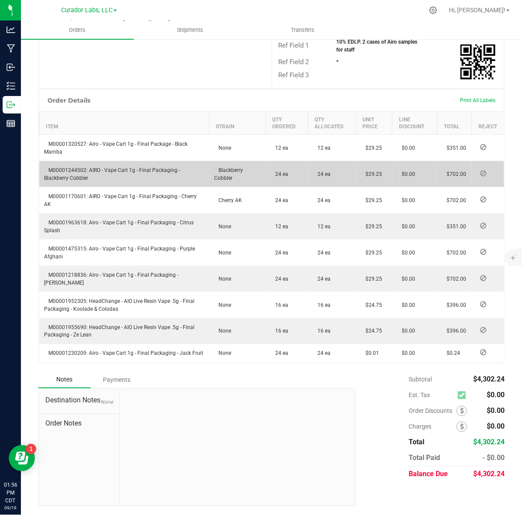
click at [76, 167] on span "M00001244502: AIRO - Vape Cart 1g - Final Packaging - Blackberry Cobbler" at bounding box center [113, 174] width 136 height 14
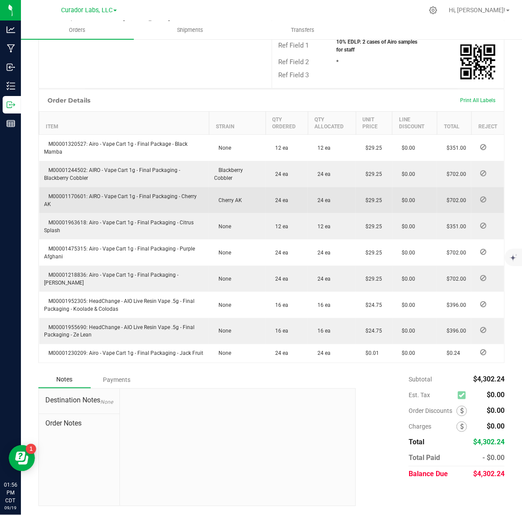
click at [73, 193] on span "M00001170601: AIRO - Vape Cart 1g - Final Packaging - Cherry AK" at bounding box center [121, 200] width 153 height 14
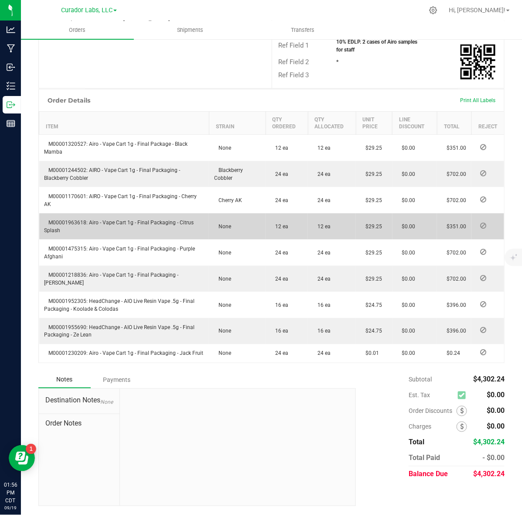
click at [79, 220] on span "M00001963618: Airo - Vape Cart 1g - Final Packaging - Citrus Splash" at bounding box center [120, 227] width 150 height 14
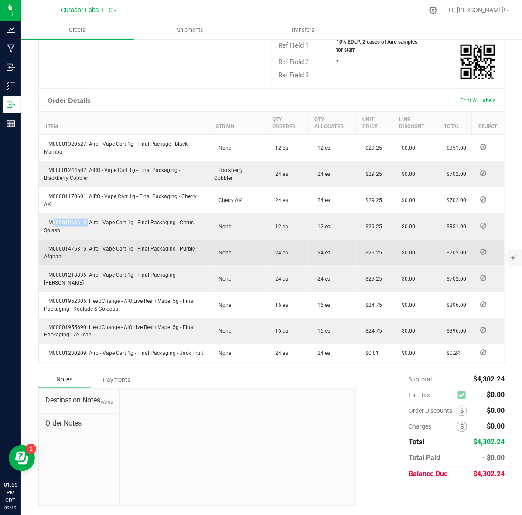
click at [69, 240] on td "M00001475315: Airo - Vape Cart 1g - Final Packaging - Purple Afghani" at bounding box center [124, 253] width 170 height 26
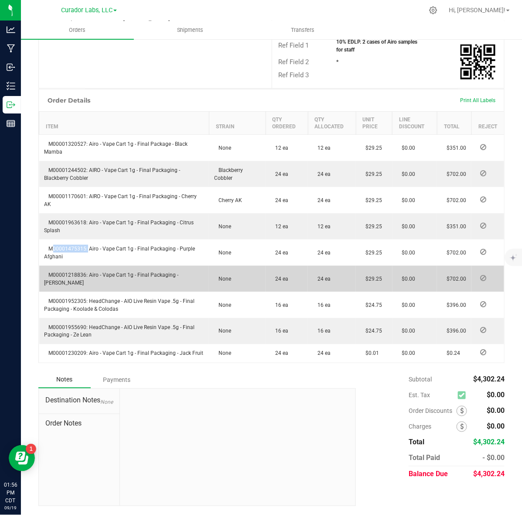
click at [80, 272] on span "M00001218836: Airo - Vape Cart 1g - Final Packaging - [PERSON_NAME]" at bounding box center [112, 279] width 134 height 14
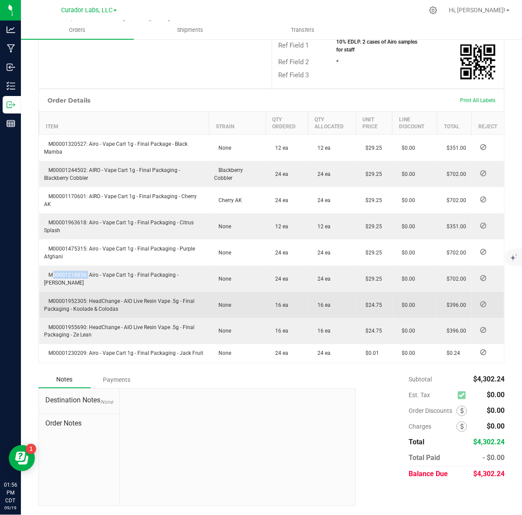
click at [79, 298] on span "M00001952305: HeadChange - AIO Live Resin Vape .5g - Final Packaging - Koolade …" at bounding box center [120, 305] width 151 height 14
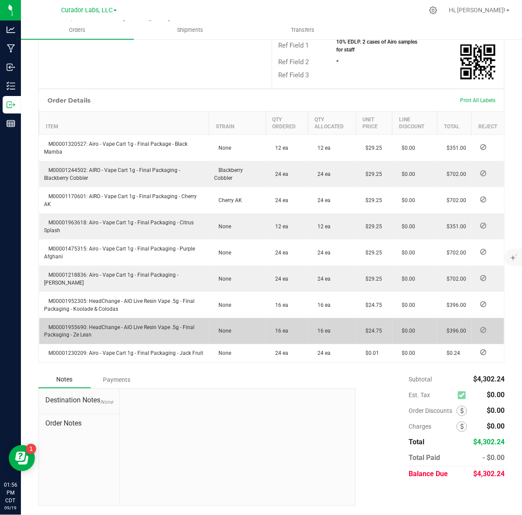
click at [73, 324] on span "M00001955690: HeadChange - AIO Live Resin Vape .5g - Final Packaging - Ze Lean" at bounding box center [120, 331] width 151 height 14
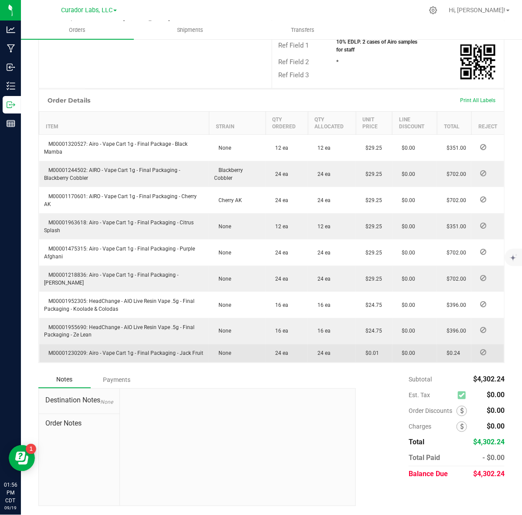
click at [73, 350] on span "M00001230209: Airo - Vape Cart 1g - Final Packaging - Jack Fruit" at bounding box center [124, 353] width 159 height 6
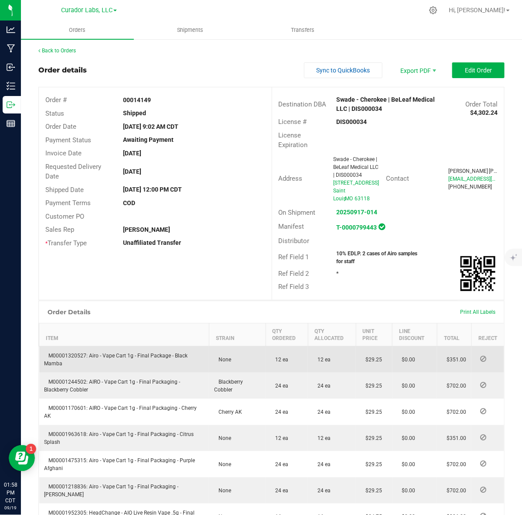
scroll to position [0, 0]
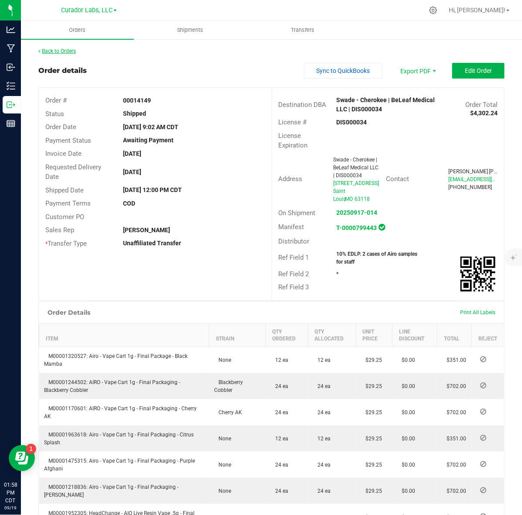
click at [66, 49] on link "Back to Orders" at bounding box center [57, 51] width 38 height 6
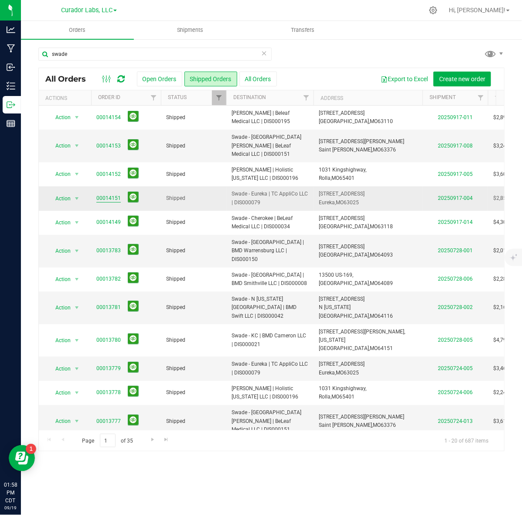
click at [112, 194] on link "00014151" at bounding box center [108, 198] width 24 height 8
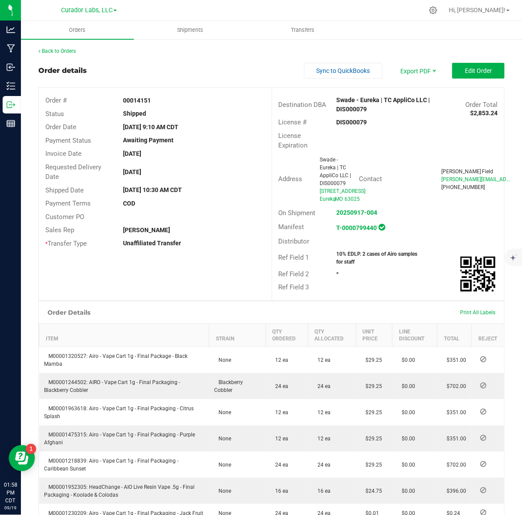
click at [337, 124] on strong "DIS000079" at bounding box center [352, 122] width 31 height 7
click at [125, 101] on strong "00014151" at bounding box center [137, 100] width 28 height 7
click at [123, 98] on strong "00014151" at bounding box center [137, 100] width 28 height 7
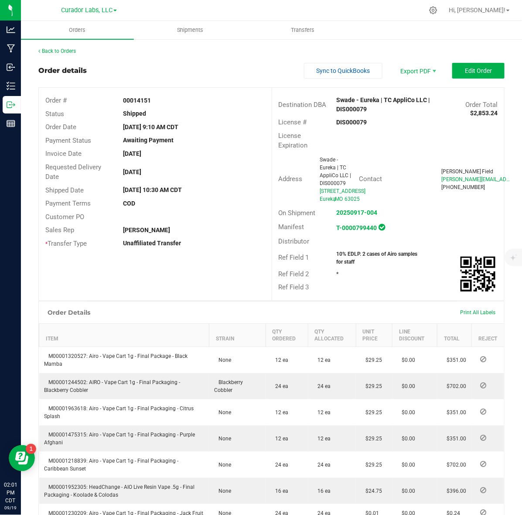
click at [123, 98] on strong "00014151" at bounding box center [137, 100] width 28 height 7
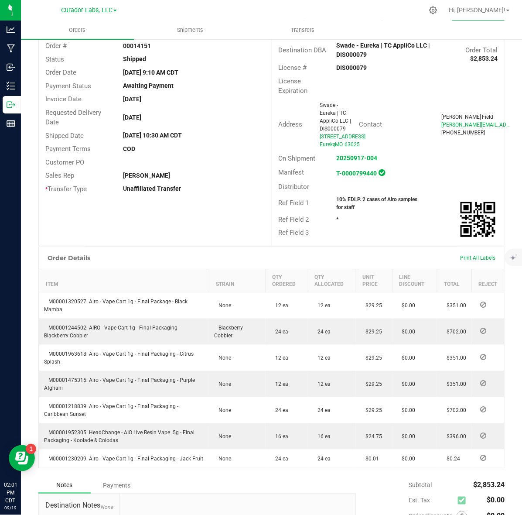
scroll to position [109, 0]
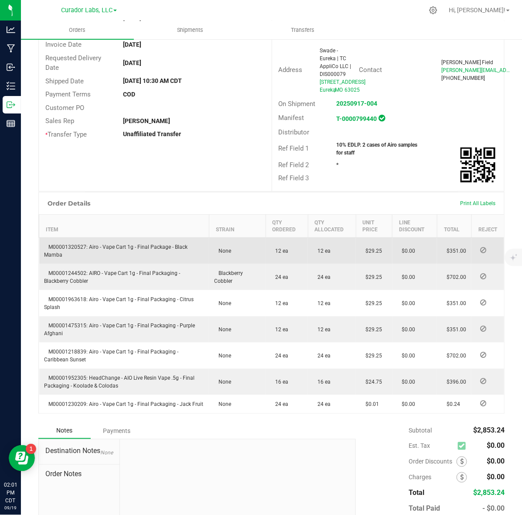
click at [73, 243] on td "M00001320527: Airo - Vape Cart 1g - Final Package - Black Mamba" at bounding box center [124, 250] width 170 height 27
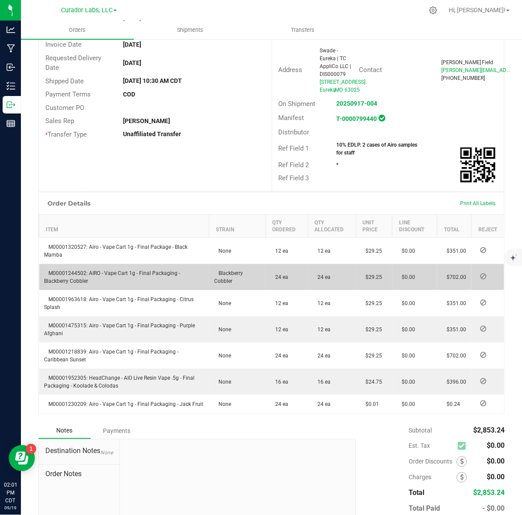
click at [71, 269] on td "M00001244502: AIRO - Vape Cart 1g - Final Packaging - Blackberry Cobbler" at bounding box center [124, 277] width 170 height 26
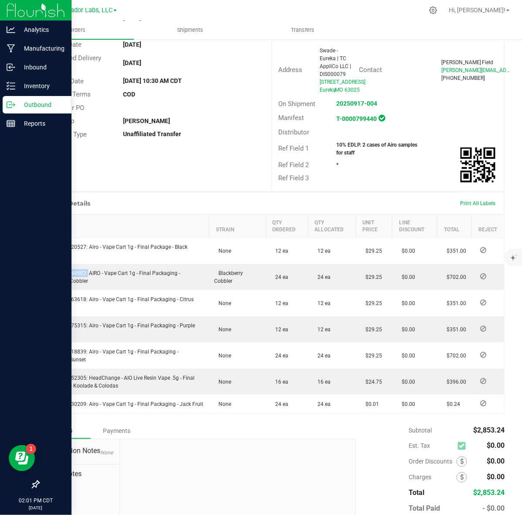
click at [71, 297] on div at bounding box center [36, 305] width 72 height 343
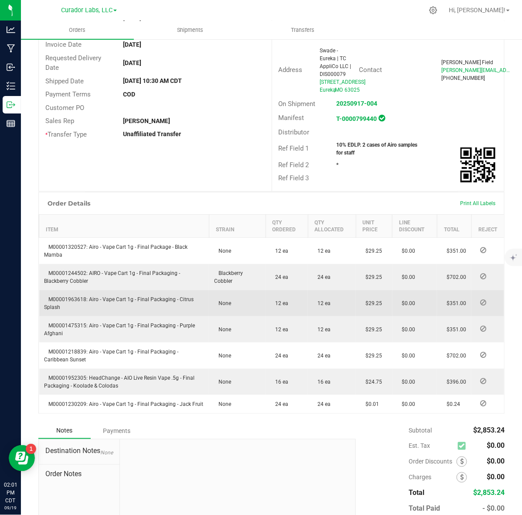
click at [77, 299] on span "M00001963618: Airo - Vape Cart 1g - Final Packaging - Citrus Splash" at bounding box center [120, 303] width 150 height 14
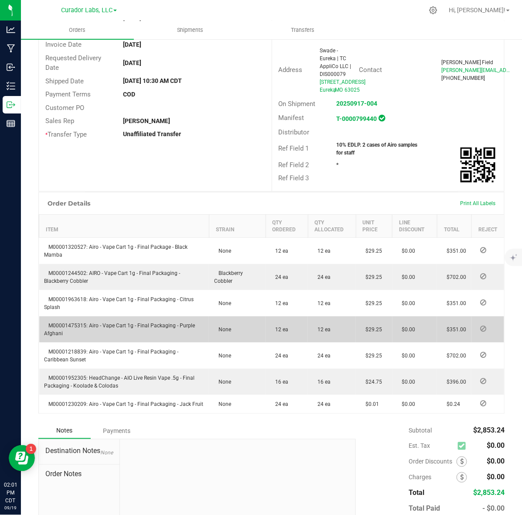
click at [79, 323] on span "M00001475315: Airo - Vape Cart 1g - Final Packaging - Purple Afghani" at bounding box center [120, 330] width 151 height 14
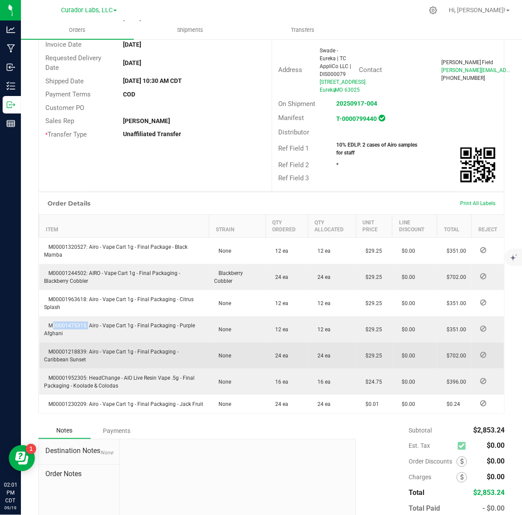
click at [68, 352] on span "M00001218839: Airo - Vape Cart 1g - Final Packaging - Caribbean Sunset" at bounding box center [112, 356] width 134 height 14
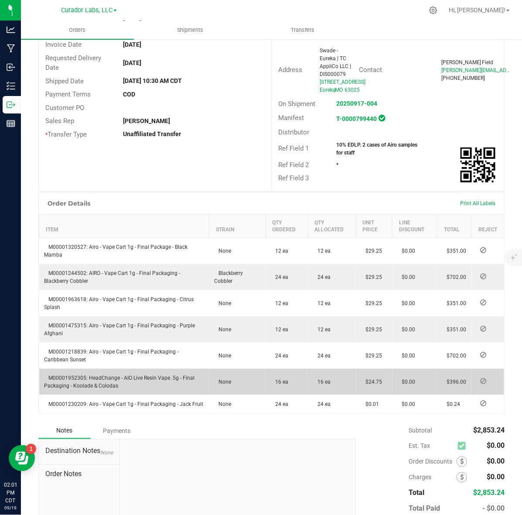
click at [62, 378] on span "M00001952305: HeadChange - AIO Live Resin Vape .5g - Final Packaging - Koolade …" at bounding box center [120, 382] width 151 height 14
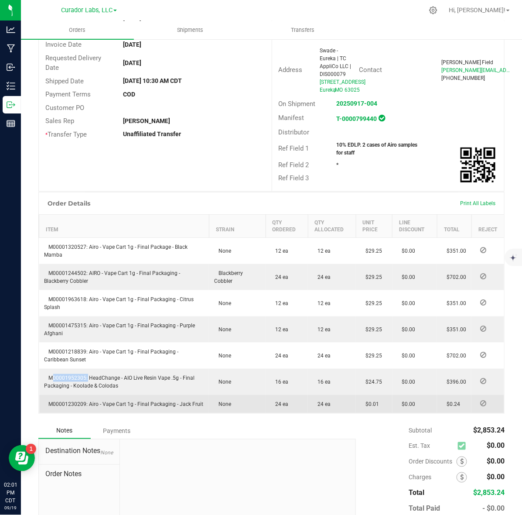
click at [80, 400] on td "M00001230209: Airo - Vape Cart 1g - Final Packaging - Jack Fruit" at bounding box center [124, 404] width 170 height 18
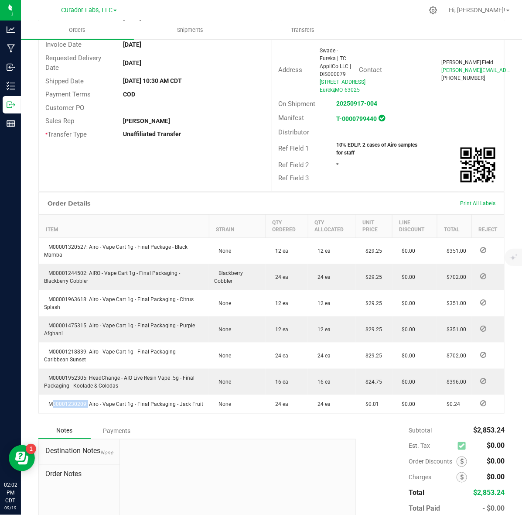
click at [352, 142] on strong "10% EDLP. 2 cases of Airo samples for staff" at bounding box center [377, 149] width 81 height 14
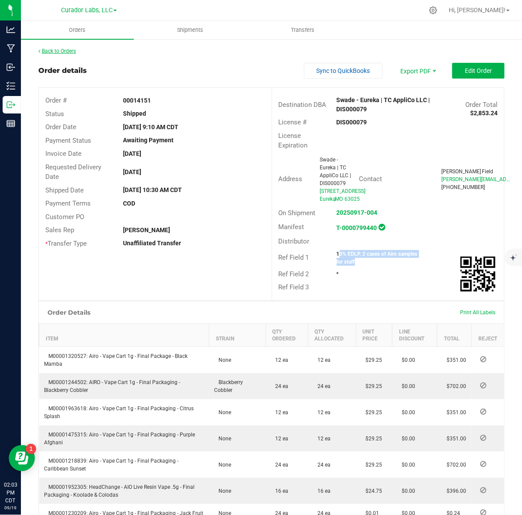
click at [68, 51] on link "Back to Orders" at bounding box center [57, 51] width 38 height 6
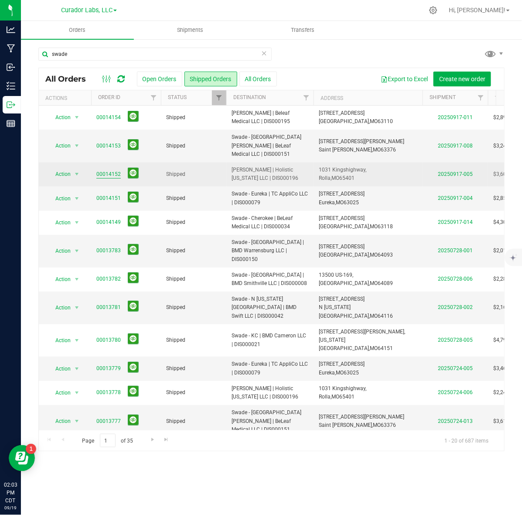
click at [105, 170] on link "00014152" at bounding box center [108, 174] width 24 height 8
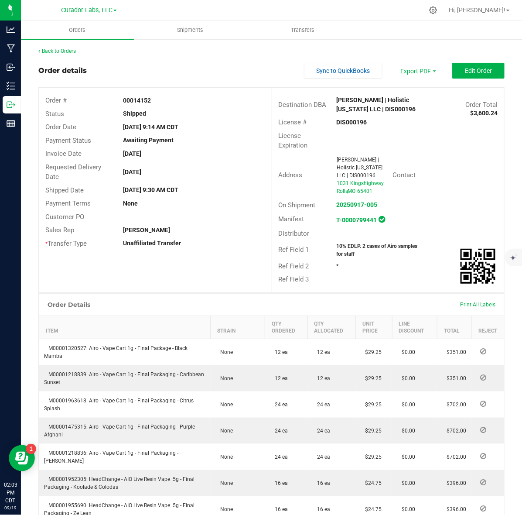
click at [351, 123] on strong "DIS000196" at bounding box center [352, 122] width 31 height 7
drag, startPoint x: 351, startPoint y: 123, endPoint x: 367, endPoint y: 120, distance: 15.5
click at [351, 124] on strong "DIS000196" at bounding box center [352, 122] width 31 height 7
click at [127, 97] on strong "00014152" at bounding box center [137, 100] width 28 height 7
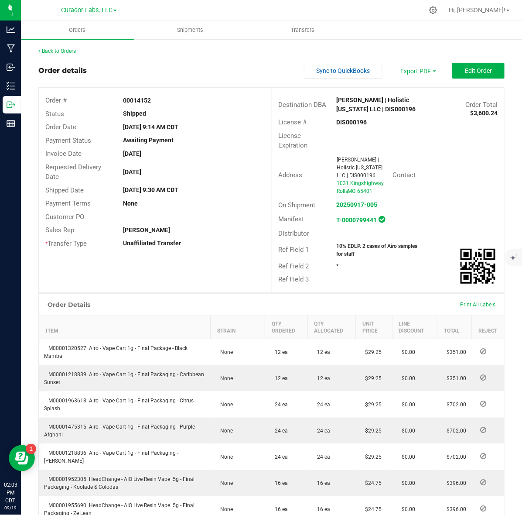
click at [337, 248] on strong "10% EDLP. 2 cases of Airo samples for staff" at bounding box center [377, 250] width 81 height 14
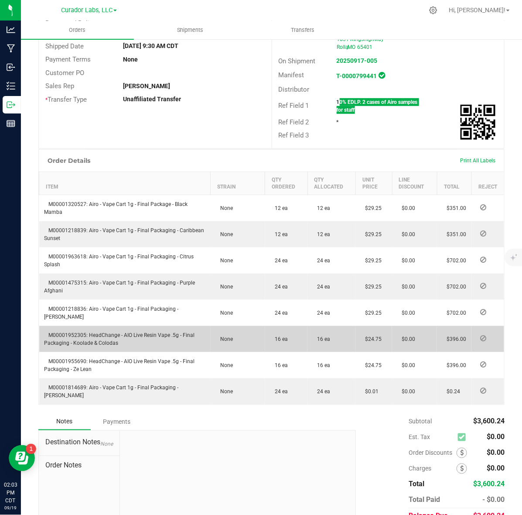
scroll to position [164, 0]
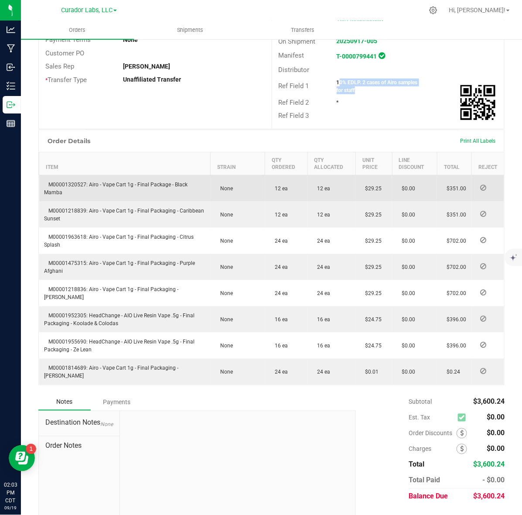
click at [71, 187] on span "M00001320527: Airo - Vape Cart 1g - Final Package - Black Mamba" at bounding box center [117, 189] width 144 height 14
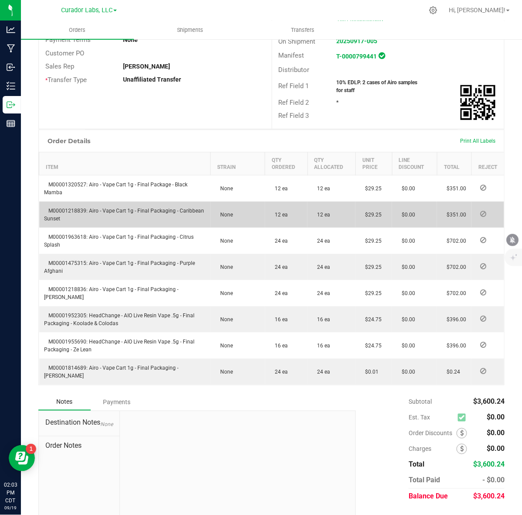
click at [70, 209] on span "M00001218839: Airo - Vape Cart 1g - Final Packaging - Caribbean Sunset" at bounding box center [125, 215] width 160 height 14
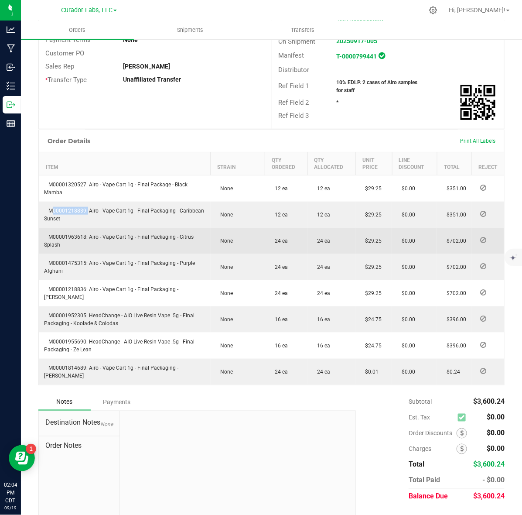
click at [83, 236] on span "M00001963618: Airo - Vape Cart 1g - Final Packaging - Citrus Splash" at bounding box center [120, 241] width 150 height 14
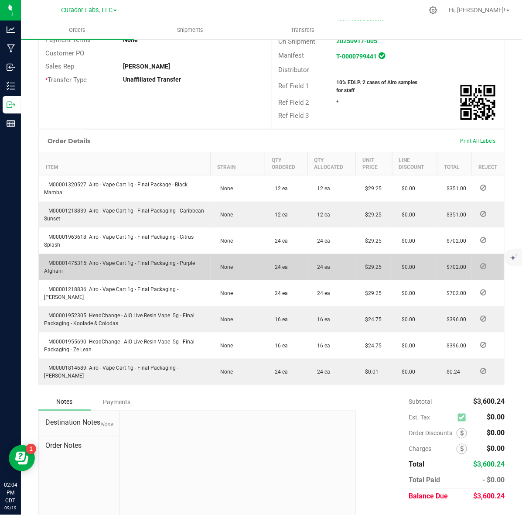
click at [53, 258] on td "M00001475315: Airo - Vape Cart 1g - Final Packaging - Purple Afghani" at bounding box center [125, 267] width 172 height 26
click at [54, 260] on span "M00001475315: Airo - Vape Cart 1g - Final Packaging - Purple Afghani" at bounding box center [120, 267] width 151 height 14
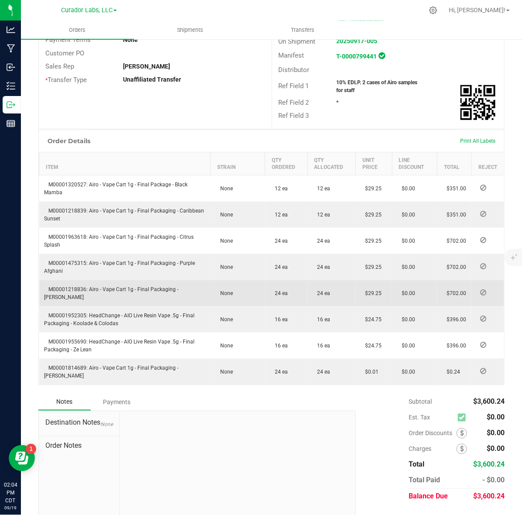
click at [53, 289] on span "M00001218836: Airo - Vape Cart 1g - Final Packaging - [PERSON_NAME]" at bounding box center [112, 293] width 134 height 14
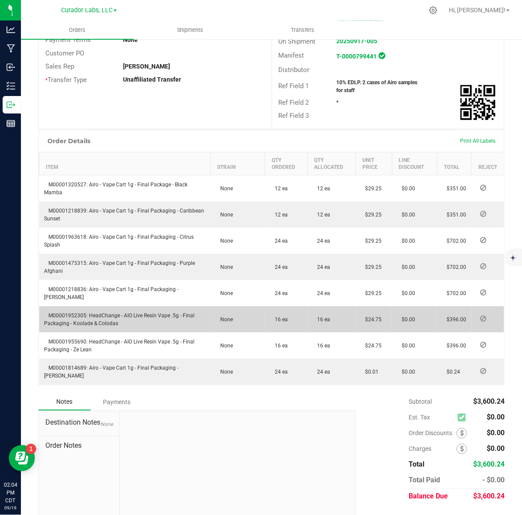
click at [73, 313] on span "M00001952305: HeadChange - AIO Live Resin Vape .5g - Final Packaging - Koolade …" at bounding box center [120, 319] width 151 height 14
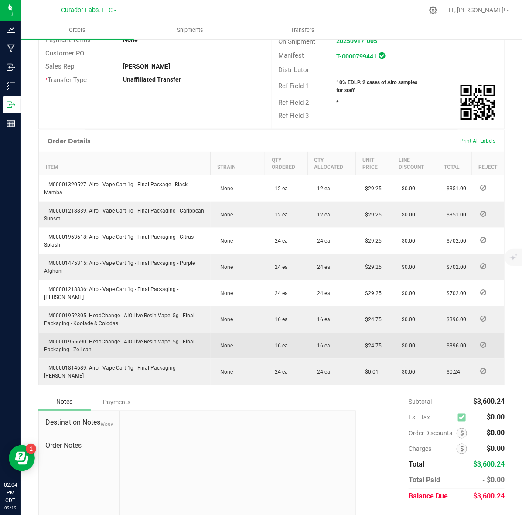
click at [65, 340] on span "M00001955690: HeadChange - AIO Live Resin Vape .5g - Final Packaging - Ze Lean" at bounding box center [120, 346] width 151 height 14
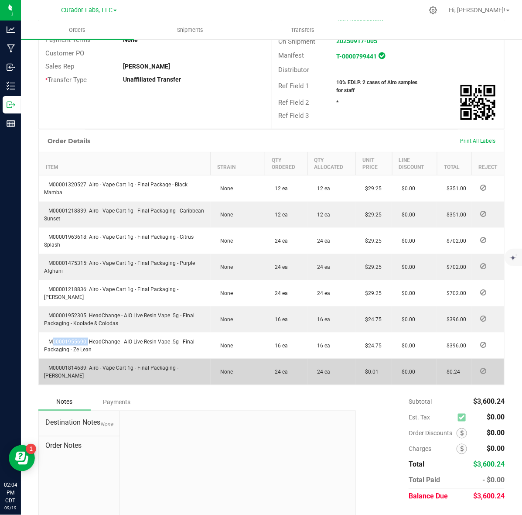
click at [69, 365] on span "M00001814689: Airo - Vape Cart 1g - Final Packaging - [PERSON_NAME]" at bounding box center [112, 372] width 134 height 14
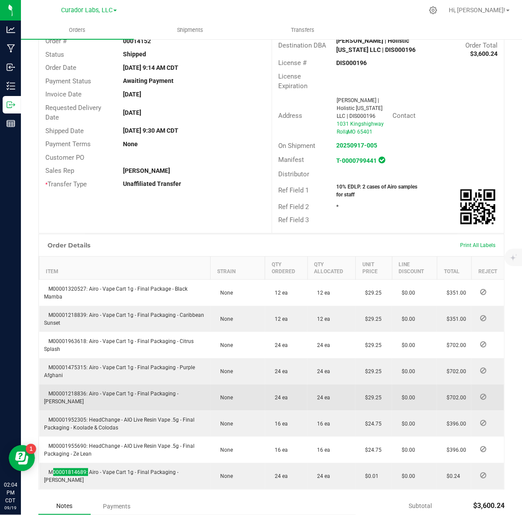
scroll to position [0, 0]
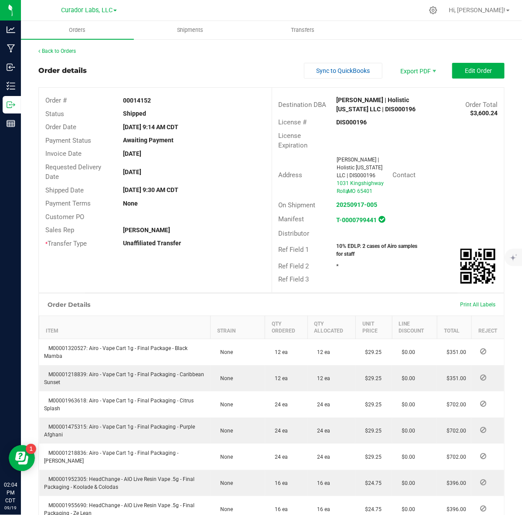
click at [193, 270] on div "Order # 00014152 Status Shipped Order Date [DATE] 9:14 AM CDT Payment Status Aw…" at bounding box center [272, 190] width 466 height 205
click at [54, 53] on div "Back to Orders" at bounding box center [271, 51] width 467 height 8
click at [54, 49] on link "Back to Orders" at bounding box center [57, 51] width 38 height 6
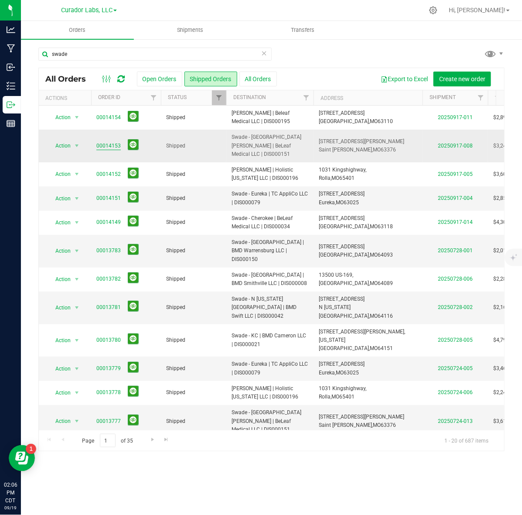
click at [113, 143] on link "00014153" at bounding box center [108, 146] width 24 height 8
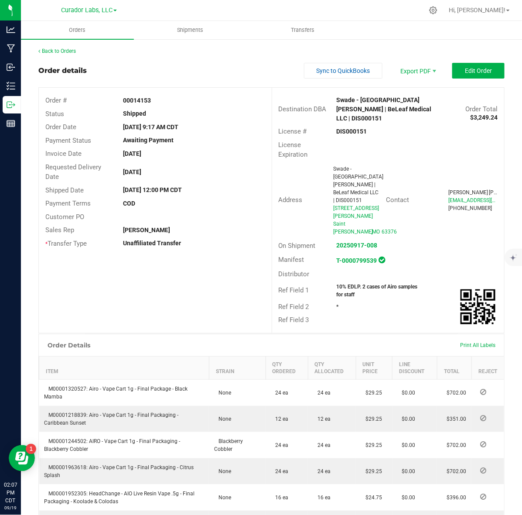
click at [350, 128] on strong "DIS000151" at bounding box center [352, 131] width 31 height 7
click at [125, 97] on strong "00014153" at bounding box center [137, 100] width 28 height 7
click at [343, 284] on strong "10% EDLP. 2 cases of Airo samples for staff" at bounding box center [377, 291] width 81 height 14
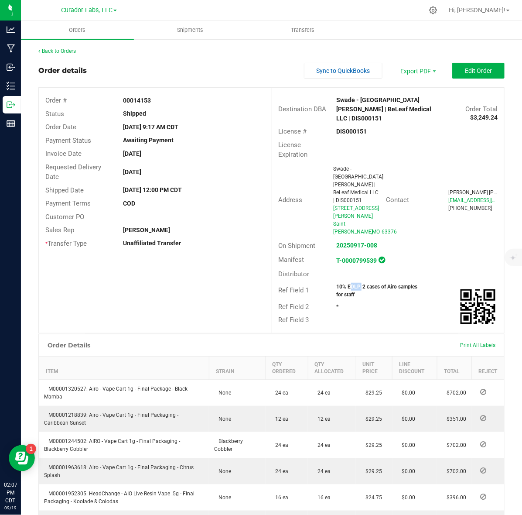
click at [343, 284] on strong "10% EDLP. 2 cases of Airo samples for staff" at bounding box center [377, 291] width 81 height 14
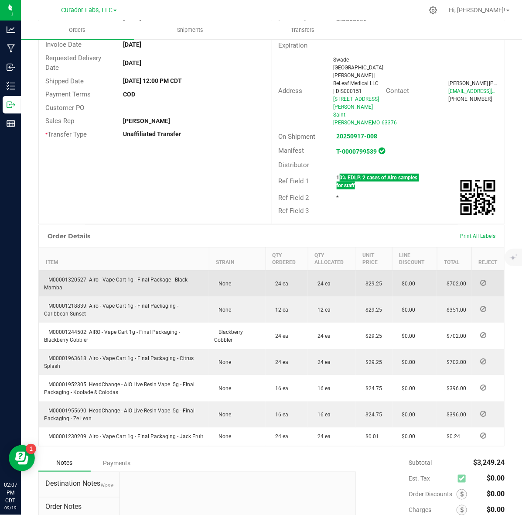
scroll to position [164, 0]
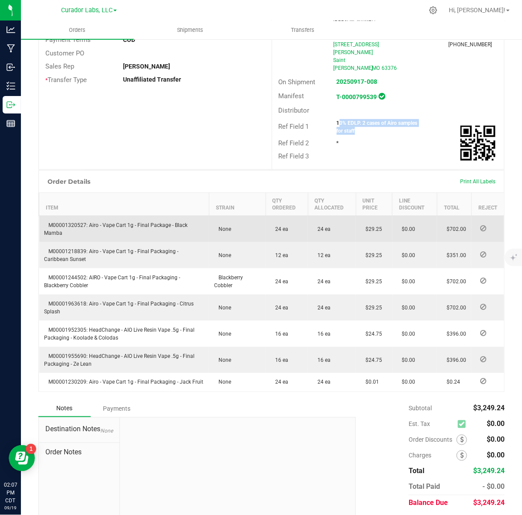
click at [69, 222] on span "M00001320527: Airo - Vape Cart 1g - Final Package - Black Mamba" at bounding box center [117, 229] width 144 height 14
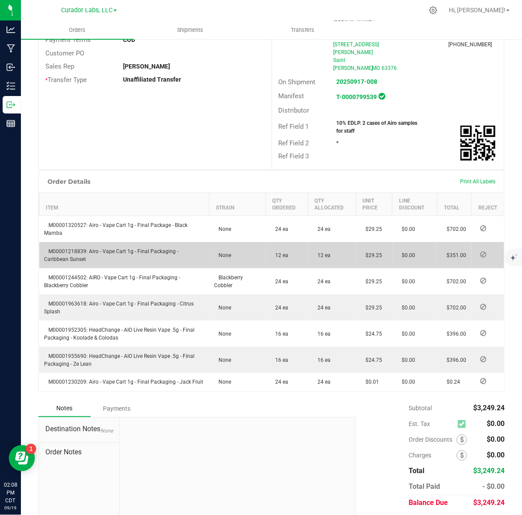
click at [58, 248] on span "M00001218839: Airo - Vape Cart 1g - Final Packaging - Caribbean Sunset" at bounding box center [112, 255] width 134 height 14
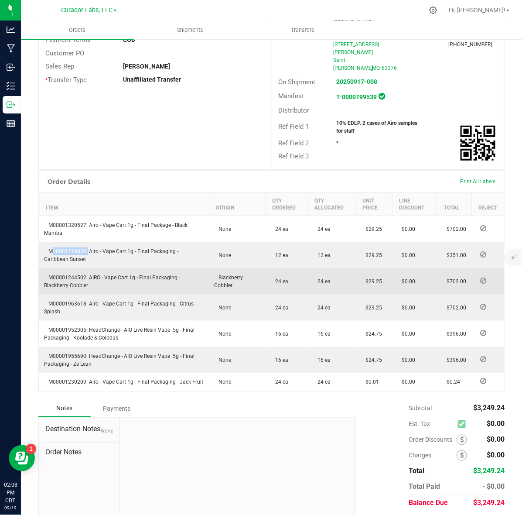
click at [74, 275] on span "M00001244502: AIRO - Vape Cart 1g - Final Packaging - Blackberry Cobbler" at bounding box center [113, 282] width 136 height 14
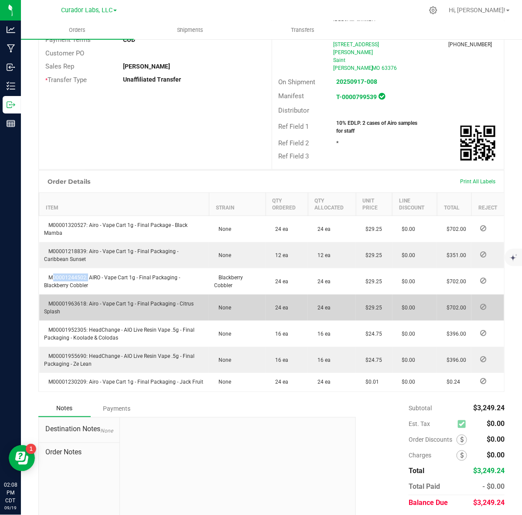
click at [76, 301] on span "M00001963618: Airo - Vape Cart 1g - Final Packaging - Citrus Splash" at bounding box center [120, 308] width 150 height 14
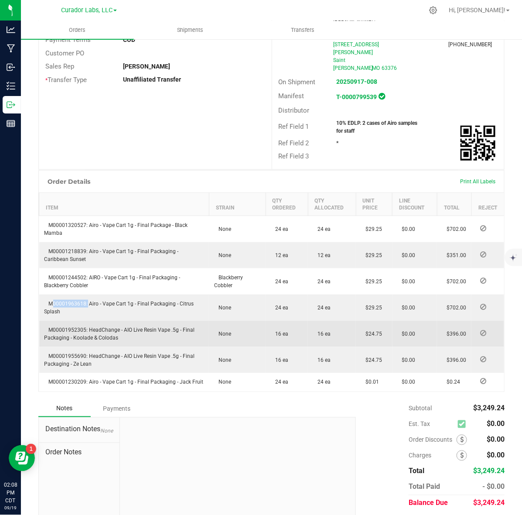
click at [71, 321] on td "M00001952305: HeadChange - AIO Live Resin Vape .5g - Final Packaging - Koolade …" at bounding box center [124, 334] width 170 height 26
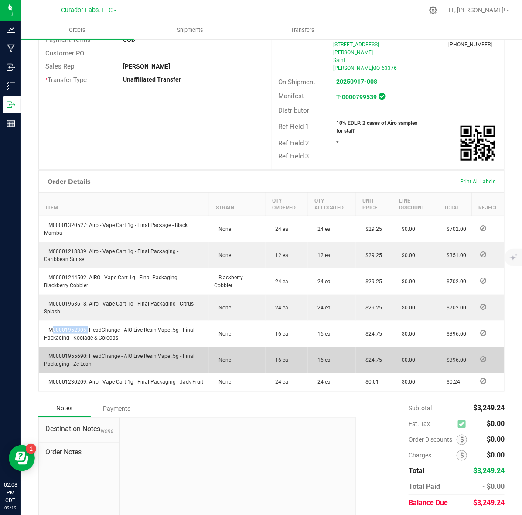
drag, startPoint x: 79, startPoint y: 315, endPoint x: 72, endPoint y: 319, distance: 7.8
click at [79, 347] on td "M00001955690: HeadChange - AIO Live Resin Vape .5g - Final Packaging - Ze Lean" at bounding box center [124, 360] width 170 height 26
click at [62, 353] on span "M00001955690: HeadChange - AIO Live Resin Vape .5g - Final Packaging - Ze Lean" at bounding box center [120, 360] width 151 height 14
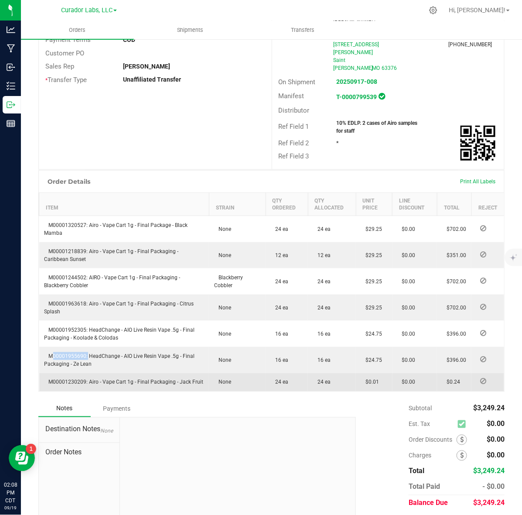
click at [62, 379] on span "M00001230209: Airo - Vape Cart 1g - Final Packaging - Jack Fruit" at bounding box center [124, 382] width 159 height 6
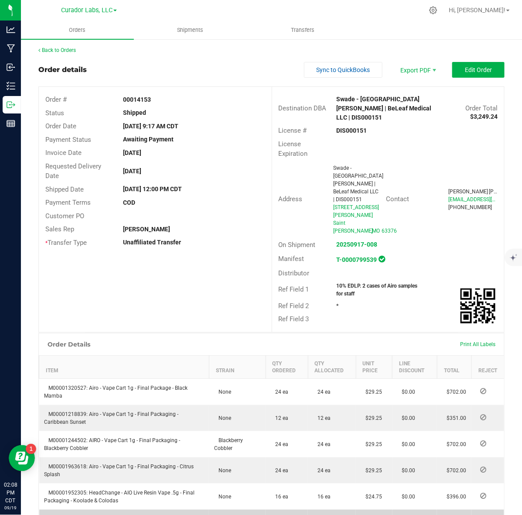
scroll to position [0, 0]
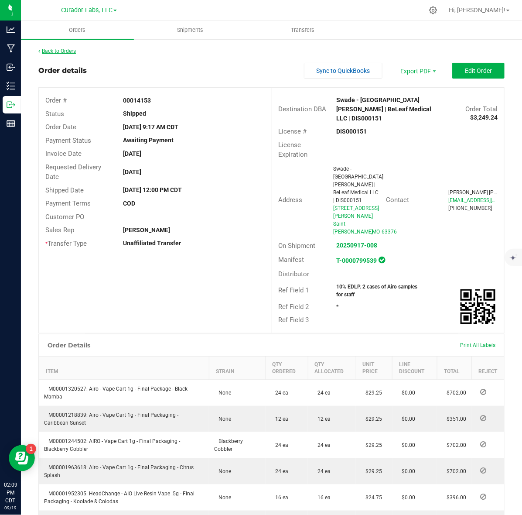
click at [67, 52] on link "Back to Orders" at bounding box center [57, 51] width 38 height 6
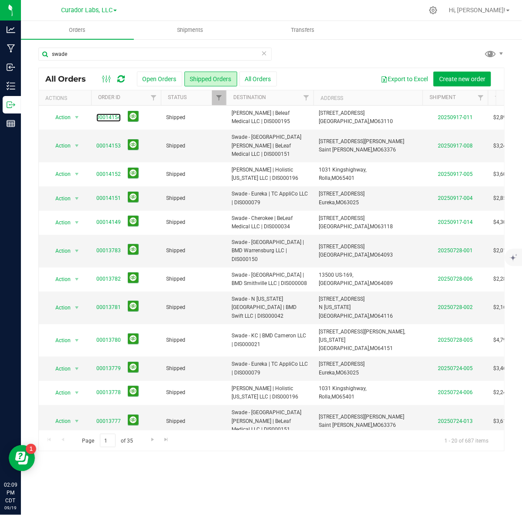
click at [108, 117] on link "00014154" at bounding box center [108, 117] width 24 height 8
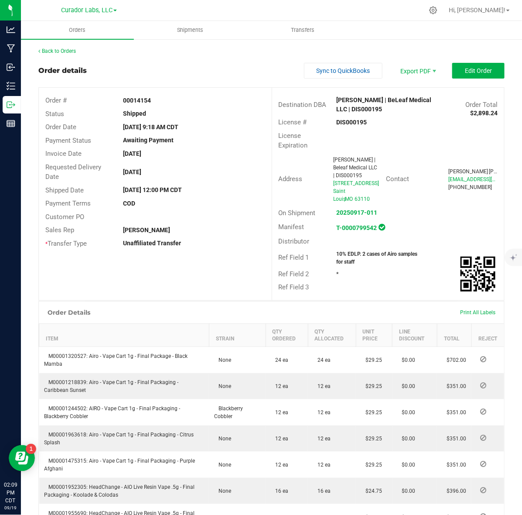
click at [337, 123] on strong "DIS000195" at bounding box center [352, 122] width 31 height 7
click at [134, 97] on strong "00014154" at bounding box center [137, 100] width 28 height 7
click at [339, 261] on strong "10% EDLP. 2 cases of Airo samples for staff" at bounding box center [377, 258] width 81 height 14
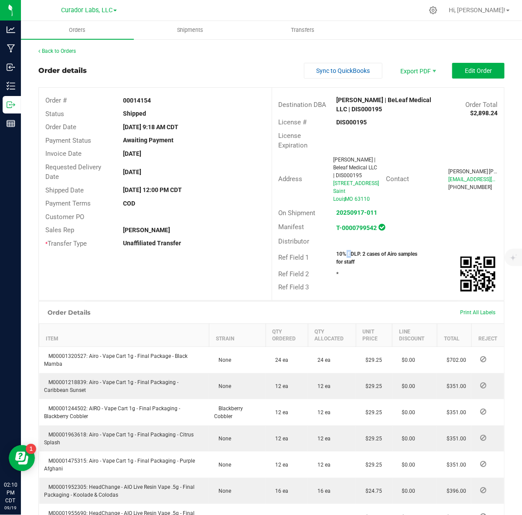
click at [339, 261] on strong "10% EDLP. 2 cases of Airo samples for staff" at bounding box center [377, 258] width 81 height 14
click at [134, 101] on strong "00014154" at bounding box center [137, 100] width 28 height 7
click at [347, 261] on strong "10% EDLP. 2 cases of Airo samples for staff" at bounding box center [377, 258] width 81 height 14
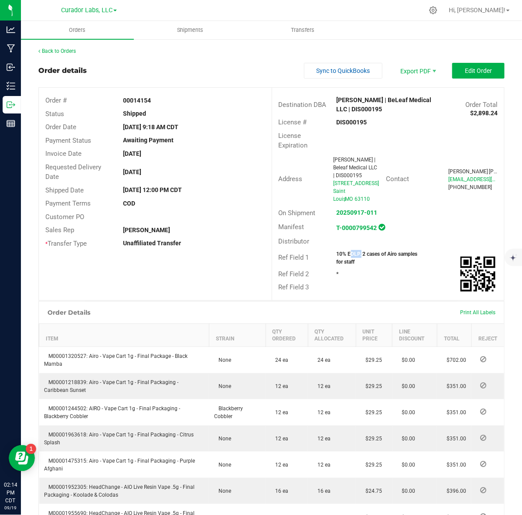
click at [347, 261] on strong "10% EDLP. 2 cases of Airo samples for staff" at bounding box center [377, 258] width 81 height 14
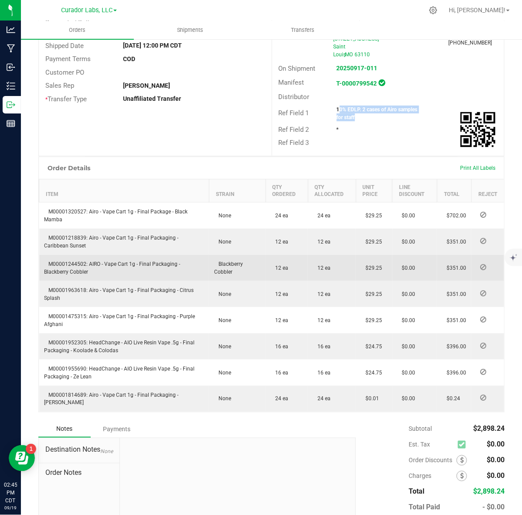
scroll to position [164, 0]
